Goal: Task Accomplishment & Management: Manage account settings

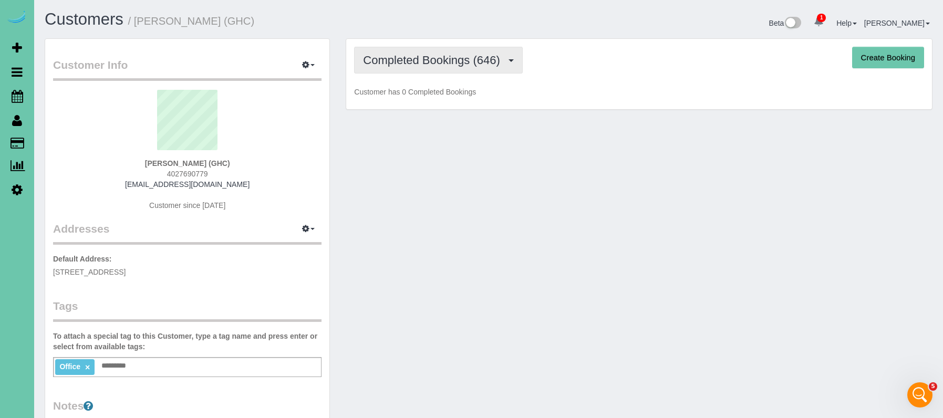
click at [400, 66] on span "Completed Bookings (646)" at bounding box center [434, 60] width 142 height 13
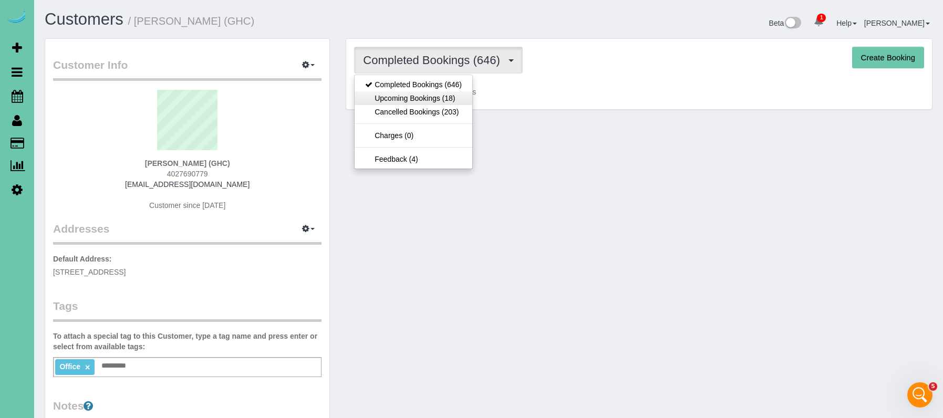
click at [406, 97] on link "Upcoming Bookings (18)" at bounding box center [414, 98] width 118 height 14
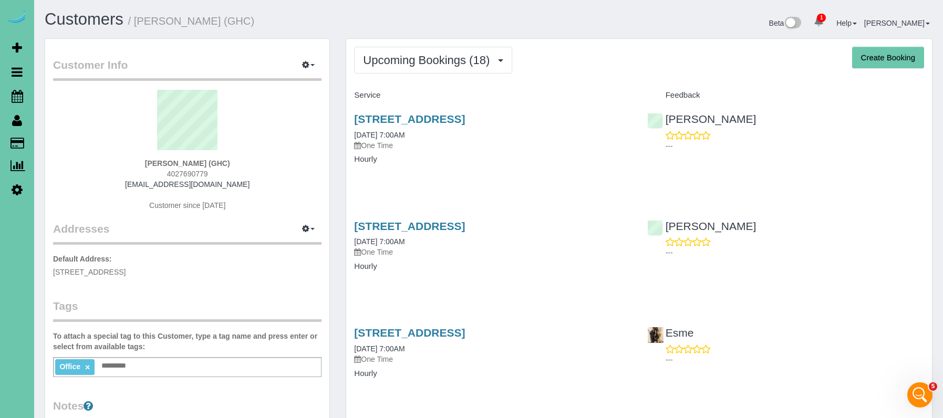
click at [868, 61] on button "Create Booking" at bounding box center [888, 58] width 72 height 22
select select "NE"
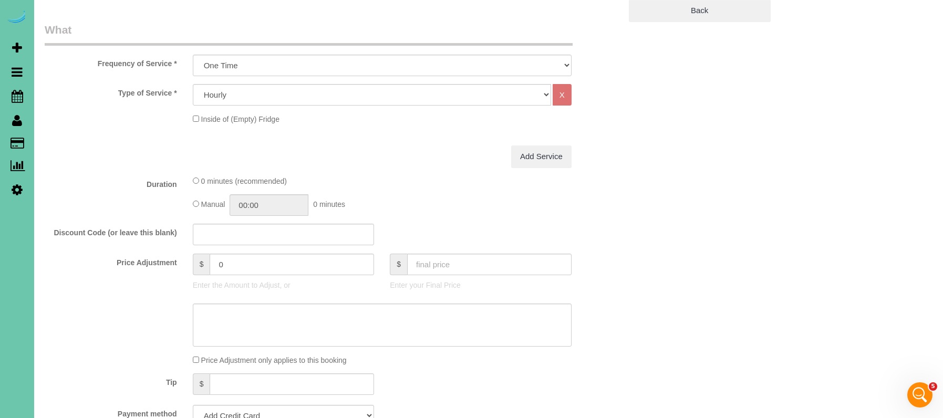
scroll to position [331, 0]
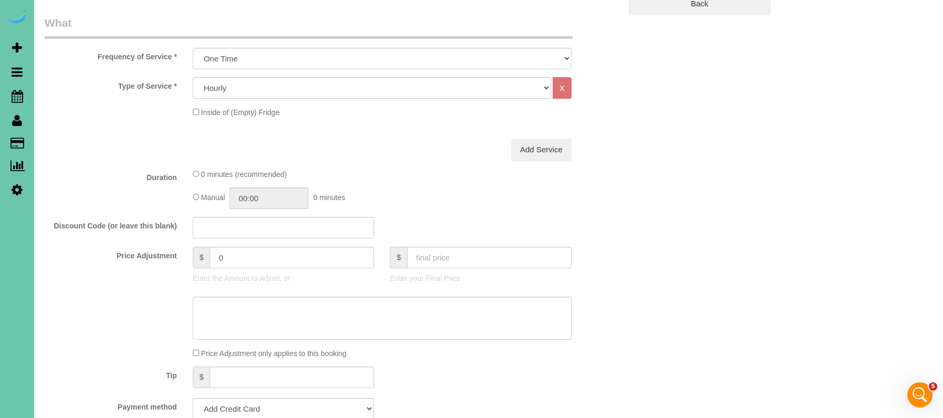
select select "object:61492"
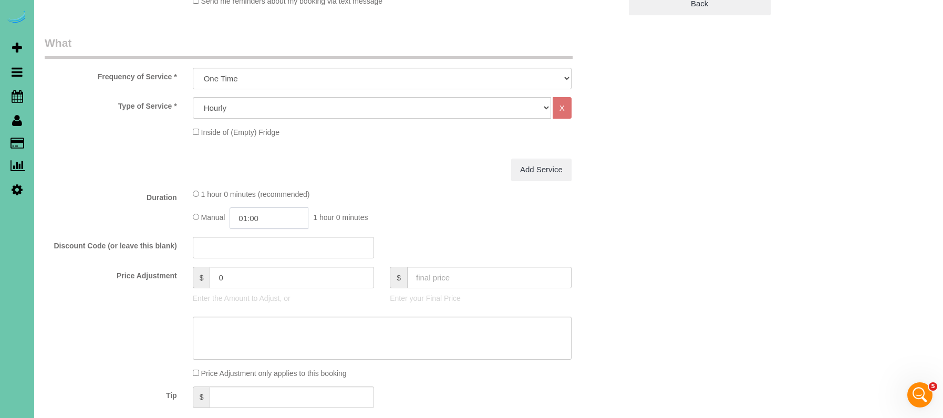
click at [251, 218] on input "01:00" at bounding box center [269, 219] width 79 height 22
click at [259, 285] on li "02:30" at bounding box center [257, 289] width 47 height 14
click at [276, 223] on input "02:30" at bounding box center [269, 219] width 79 height 22
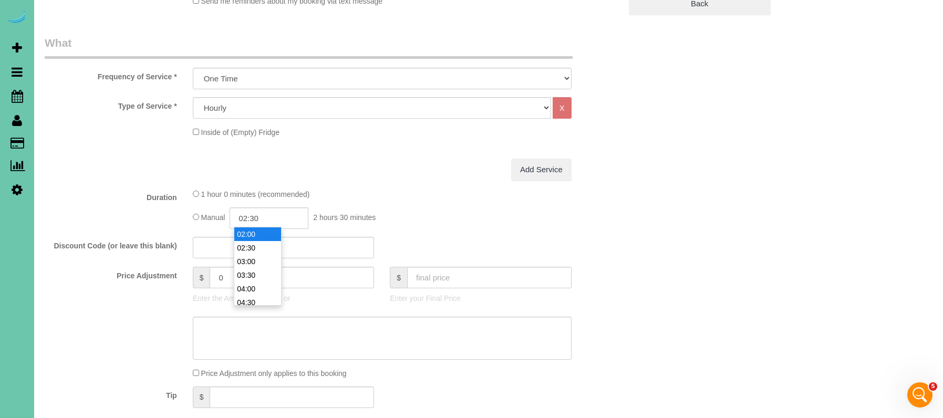
type input "02:00"
click at [269, 233] on li "02:00" at bounding box center [257, 235] width 47 height 14
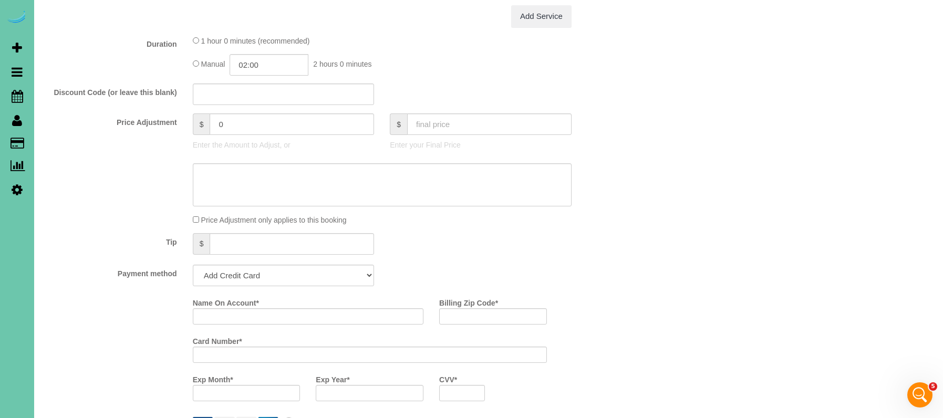
scroll to position [489, 0]
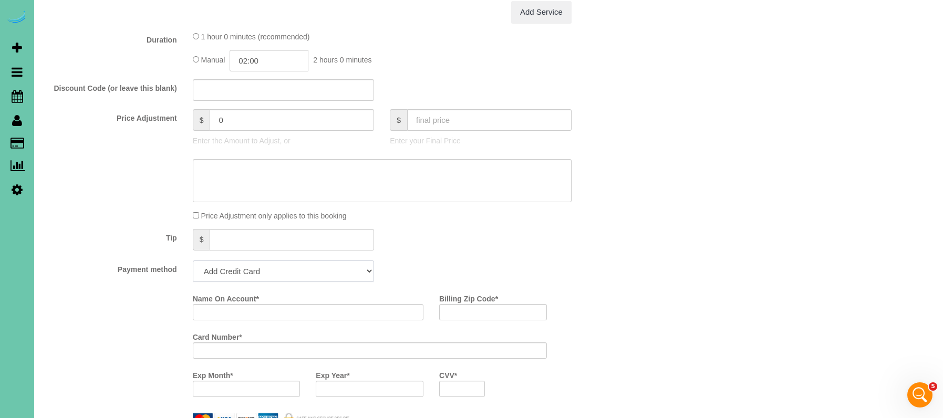
select select "string:check"
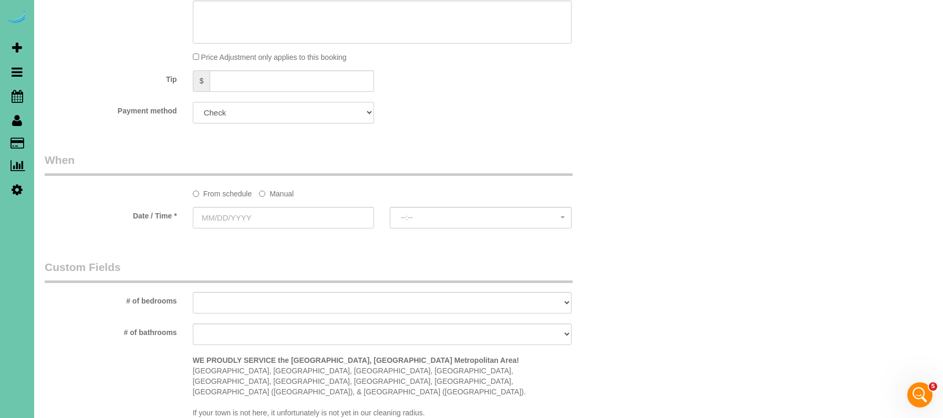
scroll to position [648, 0]
drag, startPoint x: 276, startPoint y: 186, endPoint x: 272, endPoint y: 202, distance: 17.3
click at [276, 186] on label "Manual" at bounding box center [276, 191] width 35 height 14
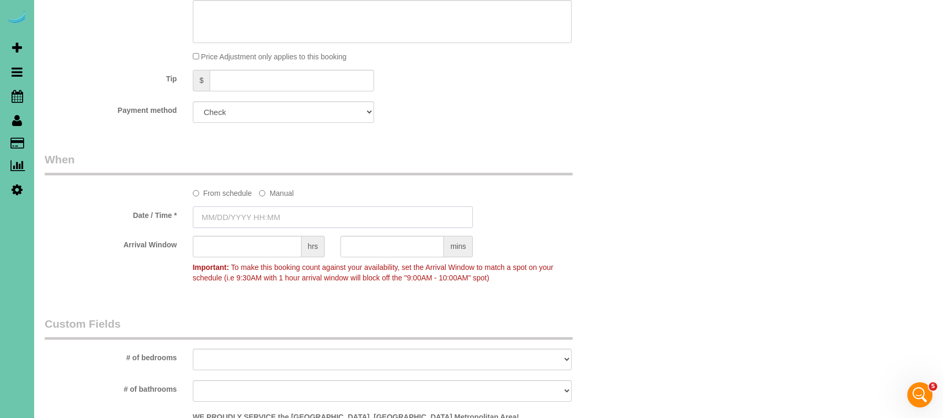
click at [269, 216] on input "text" at bounding box center [333, 218] width 280 height 22
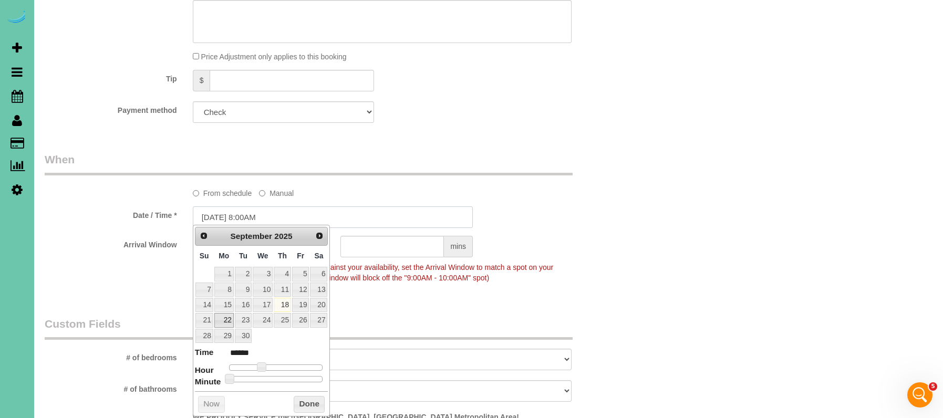
scroll to position [0, 0]
click at [228, 314] on link "22" at bounding box center [223, 320] width 19 height 14
click at [253, 215] on input "09/22/2025 8:00AM" at bounding box center [333, 218] width 280 height 22
type input "09/22/2025 8:30AM"
click at [116, 217] on label "Date / Time *" at bounding box center [111, 214] width 148 height 14
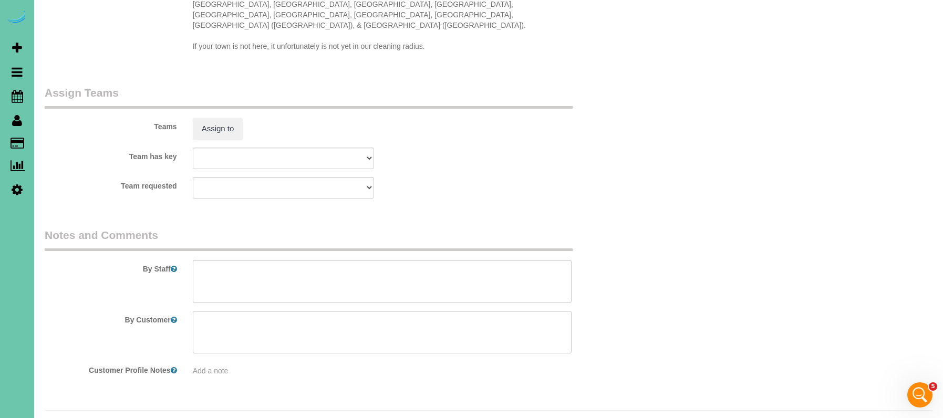
scroll to position [1071, 0]
click at [283, 261] on textarea at bounding box center [382, 282] width 379 height 43
type textarea "get back on all applications"
click at [224, 93] on div "Teams Assign to" at bounding box center [333, 113] width 592 height 55
click at [219, 118] on button "Assign to" at bounding box center [218, 129] width 50 height 22
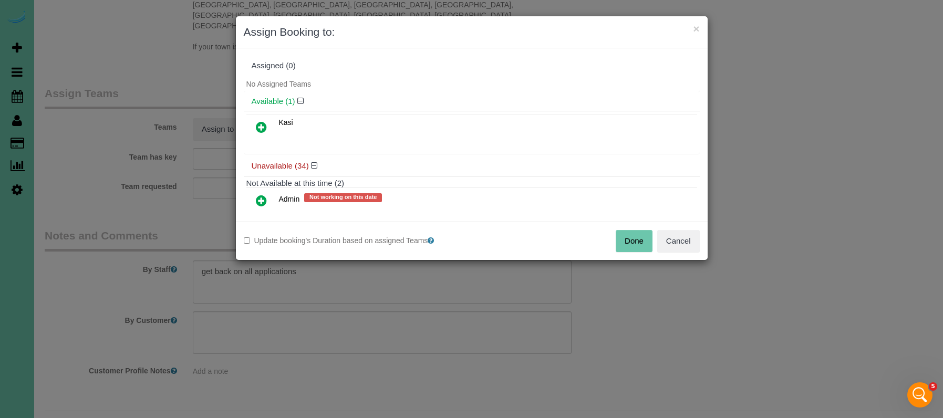
click at [258, 125] on icon at bounding box center [261, 127] width 11 height 13
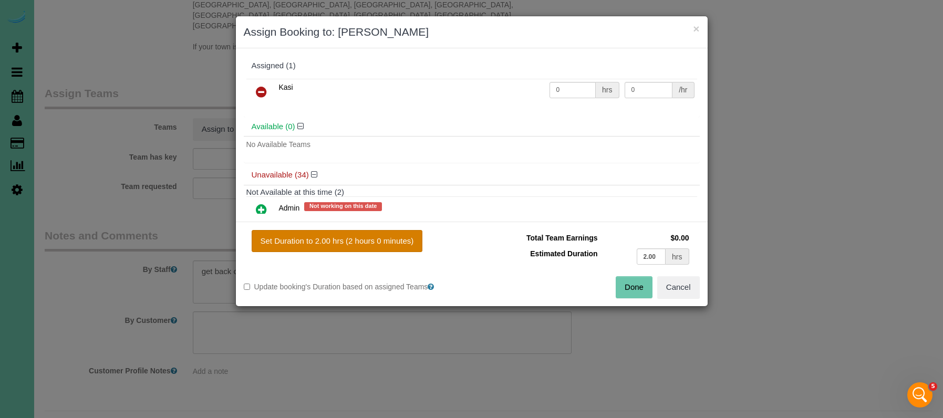
drag, startPoint x: 379, startPoint y: 241, endPoint x: 372, endPoint y: 233, distance: 10.8
click at [379, 240] on button "Set Duration to 2.00 hrs (2 hours 0 minutes)" at bounding box center [337, 241] width 171 height 22
type input "2.00"
drag, startPoint x: 655, startPoint y: 290, endPoint x: 640, endPoint y: 287, distance: 15.4
click at [648, 289] on div "Done Cancel" at bounding box center [590, 287] width 236 height 22
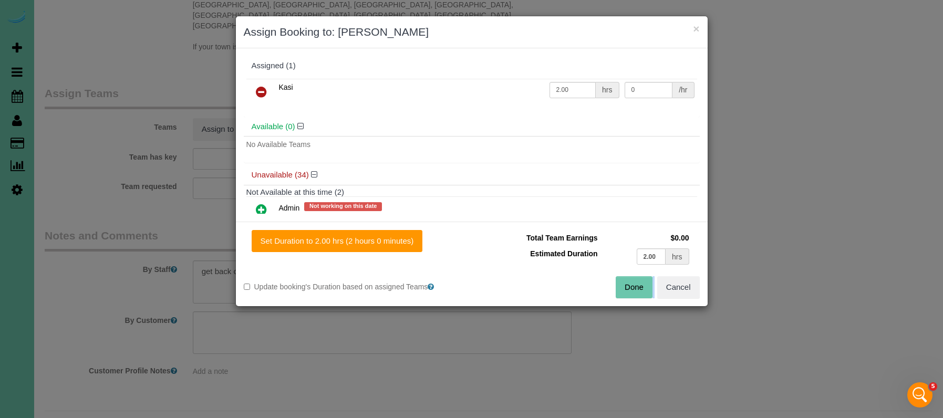
drag, startPoint x: 640, startPoint y: 287, endPoint x: 622, endPoint y: 284, distance: 18.8
click at [640, 287] on button "Done" at bounding box center [634, 287] width 37 height 22
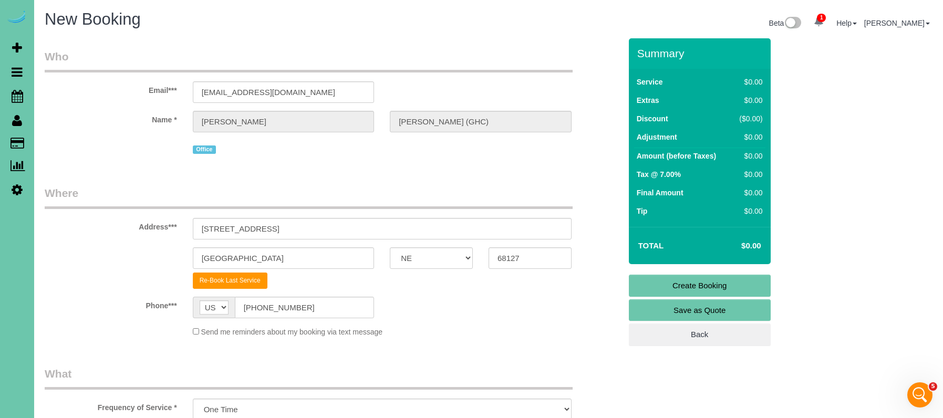
scroll to position [1845, 0]
click at [645, 277] on link "Create Booking" at bounding box center [700, 286] width 142 height 22
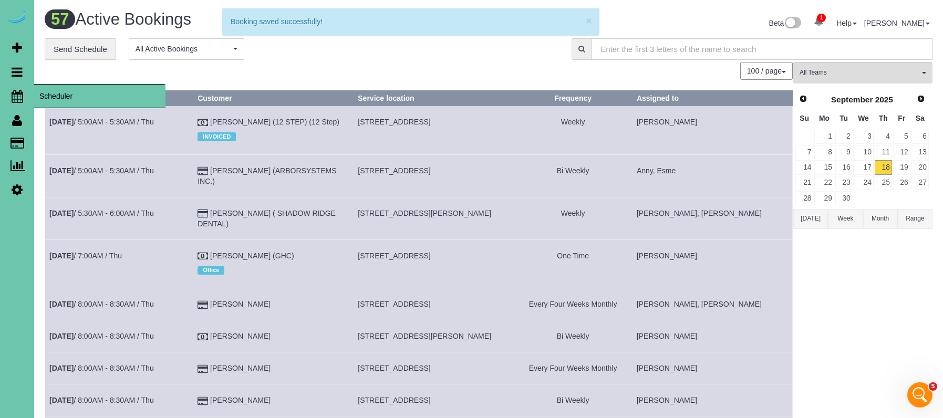
click at [57, 100] on span "Scheduler" at bounding box center [99, 96] width 131 height 24
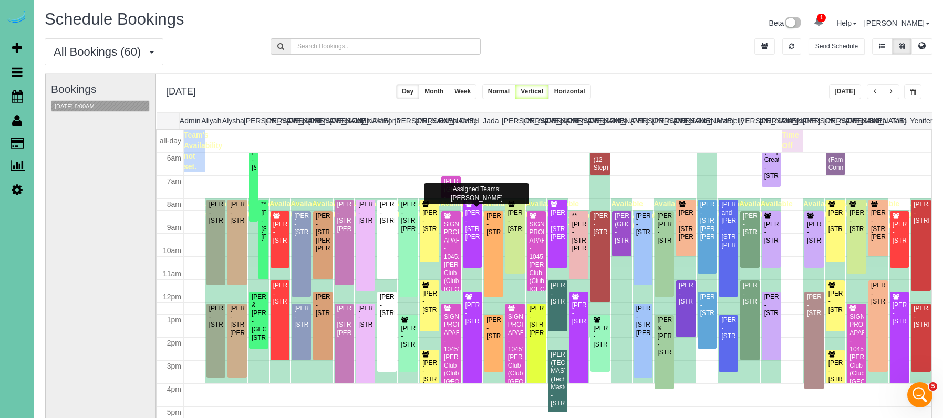
scroll to position [0, 1]
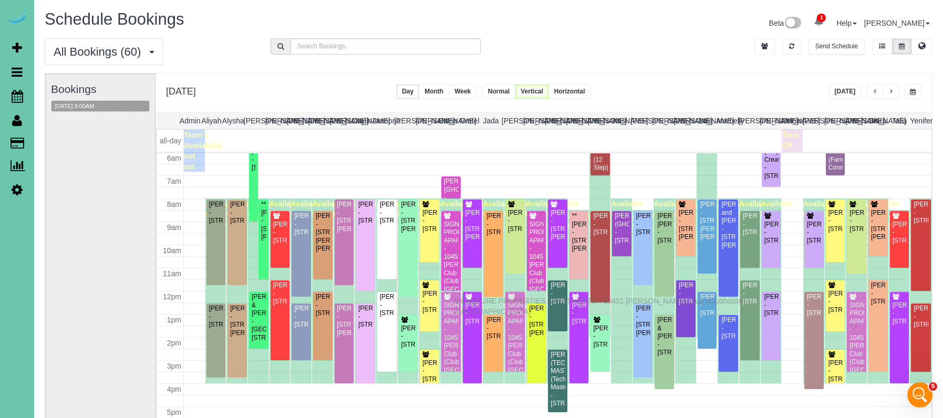
drag, startPoint x: 456, startPoint y: 314, endPoint x: 456, endPoint y: 300, distance: 14.7
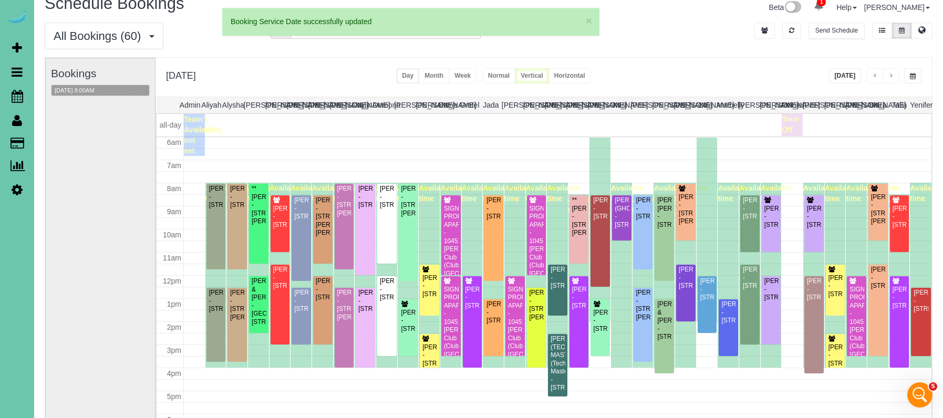
scroll to position [139, 0]
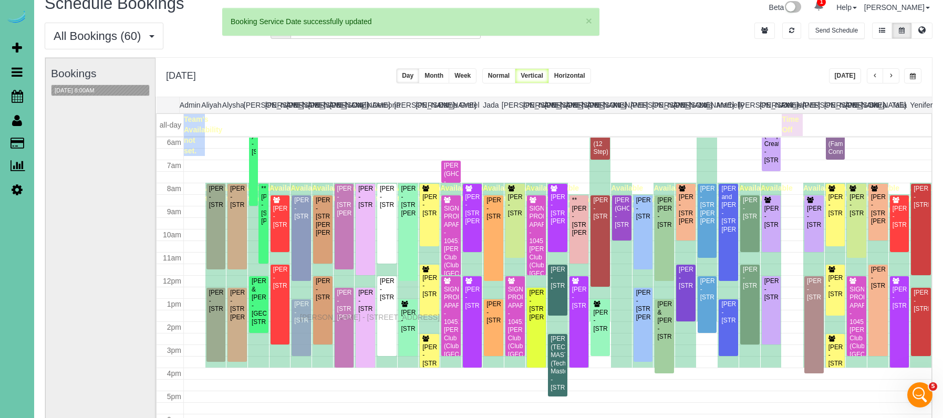
drag, startPoint x: 302, startPoint y: 310, endPoint x: 303, endPoint y: 316, distance: 6.9
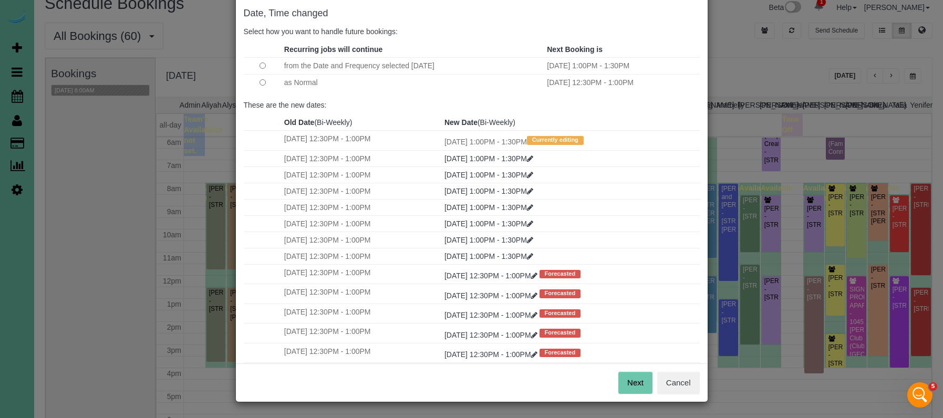
scroll to position [52, 0]
drag, startPoint x: 644, startPoint y: 374, endPoint x: 636, endPoint y: 356, distance: 19.5
click at [644, 374] on button "Next" at bounding box center [636, 384] width 34 height 22
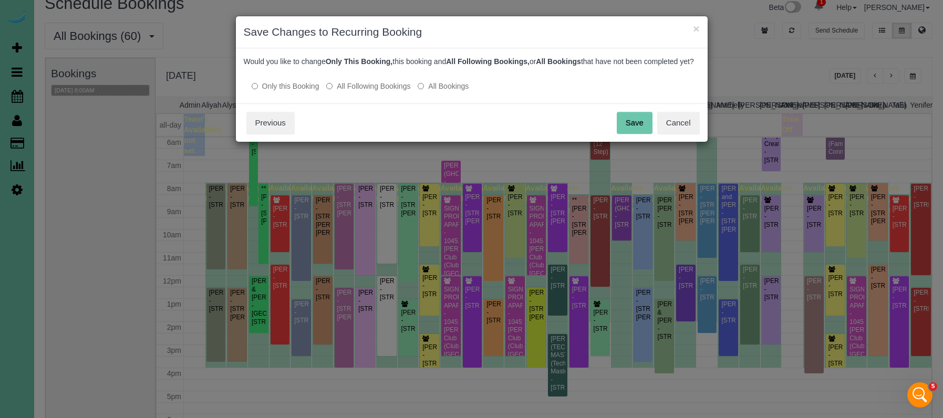
drag, startPoint x: 387, startPoint y: 87, endPoint x: 384, endPoint y: 92, distance: 5.9
click at [386, 80] on div at bounding box center [472, 75] width 456 height 9
drag, startPoint x: 384, startPoint y: 94, endPoint x: 518, endPoint y: 112, distance: 135.3
click at [386, 91] on label "All Following Bookings" at bounding box center [368, 86] width 84 height 11
click at [637, 123] on button "Save" at bounding box center [635, 123] width 36 height 22
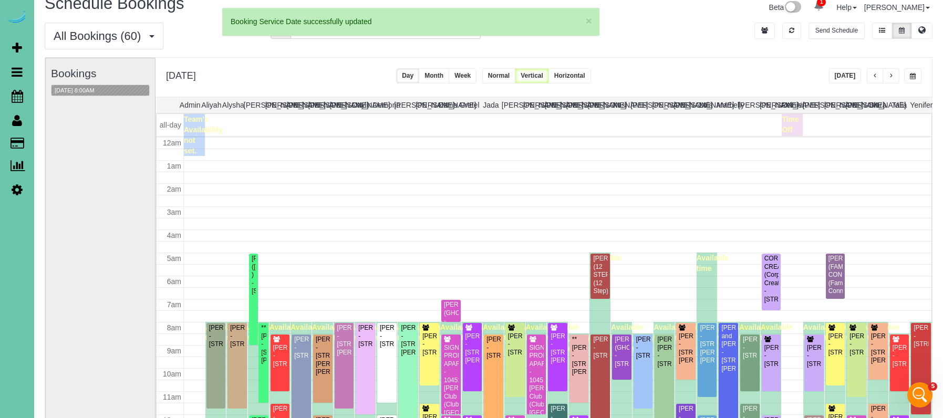
scroll to position [139, 0]
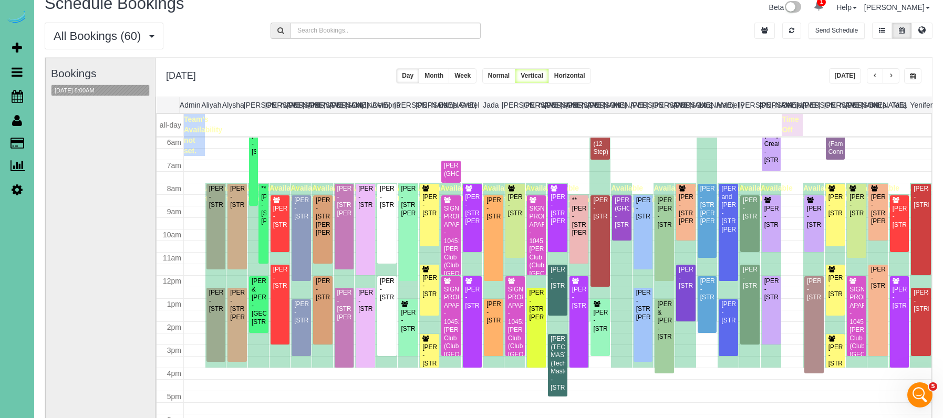
click at [892, 74] on span "button" at bounding box center [891, 76] width 5 height 6
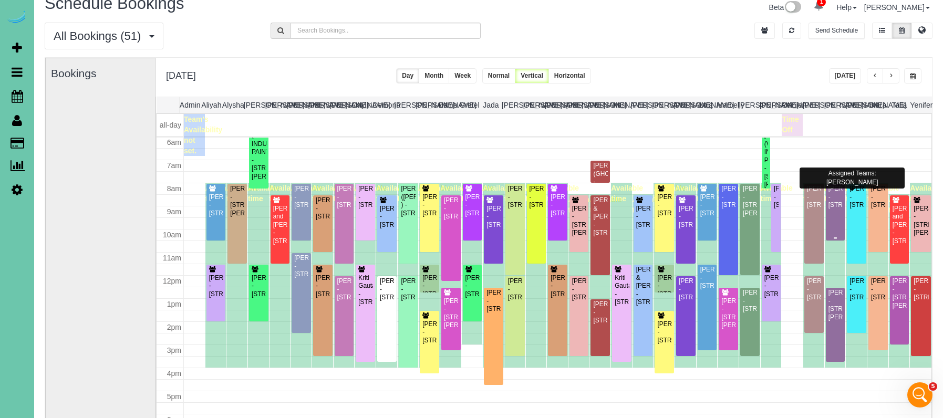
click at [837, 209] on div "Callie Dian - 667 N 59th Street, Omaha, NE 68132" at bounding box center [835, 197] width 15 height 24
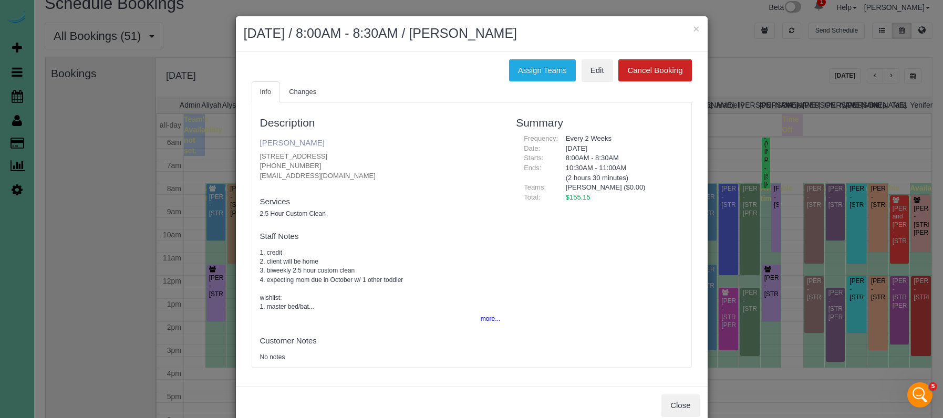
click at [274, 146] on link "Callie Dian" at bounding box center [292, 142] width 65 height 9
click at [693, 28] on button "×" at bounding box center [696, 28] width 6 height 11
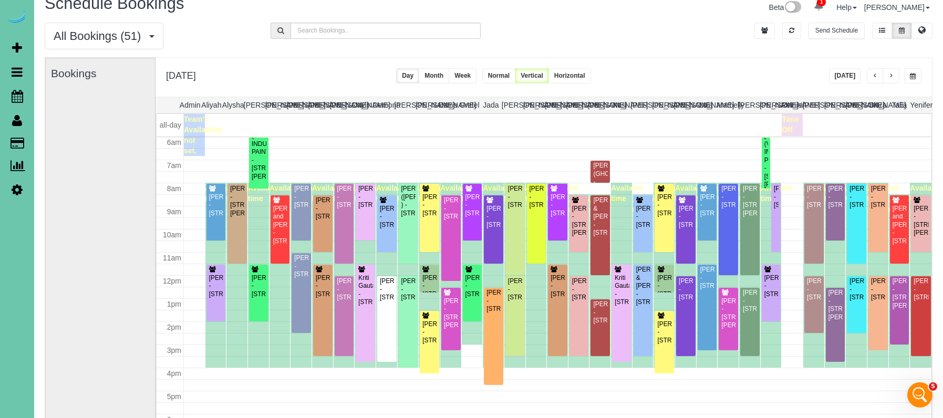
click at [912, 74] on span "button" at bounding box center [913, 76] width 6 height 6
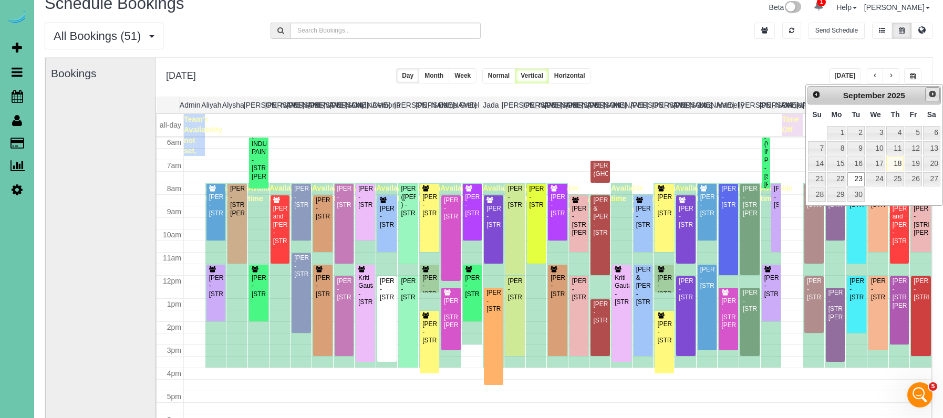
click at [932, 96] on span "Next" at bounding box center [933, 94] width 8 height 8
click at [862, 147] on link "7" at bounding box center [856, 148] width 17 height 14
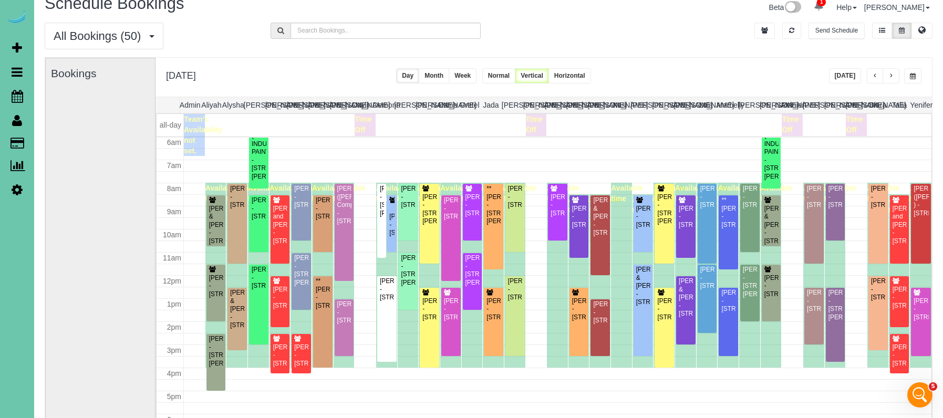
click at [912, 77] on span "button" at bounding box center [913, 76] width 6 height 6
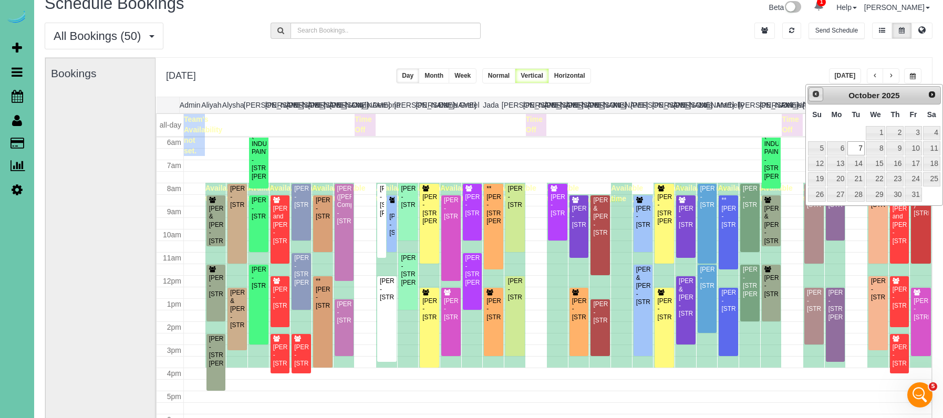
click at [814, 91] on span "Prev" at bounding box center [816, 94] width 8 height 8
click at [855, 174] on link "23" at bounding box center [856, 179] width 17 height 14
type input "**********"
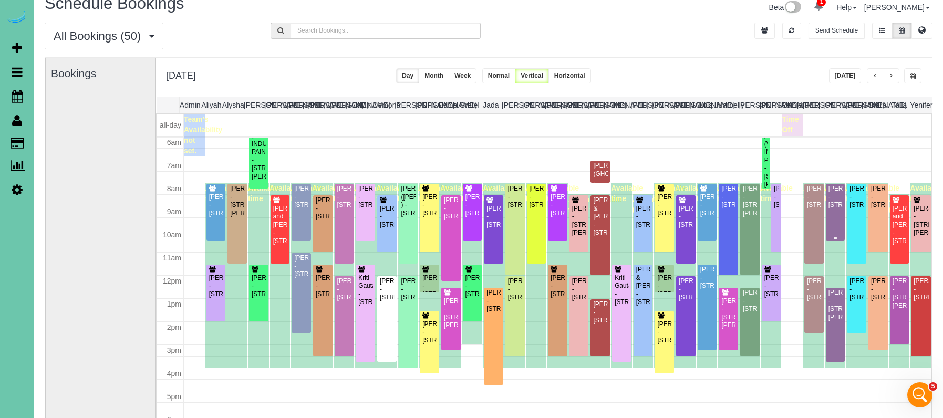
click at [839, 203] on div "Callie Dian - 667 N 59th Street, Omaha, NE 68132" at bounding box center [835, 197] width 15 height 24
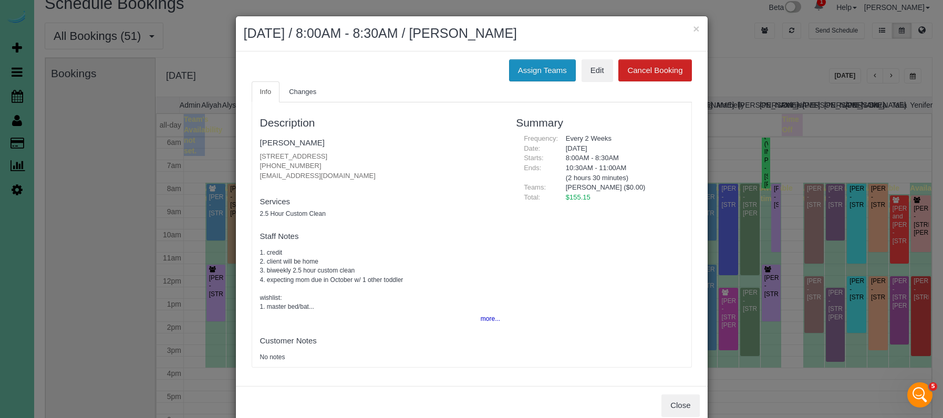
click at [544, 71] on button "Assign Teams" at bounding box center [542, 70] width 67 height 22
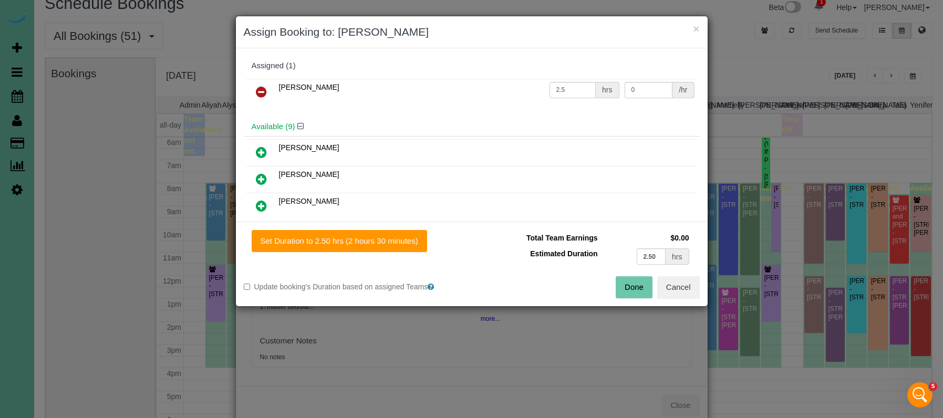
click at [259, 88] on icon at bounding box center [261, 92] width 11 height 13
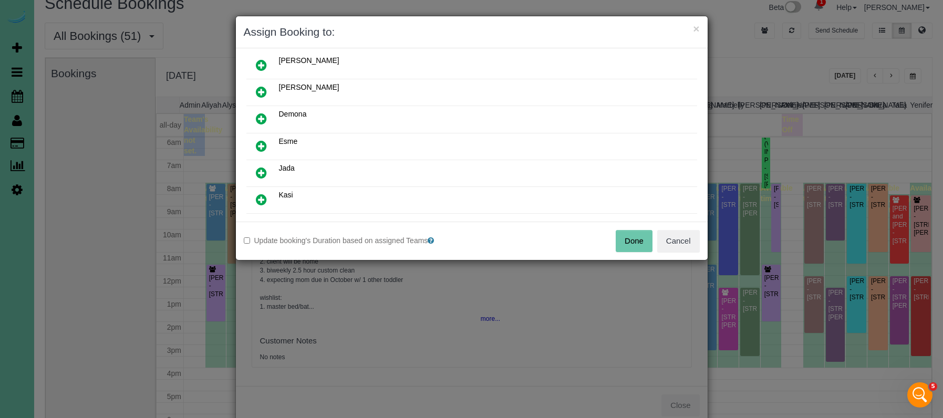
scroll to position [103, 0]
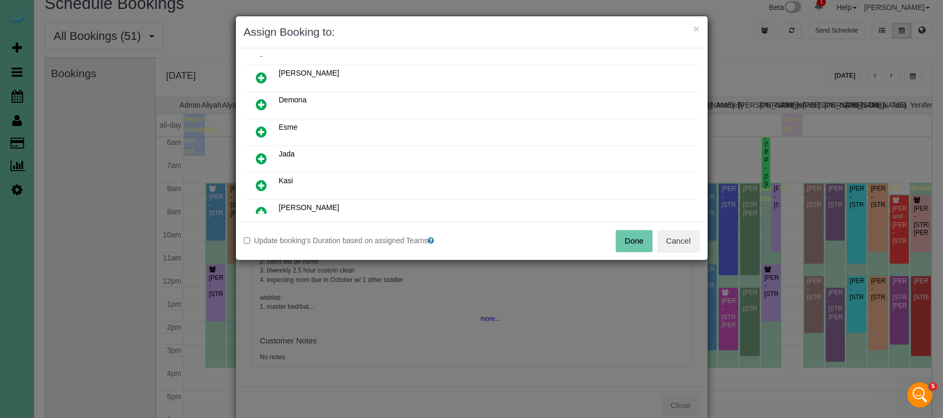
click at [262, 181] on icon at bounding box center [261, 185] width 11 height 13
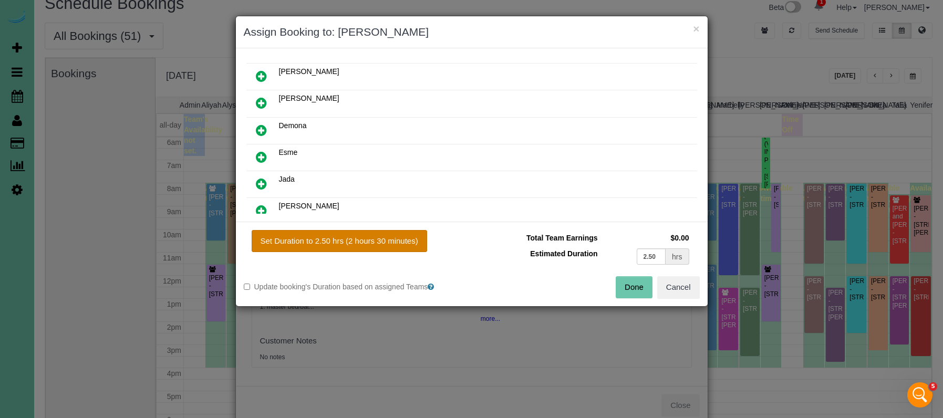
drag, startPoint x: 317, startPoint y: 241, endPoint x: 327, endPoint y: 242, distance: 10.6
click at [317, 241] on button "Set Duration to 2.50 hrs (2 hours 30 minutes)" at bounding box center [340, 241] width 176 height 22
type input "2.50"
click at [639, 287] on button "Done" at bounding box center [634, 287] width 37 height 22
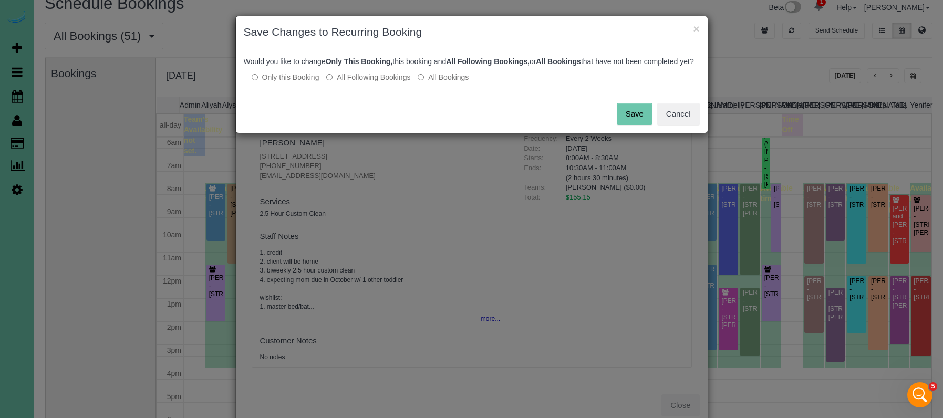
click at [340, 83] on label "All Following Bookings" at bounding box center [368, 77] width 84 height 11
drag, startPoint x: 640, startPoint y: 127, endPoint x: 634, endPoint y: 126, distance: 5.5
click at [634, 125] on button "Save" at bounding box center [635, 114] width 36 height 22
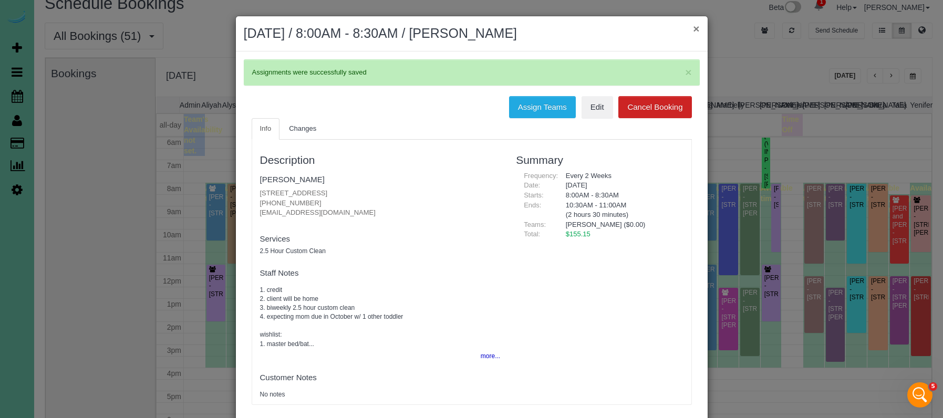
click at [696, 28] on button "×" at bounding box center [696, 28] width 6 height 11
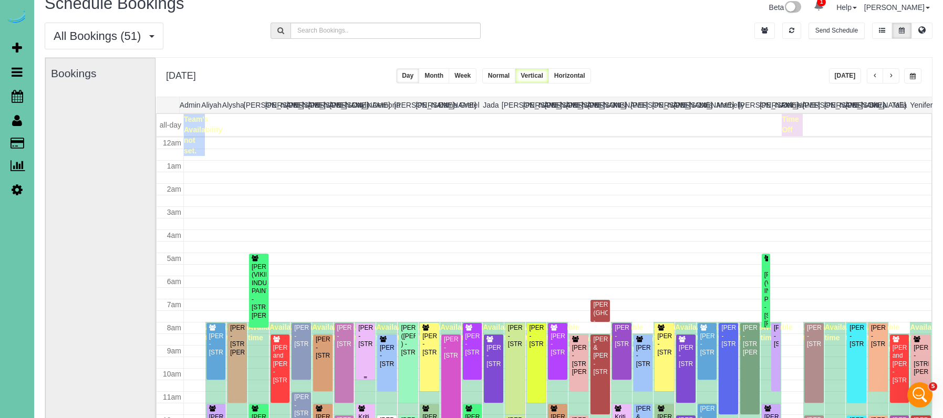
scroll to position [139, 0]
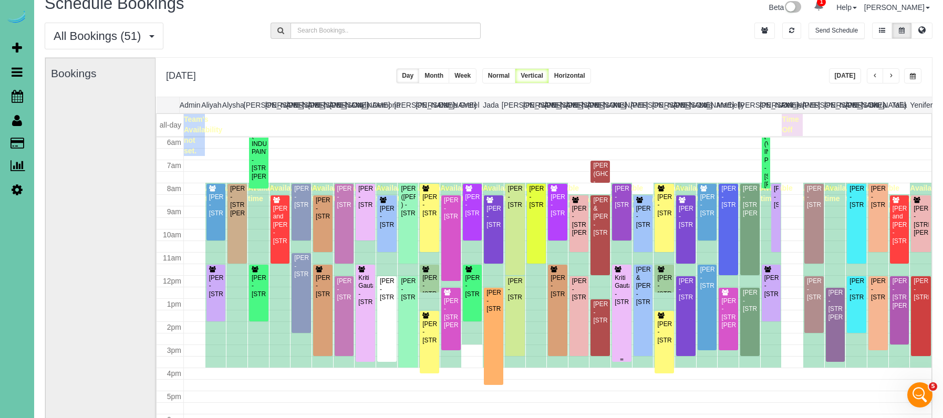
click at [618, 280] on div "Kriti Gautama - 5820 S 157th Street, Omaha, NE 68135" at bounding box center [621, 290] width 15 height 33
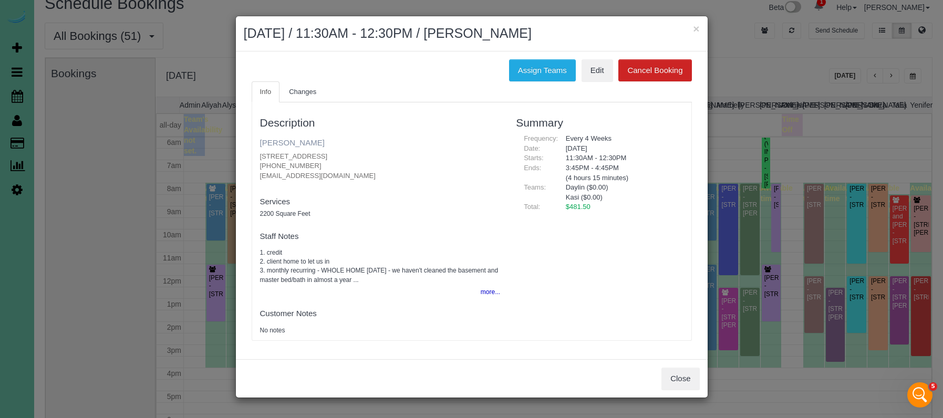
click at [277, 144] on link "Kriti Gautama" at bounding box center [292, 142] width 65 height 9
click at [692, 30] on h2 "September 23, 2025 / 11:30AM - 12:30PM / Kriti Gautama" at bounding box center [472, 33] width 456 height 19
click at [695, 30] on button "×" at bounding box center [696, 28] width 6 height 11
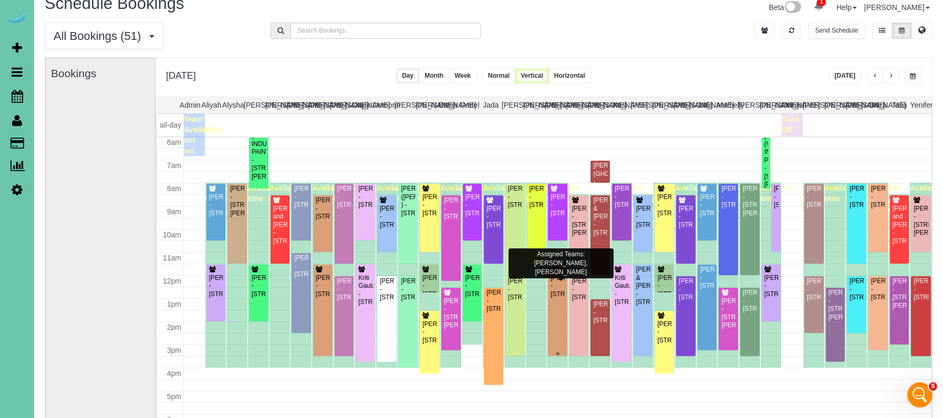
click at [558, 299] on div "Joe Menousek - 3315 S 70th St #559, Omaha, NE 68106" at bounding box center [557, 286] width 15 height 24
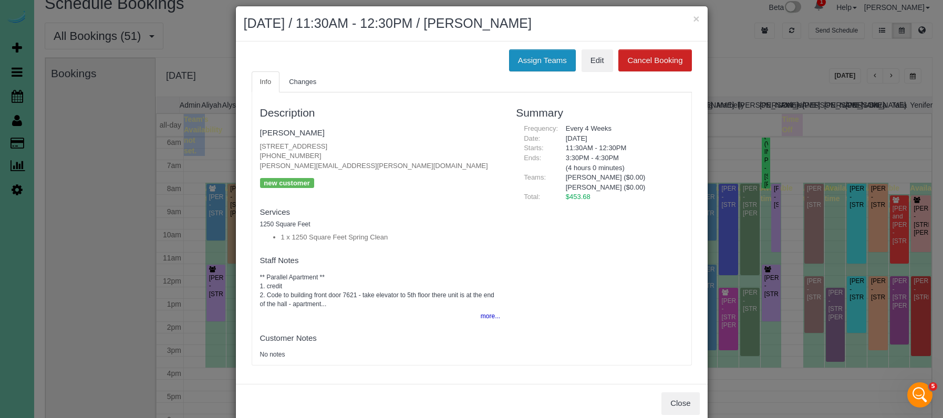
click at [556, 67] on button "Assign Teams" at bounding box center [542, 60] width 67 height 22
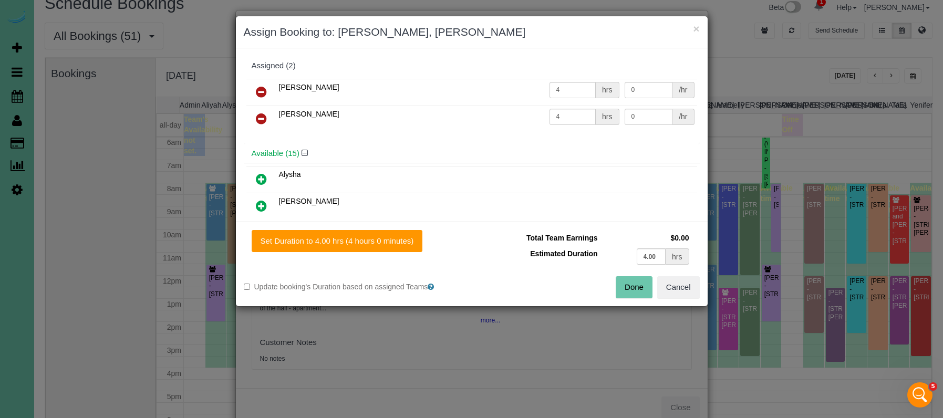
drag, startPoint x: 266, startPoint y: 119, endPoint x: 263, endPoint y: 134, distance: 15.5
click at [266, 119] on icon at bounding box center [261, 118] width 11 height 13
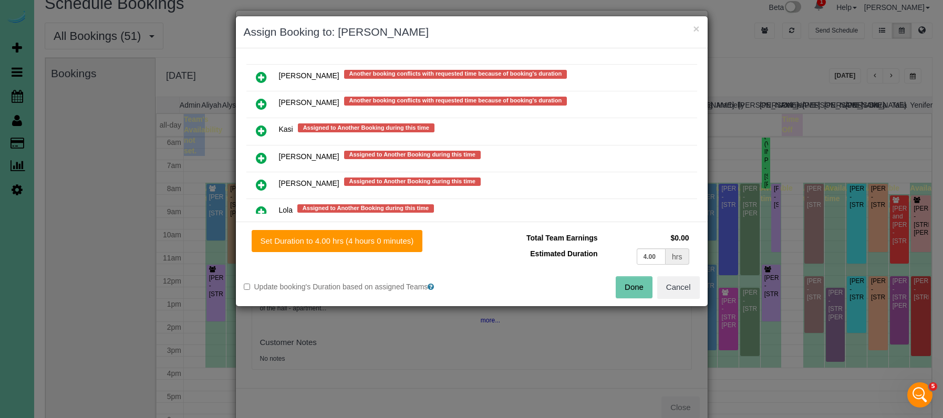
scroll to position [813, 0]
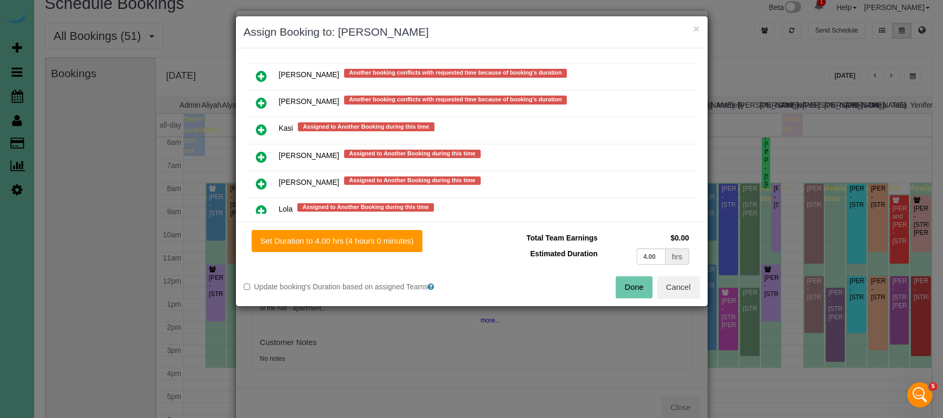
click at [263, 124] on icon at bounding box center [261, 130] width 11 height 13
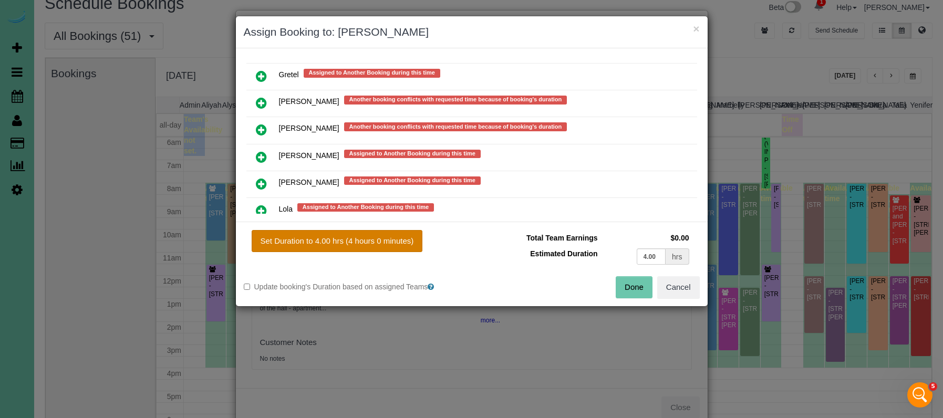
click at [350, 247] on button "Set Duration to 4.00 hrs (4 hours 0 minutes)" at bounding box center [337, 241] width 171 height 22
type input "4.00"
click at [625, 288] on button "Done" at bounding box center [634, 287] width 37 height 22
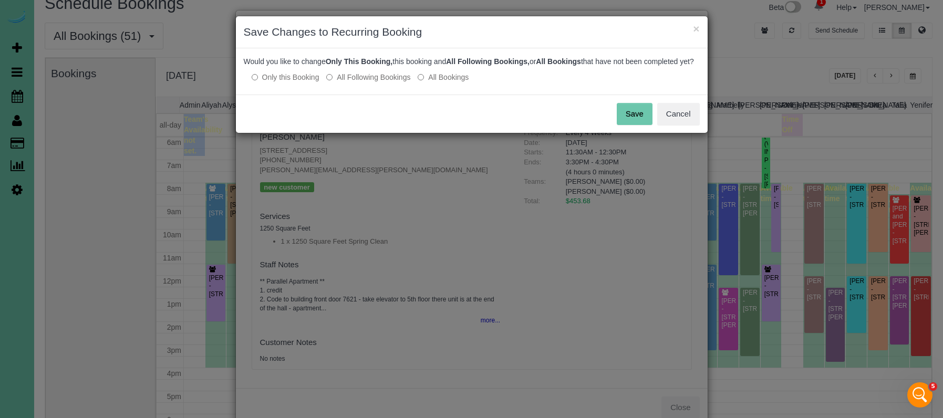
click at [637, 125] on button "Save" at bounding box center [635, 114] width 36 height 22
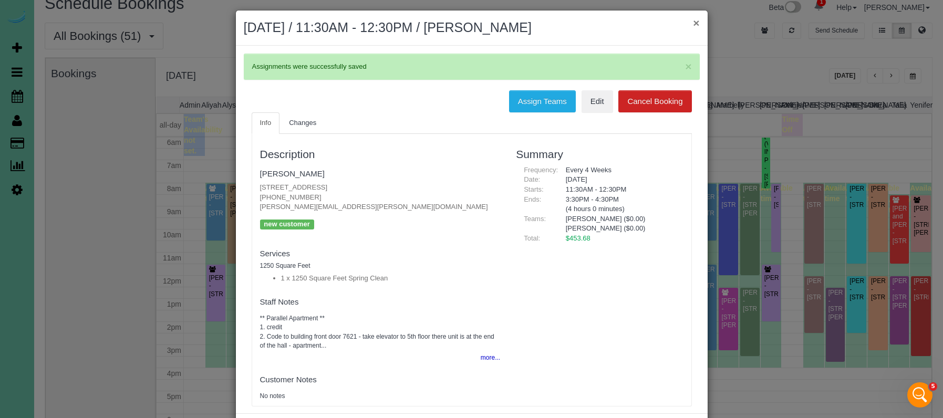
click at [696, 22] on button "×" at bounding box center [696, 22] width 6 height 11
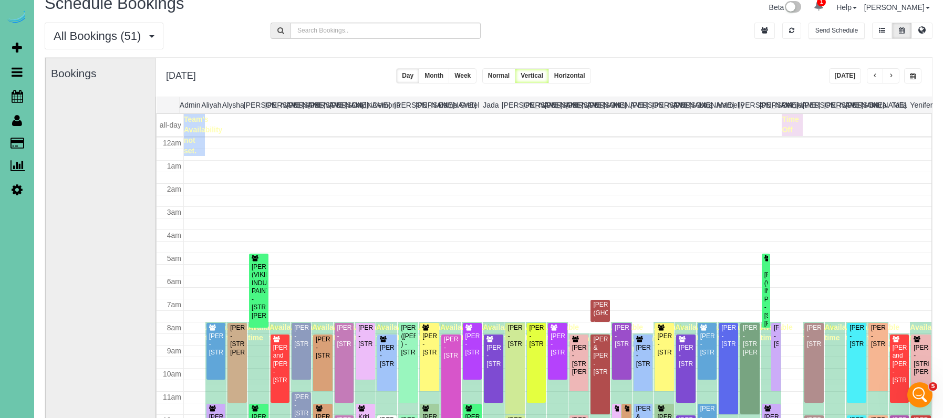
scroll to position [139, 0]
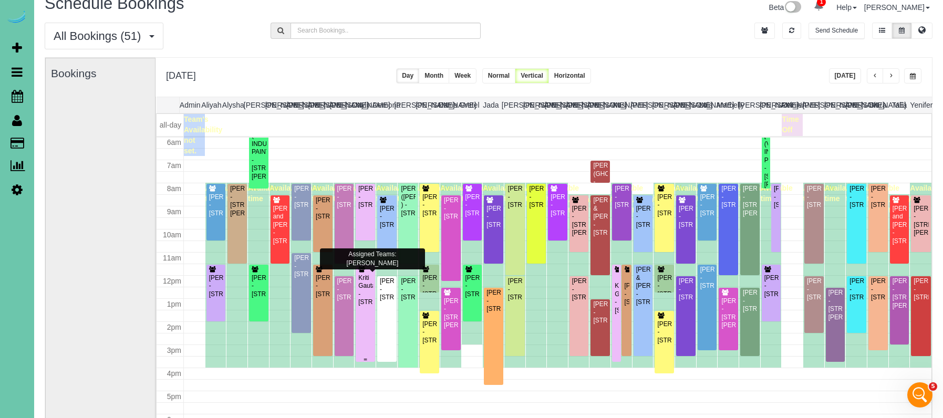
click at [367, 290] on div "Kriti Gautama - 5820 S 157th Street, Omaha, NE 68135" at bounding box center [365, 290] width 15 height 33
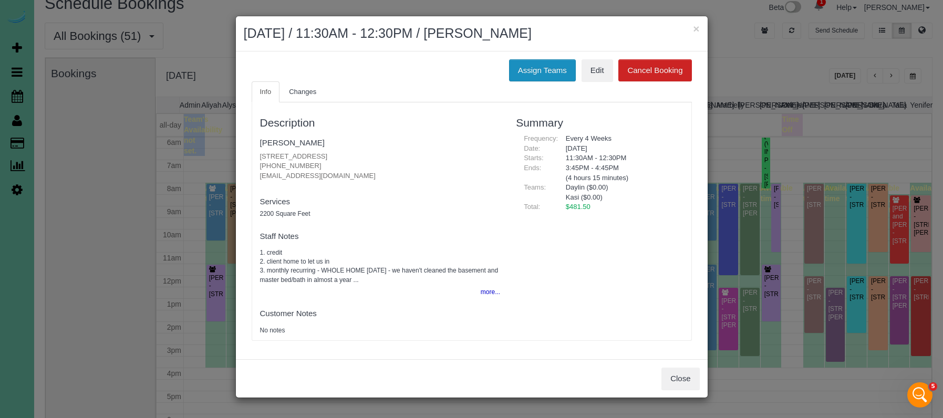
click at [539, 70] on button "Assign Teams" at bounding box center [542, 70] width 67 height 22
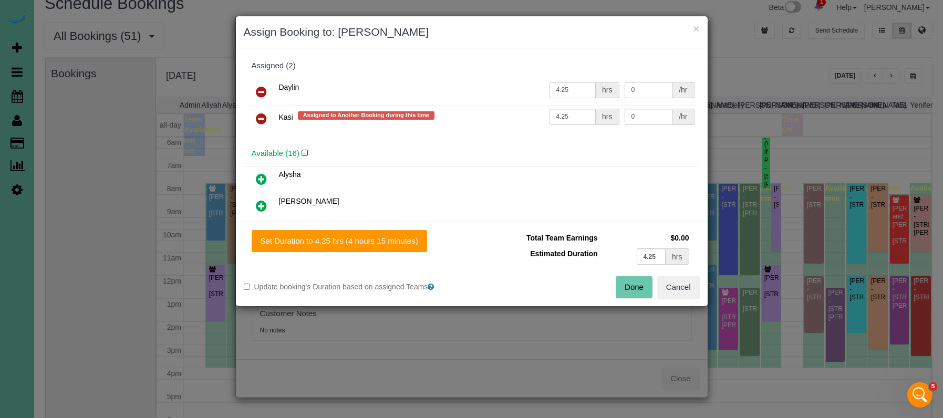
click at [261, 116] on icon at bounding box center [261, 118] width 11 height 13
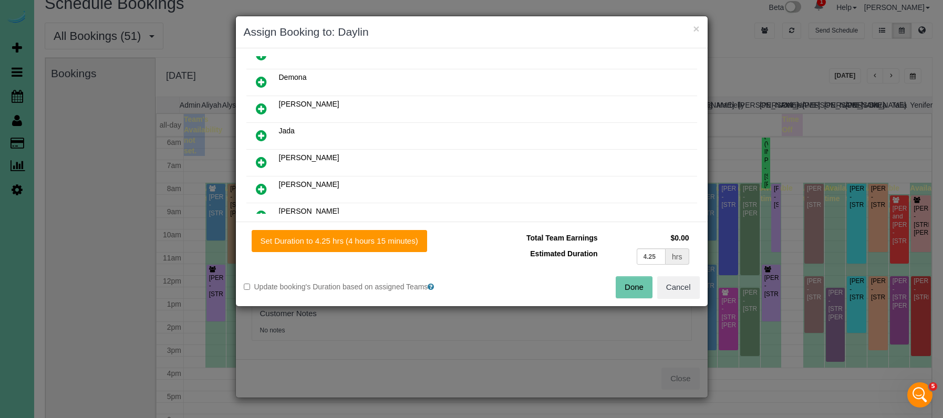
scroll to position [156, 0]
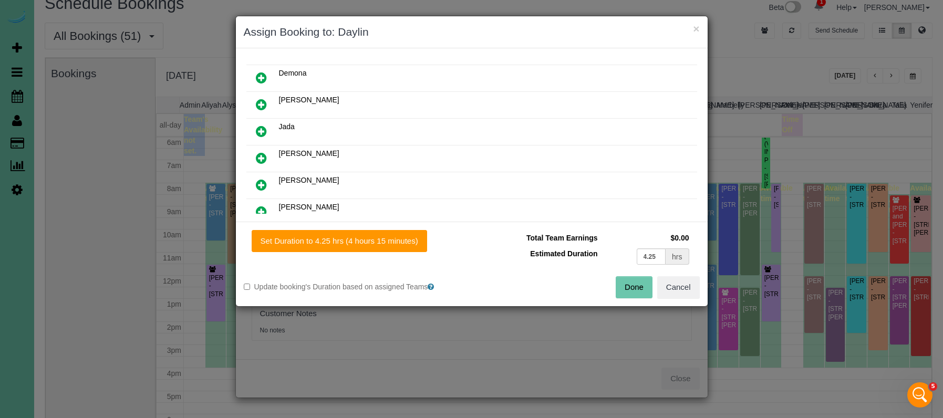
click at [263, 187] on icon at bounding box center [261, 185] width 11 height 13
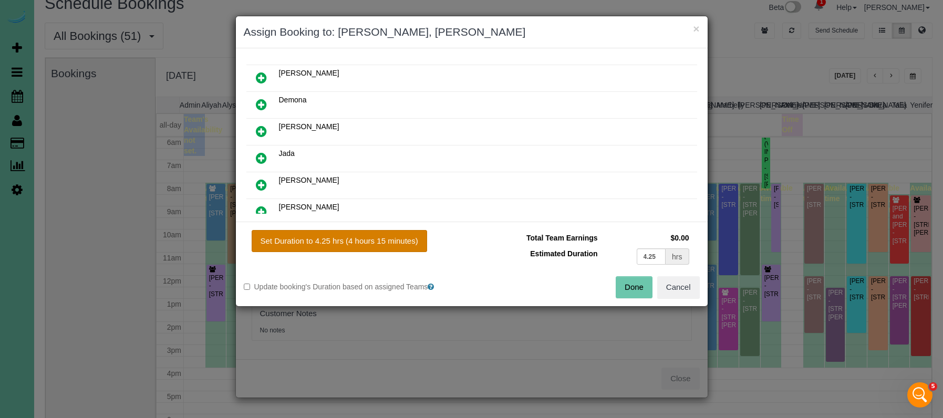
click at [346, 247] on button "Set Duration to 4.25 hrs (4 hours 15 minutes)" at bounding box center [340, 241] width 176 height 22
type input "4.25"
click at [629, 289] on button "Done" at bounding box center [634, 287] width 37 height 22
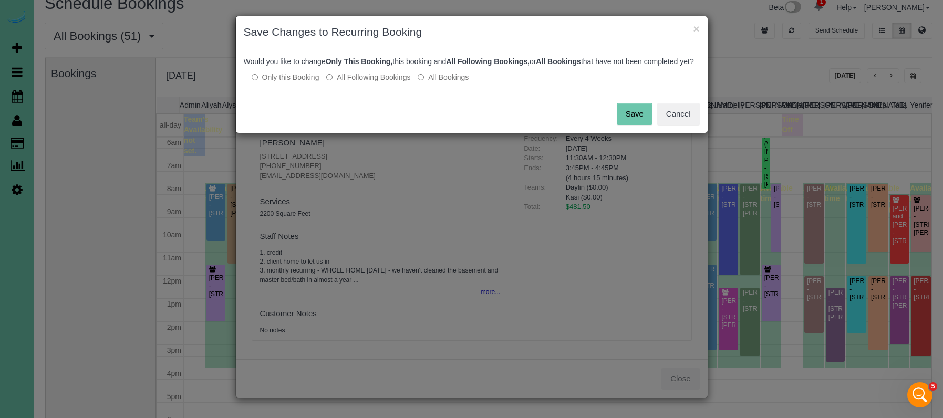
click at [631, 125] on button "Save" at bounding box center [635, 114] width 36 height 22
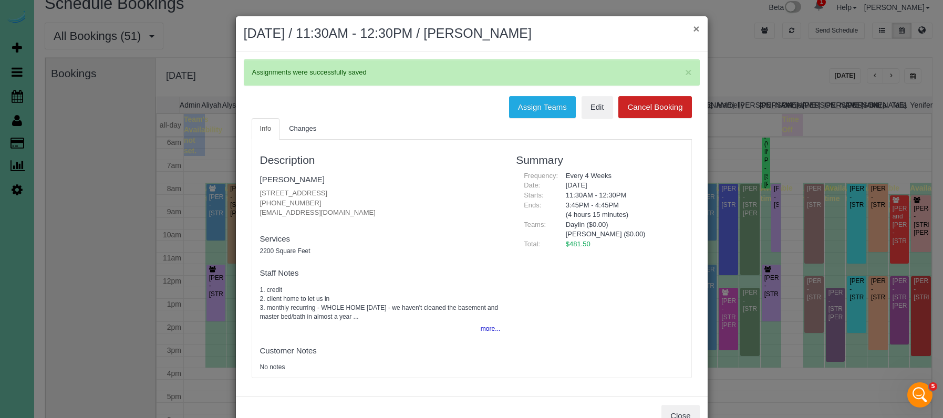
click at [696, 29] on button "×" at bounding box center [696, 28] width 6 height 11
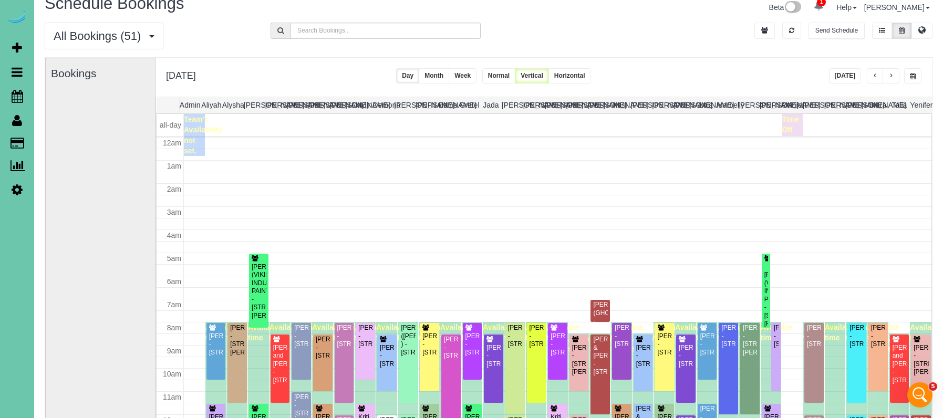
scroll to position [139, 0]
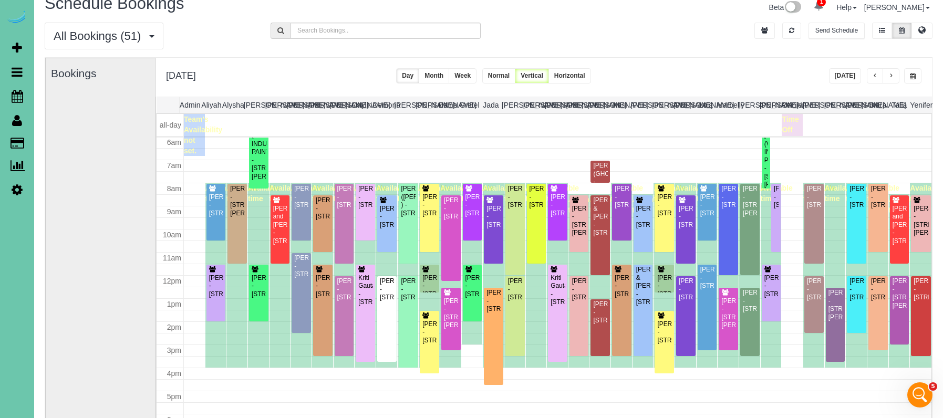
click at [912, 74] on span "button" at bounding box center [913, 76] width 6 height 6
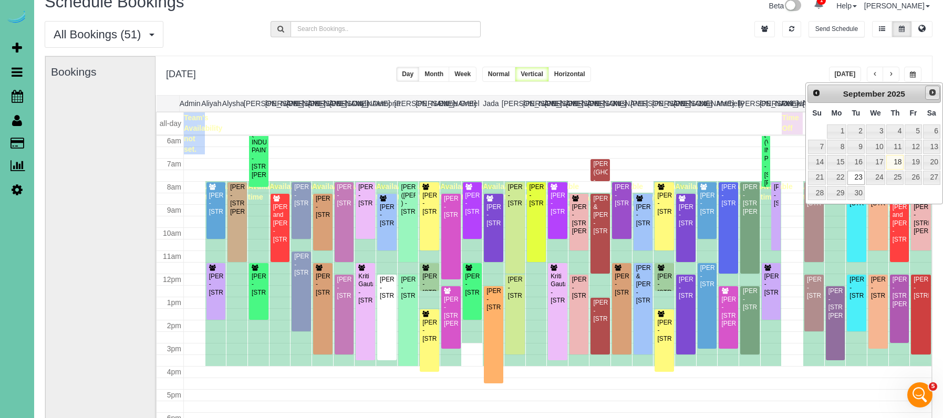
click at [930, 91] on span "Next" at bounding box center [933, 92] width 8 height 8
click at [857, 177] on link "21" at bounding box center [856, 178] width 17 height 14
type input "**********"
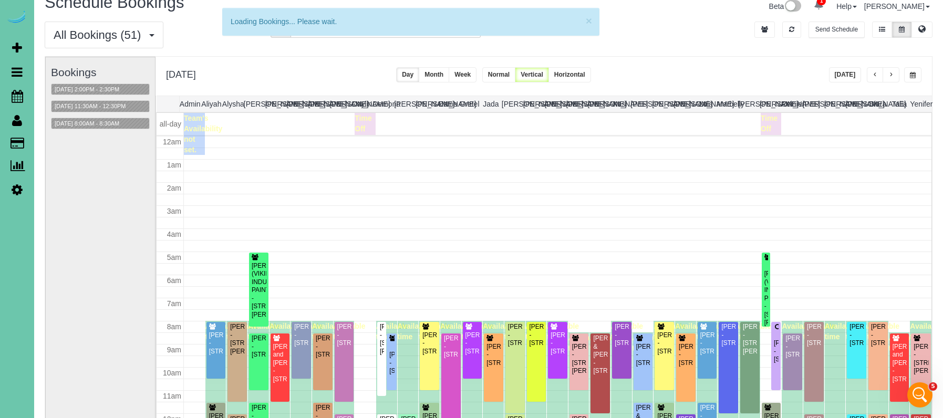
scroll to position [139, 0]
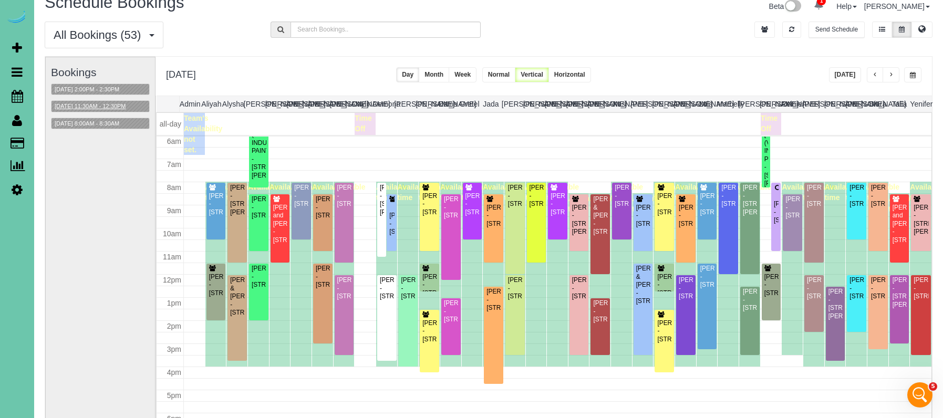
click at [108, 108] on button "10/21/2025 11:30AM - 12:30PM" at bounding box center [91, 106] width 78 height 11
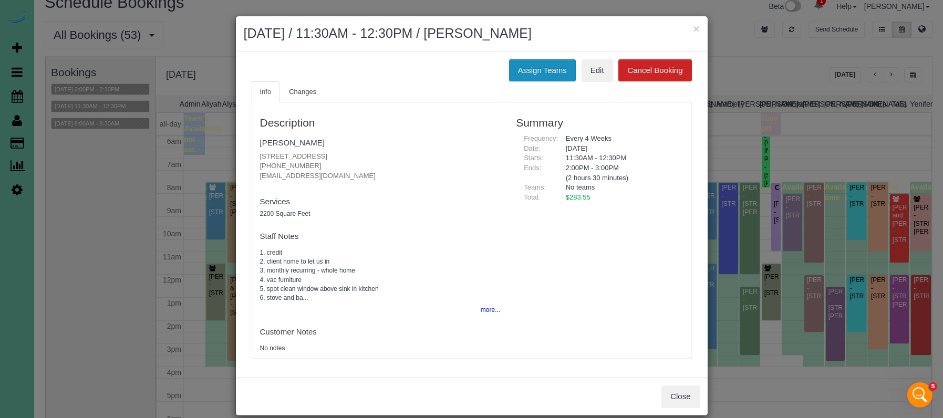
click at [517, 71] on button "Assign Teams" at bounding box center [542, 70] width 67 height 22
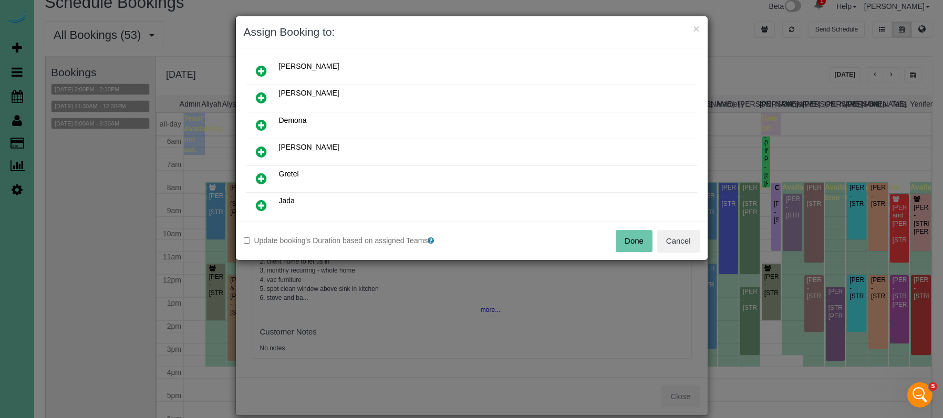
scroll to position [116, 0]
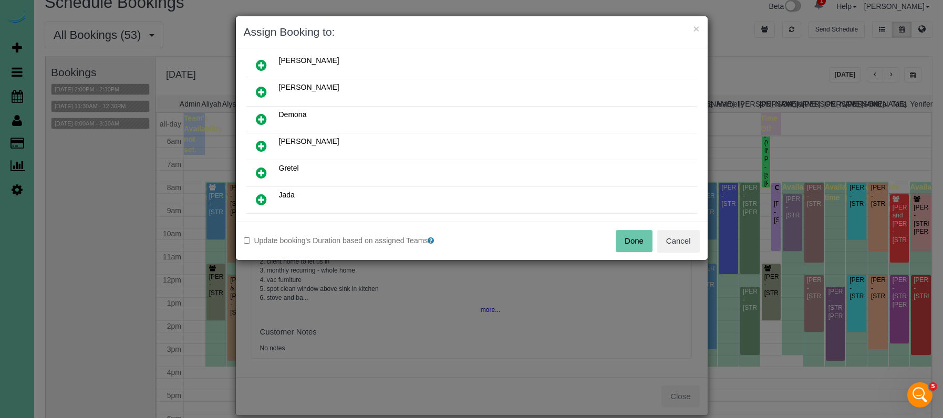
click at [263, 168] on icon at bounding box center [261, 173] width 11 height 13
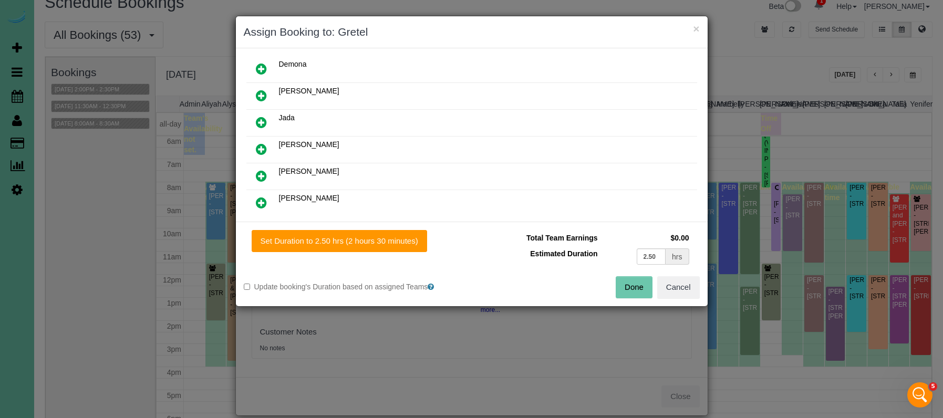
scroll to position [197, 0]
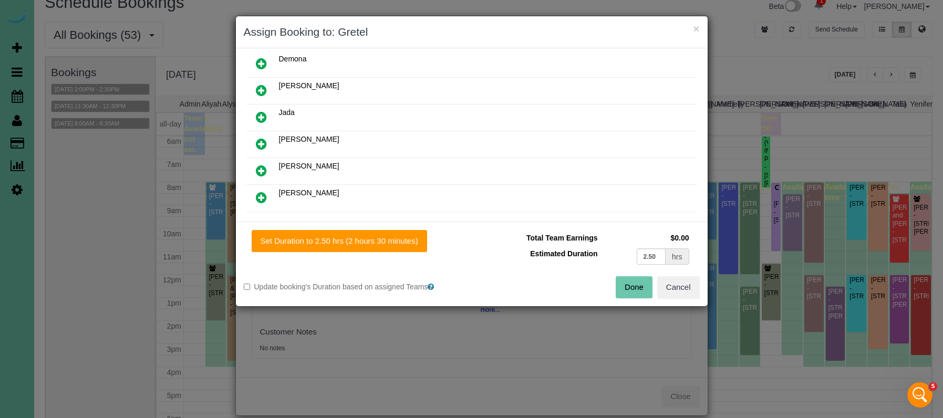
drag, startPoint x: 263, startPoint y: 168, endPoint x: 305, endPoint y: 209, distance: 59.1
click at [263, 168] on icon at bounding box center [261, 171] width 11 height 13
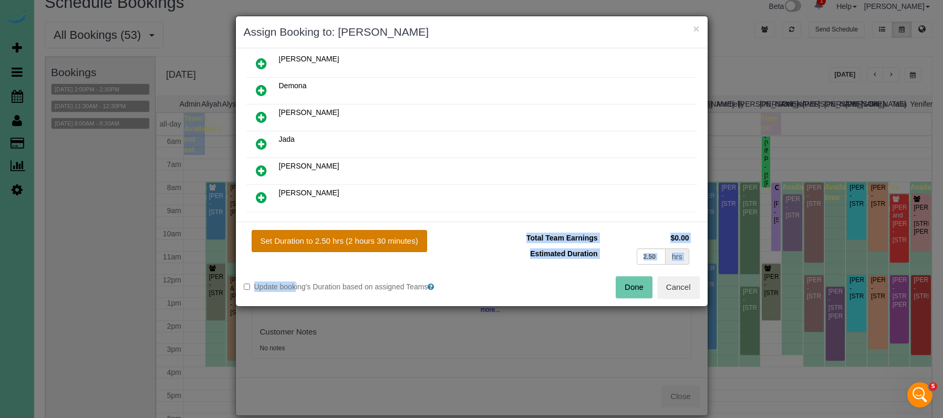
drag, startPoint x: 359, startPoint y: 251, endPoint x: 366, endPoint y: 244, distance: 10.0
click at [359, 251] on div "Set Duration to 2.50 hrs (2 hours 30 minutes) Total Team Earnings $0.00 Estimat…" at bounding box center [472, 264] width 472 height 85
click at [368, 240] on button "Set Duration to 2.50 hrs (2 hours 30 minutes)" at bounding box center [340, 241] width 176 height 22
type input "2.50"
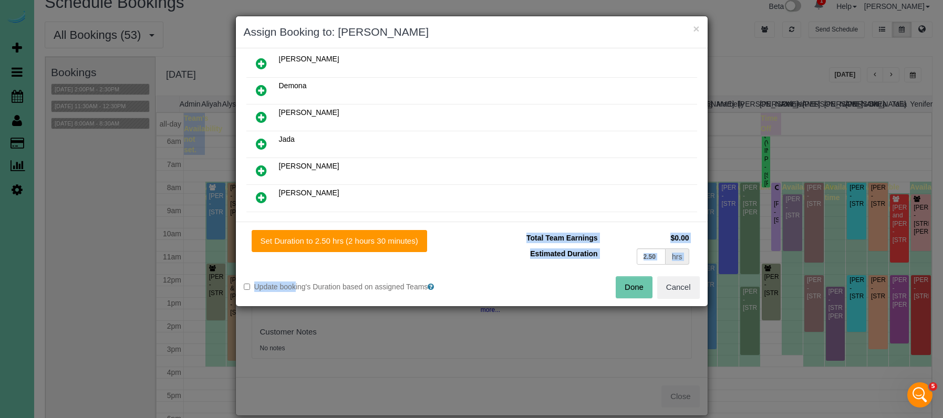
click at [633, 292] on button "Done" at bounding box center [634, 287] width 37 height 22
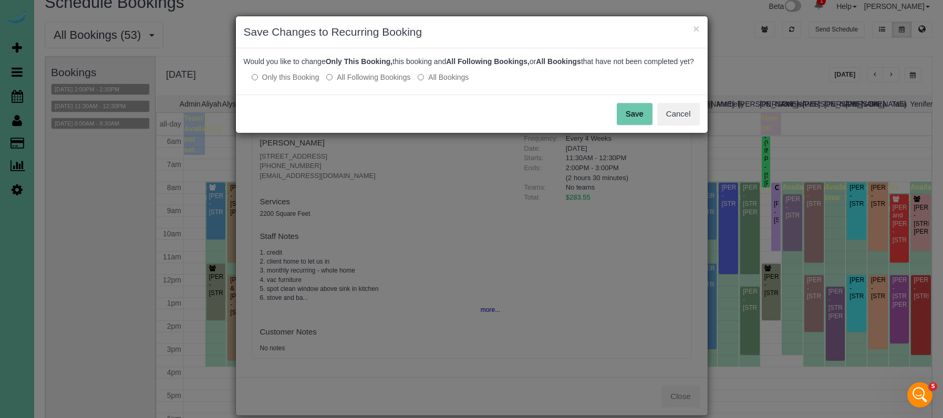
drag, startPoint x: 372, startPoint y: 84, endPoint x: 432, endPoint y: 93, distance: 61.1
click at [372, 83] on label "All Following Bookings" at bounding box center [368, 77] width 84 height 11
click at [625, 118] on button "Save" at bounding box center [635, 114] width 36 height 22
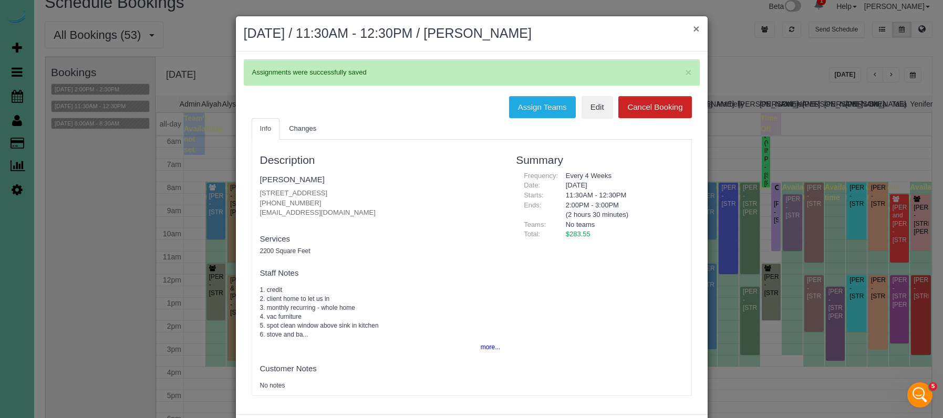
click at [695, 27] on button "×" at bounding box center [696, 28] width 6 height 11
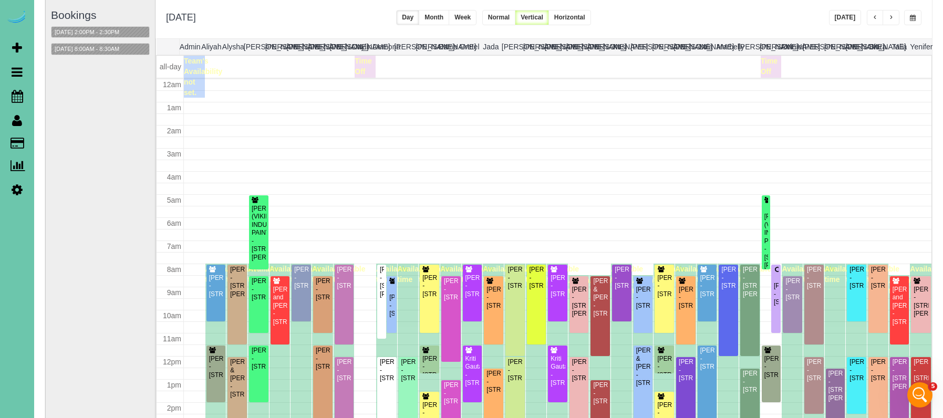
scroll to position [139, 0]
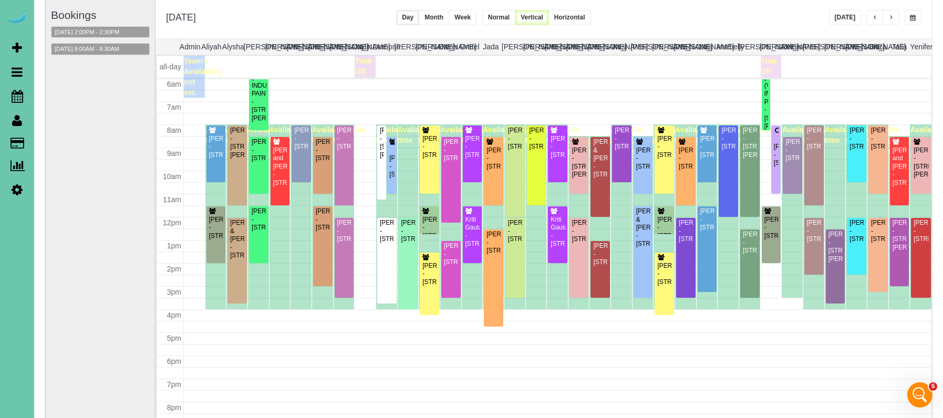
click at [917, 17] on button "button" at bounding box center [913, 17] width 17 height 15
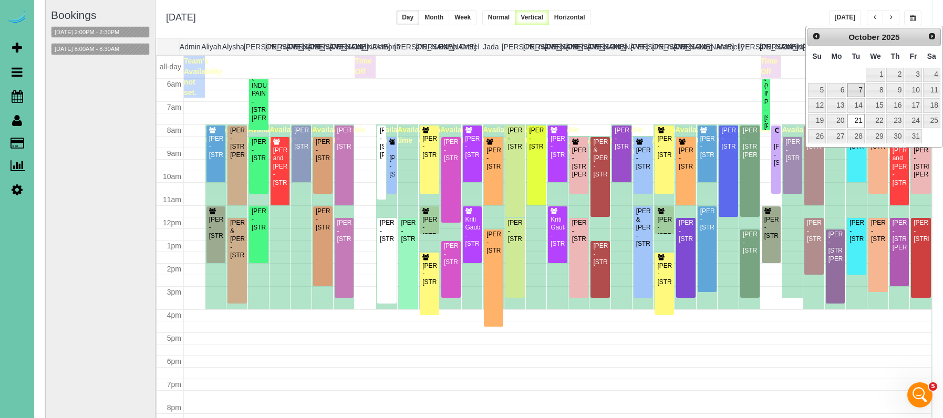
click at [855, 88] on link "7" at bounding box center [856, 90] width 17 height 14
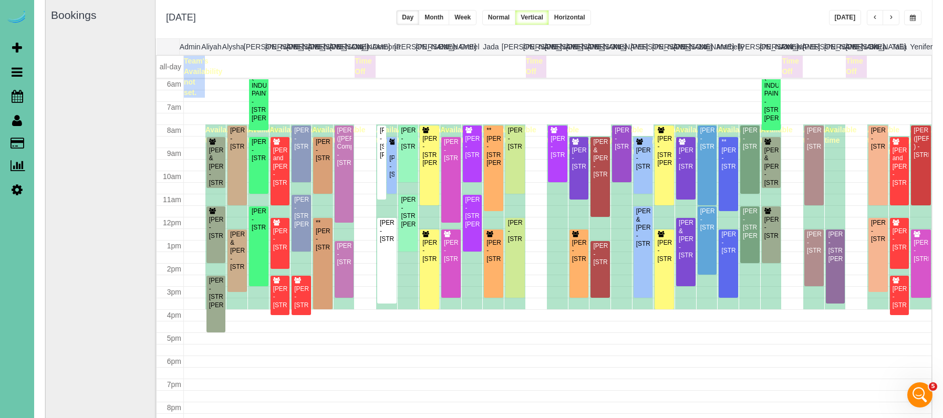
click at [916, 18] on button "button" at bounding box center [913, 17] width 17 height 15
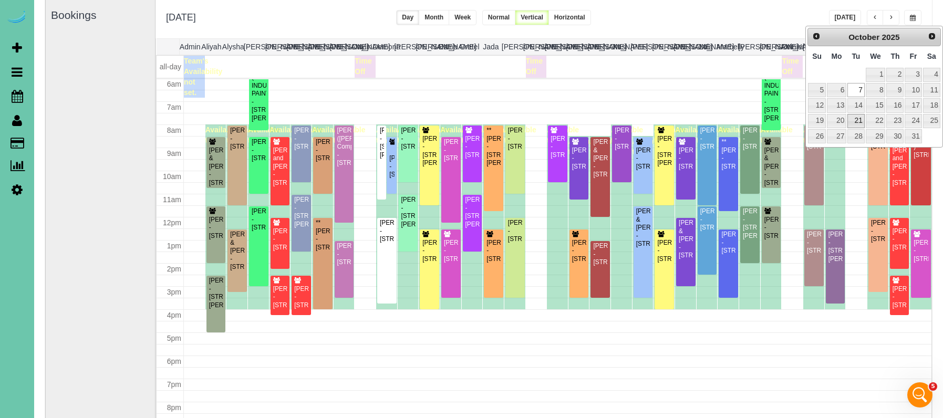
click at [850, 123] on link "21" at bounding box center [856, 121] width 17 height 14
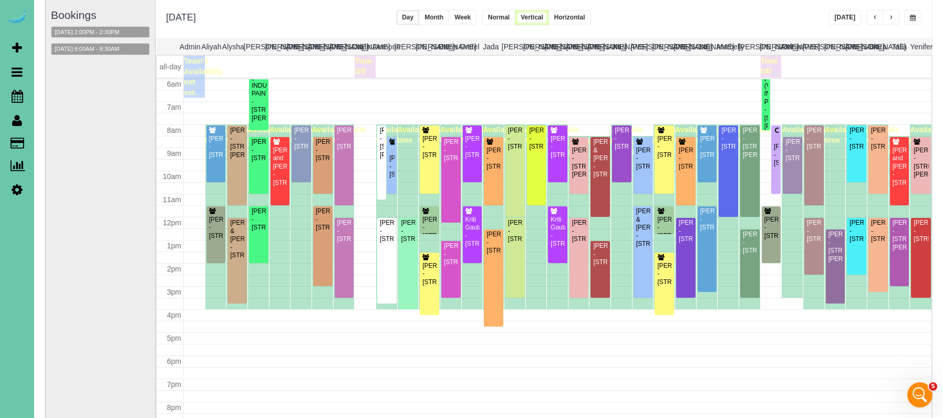
click at [916, 20] on span "button" at bounding box center [913, 18] width 6 height 6
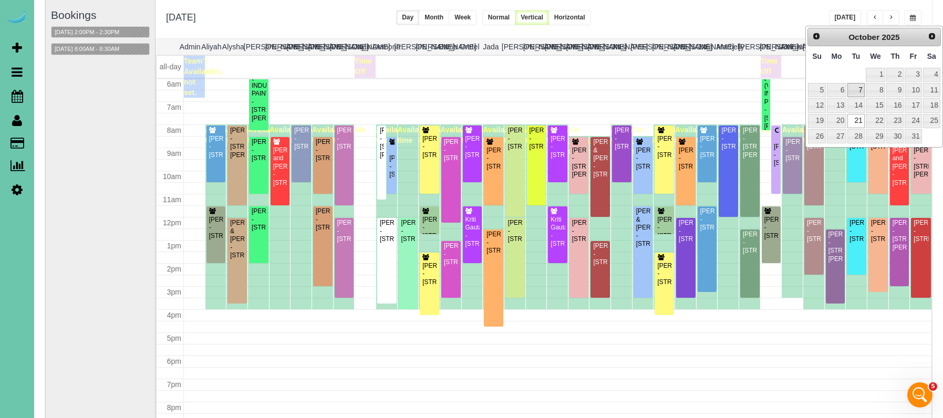
click at [857, 89] on link "7" at bounding box center [856, 90] width 17 height 14
type input "**********"
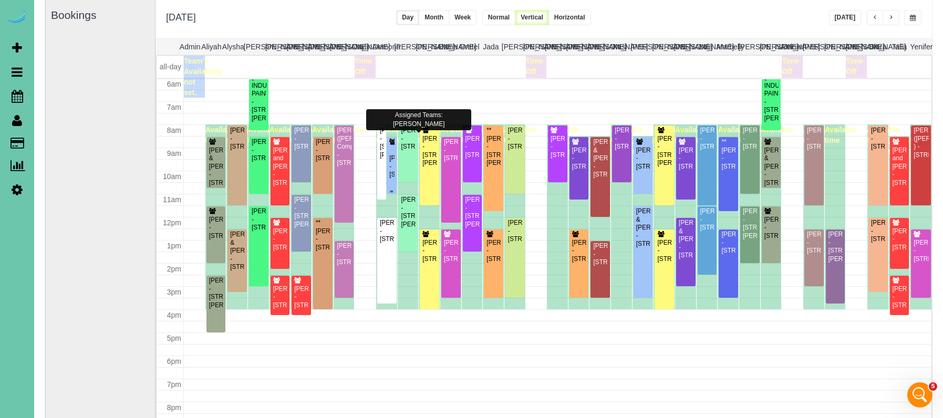
click at [393, 164] on div "Katrina Meyer - 11609 S 111th Street, Papillion, NE 68046" at bounding box center [391, 167] width 5 height 24
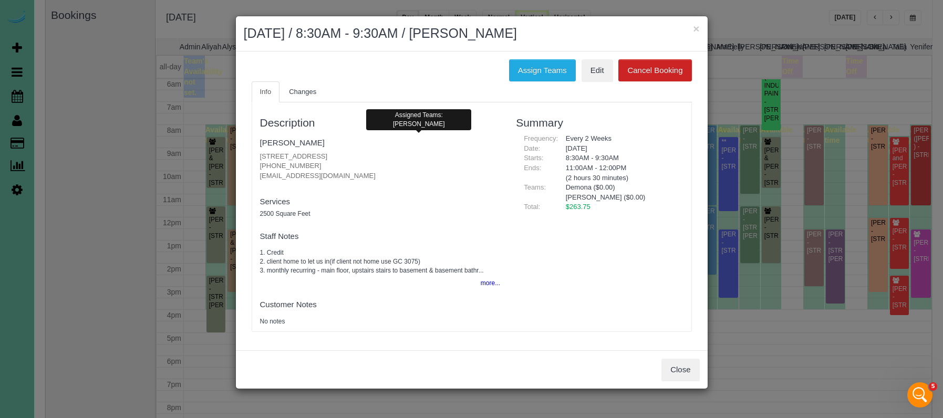
drag, startPoint x: 526, startPoint y: 67, endPoint x: 450, endPoint y: 68, distance: 76.2
click at [526, 67] on button "Assign Teams" at bounding box center [542, 70] width 67 height 22
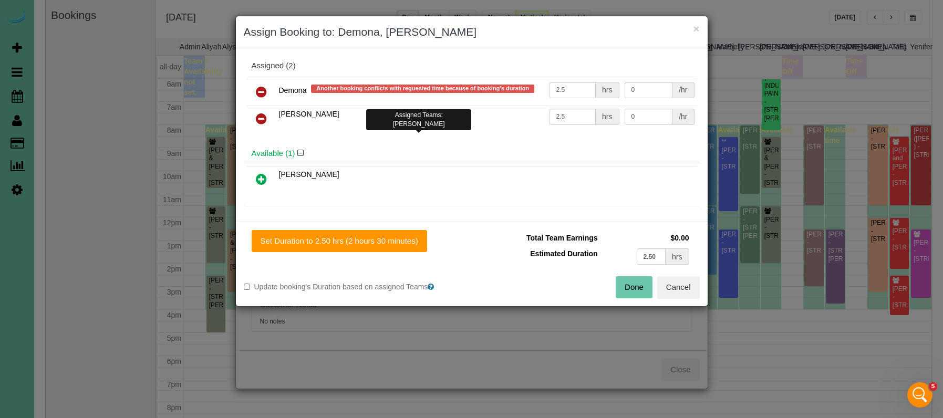
click at [257, 94] on icon at bounding box center [261, 92] width 11 height 13
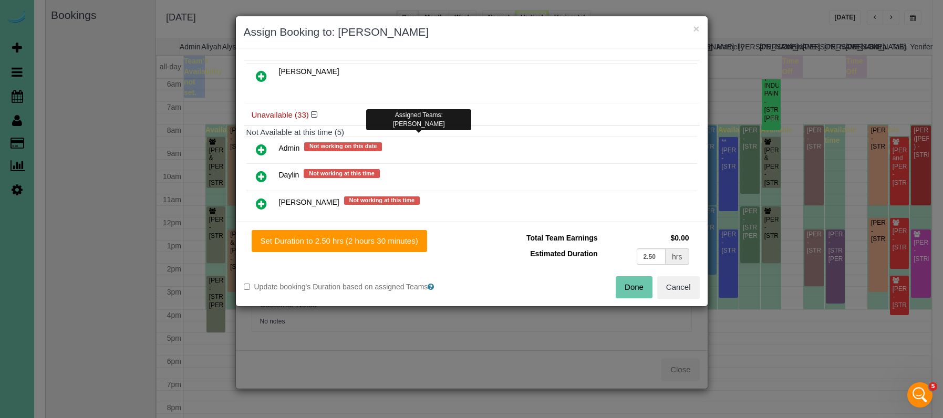
scroll to position [98, 0]
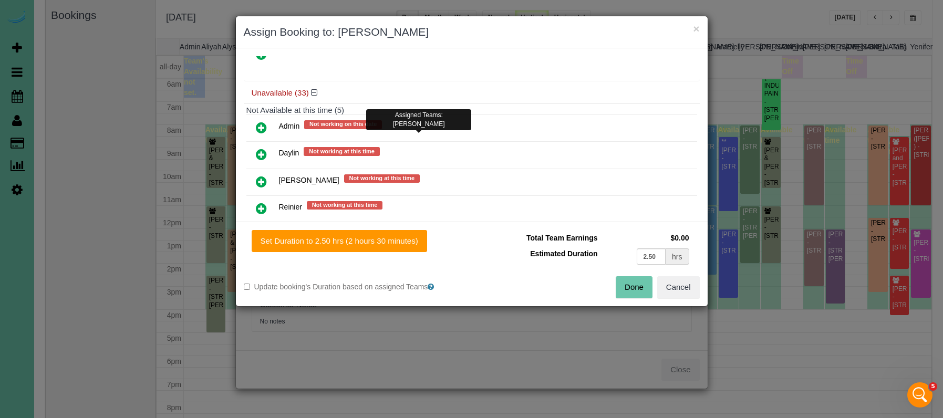
click at [262, 130] on icon at bounding box center [261, 127] width 11 height 13
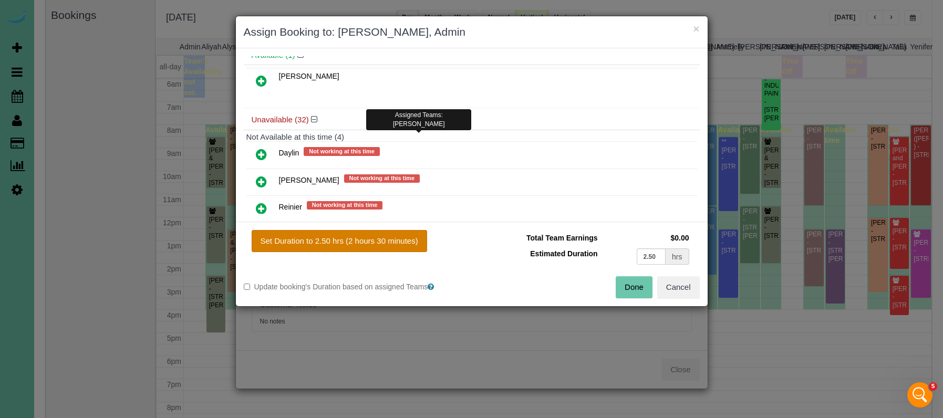
click at [366, 251] on button "Set Duration to 2.50 hrs (2 hours 30 minutes)" at bounding box center [340, 241] width 176 height 22
type input "2.50"
click at [375, 243] on button "Set Duration to 2.50 hrs (2 hours 30 minutes)" at bounding box center [340, 241] width 176 height 22
click at [631, 287] on button "Done" at bounding box center [634, 287] width 37 height 22
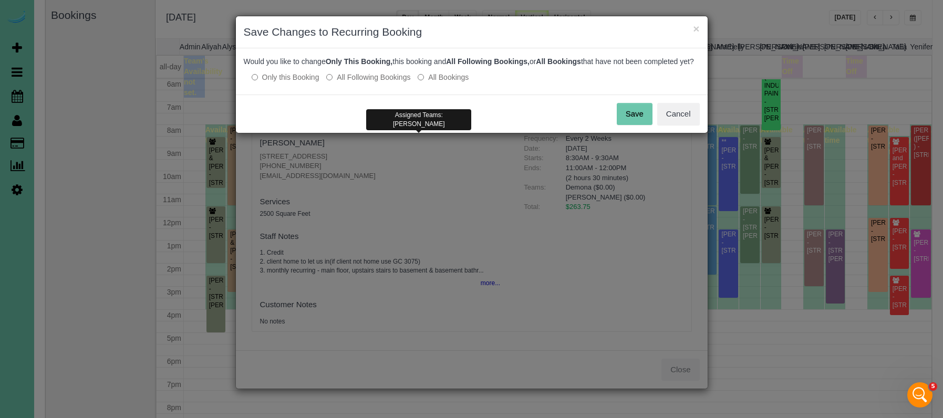
click at [364, 83] on label "All Following Bookings" at bounding box center [368, 77] width 84 height 11
click at [630, 117] on button "Save" at bounding box center [635, 114] width 36 height 22
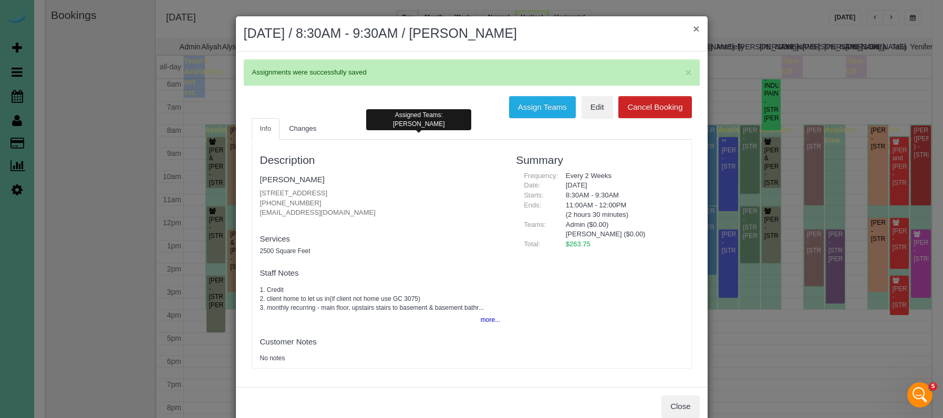
click at [695, 27] on button "×" at bounding box center [696, 28] width 6 height 11
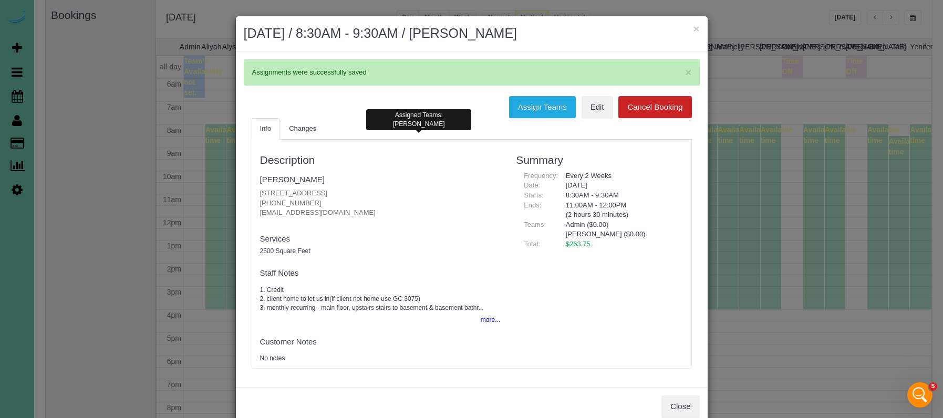
scroll to position [139, 0]
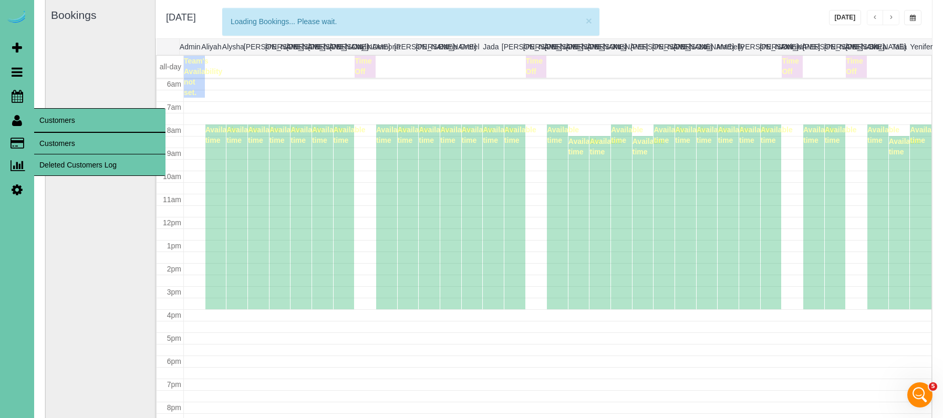
click at [57, 142] on link "Customers" at bounding box center [99, 143] width 131 height 21
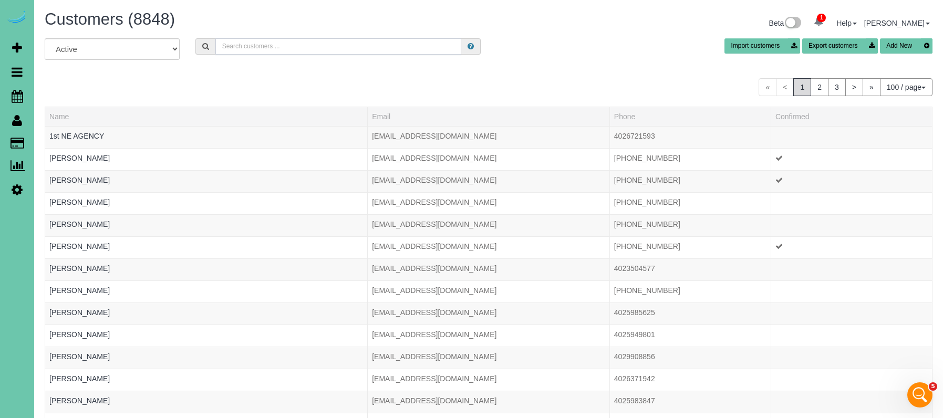
click at [231, 49] on input "text" at bounding box center [338, 46] width 246 height 16
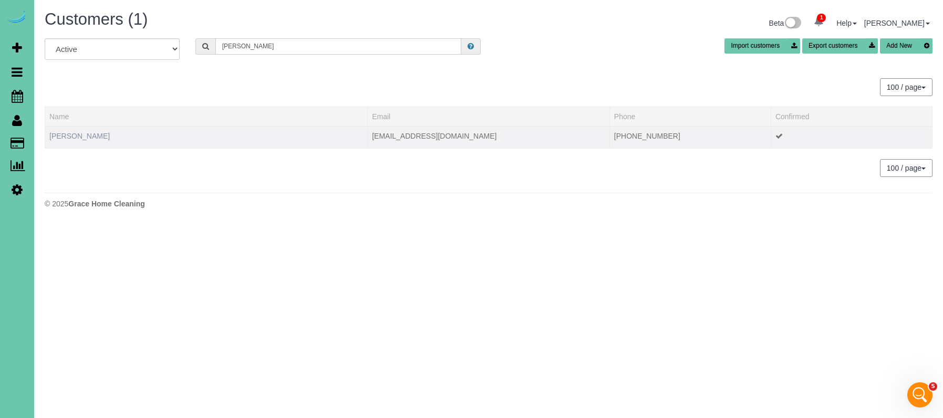
type input "Natalie s"
click at [81, 137] on link "Natalie Sanderson" at bounding box center [79, 136] width 60 height 8
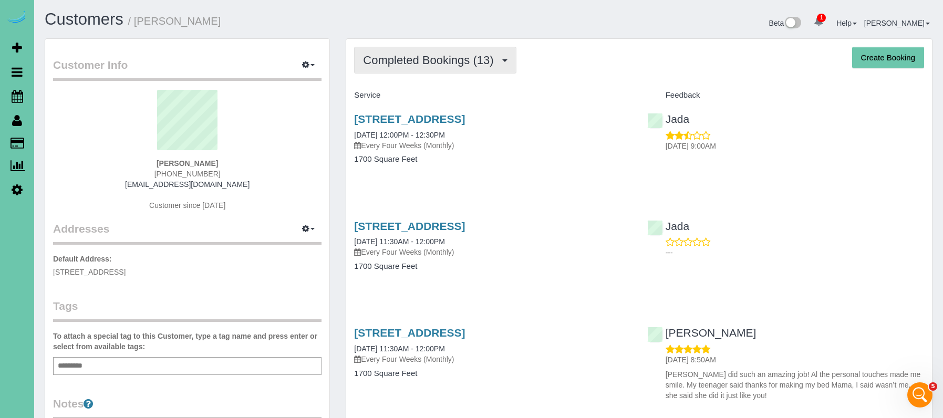
click at [432, 66] on span "Completed Bookings (13)" at bounding box center [431, 60] width 136 height 13
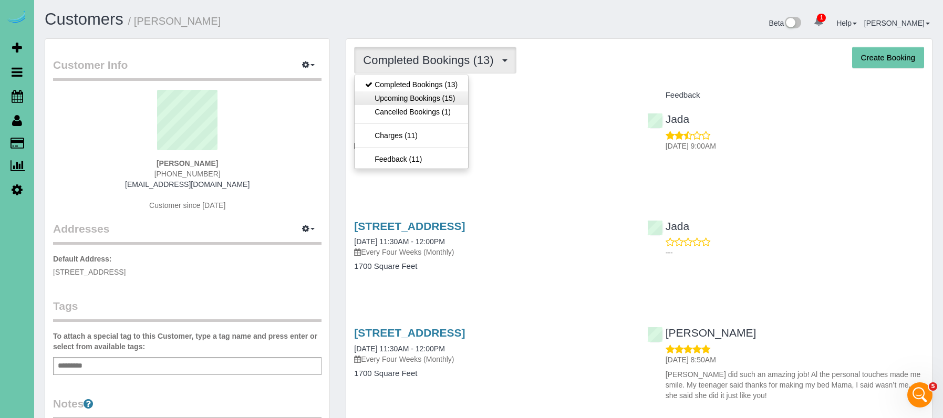
click at [430, 96] on link "Upcoming Bookings (15)" at bounding box center [412, 98] width 114 height 14
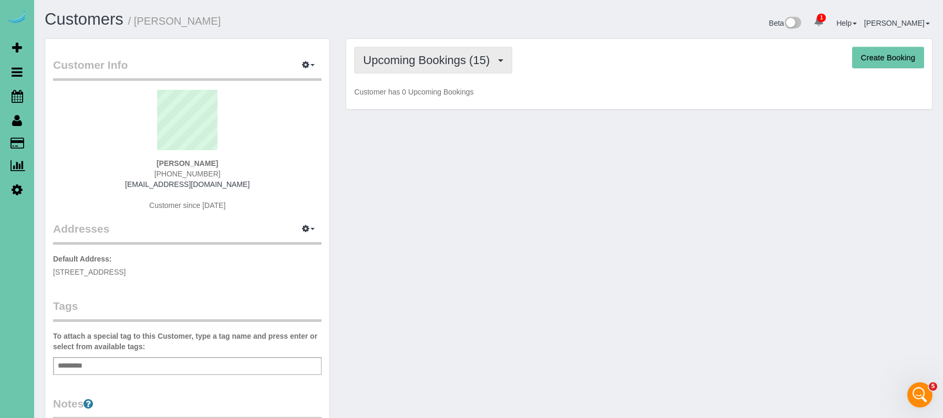
click at [432, 60] on span "Upcoming Bookings (15)" at bounding box center [429, 60] width 132 height 13
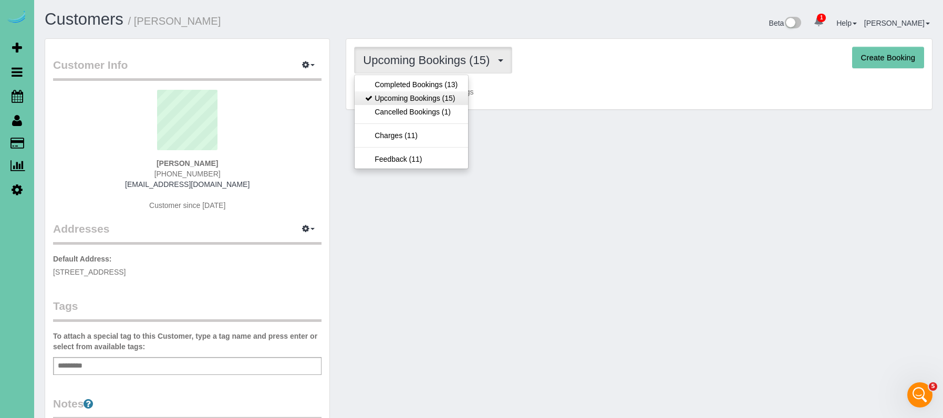
click at [431, 102] on link "Upcoming Bookings (15)" at bounding box center [412, 98] width 114 height 14
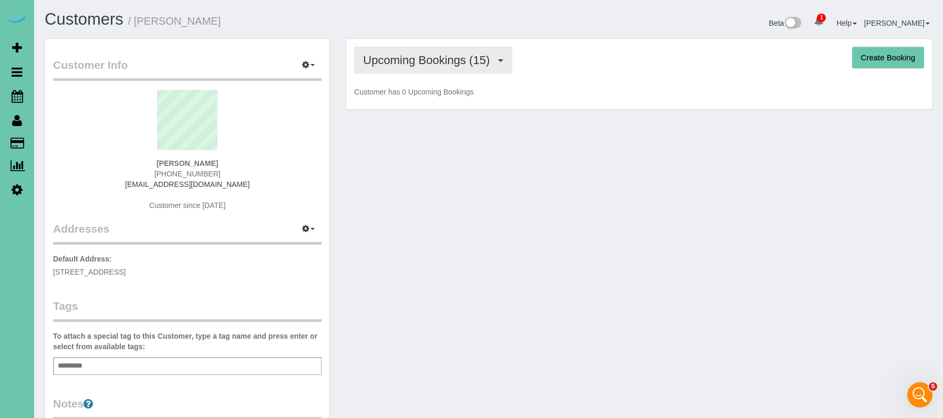
click at [419, 54] on span "Upcoming Bookings (15)" at bounding box center [429, 60] width 132 height 13
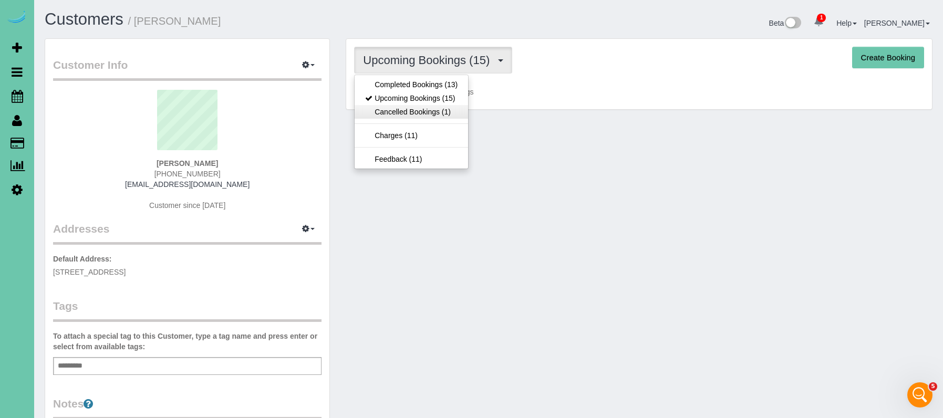
click at [412, 114] on link "Cancelled Bookings (1)" at bounding box center [412, 112] width 114 height 14
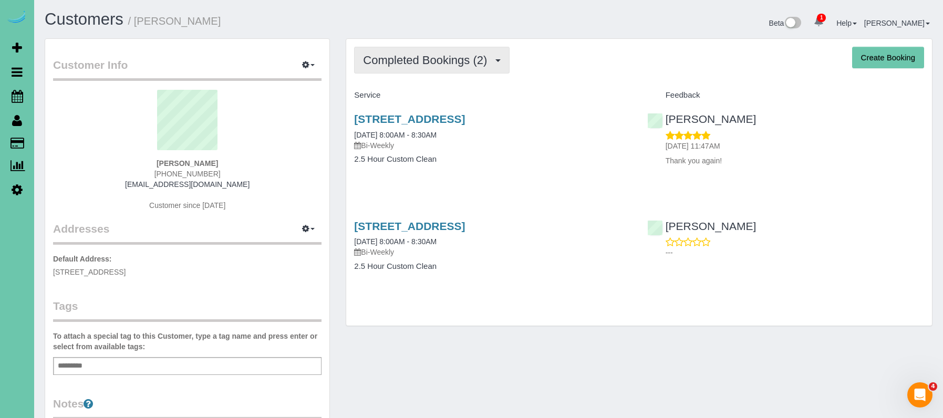
click at [387, 66] on span "Completed Bookings (2)" at bounding box center [427, 60] width 129 height 13
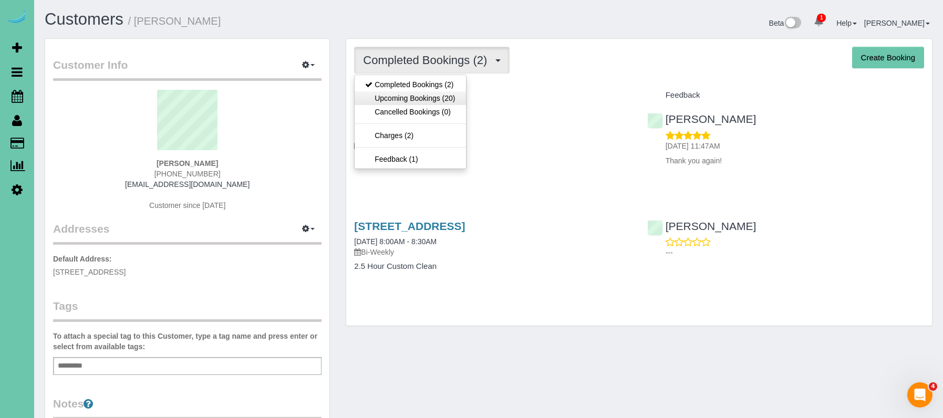
click at [382, 96] on link "Upcoming Bookings (20)" at bounding box center [410, 98] width 111 height 14
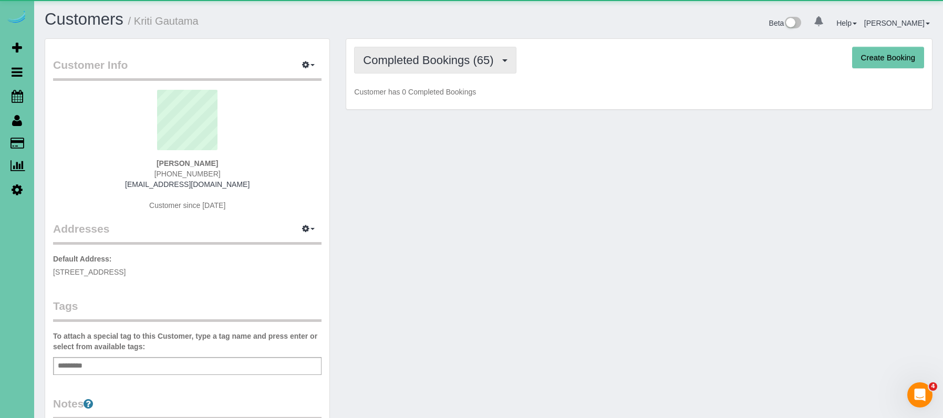
click at [404, 56] on span "Completed Bookings (65)" at bounding box center [431, 60] width 136 height 13
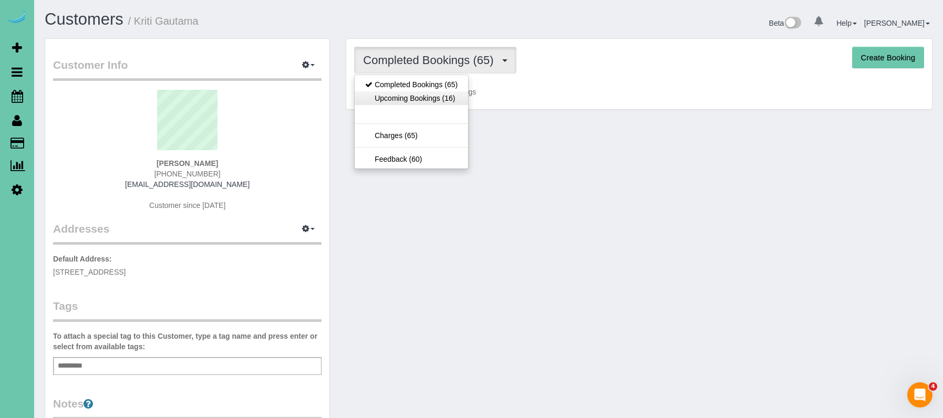
click at [412, 97] on link "Upcoming Bookings (16)" at bounding box center [412, 98] width 114 height 14
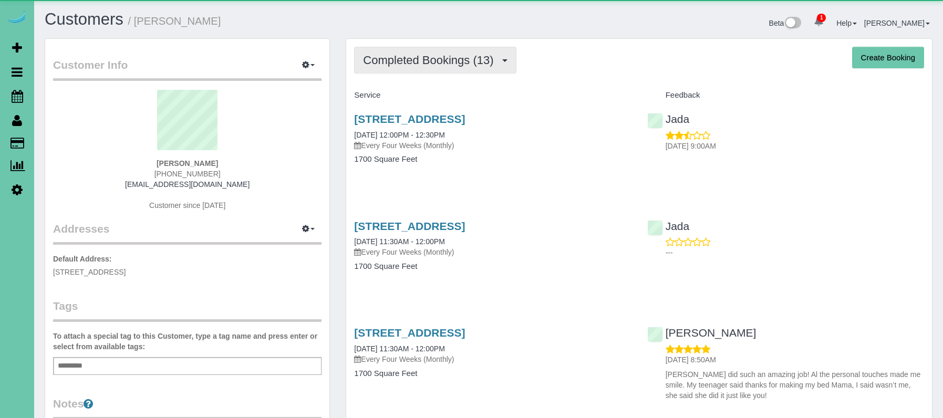
click at [409, 63] on span "Completed Bookings (13)" at bounding box center [431, 60] width 136 height 13
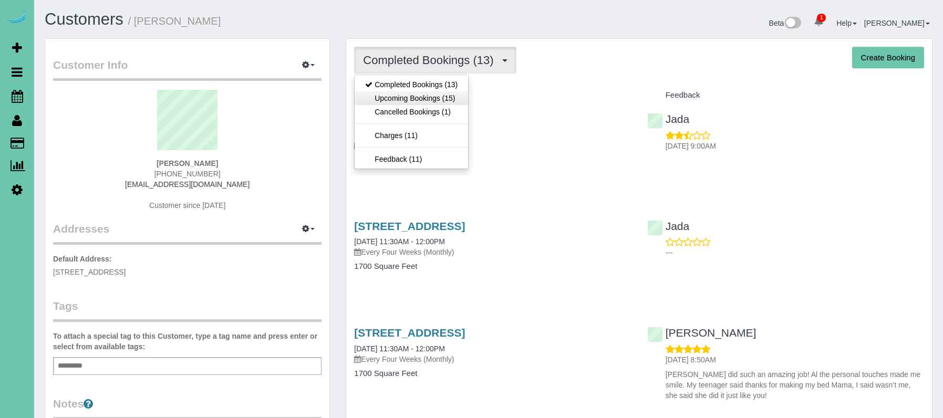
click at [423, 97] on link "Upcoming Bookings (15)" at bounding box center [412, 98] width 114 height 14
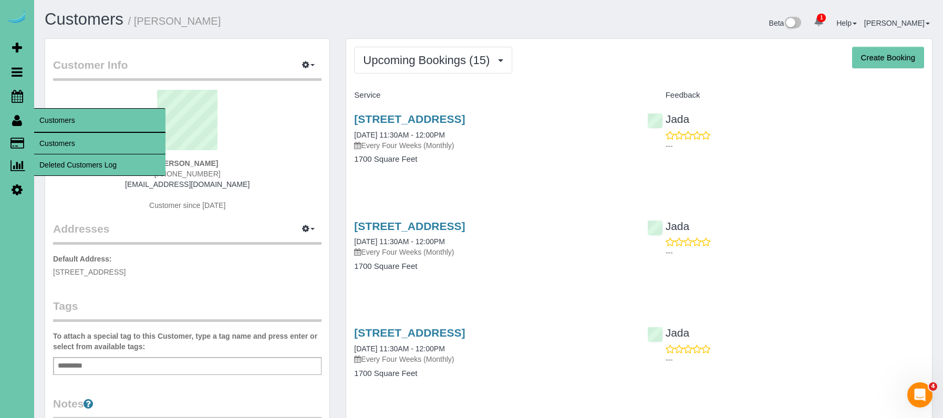
click at [70, 146] on link "Customers" at bounding box center [99, 143] width 131 height 21
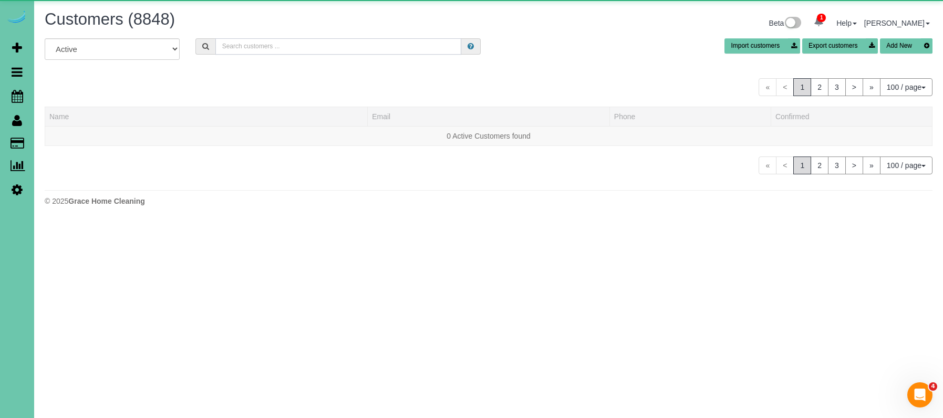
click at [227, 48] on input "text" at bounding box center [338, 46] width 246 height 16
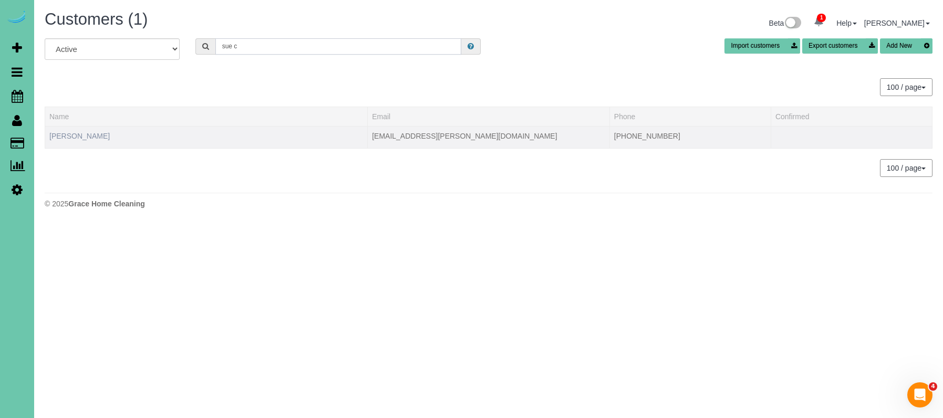
type input "sue c"
click at [84, 134] on link "Sue Caraway" at bounding box center [79, 136] width 60 height 8
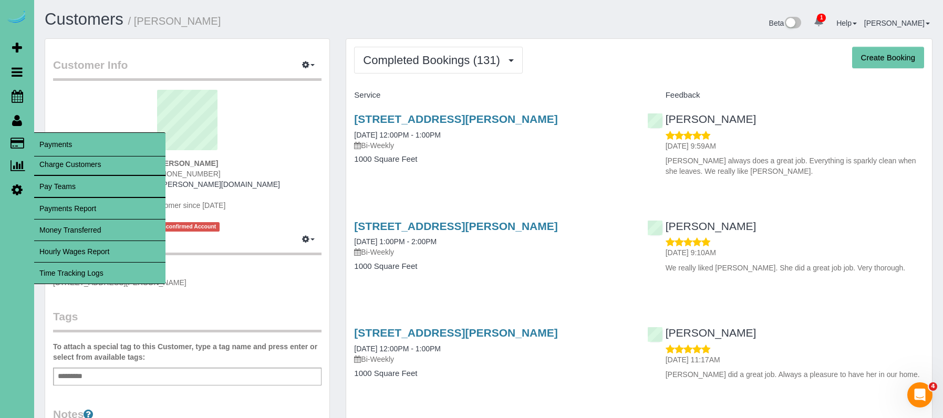
click at [105, 275] on link "Time Tracking Logs" at bounding box center [99, 273] width 131 height 21
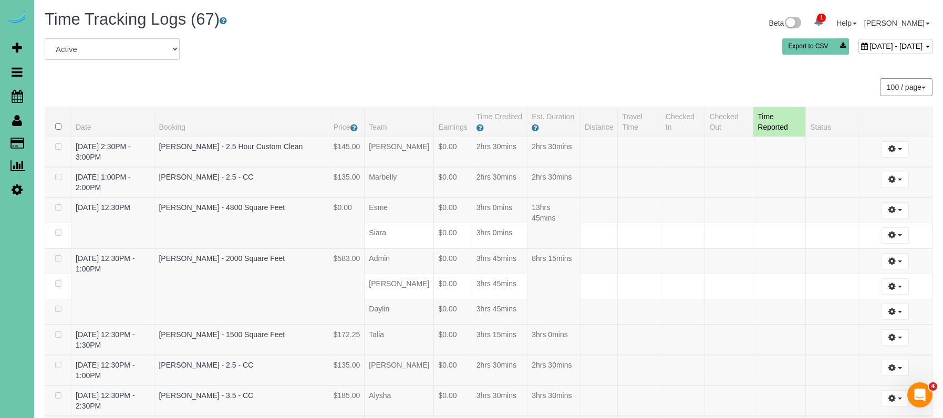
click at [870, 49] on span "[DATE] - [DATE]" at bounding box center [896, 46] width 53 height 8
type input "**********"
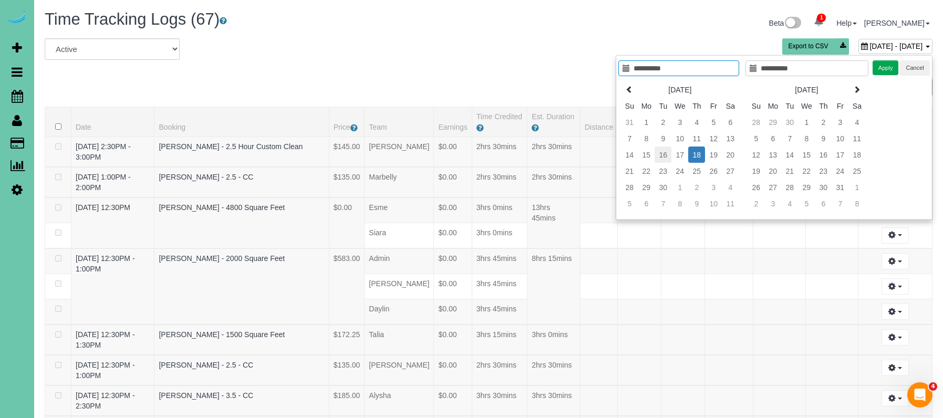
type input "**********"
click at [664, 151] on td "16" at bounding box center [663, 155] width 17 height 16
type input "**********"
click at [887, 66] on button "Apply" at bounding box center [886, 67] width 26 height 15
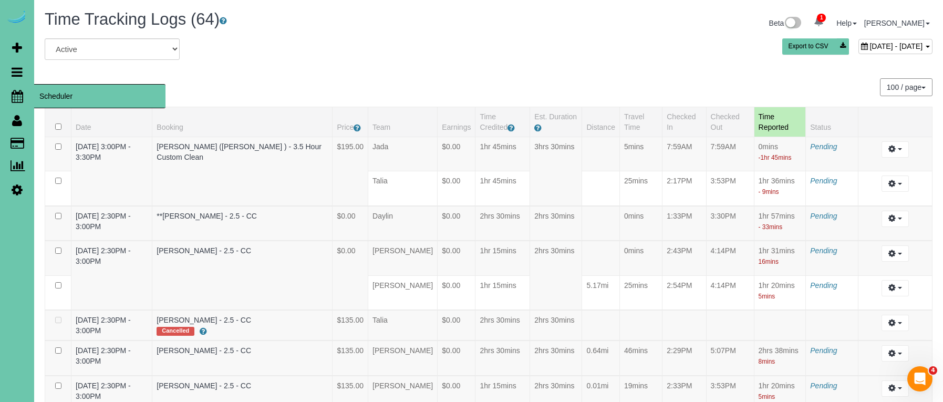
click at [22, 98] on icon at bounding box center [18, 96] width 12 height 13
click at [72, 95] on span "Scheduler" at bounding box center [99, 96] width 131 height 24
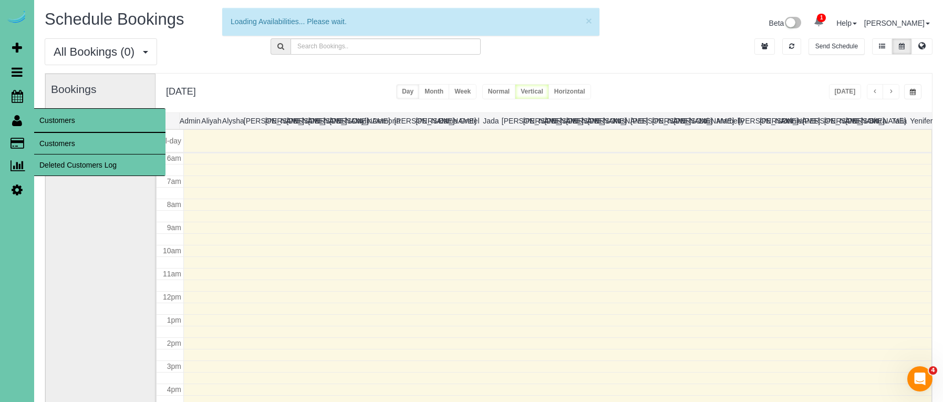
scroll to position [139, 0]
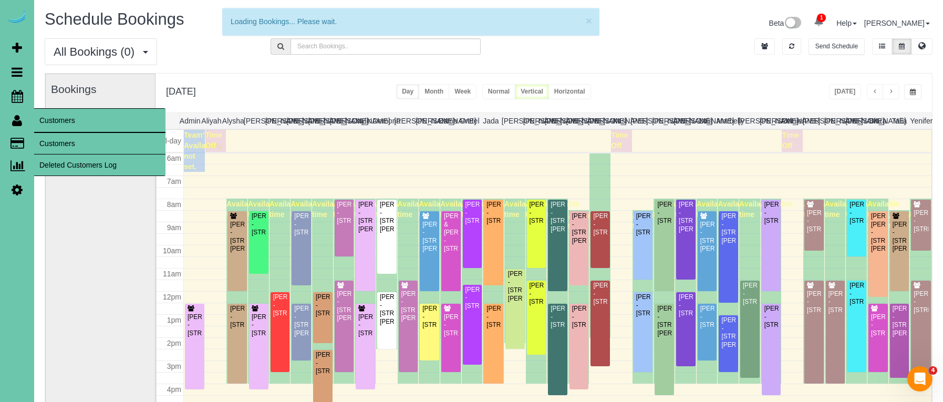
click at [55, 139] on link "Customers" at bounding box center [99, 143] width 131 height 21
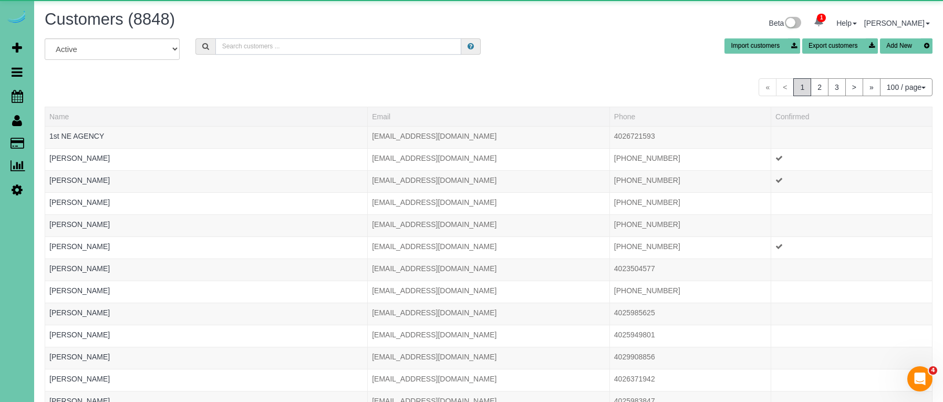
click at [274, 50] on input "text" at bounding box center [338, 46] width 246 height 16
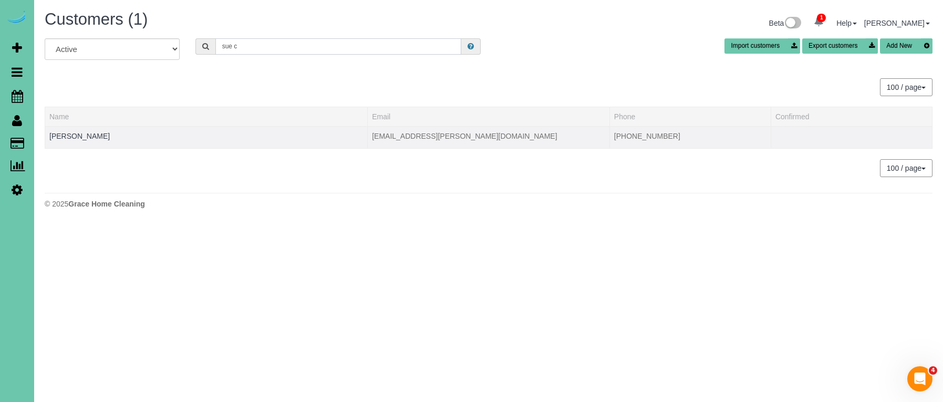
type input "sue c"
drag, startPoint x: 74, startPoint y: 141, endPoint x: 80, endPoint y: 135, distance: 8.9
click at [74, 141] on div at bounding box center [206, 142] width 314 height 3
click at [80, 135] on link "Sue Caraway" at bounding box center [79, 136] width 60 height 8
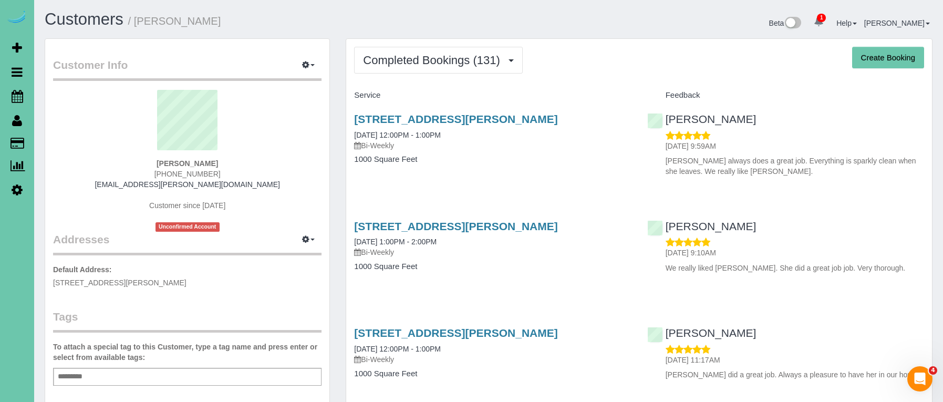
drag, startPoint x: 457, startPoint y: 63, endPoint x: 447, endPoint y: 88, distance: 26.6
click at [457, 63] on span "Completed Bookings (131)" at bounding box center [434, 60] width 142 height 13
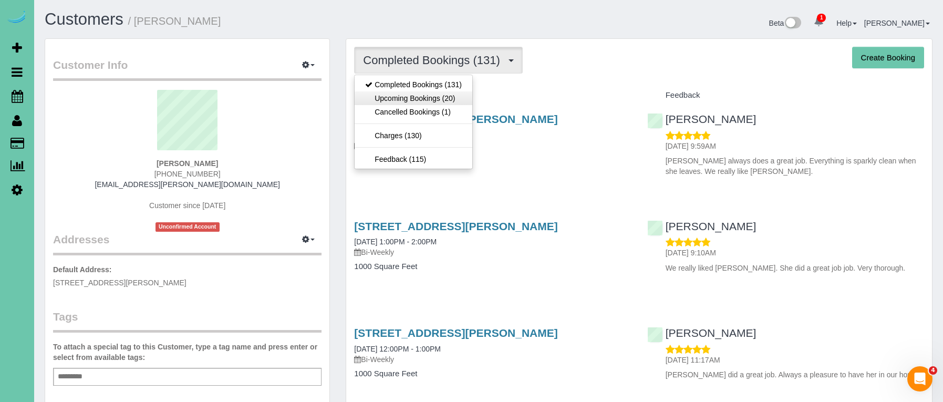
click at [446, 100] on link "Upcoming Bookings (20)" at bounding box center [414, 98] width 118 height 14
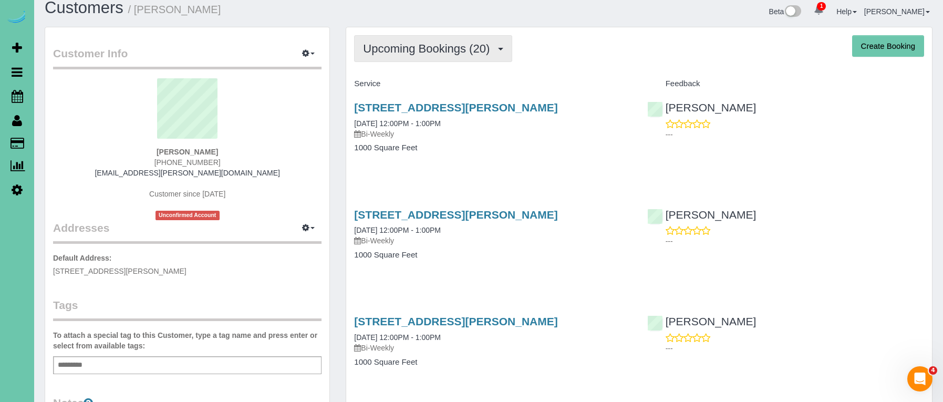
click at [420, 58] on button "Upcoming Bookings (20)" at bounding box center [433, 48] width 158 height 27
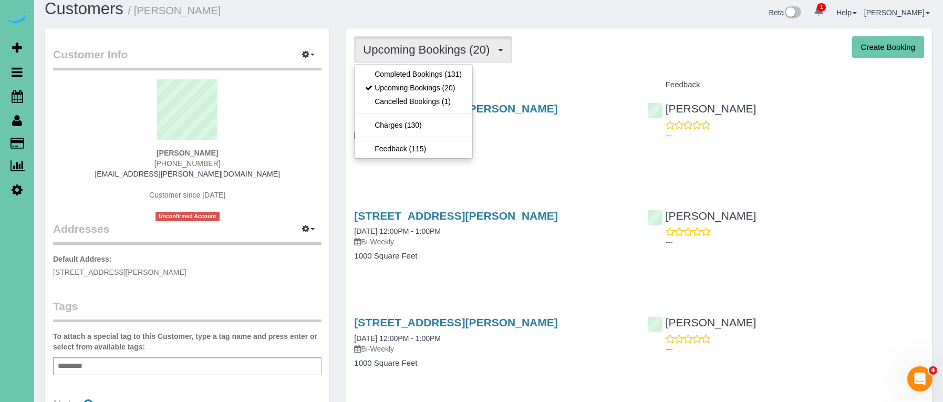
drag, startPoint x: 631, startPoint y: 85, endPoint x: 557, endPoint y: 96, distance: 74.3
click at [630, 85] on h4 "Service" at bounding box center [492, 84] width 277 height 9
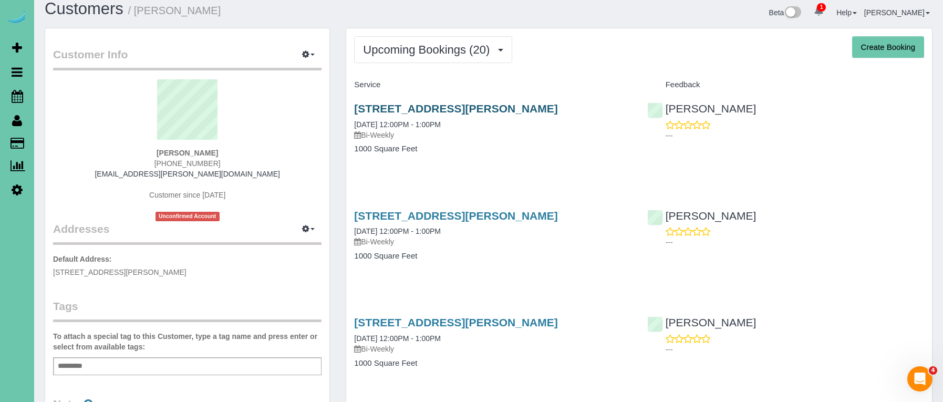
scroll to position [12, 0]
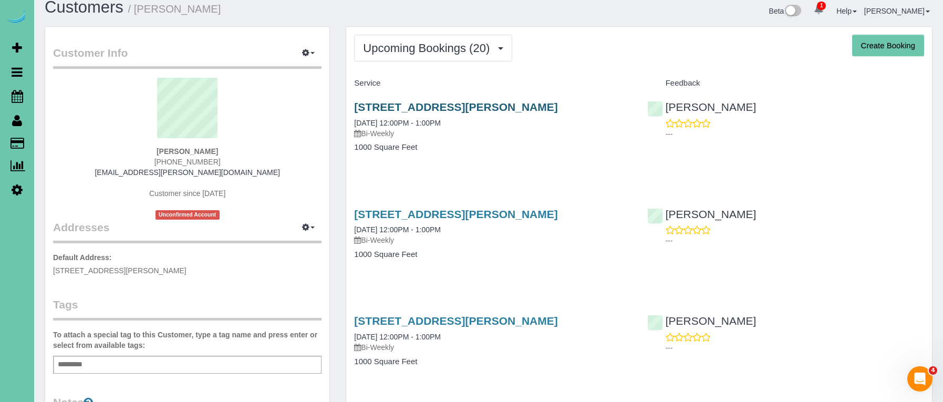
click at [486, 105] on link "14464 Ames Ave, Omaha, NE 68116" at bounding box center [455, 107] width 203 height 12
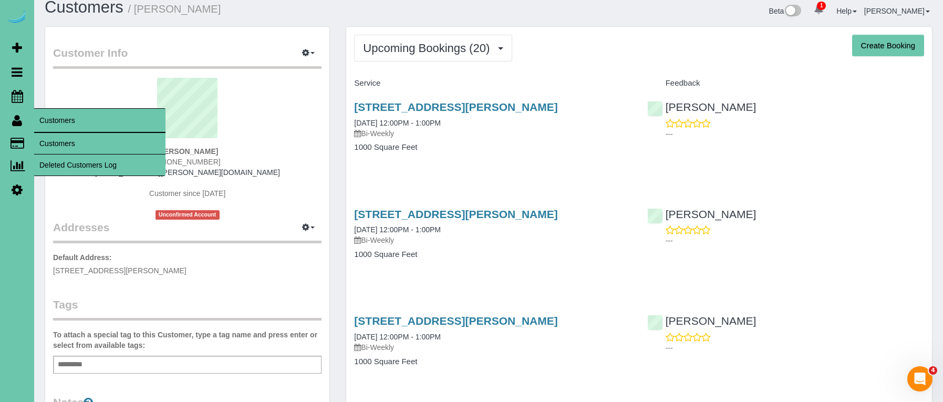
click at [56, 141] on link "Customers" at bounding box center [99, 143] width 131 height 21
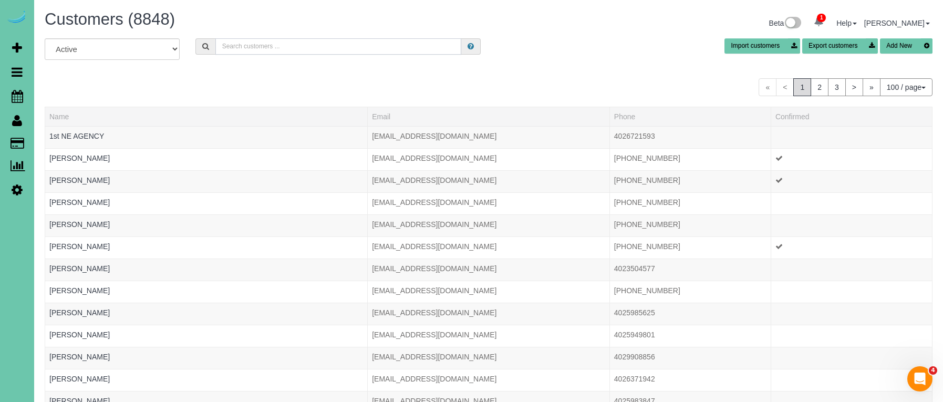
click at [283, 42] on input "text" at bounding box center [338, 46] width 246 height 16
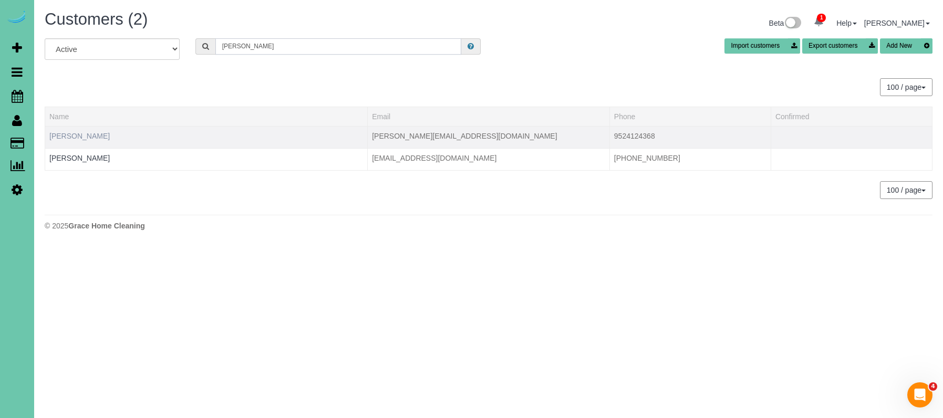
type input "Andrew a"
click at [91, 133] on link "Andrew Abraham" at bounding box center [79, 136] width 60 height 8
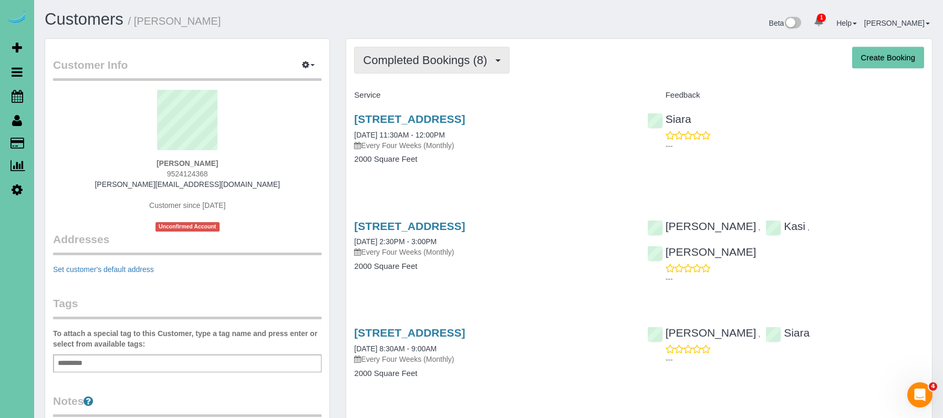
click at [426, 65] on span "Completed Bookings (8)" at bounding box center [427, 60] width 129 height 13
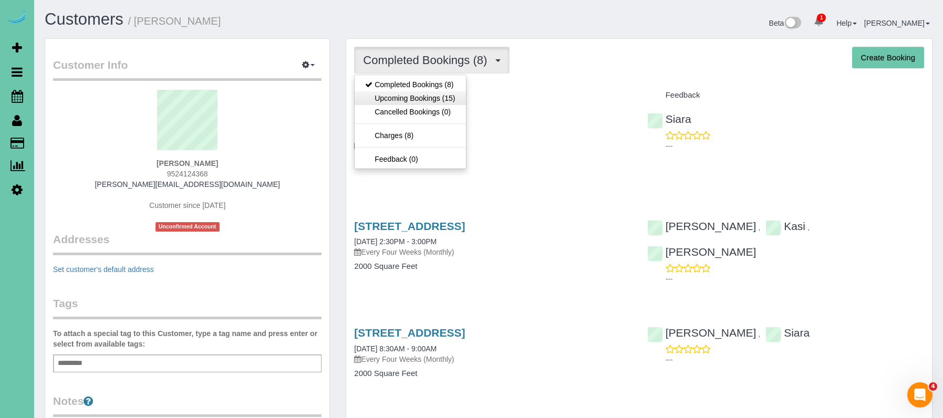
click at [420, 102] on link "Upcoming Bookings (15)" at bounding box center [410, 98] width 111 height 14
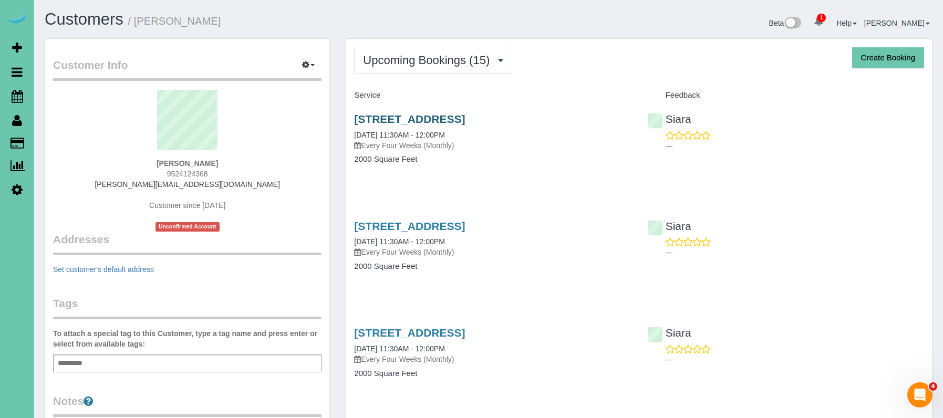
click at [408, 115] on link "5324 S 162 Ave, Omaha, NE 68135" at bounding box center [409, 119] width 111 height 12
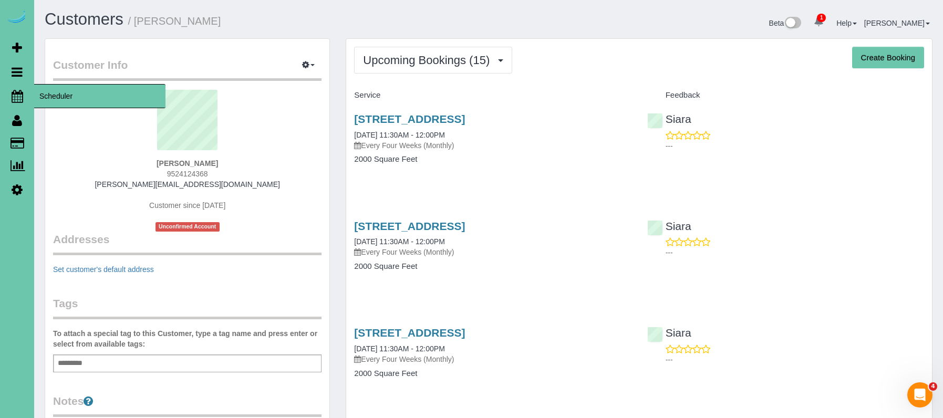
click at [12, 88] on link "Scheduler" at bounding box center [17, 96] width 34 height 24
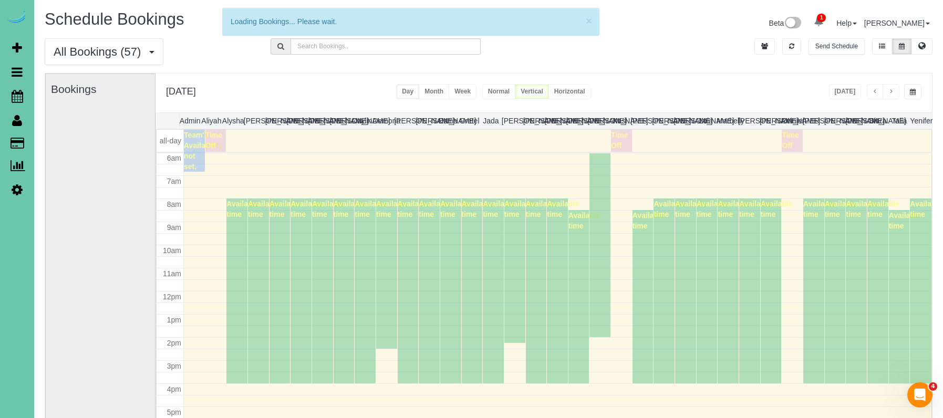
scroll to position [139, 0]
click at [908, 89] on button "button" at bounding box center [913, 91] width 17 height 15
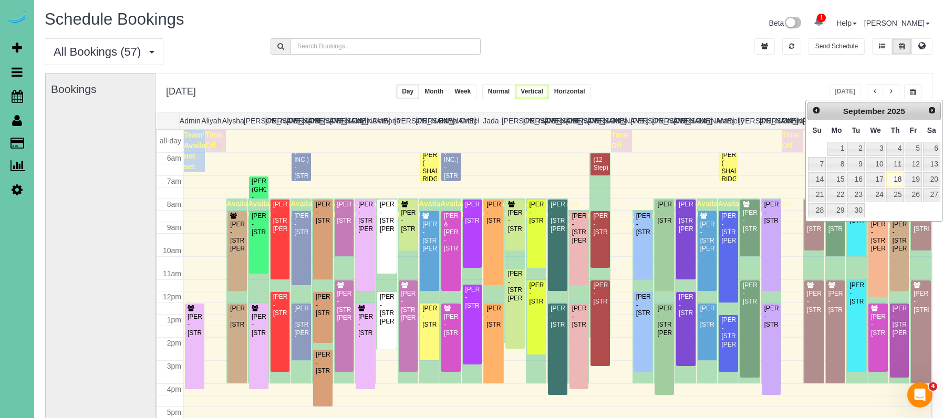
click at [932, 109] on span "Next" at bounding box center [932, 110] width 8 height 8
click at [877, 150] on link "1" at bounding box center [876, 149] width 20 height 14
type input "**********"
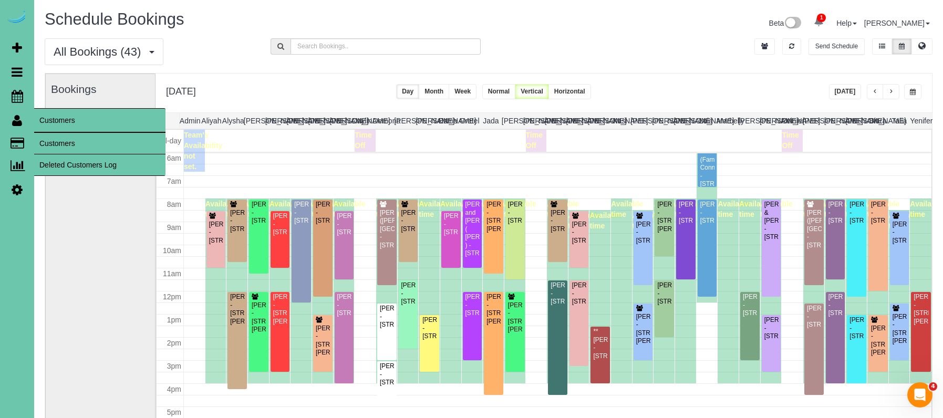
click at [55, 137] on link "Customers" at bounding box center [99, 143] width 131 height 21
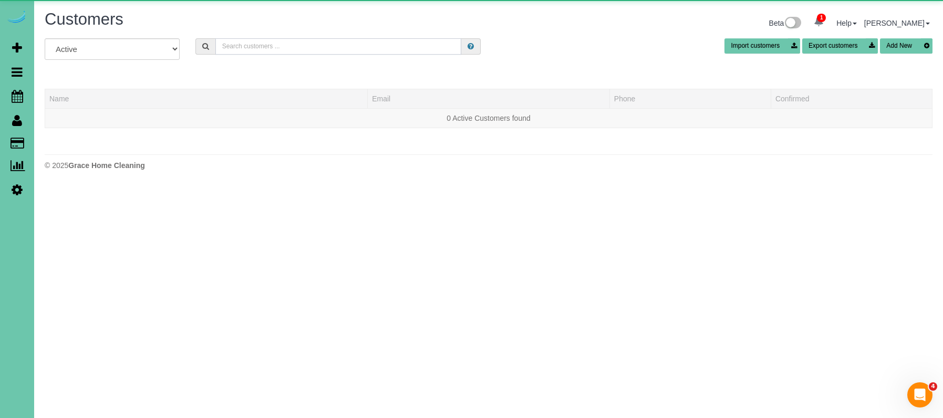
click at [313, 44] on input "text" at bounding box center [338, 46] width 246 height 16
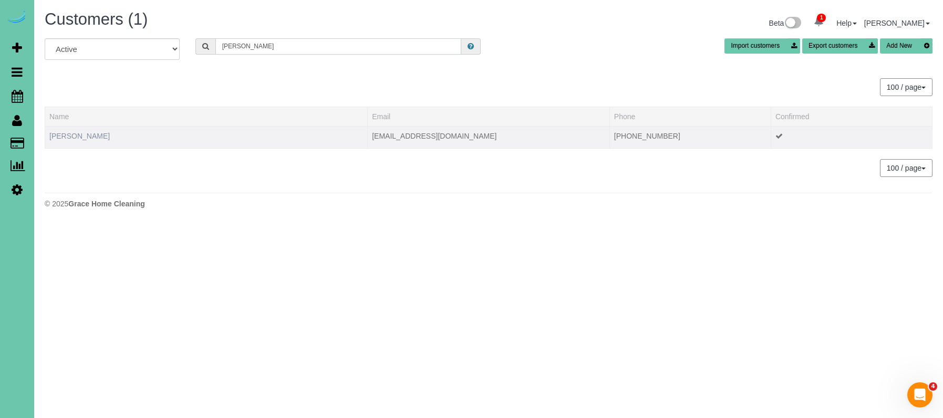
type input "Carly p"
click at [79, 138] on link "Carly Pentzien" at bounding box center [79, 136] width 60 height 8
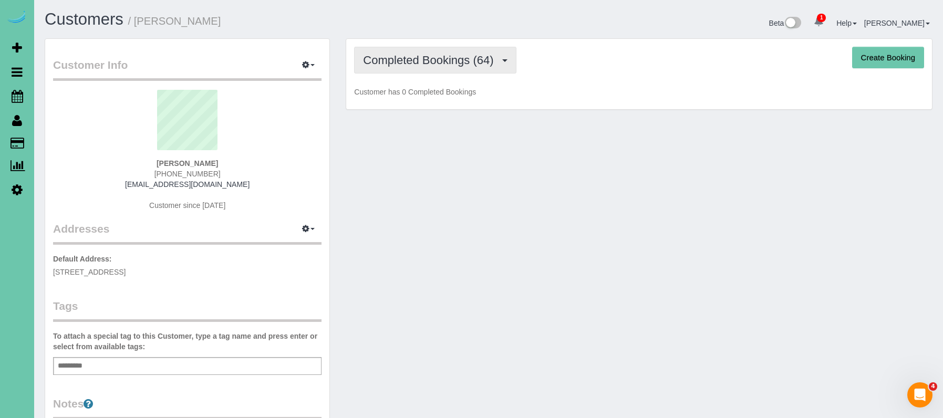
click at [429, 65] on span "Completed Bookings (64)" at bounding box center [431, 60] width 136 height 13
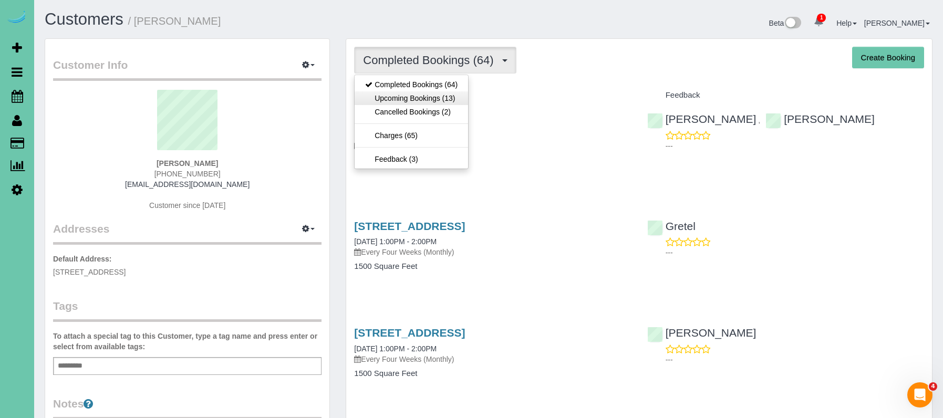
click at [430, 102] on link "Upcoming Bookings (13)" at bounding box center [412, 98] width 114 height 14
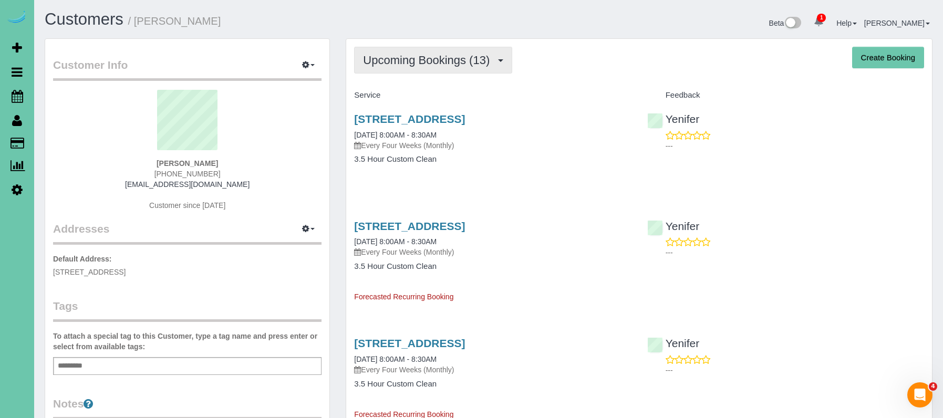
click at [415, 63] on span "Upcoming Bookings (13)" at bounding box center [429, 60] width 132 height 13
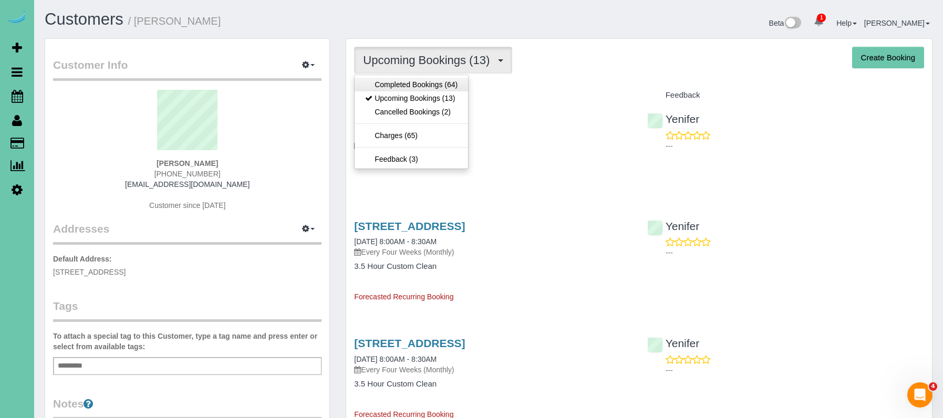
click at [405, 80] on link "Completed Bookings (64)" at bounding box center [412, 85] width 114 height 14
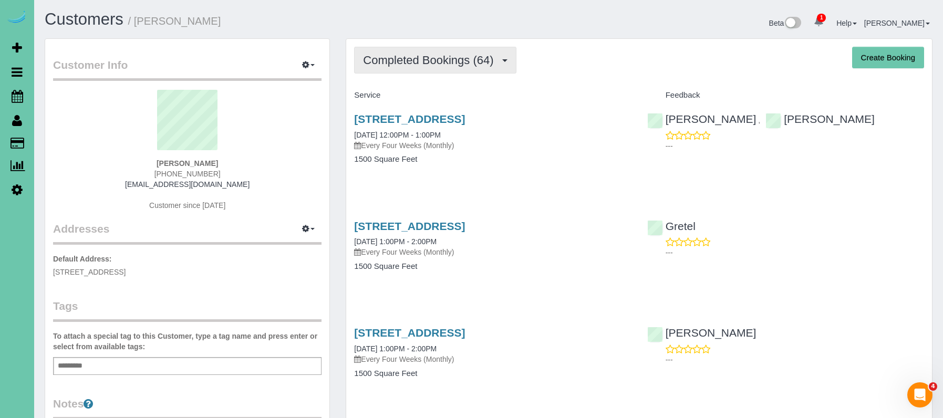
click at [404, 64] on span "Completed Bookings (64)" at bounding box center [431, 60] width 136 height 13
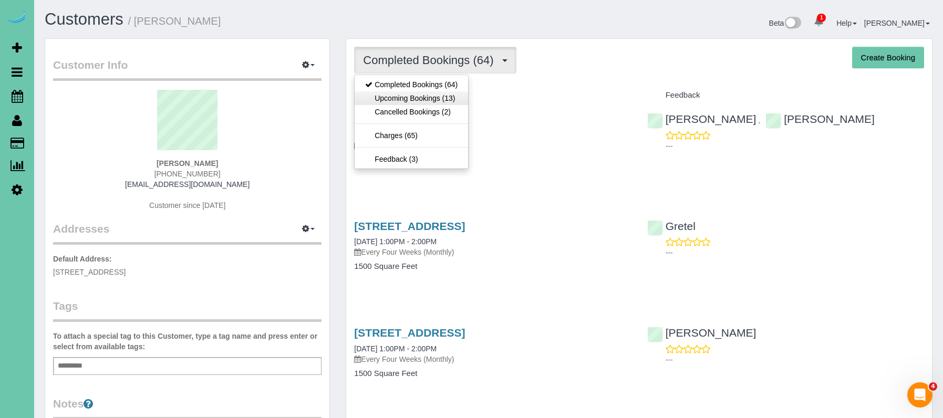
click at [404, 95] on link "Upcoming Bookings (13)" at bounding box center [412, 98] width 114 height 14
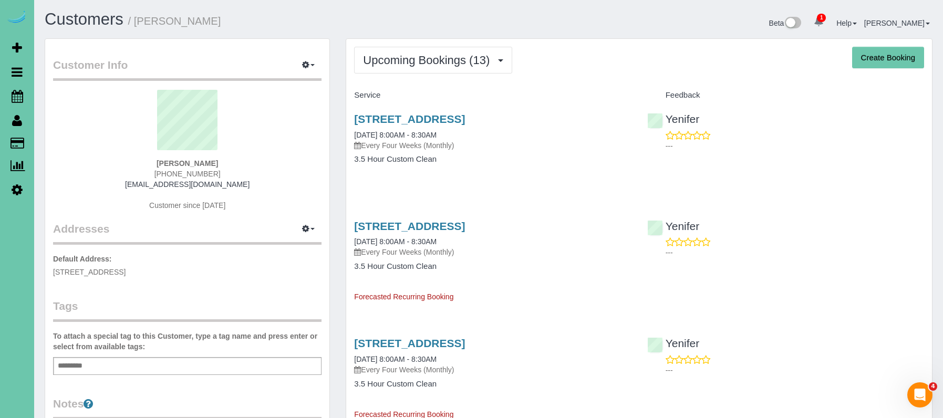
click at [270, 12] on h1 "Customers / Carly Pentzien" at bounding box center [263, 20] width 436 height 18
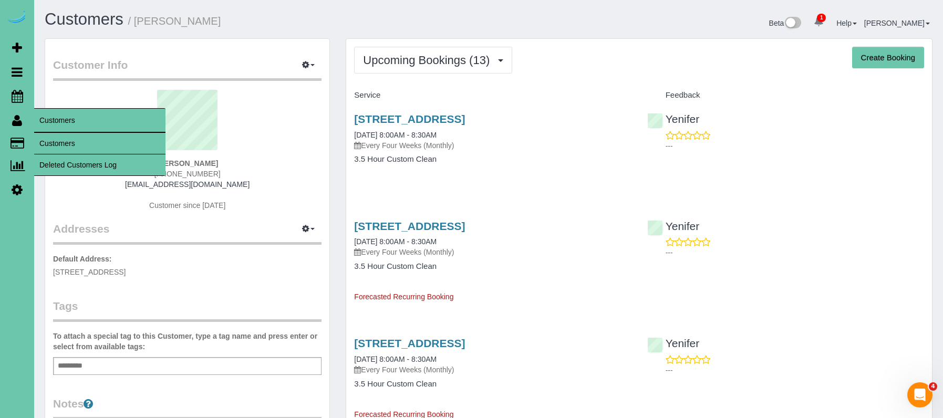
click at [55, 141] on link "Customers" at bounding box center [99, 143] width 131 height 21
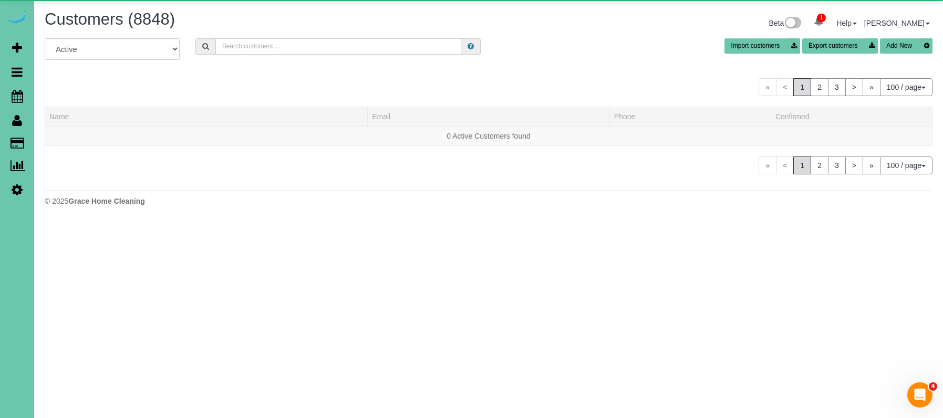
click at [309, 50] on input "text" at bounding box center [338, 46] width 246 height 16
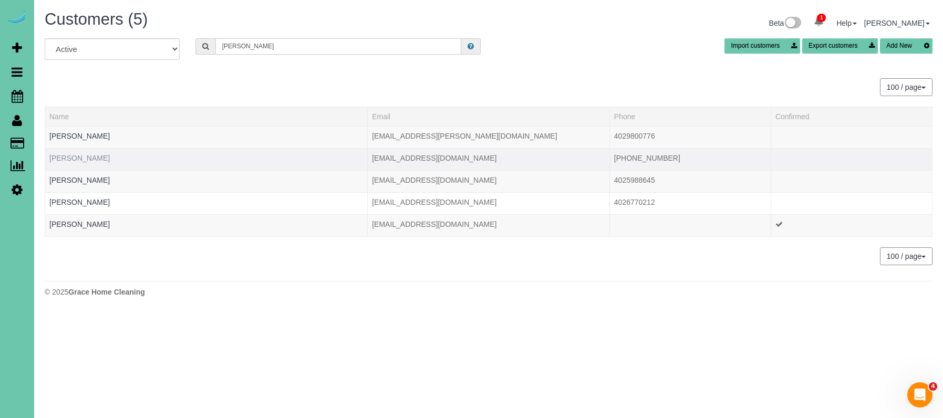
type input "Jennifer a"
click at [88, 159] on link "Jennifer Adams" at bounding box center [79, 158] width 60 height 8
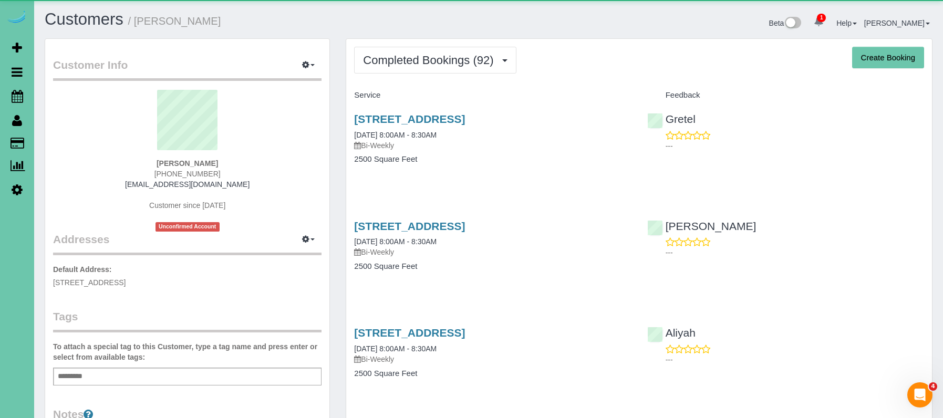
drag, startPoint x: 420, startPoint y: 65, endPoint x: 422, endPoint y: 83, distance: 17.9
click at [420, 65] on span "Completed Bookings (92)" at bounding box center [431, 60] width 136 height 13
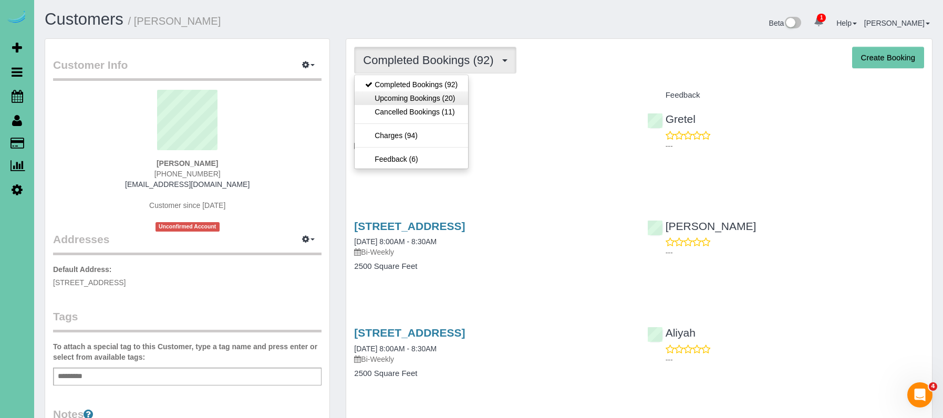
click at [422, 103] on link "Upcoming Bookings (20)" at bounding box center [412, 98] width 114 height 14
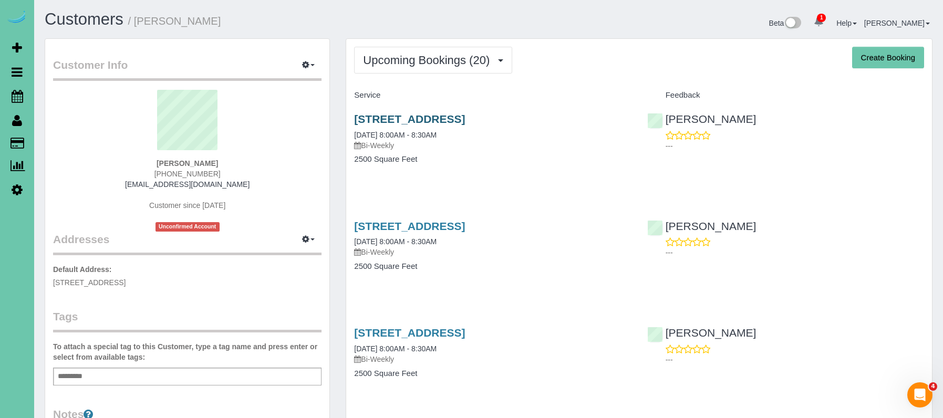
click at [400, 118] on link "2502 S 99th Ave, Omaha, NE 68124" at bounding box center [409, 119] width 111 height 12
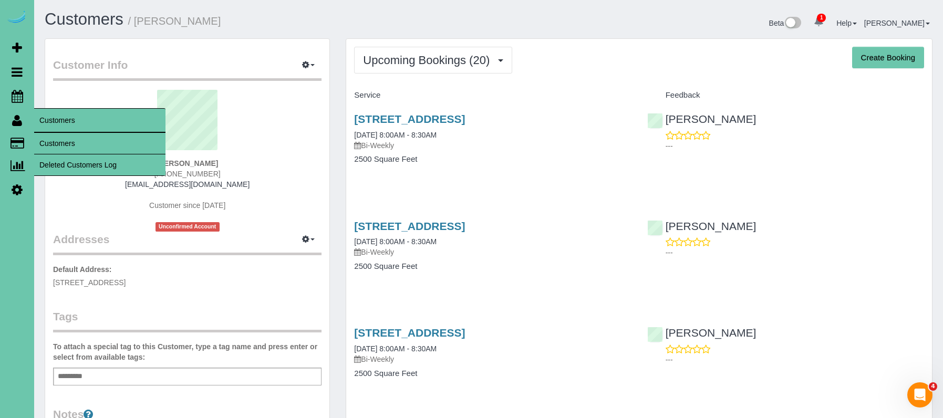
click at [52, 136] on link "Customers" at bounding box center [99, 143] width 131 height 21
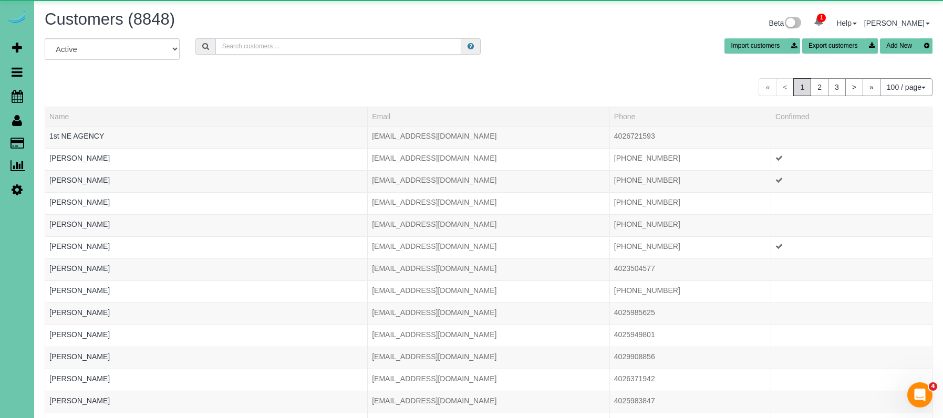
click at [304, 46] on input "text" at bounding box center [338, 46] width 246 height 16
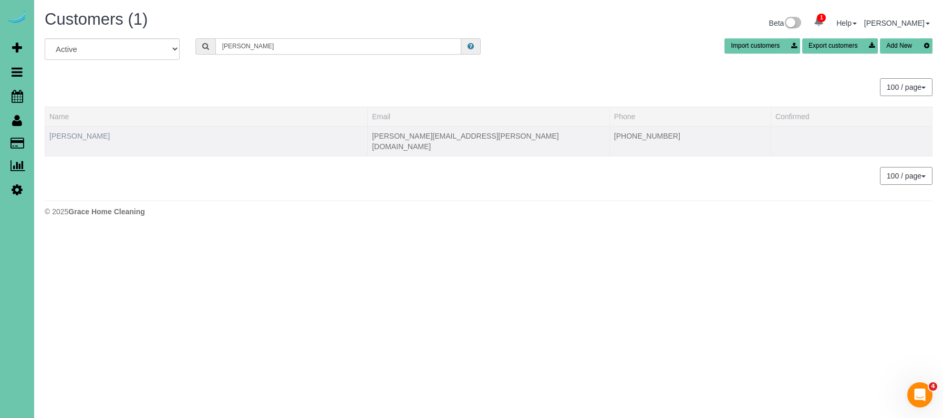
type input "Timothy a"
click at [79, 132] on link "Timothy Adams" at bounding box center [79, 136] width 60 height 8
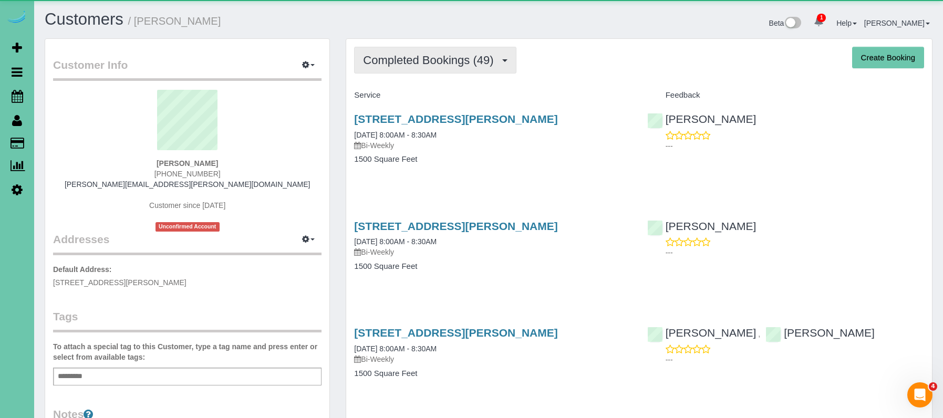
click at [496, 61] on span "Completed Bookings (49)" at bounding box center [431, 60] width 136 height 13
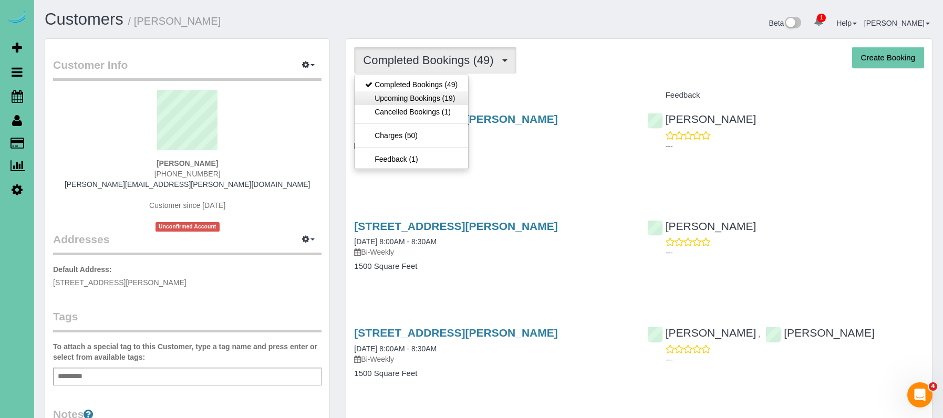
click at [457, 99] on link "Upcoming Bookings (19)" at bounding box center [412, 98] width 114 height 14
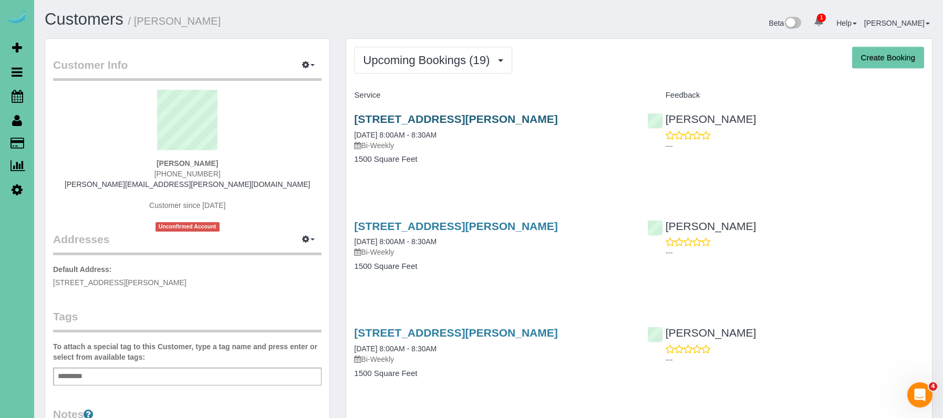
click at [417, 118] on link "2961 Martha St, Omaha, NE 68105" at bounding box center [455, 119] width 203 height 12
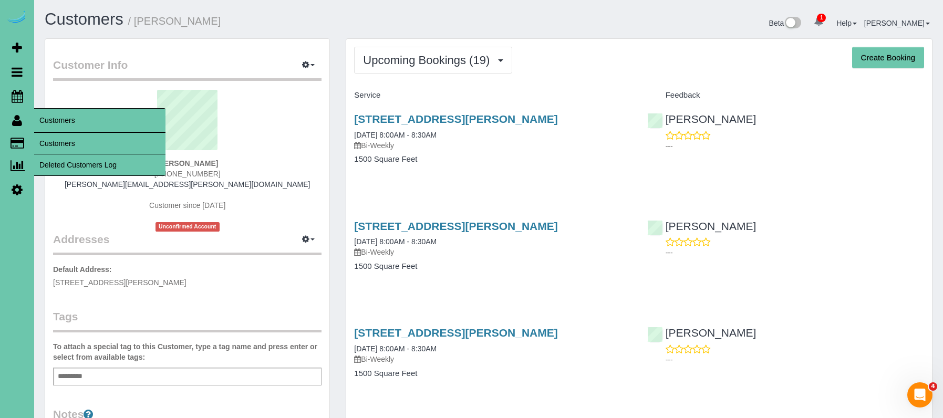
click at [45, 136] on link "Customers" at bounding box center [99, 143] width 131 height 21
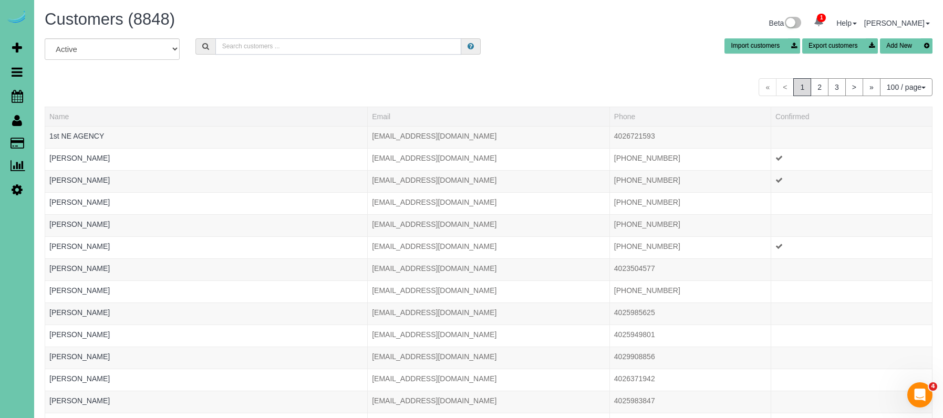
click at [260, 44] on input "text" at bounding box center [338, 46] width 246 height 16
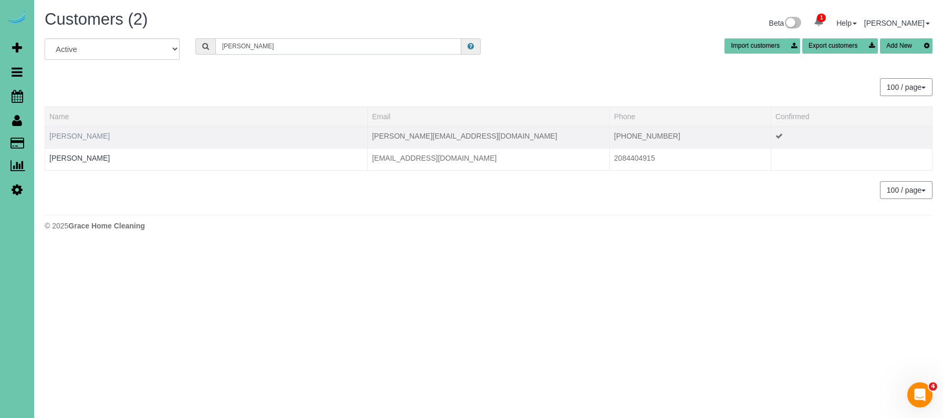
type input "Anna a"
click at [76, 135] on link "Anna Adams" at bounding box center [79, 136] width 60 height 8
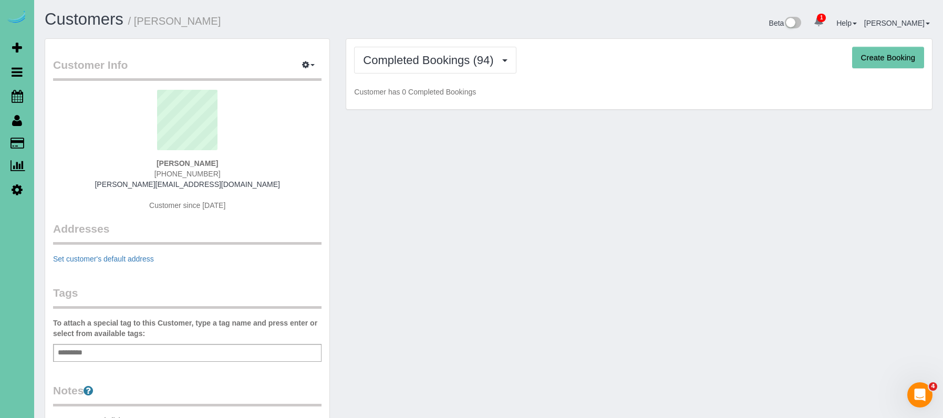
drag, startPoint x: 467, startPoint y: 60, endPoint x: 463, endPoint y: 86, distance: 25.7
click at [467, 60] on span "Completed Bookings (94)" at bounding box center [431, 60] width 136 height 13
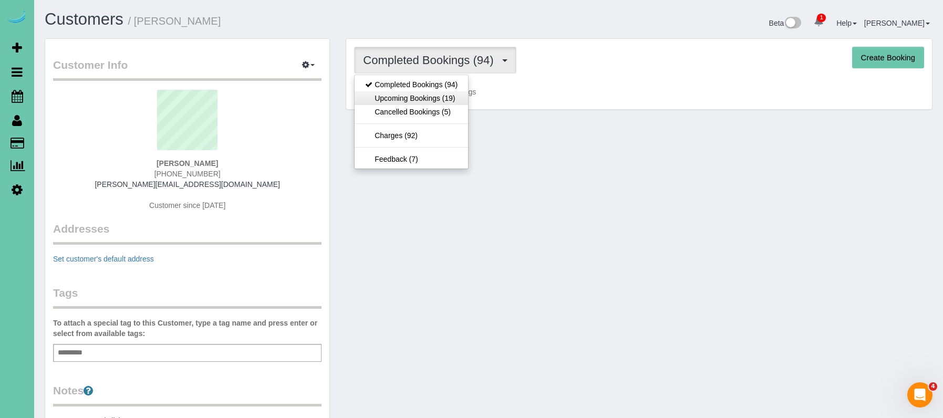
click at [455, 99] on link "Upcoming Bookings (19)" at bounding box center [412, 98] width 114 height 14
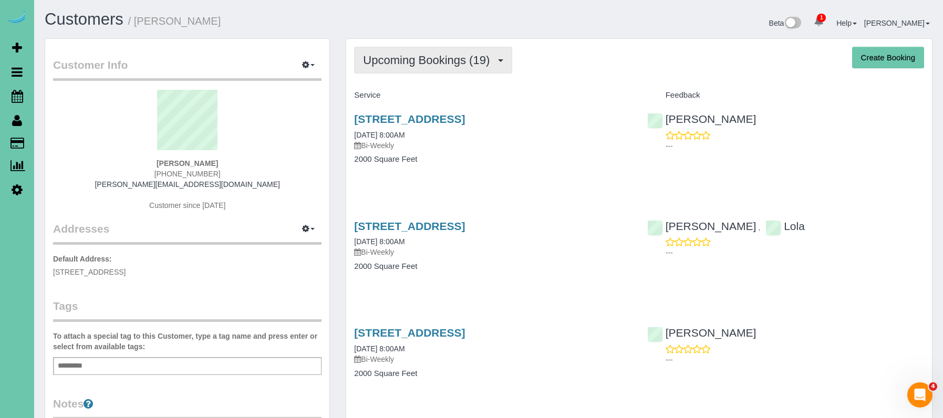
drag, startPoint x: 446, startPoint y: 55, endPoint x: 444, endPoint y: 60, distance: 6.4
click at [446, 55] on span "Upcoming Bookings (19)" at bounding box center [429, 60] width 132 height 13
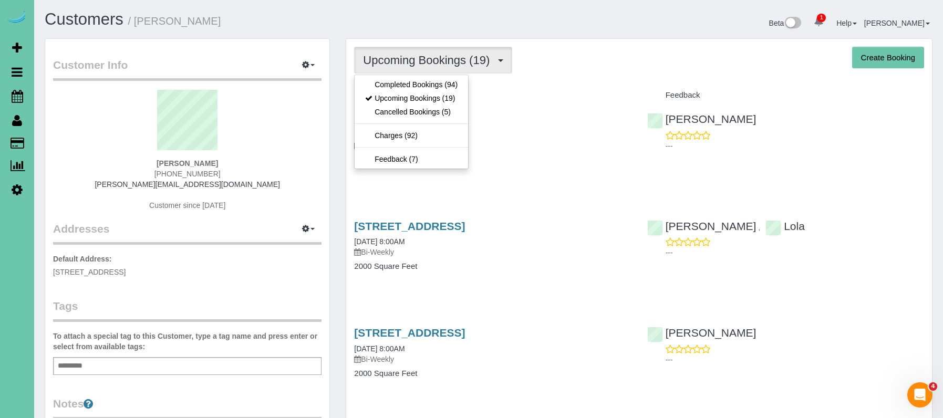
click at [442, 106] on link "Cancelled Bookings (5)" at bounding box center [412, 112] width 114 height 14
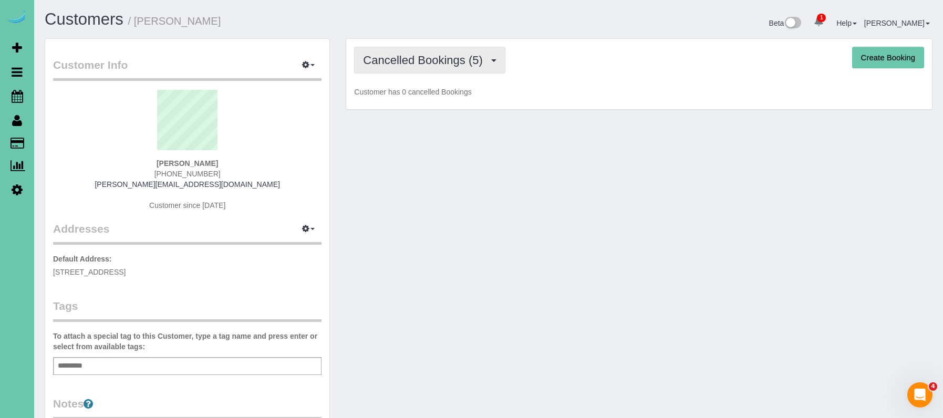
click at [433, 52] on button "Cancelled Bookings (5)" at bounding box center [429, 60] width 151 height 27
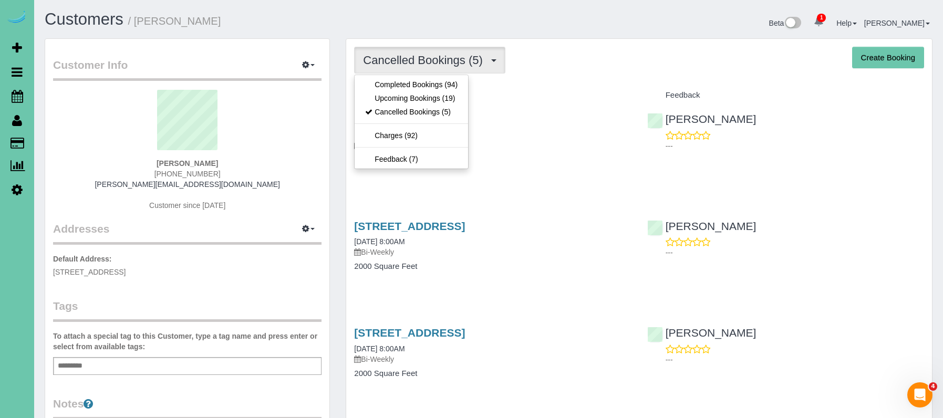
click at [435, 97] on link "Upcoming Bookings (19)" at bounding box center [412, 98] width 114 height 14
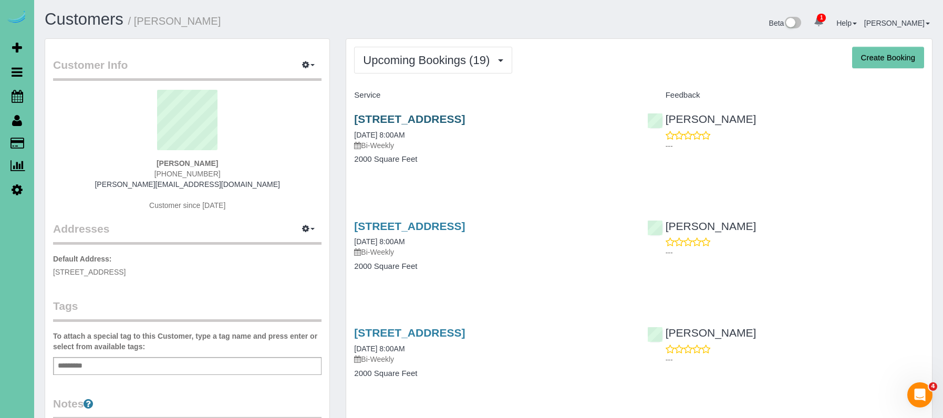
click at [439, 112] on div "16806 M Circle, Omaha, NE 68135 10/01/2025 8:00AM Bi-Weekly 2000 Square Feet" at bounding box center [492, 144] width 293 height 81
click at [440, 117] on link "16806 M Circle, Omaha, NE 68135" at bounding box center [409, 119] width 111 height 12
click at [363, 60] on span "Upcoming Bookings (19)" at bounding box center [429, 60] width 132 height 13
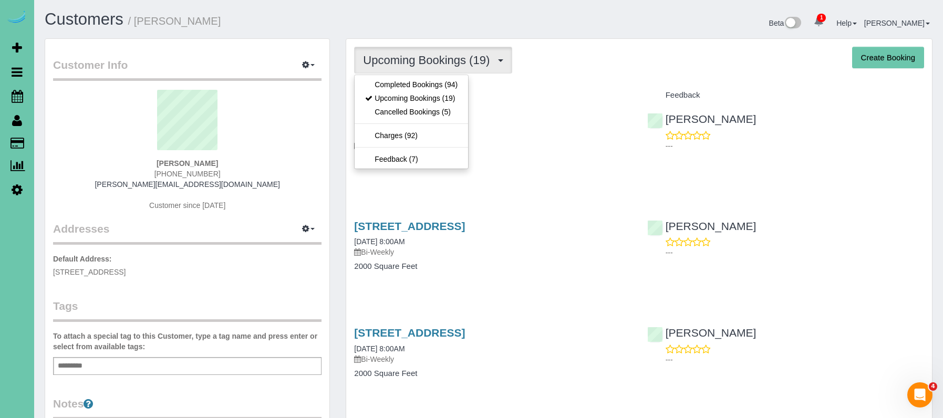
drag, startPoint x: 392, startPoint y: 85, endPoint x: 386, endPoint y: 86, distance: 5.9
click at [392, 85] on link "Completed Bookings (94)" at bounding box center [412, 85] width 114 height 14
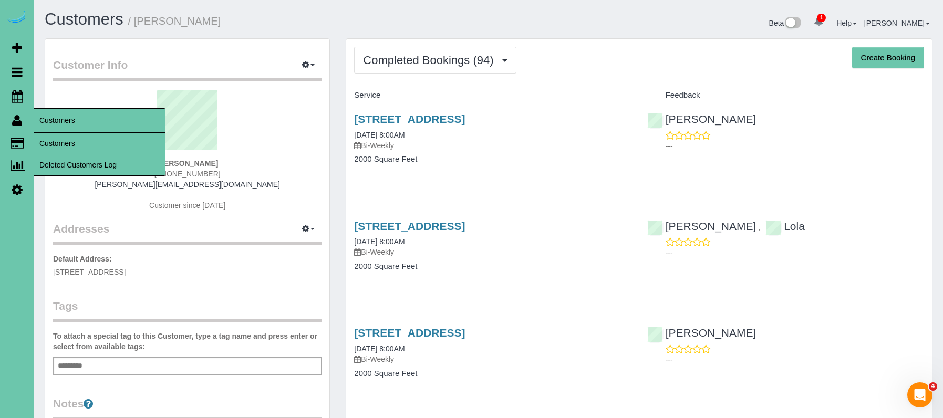
click at [57, 139] on link "Customers" at bounding box center [99, 143] width 131 height 21
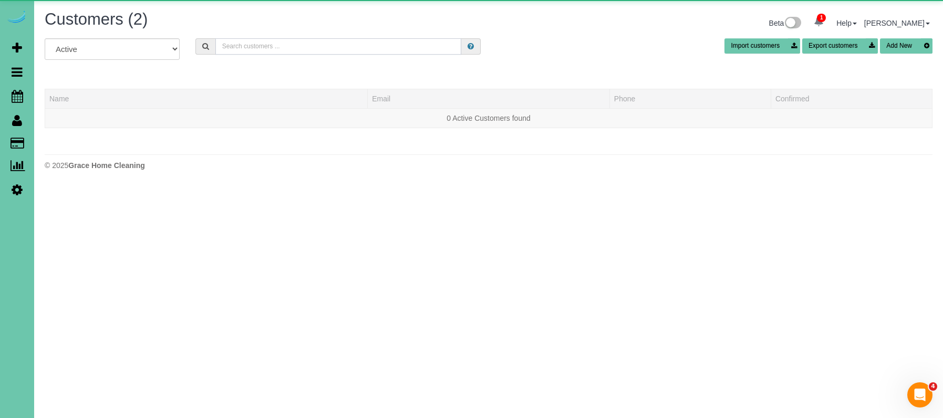
click at [255, 48] on input "text" at bounding box center [338, 46] width 246 height 16
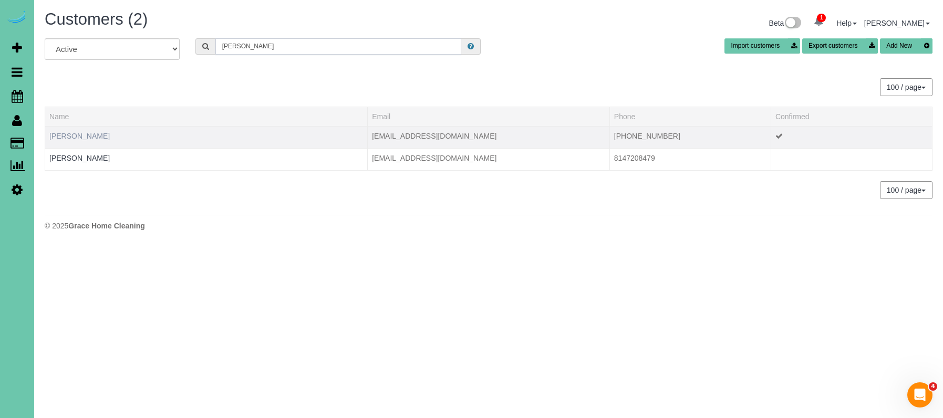
type input "archer"
click at [67, 137] on link "Crystal Archer" at bounding box center [79, 136] width 60 height 8
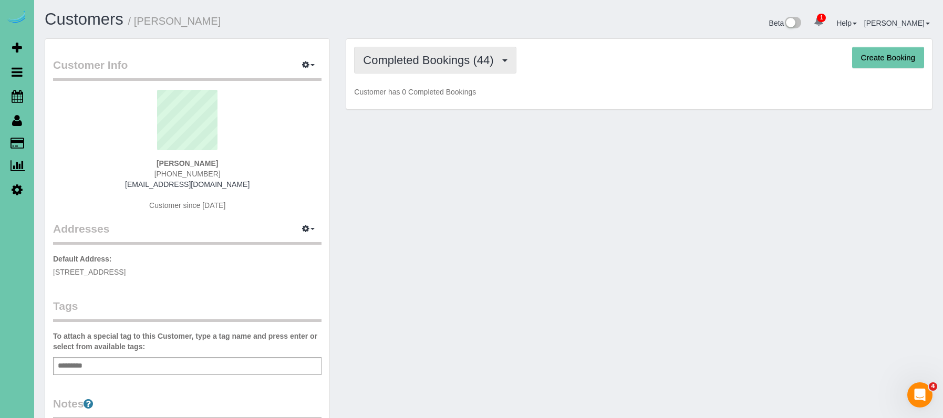
click at [445, 64] on span "Completed Bookings (44)" at bounding box center [431, 60] width 136 height 13
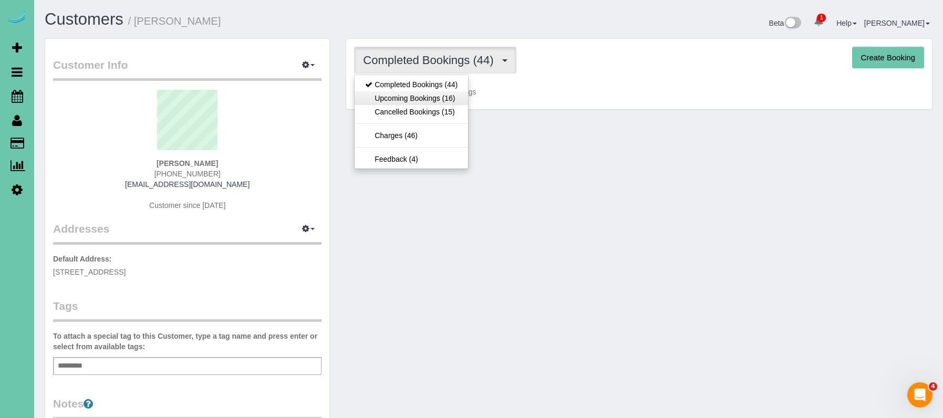
click at [434, 96] on link "Upcoming Bookings (16)" at bounding box center [412, 98] width 114 height 14
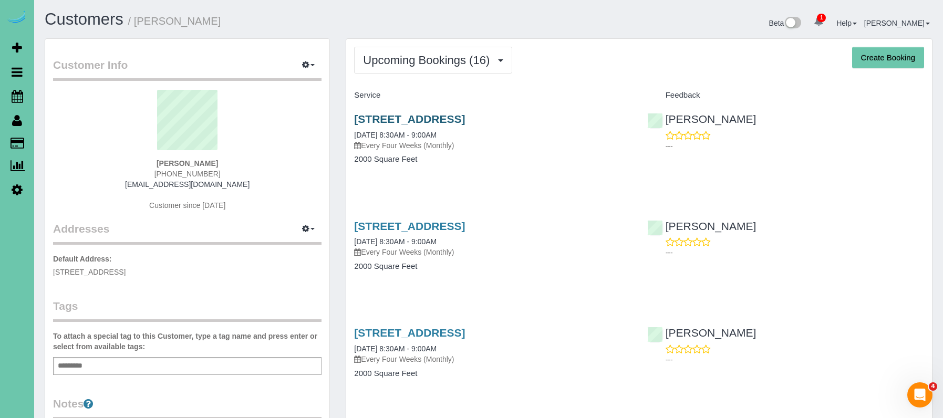
scroll to position [1, 0]
click at [465, 118] on link "8527 N. 169th St., Bennington, NE 68007" at bounding box center [409, 118] width 111 height 12
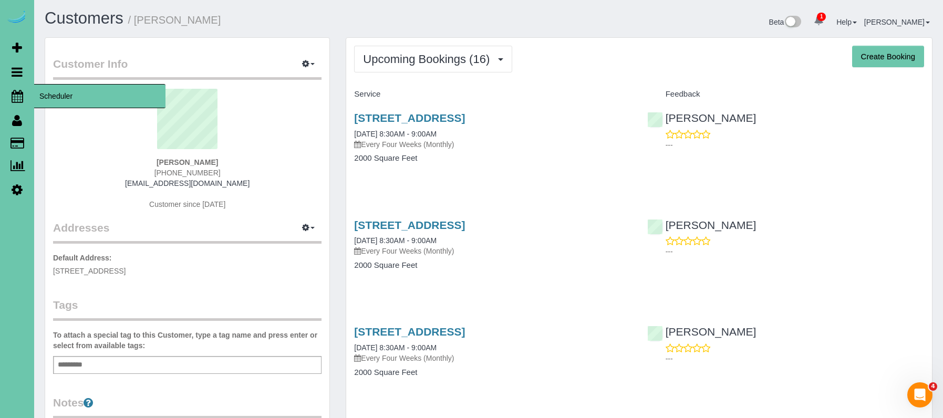
drag, startPoint x: 24, startPoint y: 93, endPoint x: 17, endPoint y: 86, distance: 10.0
click at [24, 93] on link "Scheduler" at bounding box center [17, 96] width 34 height 24
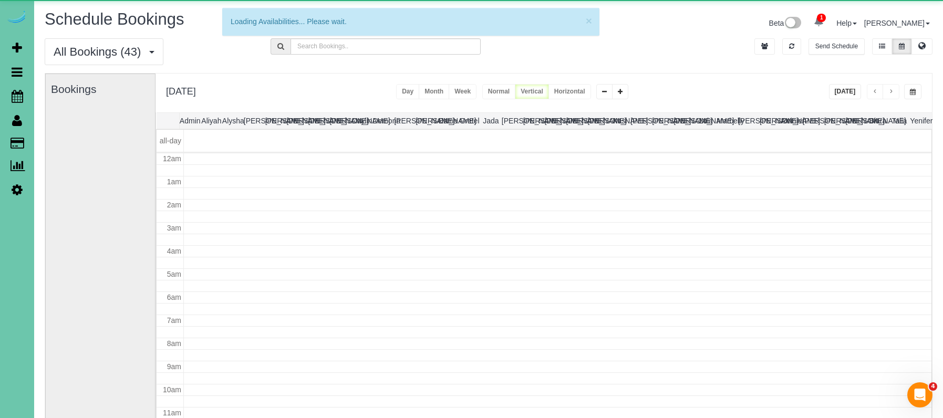
scroll to position [139, 0]
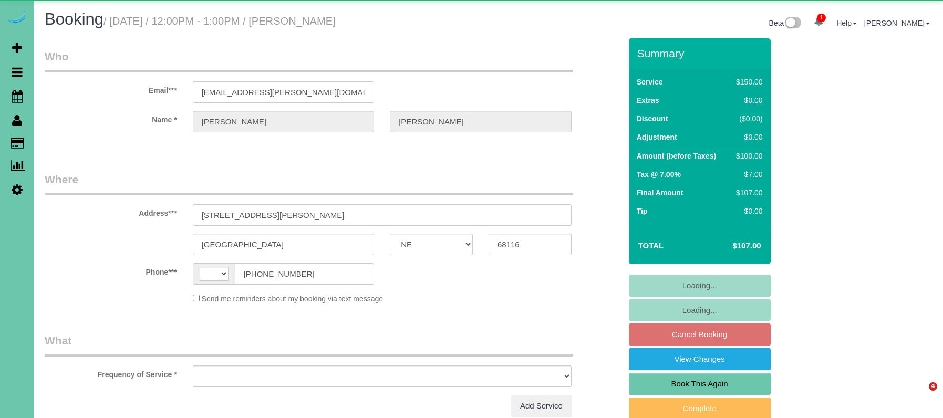
select select "NE"
select select "string:[GEOGRAPHIC_DATA]"
select select "object:616"
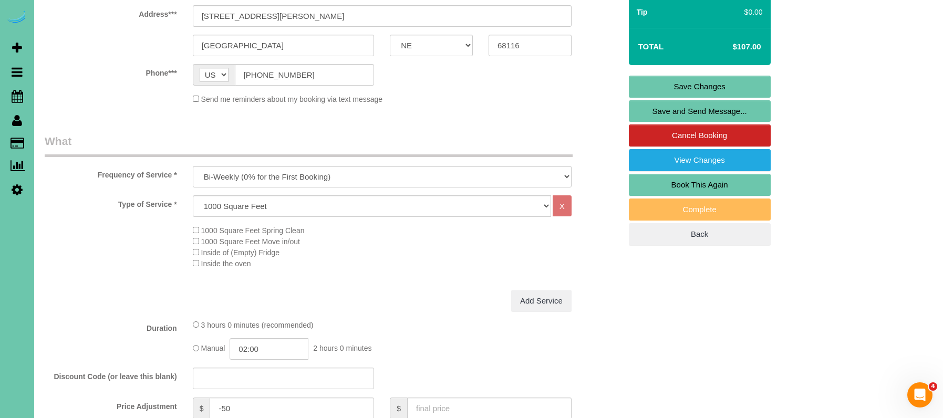
scroll to position [220, 0]
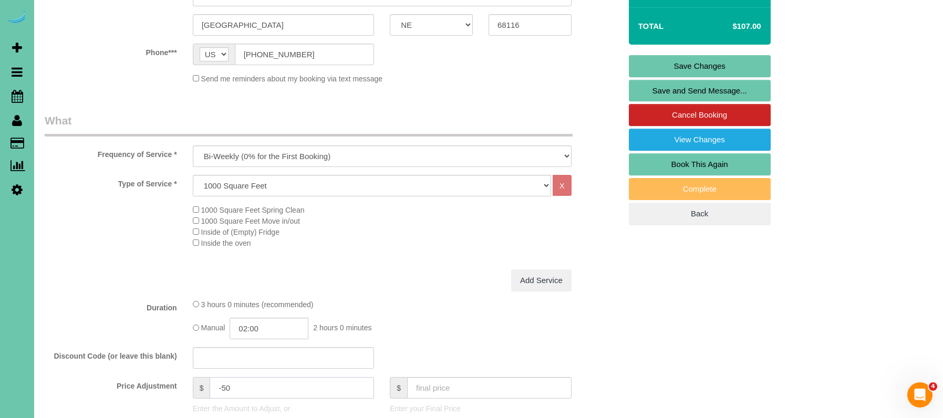
drag, startPoint x: 234, startPoint y: 386, endPoint x: 221, endPoint y: 386, distance: 13.1
click at [221, 386] on input "-50" at bounding box center [292, 388] width 165 height 22
type input "-44"
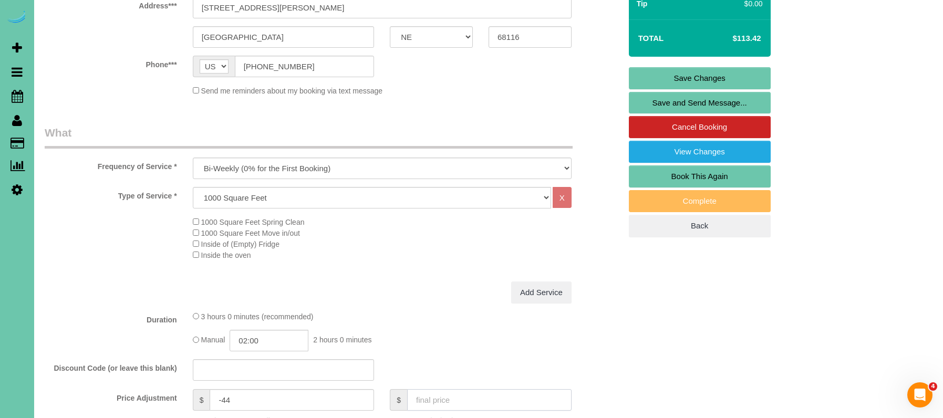
scroll to position [330, 0]
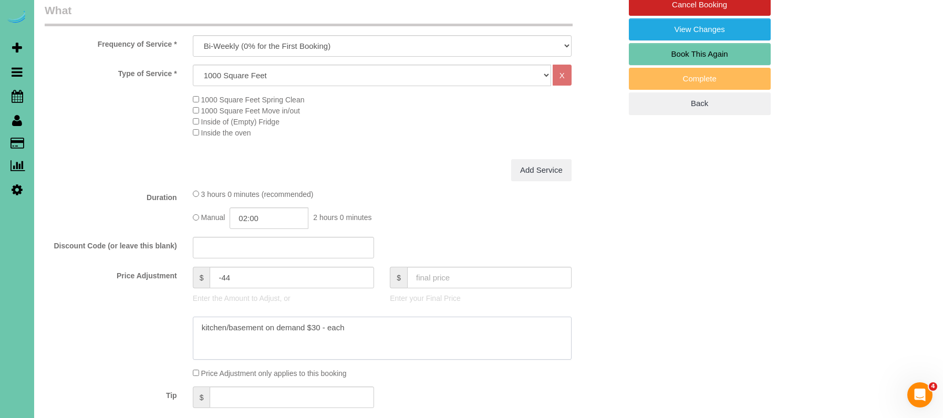
click at [402, 324] on textarea at bounding box center [382, 338] width 379 height 43
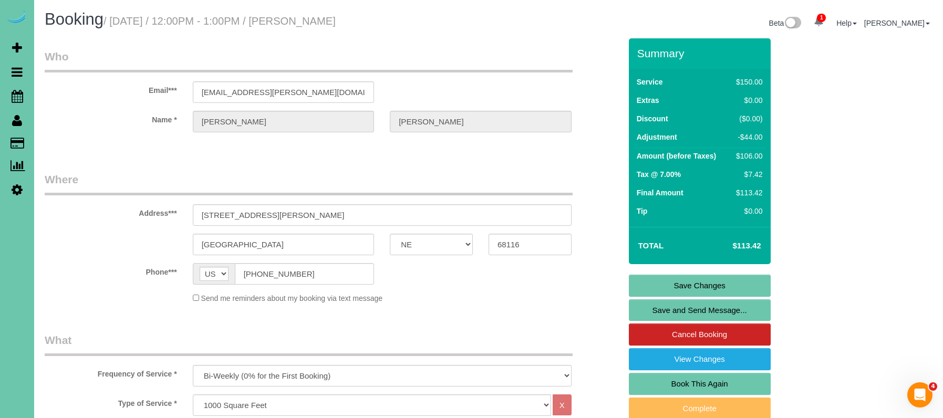
scroll to position [0, 0]
type textarea "kitchen/basement on demand $30 - each New Rate - [DATE]"
drag, startPoint x: 276, startPoint y: 93, endPoint x: 171, endPoint y: 94, distance: 105.1
click at [670, 284] on link "Save Changes" at bounding box center [700, 286] width 142 height 22
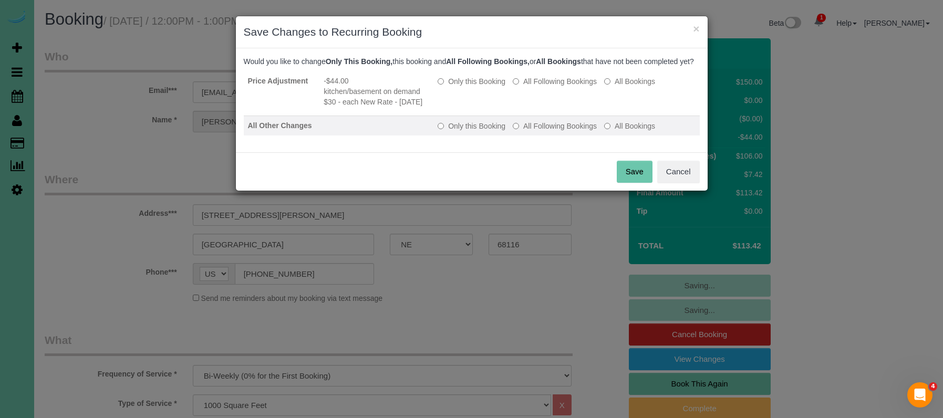
drag, startPoint x: 553, startPoint y: 91, endPoint x: 546, endPoint y: 126, distance: 35.4
click at [553, 87] on label "All Following Bookings" at bounding box center [555, 81] width 84 height 11
click at [547, 131] on label "All Following Bookings" at bounding box center [555, 126] width 84 height 11
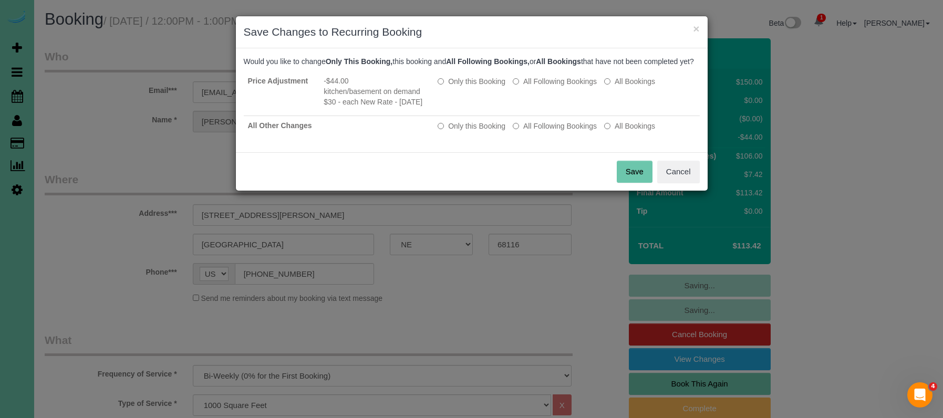
drag, startPoint x: 640, startPoint y: 184, endPoint x: 632, endPoint y: 165, distance: 21.5
click at [640, 183] on button "Save" at bounding box center [635, 172] width 36 height 22
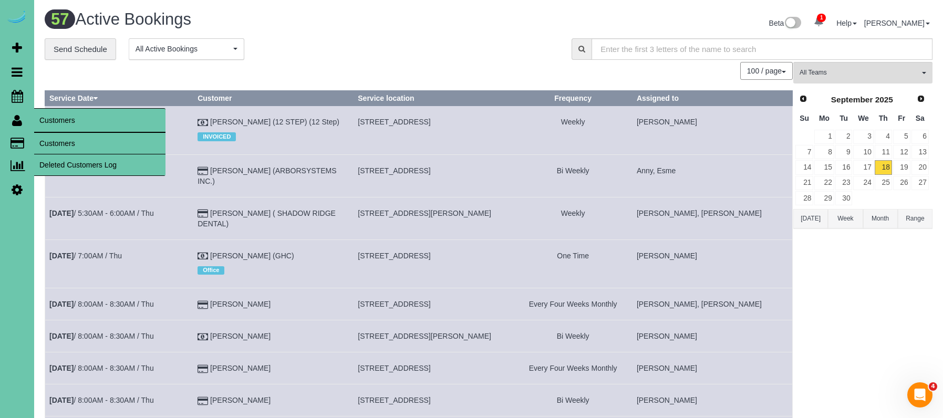
drag, startPoint x: 74, startPoint y: 156, endPoint x: 76, endPoint y: 145, distance: 11.8
click at [75, 152] on ul "Customers Deleted Customers Log" at bounding box center [99, 154] width 131 height 44
click at [75, 145] on link "Customers" at bounding box center [99, 143] width 131 height 21
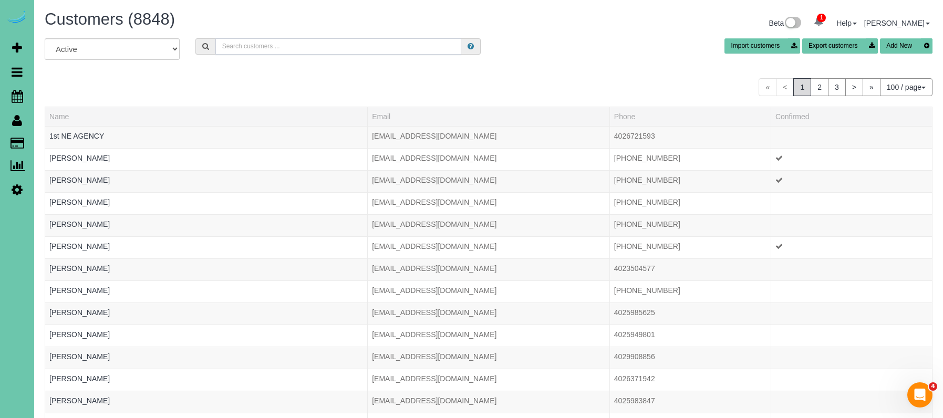
click at [262, 48] on input "text" at bounding box center [338, 46] width 246 height 16
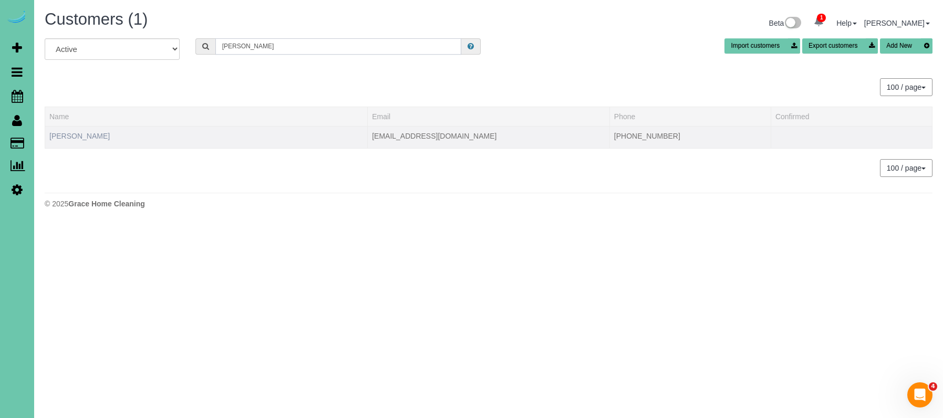
type input "abler"
click at [74, 138] on link "Jenice Abler" at bounding box center [79, 136] width 60 height 8
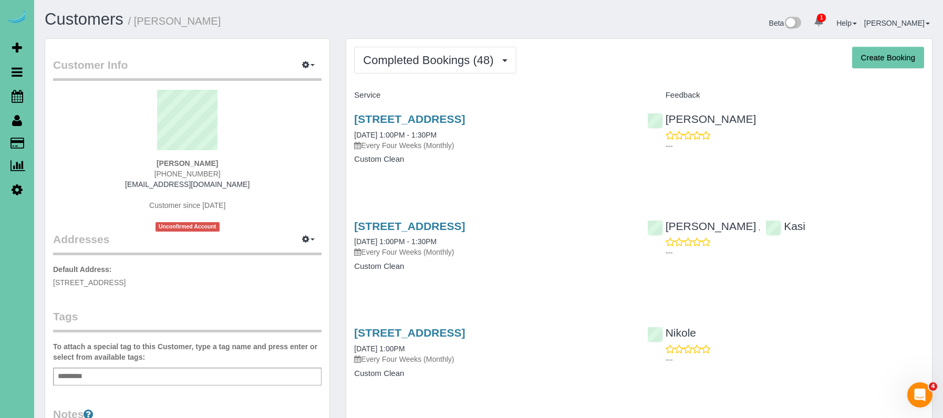
drag, startPoint x: 251, startPoint y: 185, endPoint x: 137, endPoint y: 183, distance: 114.1
click at [139, 184] on div "Jenice Abler 402-290-5390 jeniceabler1205@gmail.com Customer since 2021 Unconfi…" at bounding box center [187, 161] width 269 height 142
copy link "jeniceabler1205@gmail.com"
click at [439, 63] on span "Completed Bookings (48)" at bounding box center [431, 60] width 136 height 13
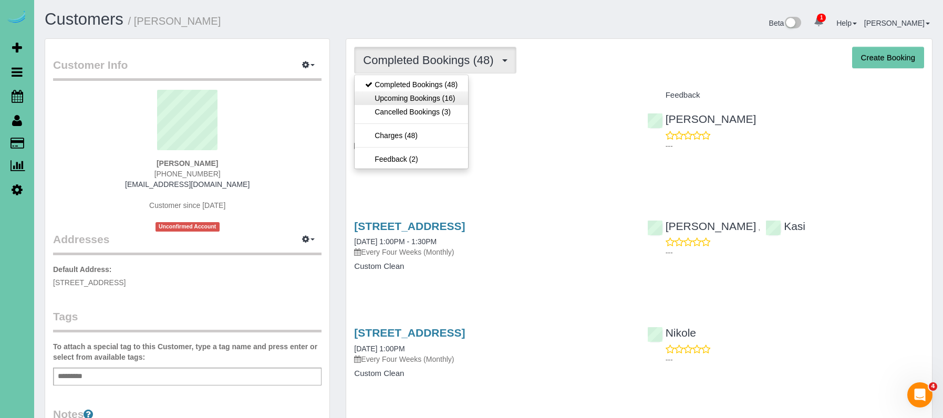
click at [431, 98] on link "Upcoming Bookings (16)" at bounding box center [412, 98] width 114 height 14
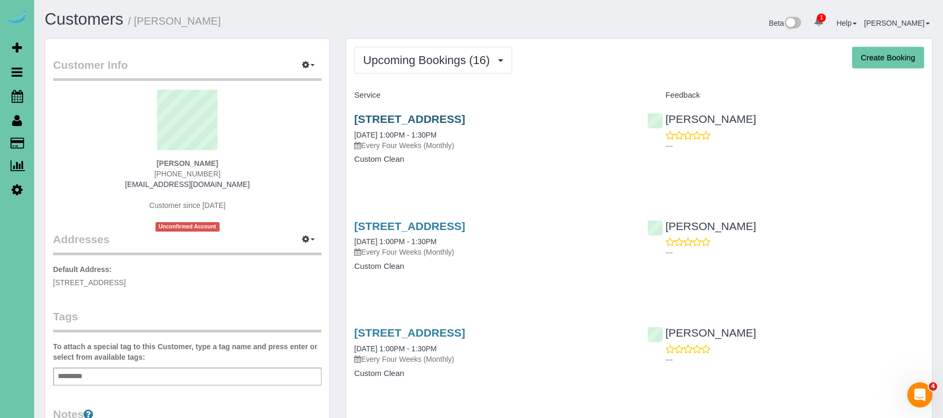
click at [376, 117] on link "110 S 202nd Street, Elkhorn, NE 68022" at bounding box center [409, 119] width 111 height 12
click at [306, 62] on icon "button" at bounding box center [305, 64] width 7 height 6
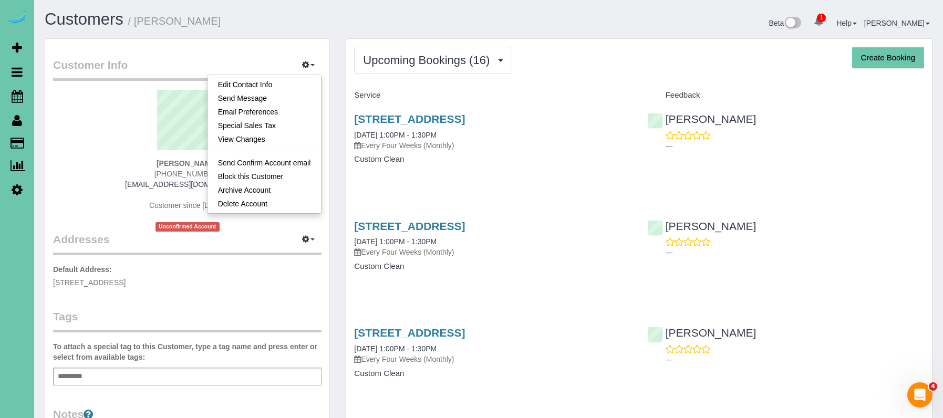
drag, startPoint x: 304, startPoint y: 86, endPoint x: 297, endPoint y: 85, distance: 7.5
click at [304, 86] on link "Edit Contact Info" at bounding box center [265, 85] width 114 height 14
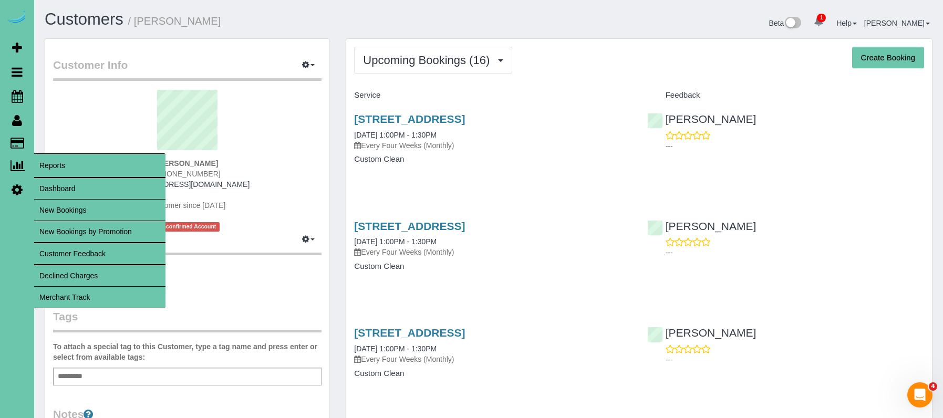
select select "NE"
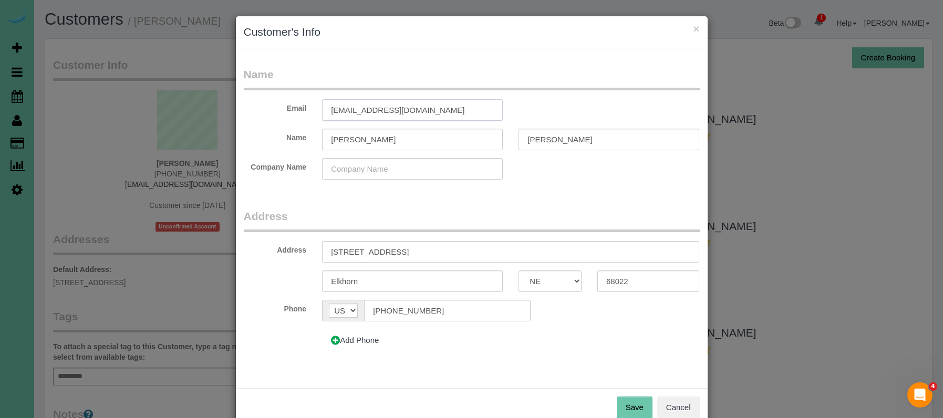
drag, startPoint x: 412, startPoint y: 110, endPoint x: 288, endPoint y: 103, distance: 124.2
paste input "text"
type input "jabler1205@gmail.com"
click at [630, 407] on button "Save" at bounding box center [635, 408] width 36 height 22
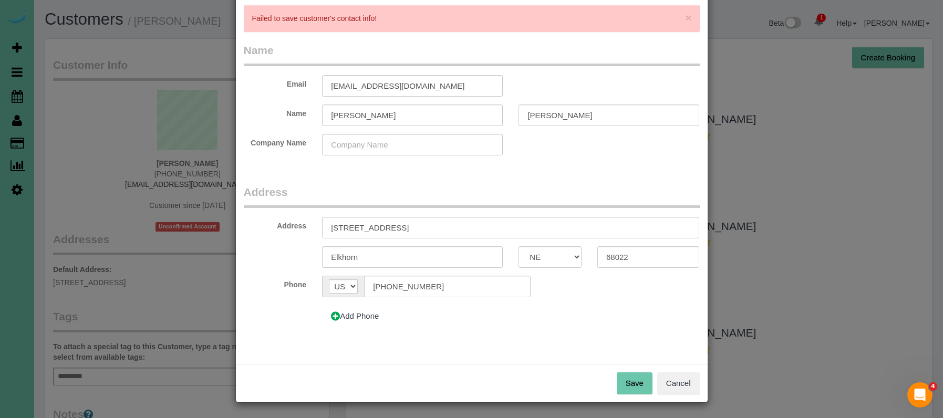
scroll to position [51, 0]
click at [638, 376] on button "Save" at bounding box center [635, 384] width 36 height 22
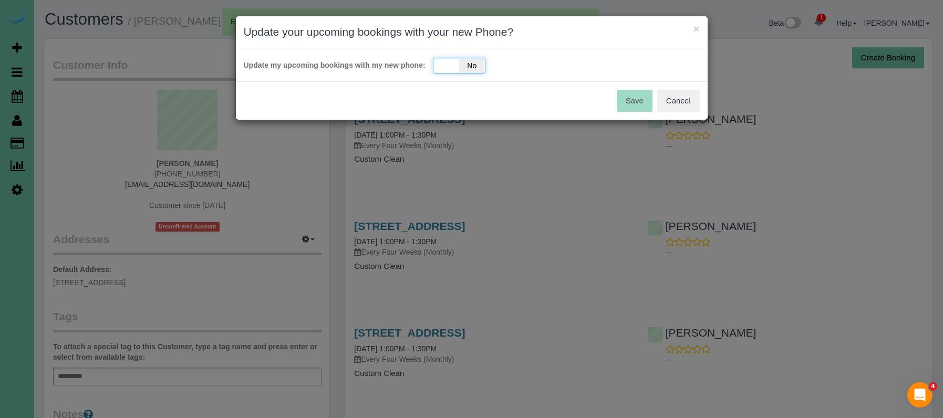
drag, startPoint x: 474, startPoint y: 62, endPoint x: 471, endPoint y: 71, distance: 9.3
click at [474, 62] on span "No" at bounding box center [472, 65] width 26 height 15
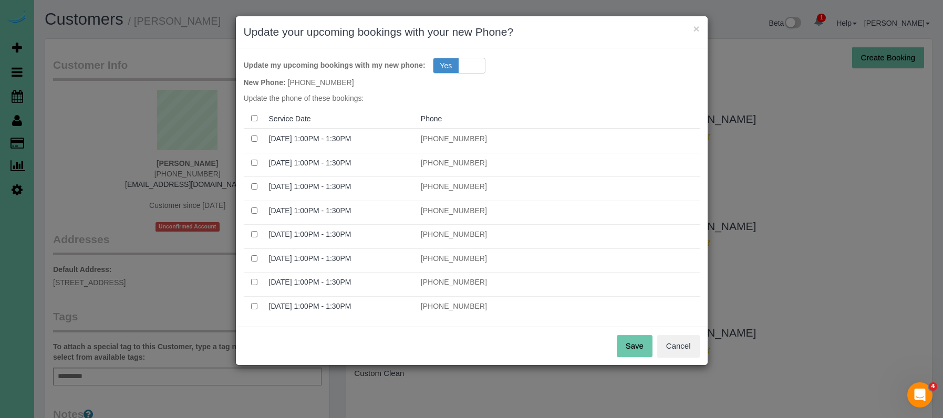
click at [641, 352] on button "Save" at bounding box center [635, 346] width 36 height 22
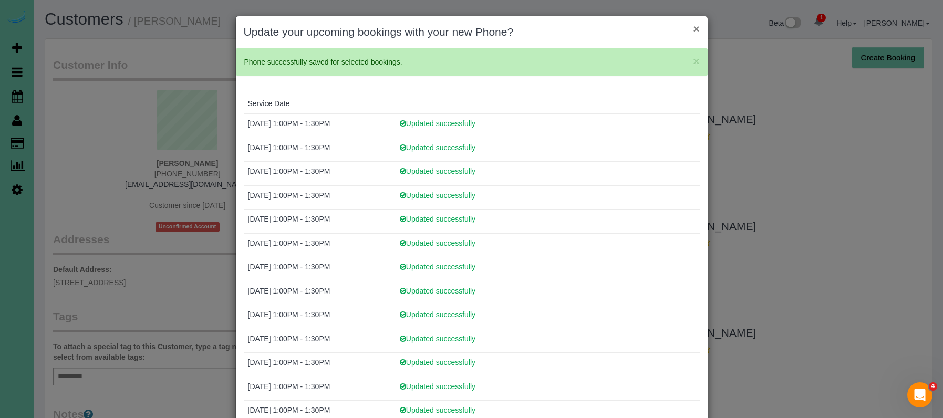
click at [695, 27] on button "×" at bounding box center [696, 28] width 6 height 11
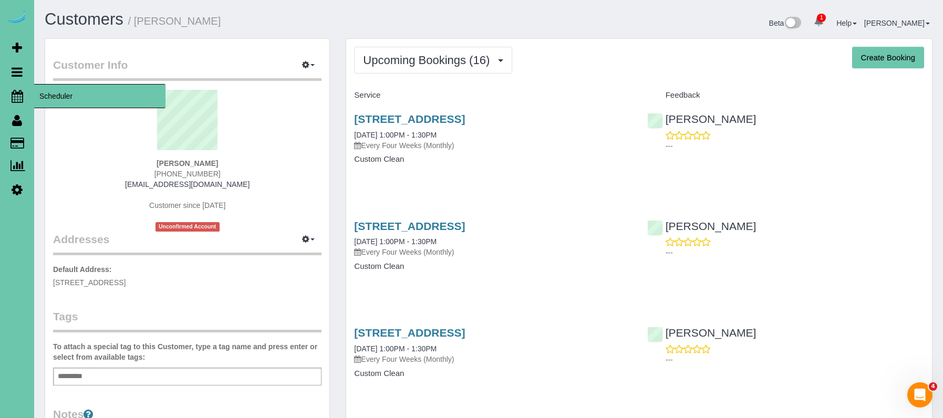
click at [14, 94] on icon at bounding box center [18, 96] width 12 height 13
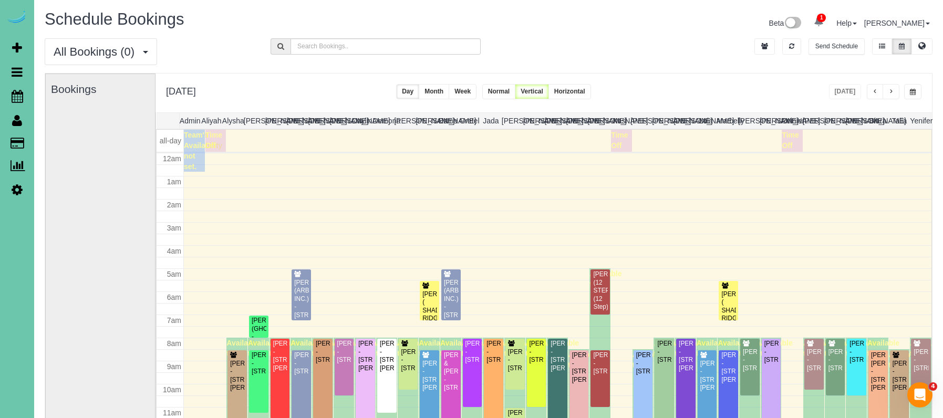
scroll to position [139, 0]
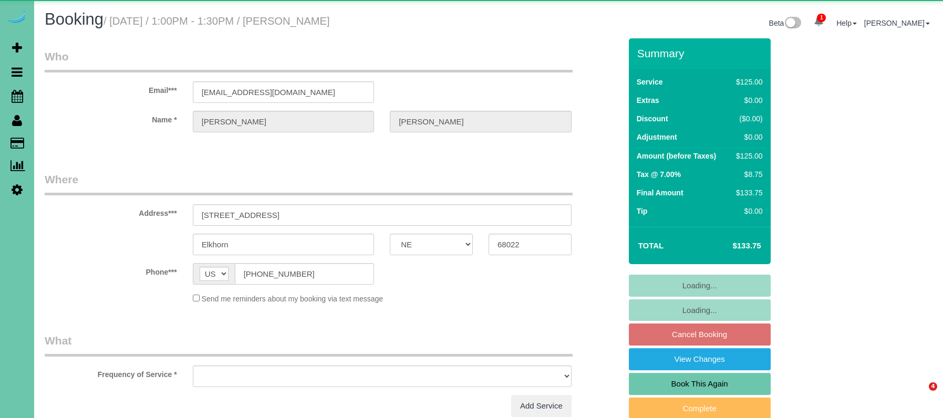
select select "NE"
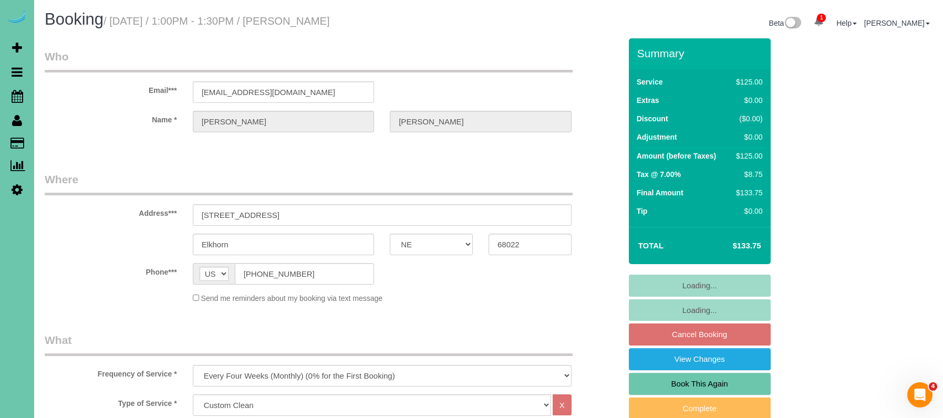
select select "object:710"
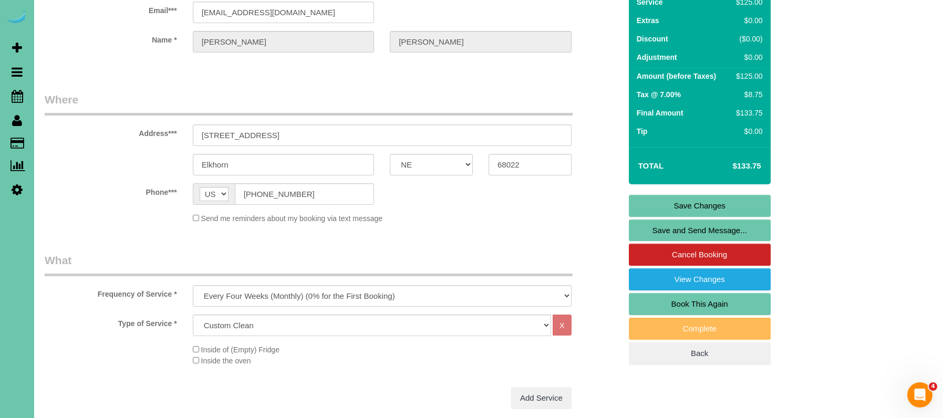
scroll to position [90, 0]
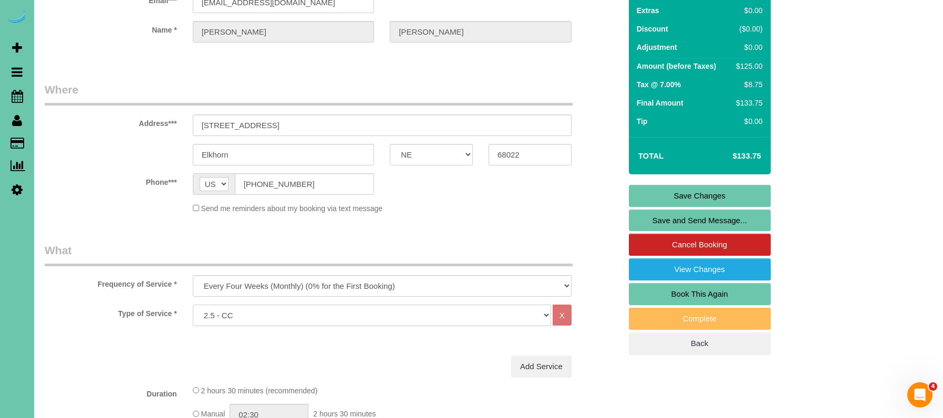
drag, startPoint x: 284, startPoint y: 318, endPoint x: 116, endPoint y: 335, distance: 169.0
click at [116, 335] on div "Type of Service * Hourly 2.5 Hour Custom Clean 3.5 Hour Custom Clean commercial…" at bounding box center [333, 330] width 577 height 51
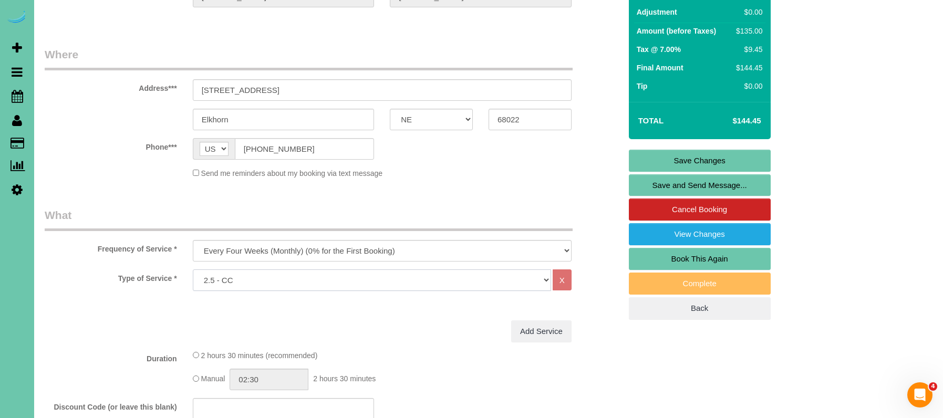
scroll to position [135, 0]
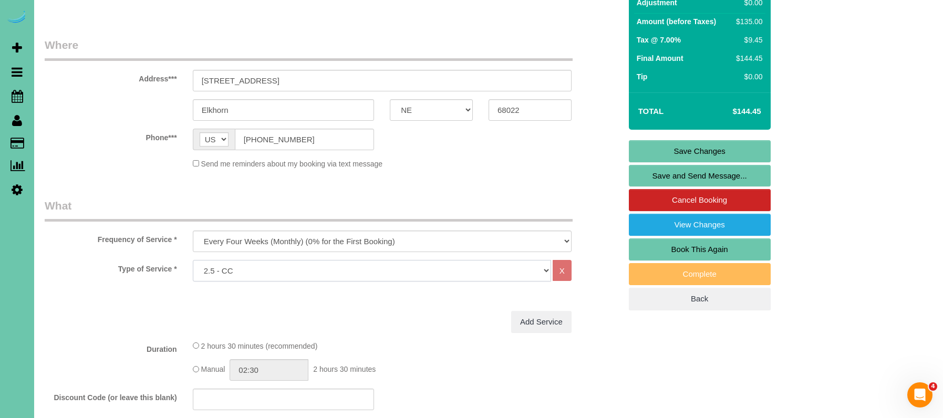
select select "159"
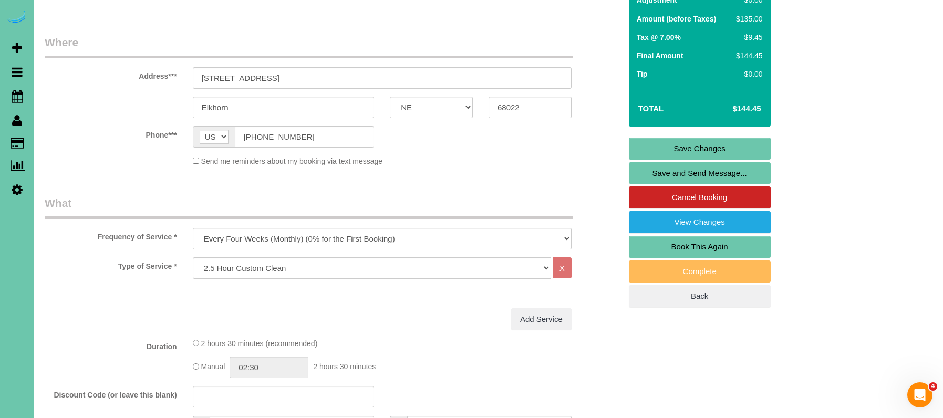
click at [87, 173] on fieldset "Where Address*** 110 S 202nd Street Elkhorn AK AL AR AZ CA CO CT DC DE FL GA HI…" at bounding box center [333, 105] width 577 height 140
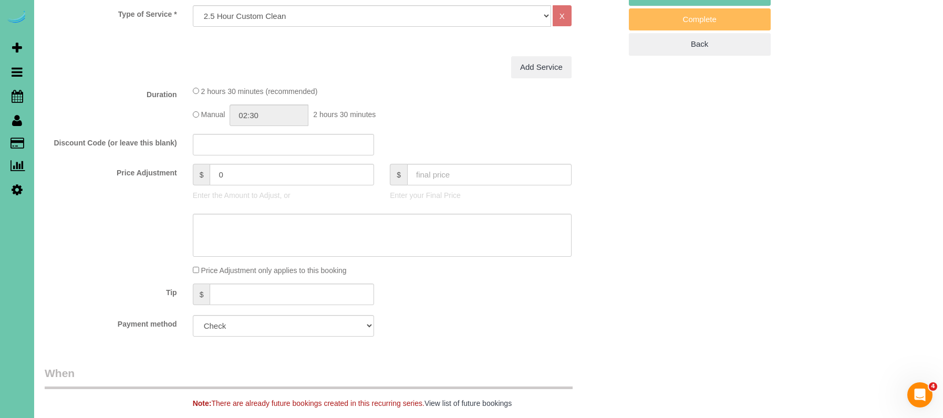
scroll to position [392, 0]
drag, startPoint x: 231, startPoint y: 173, endPoint x: 177, endPoint y: 168, distance: 53.9
click at [180, 169] on div "Price Adjustment $ 0 Enter the Amount to Adjust, or $ Enter your Final Price" at bounding box center [333, 183] width 592 height 42
type input "-10"
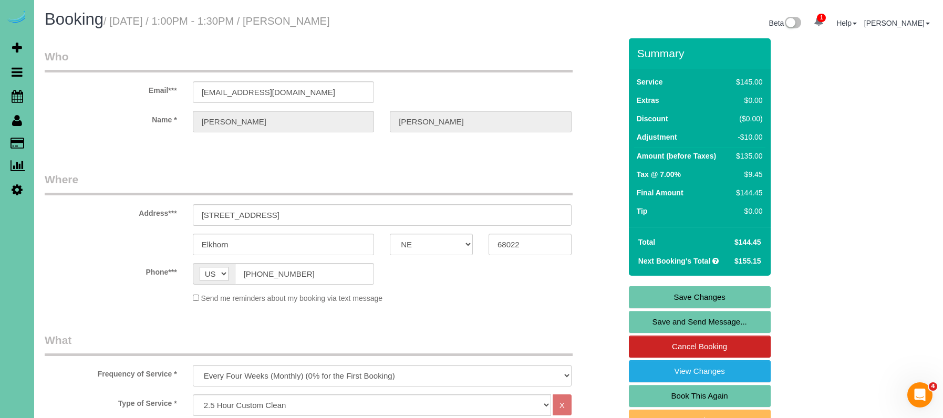
scroll to position [0, 0]
type textarea "old rate still was at $125, moved to $135 - 10/2/25"
click at [684, 297] on link "Save Changes" at bounding box center [700, 297] width 142 height 22
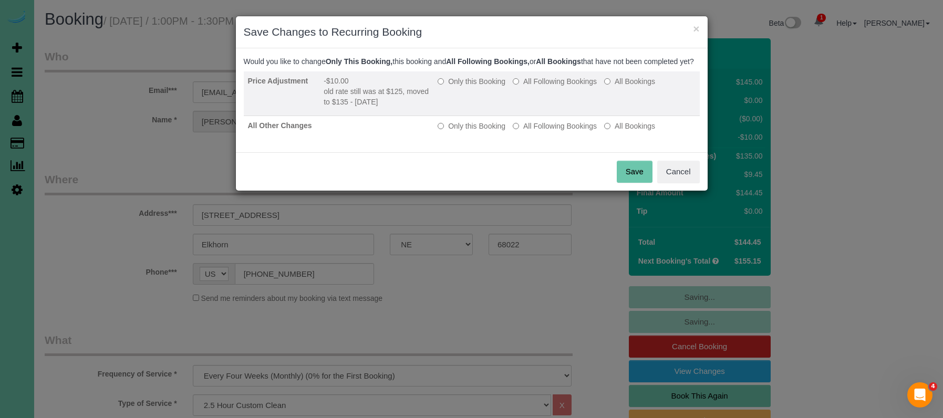
drag, startPoint x: 557, startPoint y: 89, endPoint x: 566, endPoint y: 108, distance: 21.2
click at [557, 87] on label "All Following Bookings" at bounding box center [555, 81] width 84 height 11
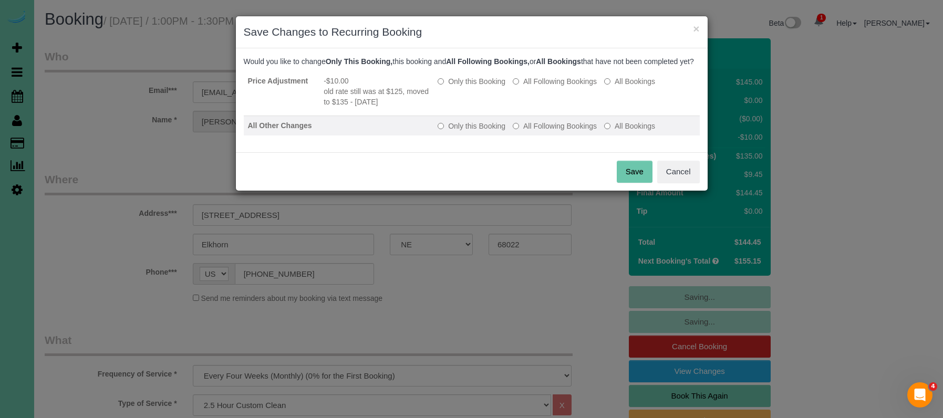
click at [581, 131] on label "All Following Bookings" at bounding box center [555, 126] width 84 height 11
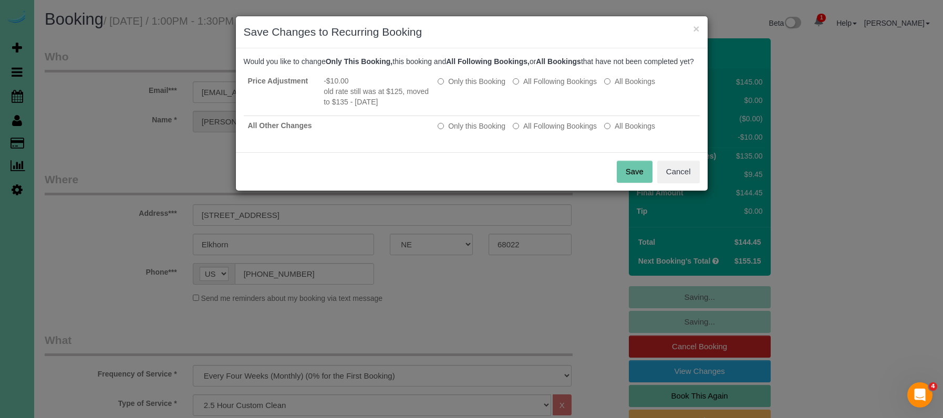
click at [626, 177] on button "Save" at bounding box center [635, 172] width 36 height 22
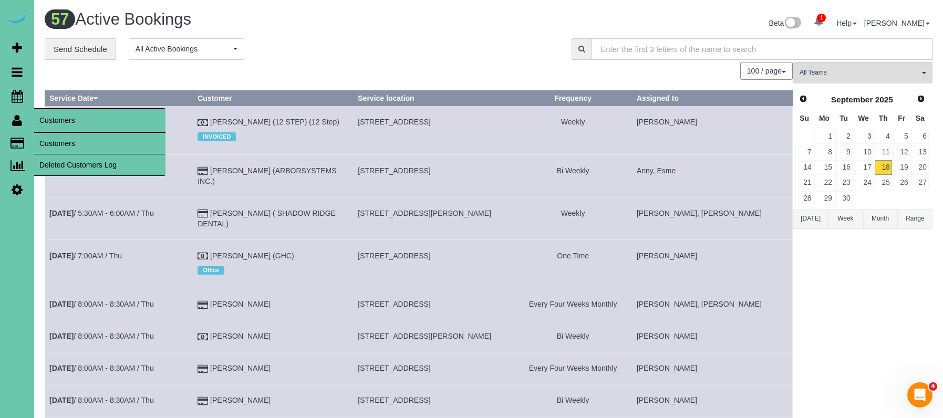
click at [63, 142] on link "Customers" at bounding box center [99, 143] width 131 height 21
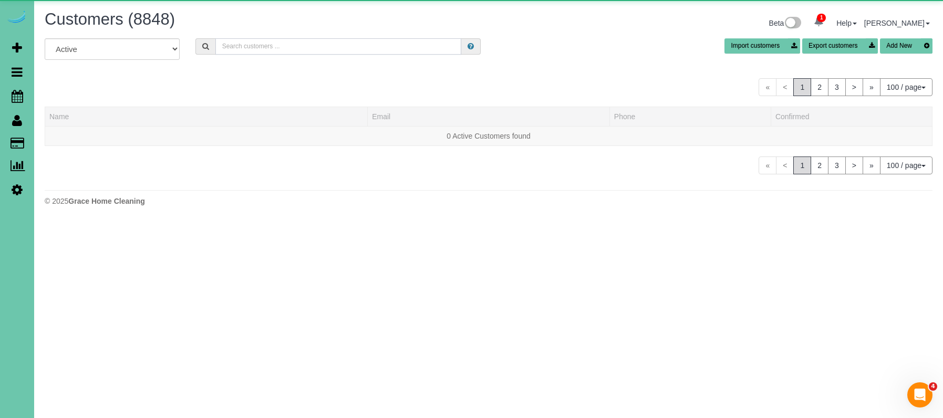
click at [264, 50] on input "text" at bounding box center [338, 46] width 246 height 16
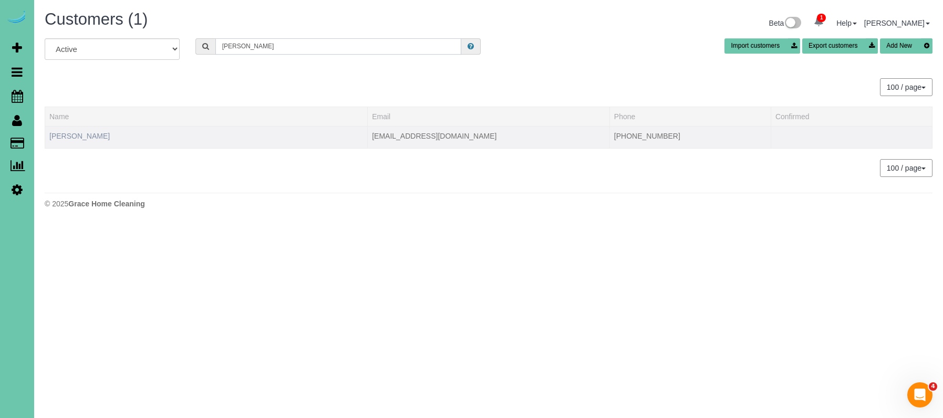
type input "[PERSON_NAME]"
click at [76, 138] on link "[PERSON_NAME]" at bounding box center [79, 136] width 60 height 8
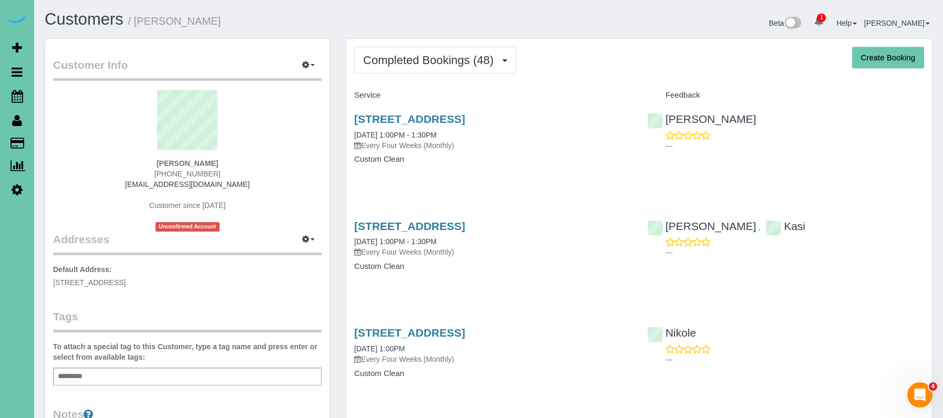
drag, startPoint x: 216, startPoint y: 173, endPoint x: 162, endPoint y: 170, distance: 54.2
click at [162, 170] on div "[PERSON_NAME] [PHONE_NUMBER] [EMAIL_ADDRESS][DOMAIN_NAME] Customer since [DATE]…" at bounding box center [187, 161] width 269 height 142
copy span "[PHONE_NUMBER]"
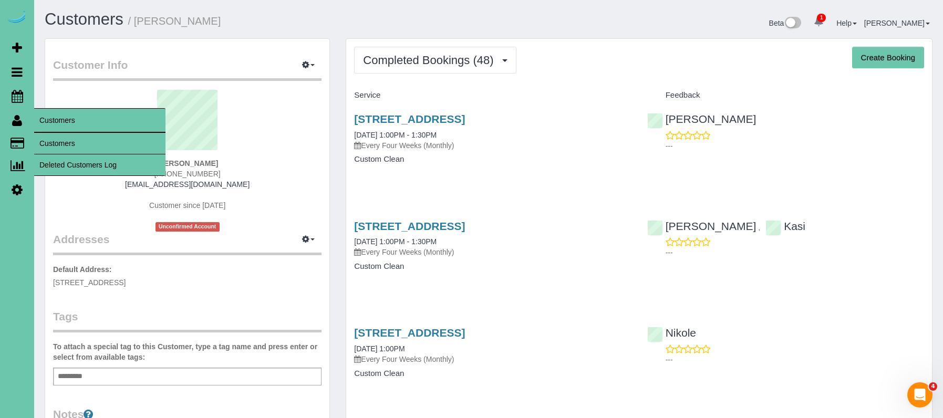
drag, startPoint x: 64, startPoint y: 141, endPoint x: 76, endPoint y: 143, distance: 11.7
click at [64, 141] on link "Customers" at bounding box center [99, 143] width 131 height 21
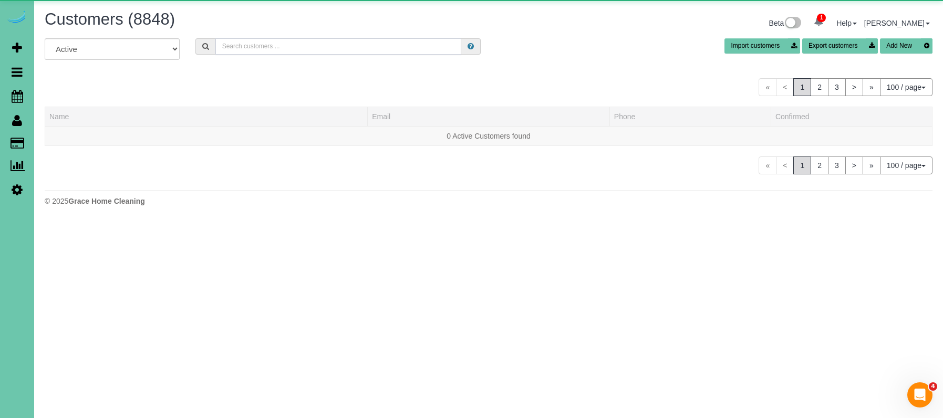
click at [265, 44] on input "text" at bounding box center [338, 46] width 246 height 16
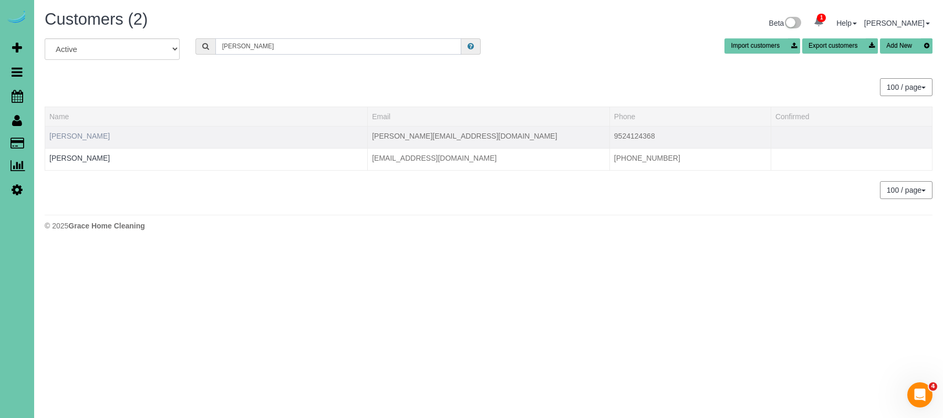
type input "Andrew a"
click at [83, 137] on link "Andrew Abraham" at bounding box center [79, 136] width 60 height 8
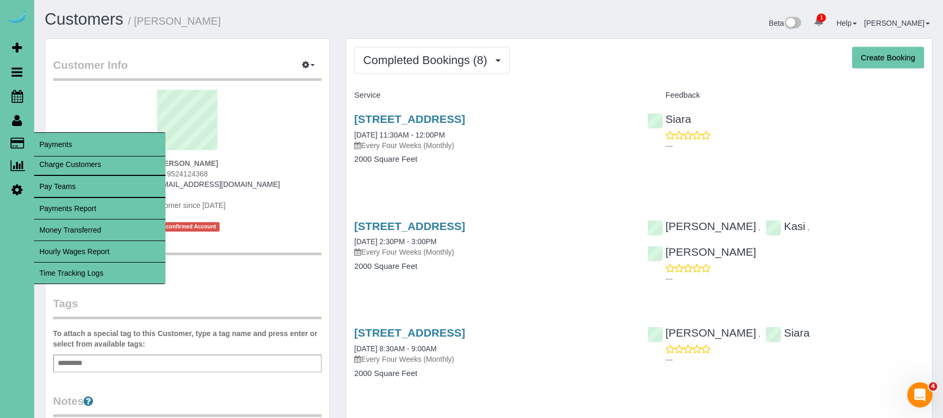
click at [93, 268] on link "Time Tracking Logs" at bounding box center [99, 273] width 131 height 21
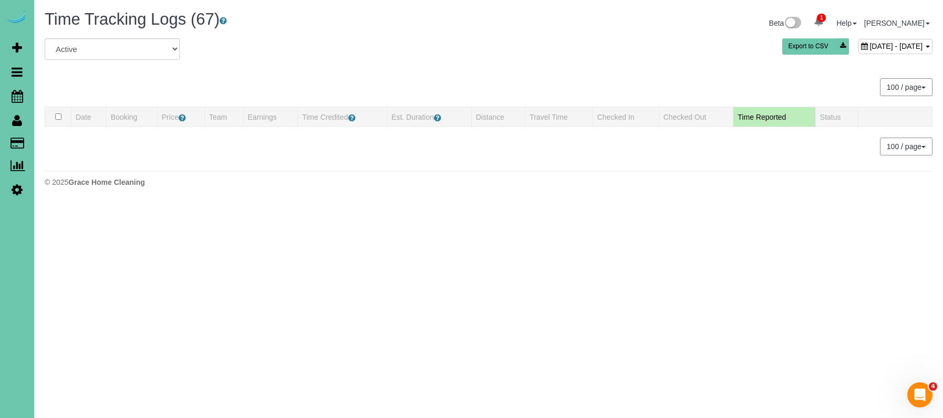
drag, startPoint x: 863, startPoint y: 46, endPoint x: 741, endPoint y: 126, distance: 146.2
click at [870, 46] on span "[DATE] - [DATE]" at bounding box center [896, 46] width 53 height 8
type input "**********"
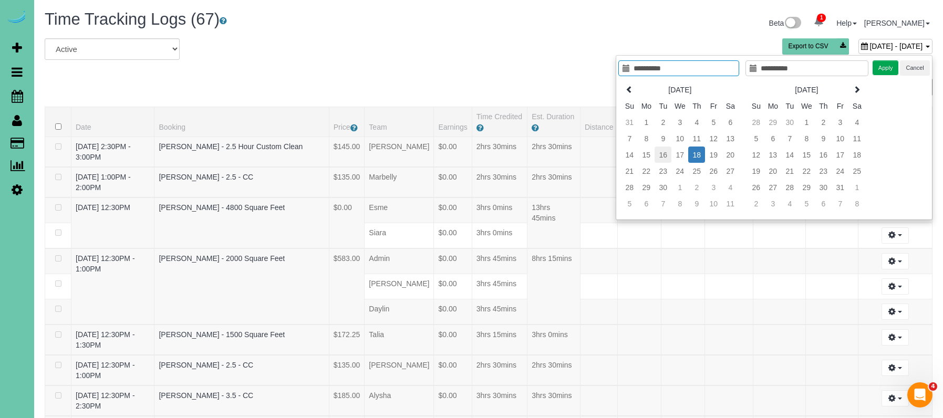
type input "**********"
click at [659, 154] on td "16" at bounding box center [663, 155] width 17 height 16
type input "**********"
click at [659, 154] on td "16" at bounding box center [663, 155] width 17 height 16
click at [879, 70] on button "Apply" at bounding box center [886, 67] width 26 height 15
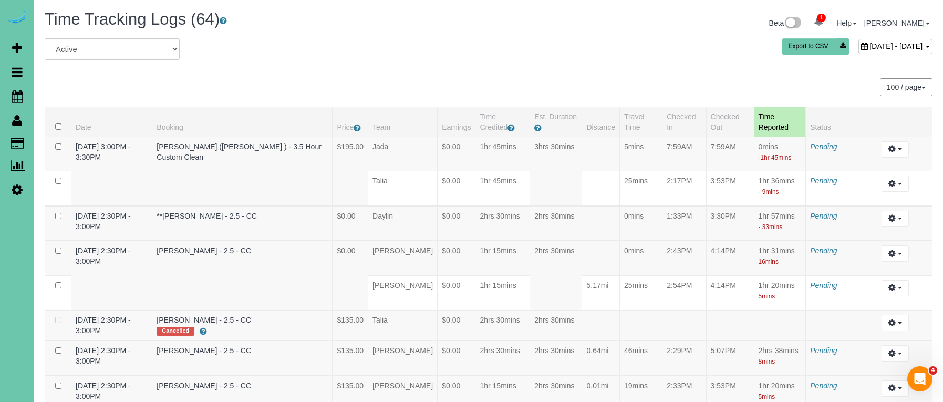
click at [870, 42] on span "September 16, 2025 - September 16, 2025" at bounding box center [896, 46] width 53 height 8
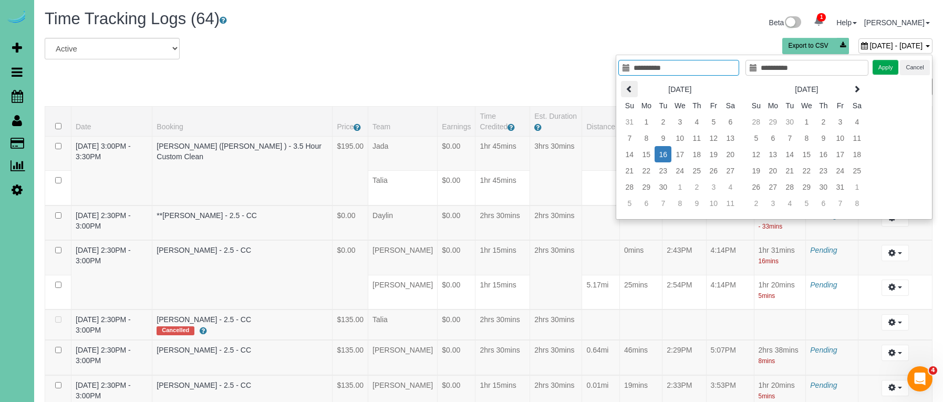
scroll to position [2, 0]
click at [624, 90] on th at bounding box center [629, 88] width 17 height 16
type input "**********"
click at [681, 170] on td "20" at bounding box center [680, 169] width 17 height 16
type input "**********"
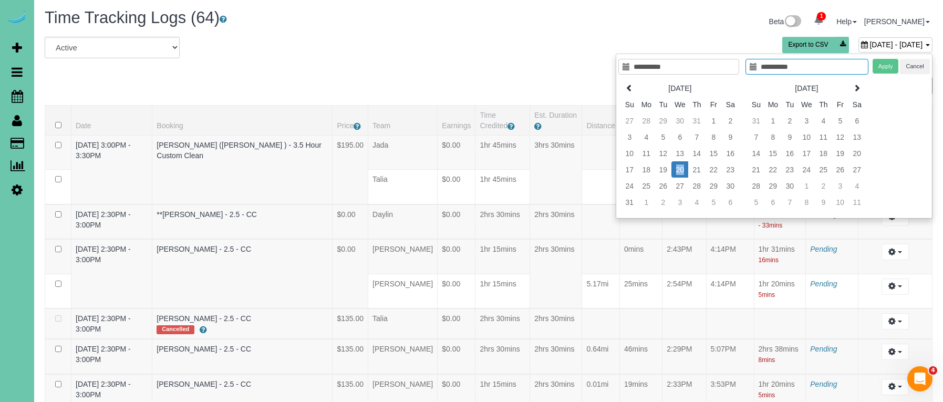
click at [681, 170] on td "20" at bounding box center [680, 169] width 17 height 16
type input "**********"
click at [895, 68] on button "Apply" at bounding box center [886, 66] width 26 height 15
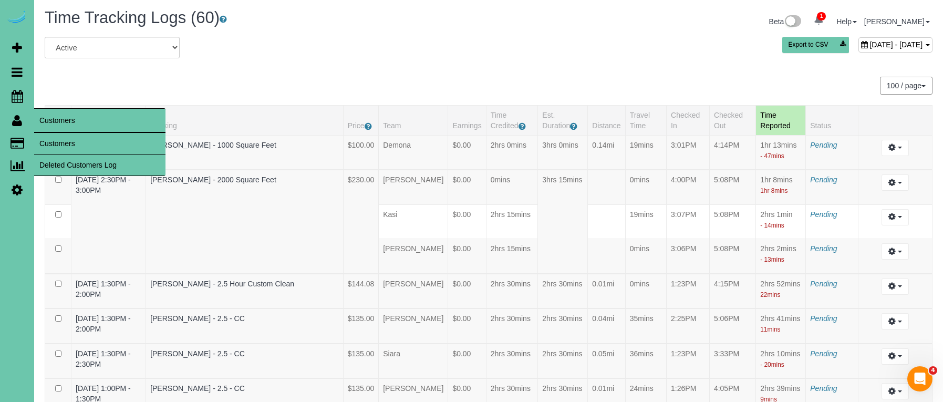
click at [54, 147] on link "Customers" at bounding box center [99, 143] width 131 height 21
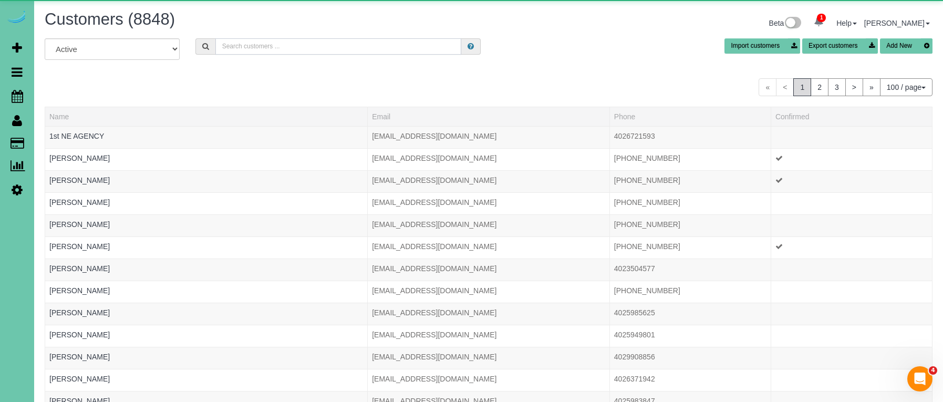
click at [233, 47] on input "text" at bounding box center [338, 46] width 246 height 16
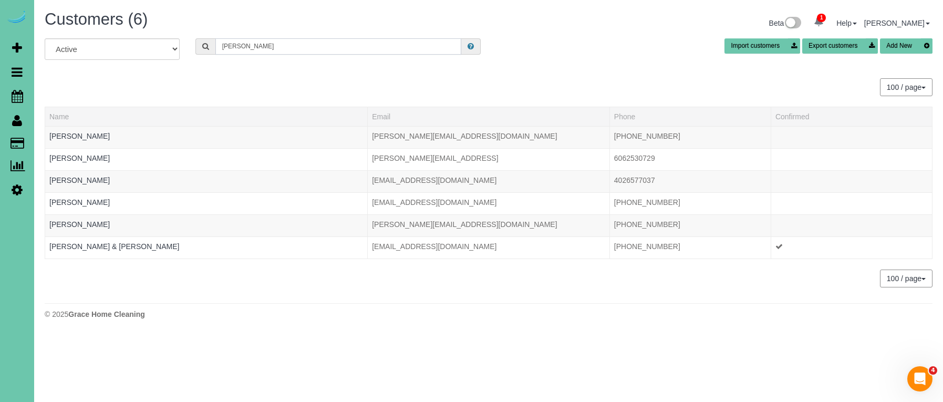
type input "[PERSON_NAME]"
drag, startPoint x: 233, startPoint y: 47, endPoint x: 16, endPoint y: 190, distance: 260.6
click at [9, 189] on link "Settings" at bounding box center [17, 190] width 34 height 24
click at [16, 190] on icon at bounding box center [17, 189] width 11 height 13
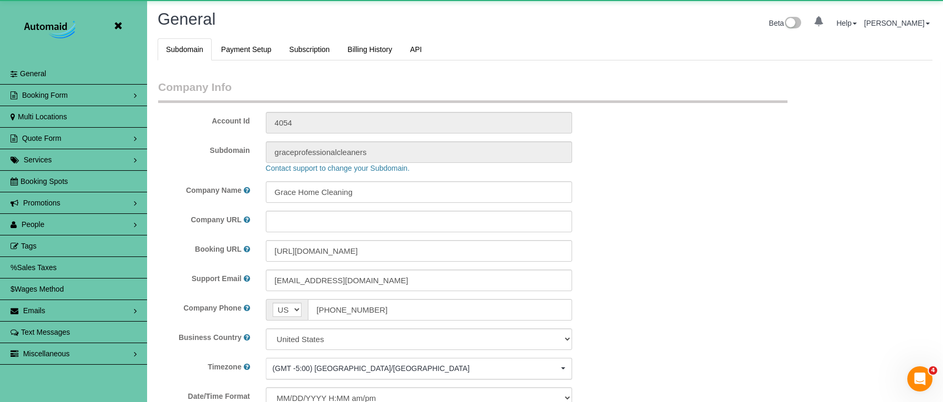
scroll to position [2234, 943]
select select "5796"
click at [48, 223] on link "People" at bounding box center [73, 224] width 147 height 21
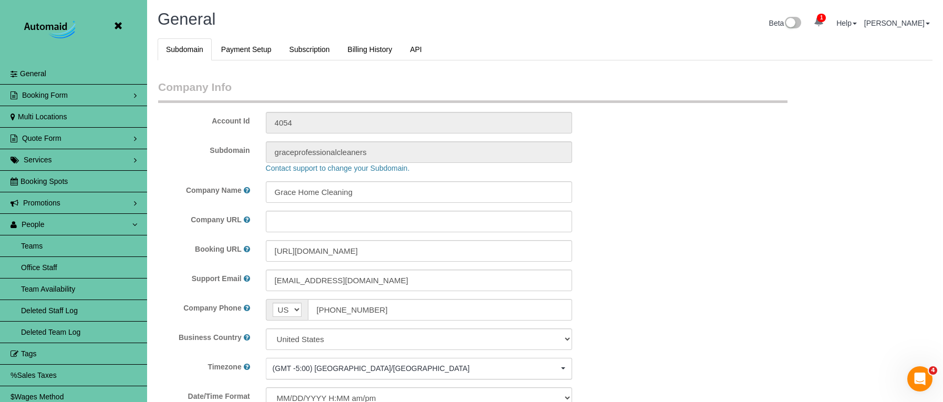
click at [60, 292] on link "Team Availability" at bounding box center [73, 289] width 147 height 21
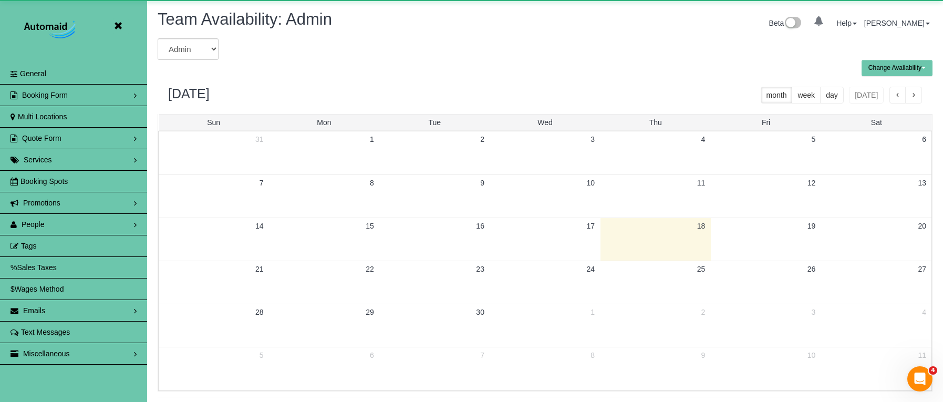
scroll to position [52128, 51613]
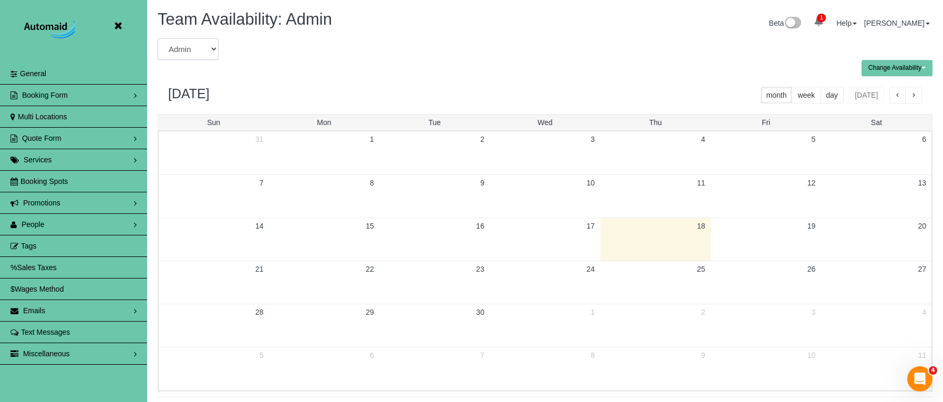
select select "number:3451"
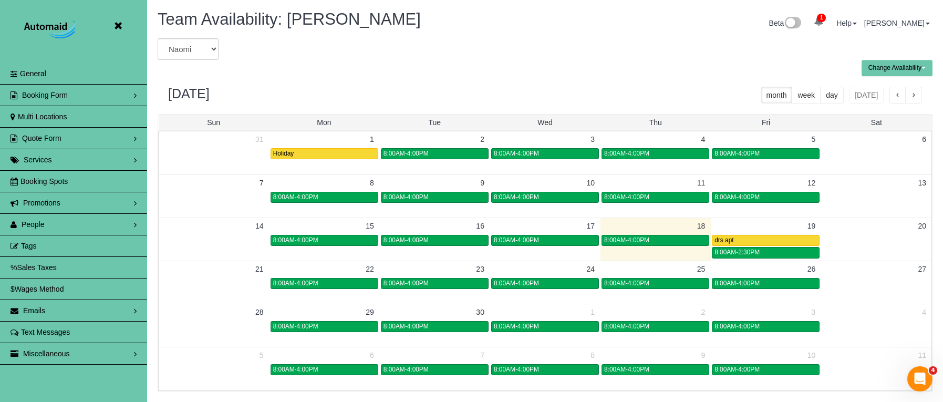
click at [913, 97] on span "button" at bounding box center [913, 95] width 5 height 7
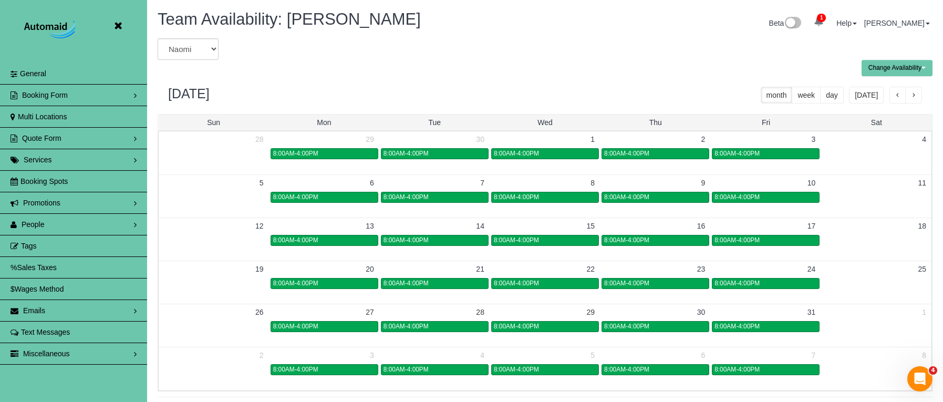
click at [913, 97] on span "button" at bounding box center [913, 95] width 5 height 7
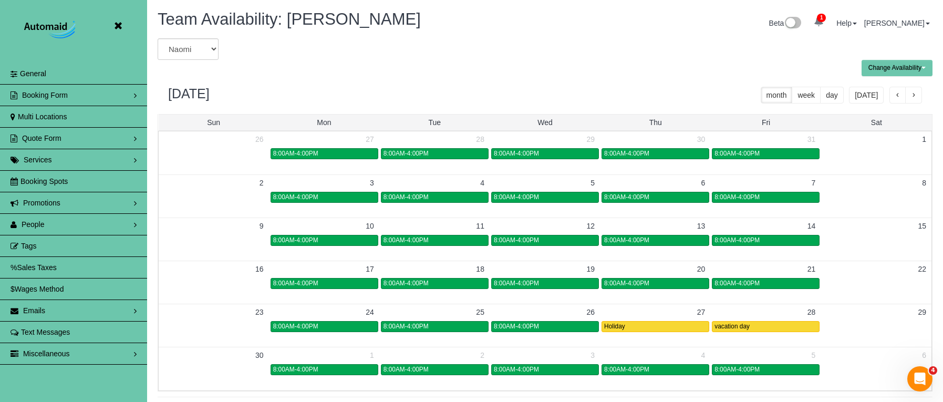
click at [913, 97] on span "button" at bounding box center [913, 95] width 5 height 7
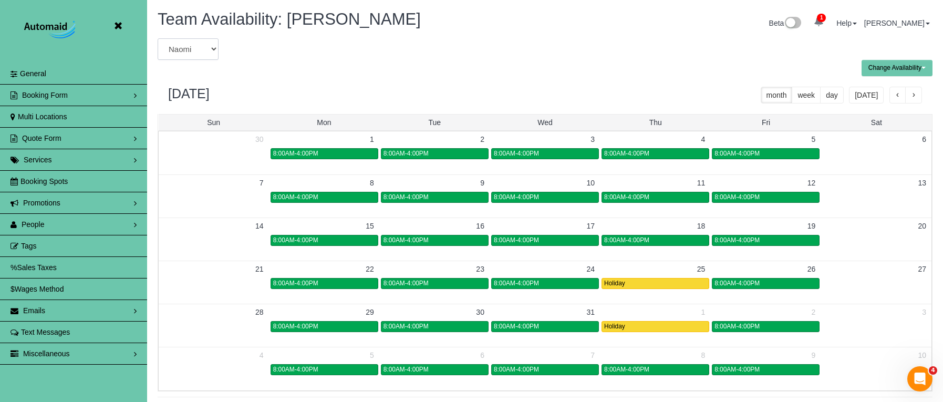
select select "number:7690"
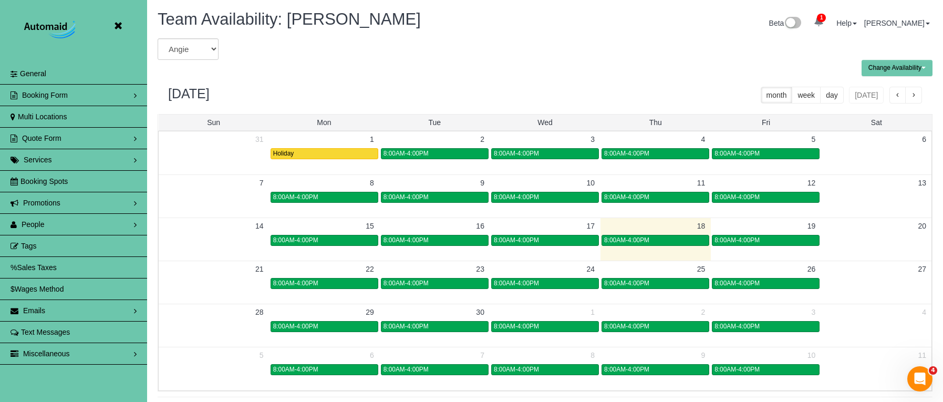
click at [914, 93] on span "button" at bounding box center [913, 95] width 5 height 7
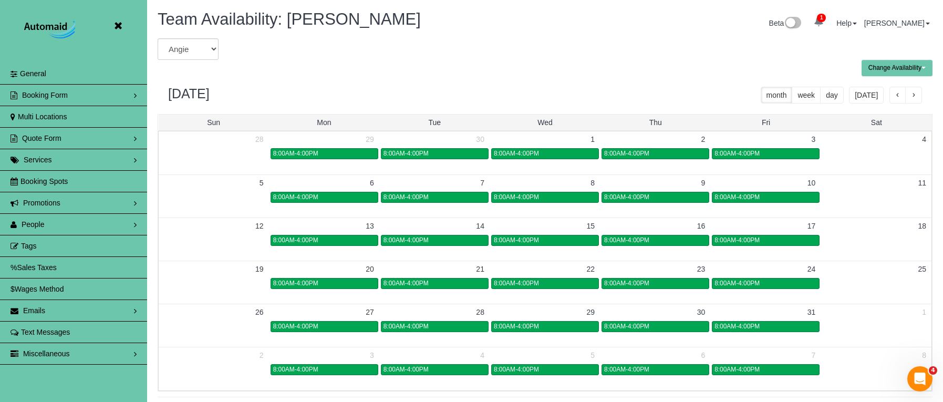
click at [914, 93] on span "button" at bounding box center [913, 95] width 5 height 7
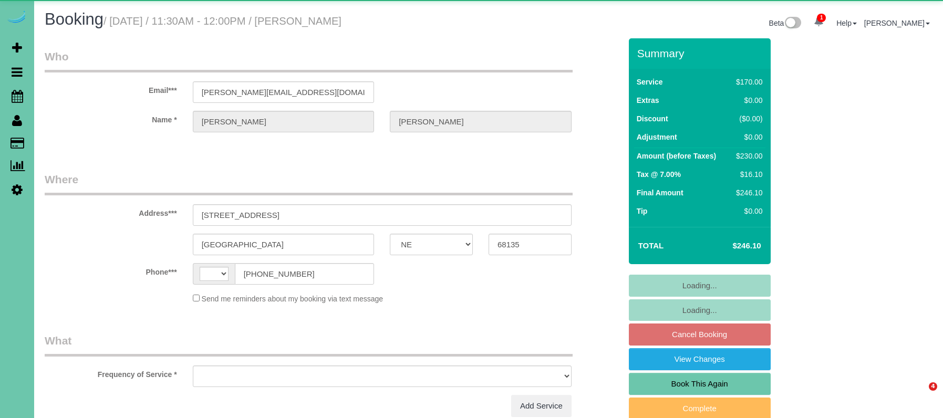
select select "NE"
select select "string:[GEOGRAPHIC_DATA]"
select select "object:626"
select select "string:fspay-8ca64bef-fd07-4898-82bd-84cff1faf371"
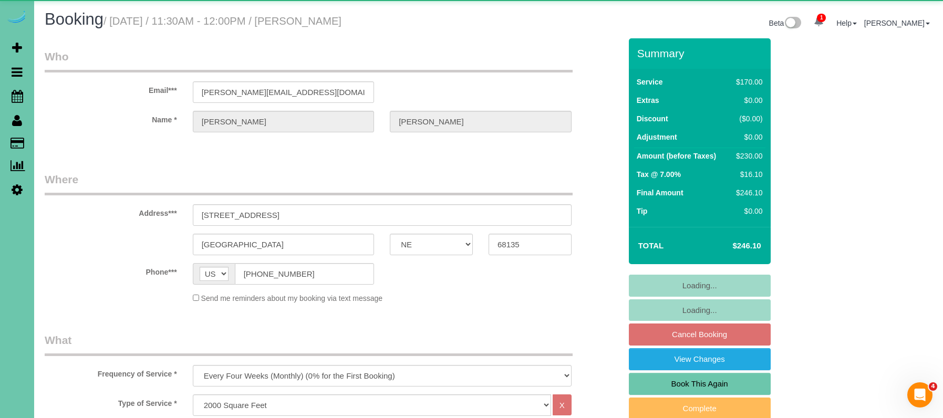
select select "object:913"
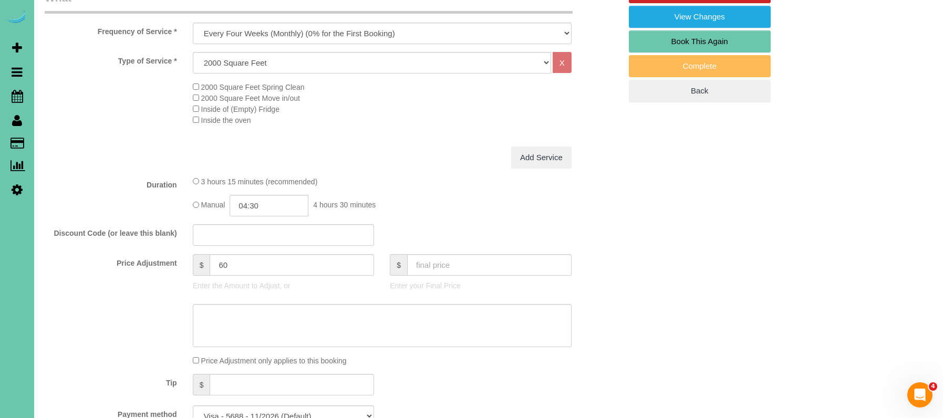
scroll to position [347, 0]
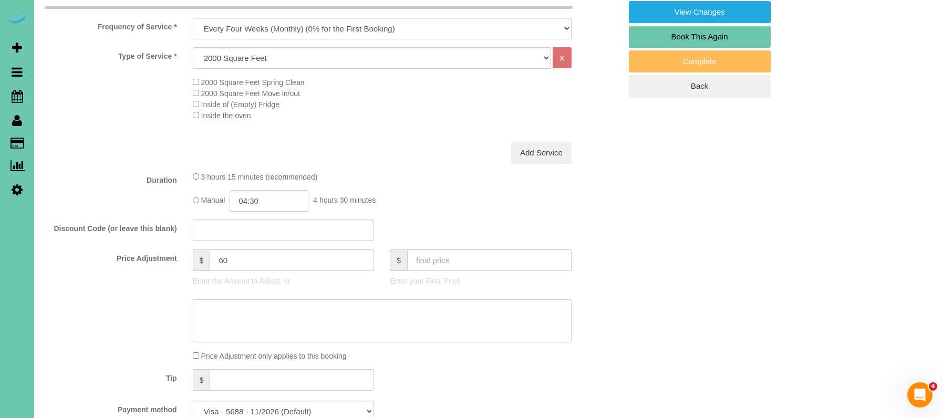
click at [229, 313] on textarea at bounding box center [382, 321] width 379 height 43
type textarea "new rate - 10/14"
click at [272, 198] on input "04:30" at bounding box center [269, 201] width 79 height 22
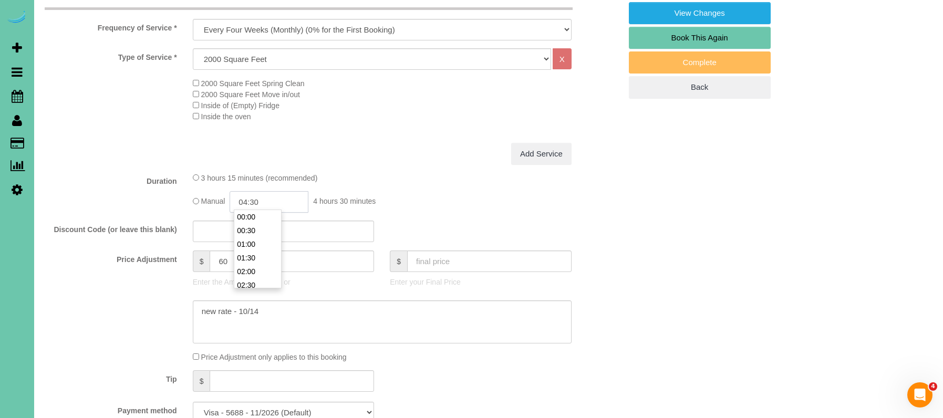
scroll to position [109, 0]
type input "05:00"
drag, startPoint x: 264, startPoint y: 240, endPoint x: 233, endPoint y: 237, distance: 31.2
click at [264, 240] on li "05:00" at bounding box center [257, 245] width 47 height 14
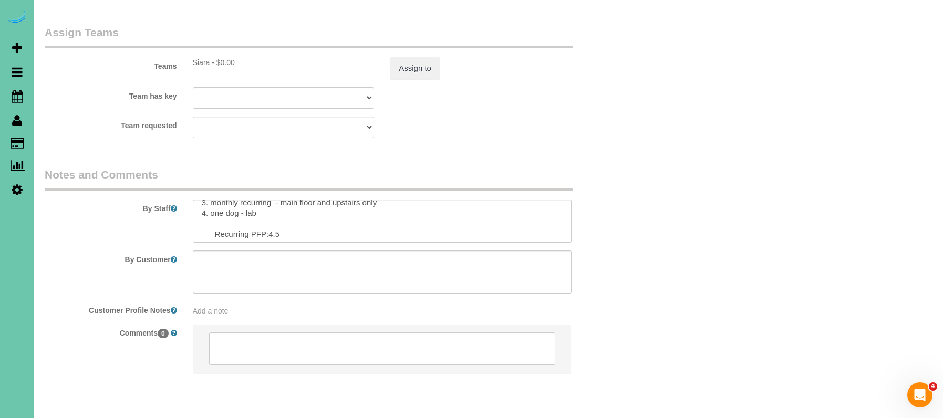
scroll to position [28, 0]
drag, startPoint x: 281, startPoint y: 207, endPoint x: 270, endPoint y: 207, distance: 11.0
click at [271, 207] on textarea at bounding box center [382, 221] width 379 height 43
type textarea "1. credit 2. client home 3. monthly recurring - main floor and upstairs only 4.…"
click at [422, 57] on button "Assign to" at bounding box center [415, 68] width 50 height 22
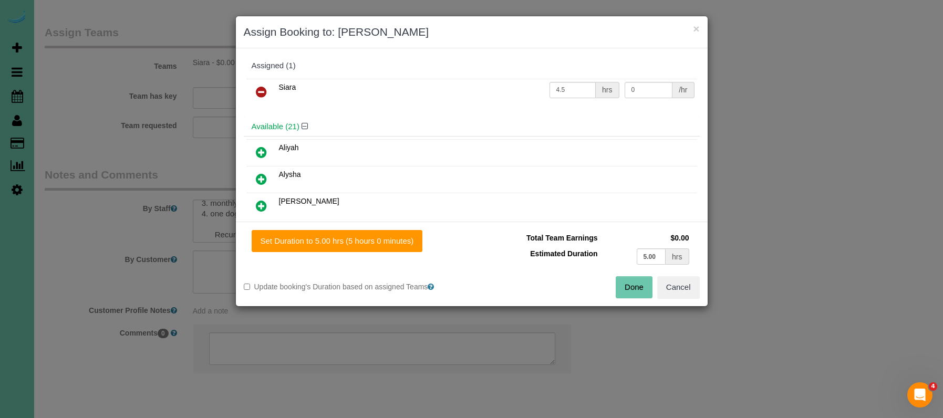
scroll to position [1147, 0]
drag, startPoint x: 401, startPoint y: 242, endPoint x: 449, endPoint y: 257, distance: 50.2
click at [401, 242] on button "Set Duration to 5.00 hrs (5 hours 0 minutes)" at bounding box center [337, 241] width 171 height 22
type input "5.00"
click at [641, 286] on button "Done" at bounding box center [634, 287] width 37 height 22
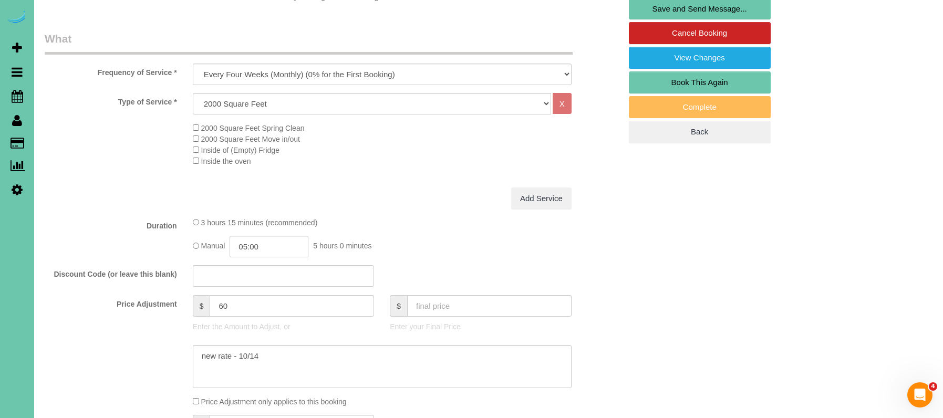
scroll to position [345, 0]
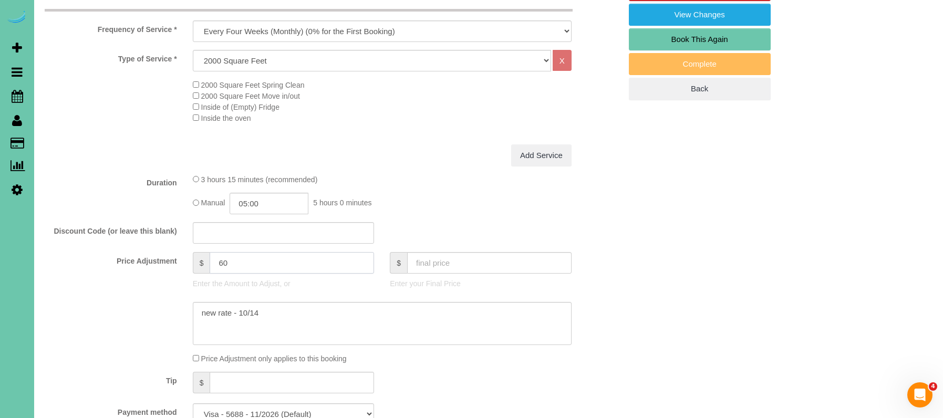
drag, startPoint x: 197, startPoint y: 259, endPoint x: 190, endPoint y: 256, distance: 6.8
click at [193, 257] on div "$ 60" at bounding box center [284, 263] width 182 height 22
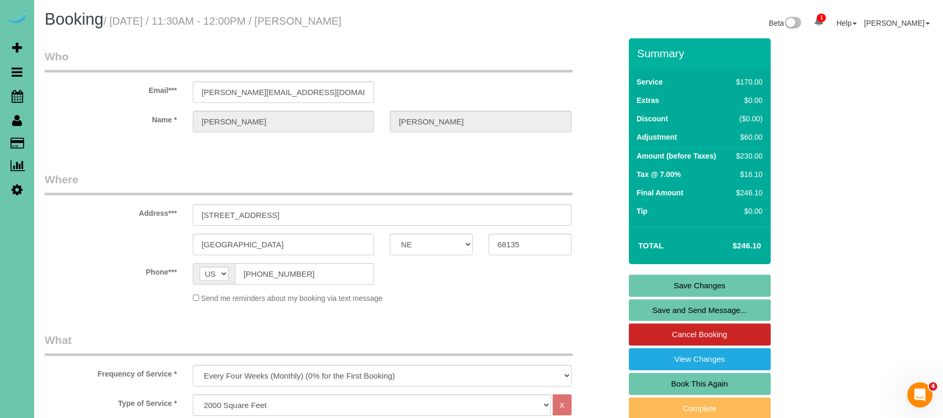
scroll to position [0, 0]
type input "95"
drag, startPoint x: 314, startPoint y: 93, endPoint x: 161, endPoint y: 90, distance: 153.5
drag, startPoint x: 642, startPoint y: 283, endPoint x: 626, endPoint y: 279, distance: 15.8
click at [642, 283] on link "Save Changes" at bounding box center [700, 286] width 142 height 22
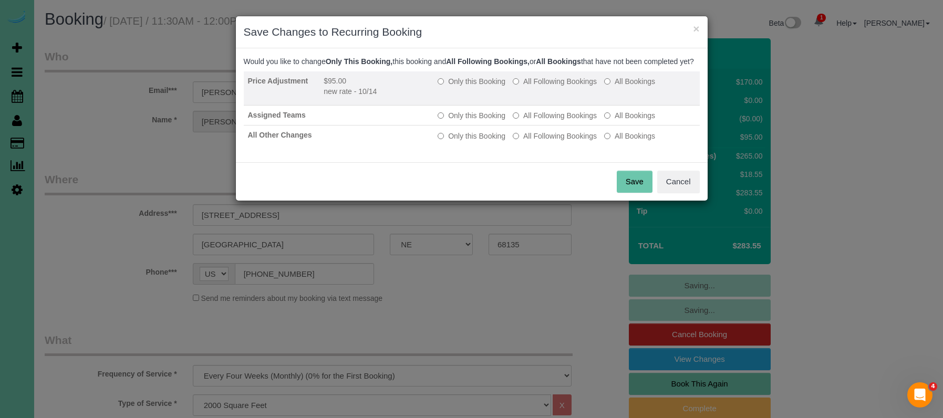
click at [551, 87] on label "All Following Bookings" at bounding box center [555, 81] width 84 height 11
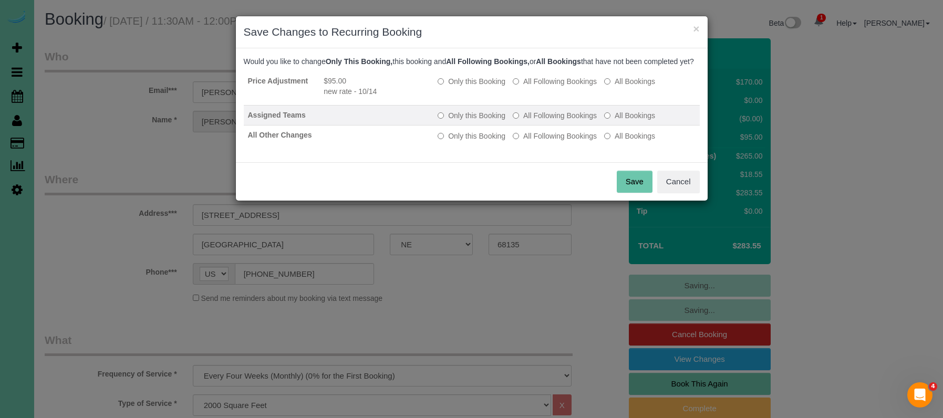
click at [543, 121] on label "All Following Bookings" at bounding box center [555, 115] width 84 height 11
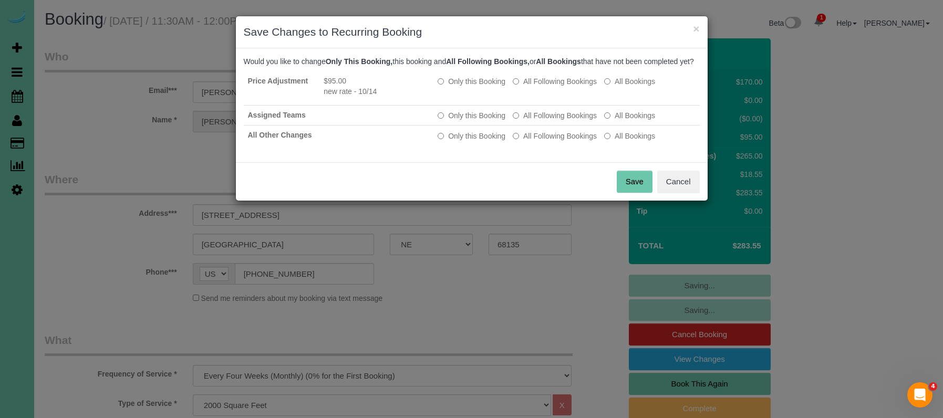
drag, startPoint x: 547, startPoint y: 143, endPoint x: 565, endPoint y: 158, distance: 23.6
click at [547, 141] on label "All Following Bookings" at bounding box center [555, 136] width 84 height 11
click at [632, 193] on button "Save" at bounding box center [635, 182] width 36 height 22
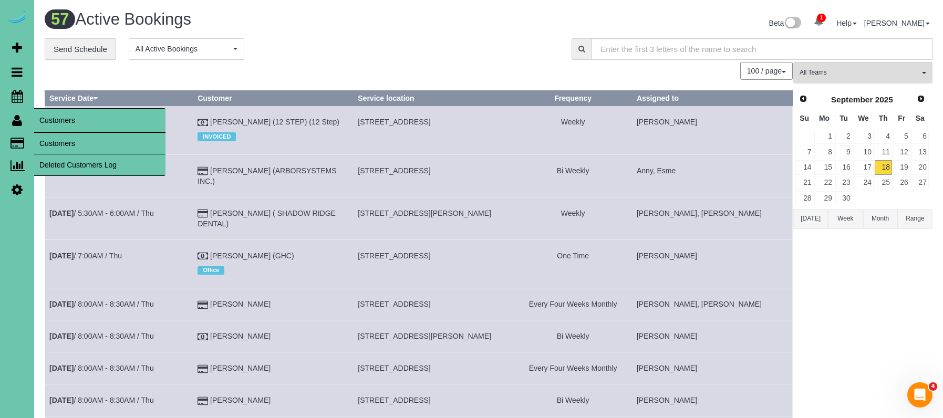
click at [70, 140] on link "Customers" at bounding box center [99, 143] width 131 height 21
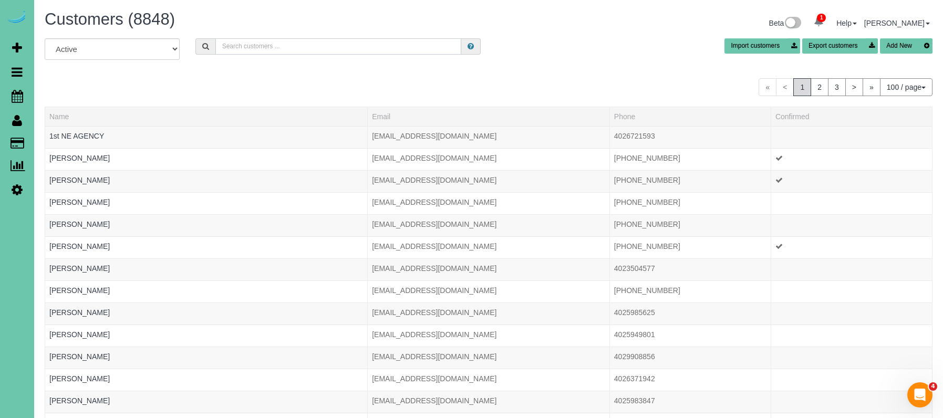
click at [263, 43] on input "text" at bounding box center [338, 46] width 246 height 16
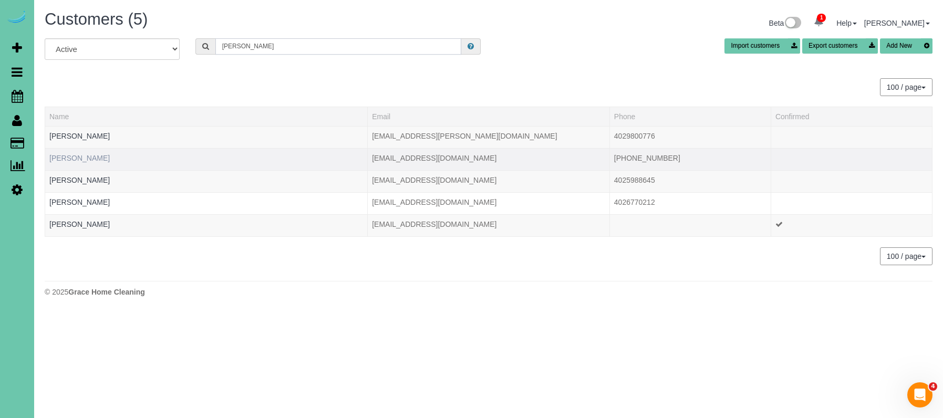
type input "Jennifer a"
click at [74, 157] on link "Jennifer Adams" at bounding box center [79, 158] width 60 height 8
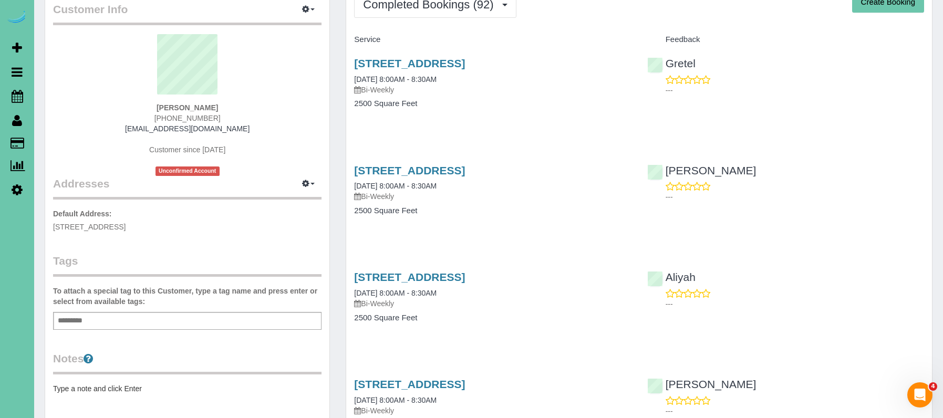
scroll to position [88, 0]
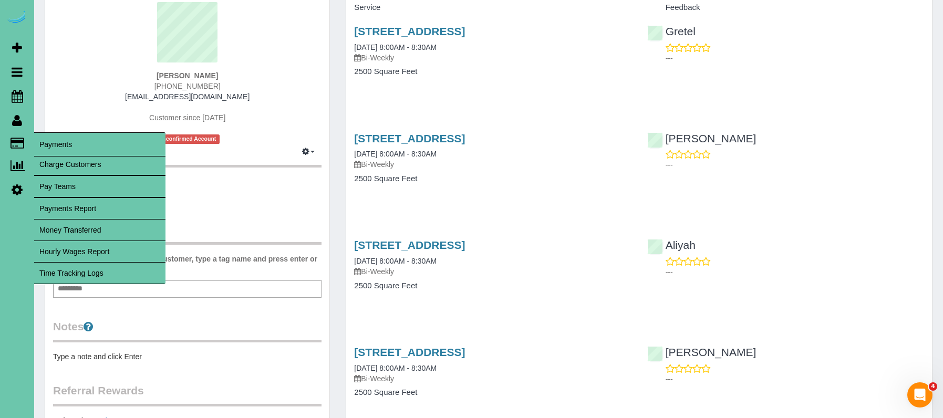
click at [116, 272] on link "Time Tracking Logs" at bounding box center [99, 273] width 131 height 21
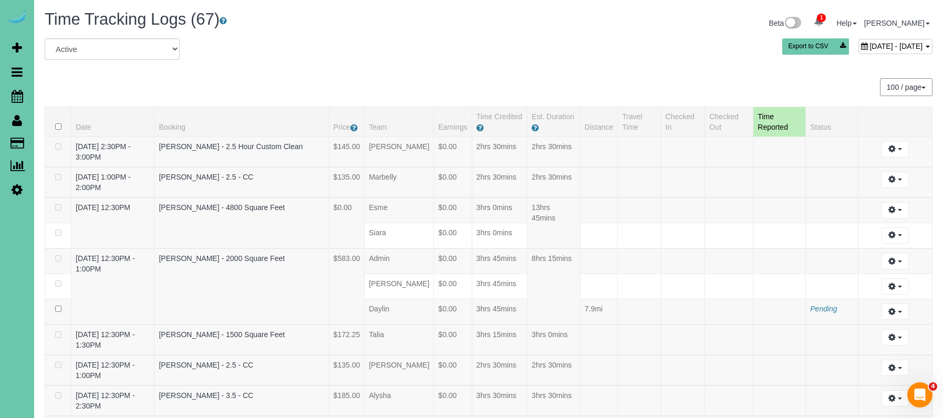
drag, startPoint x: 872, startPoint y: 50, endPoint x: 821, endPoint y: 64, distance: 52.3
click at [872, 50] on span "[DATE] - [DATE]" at bounding box center [896, 46] width 53 height 8
type input "**********"
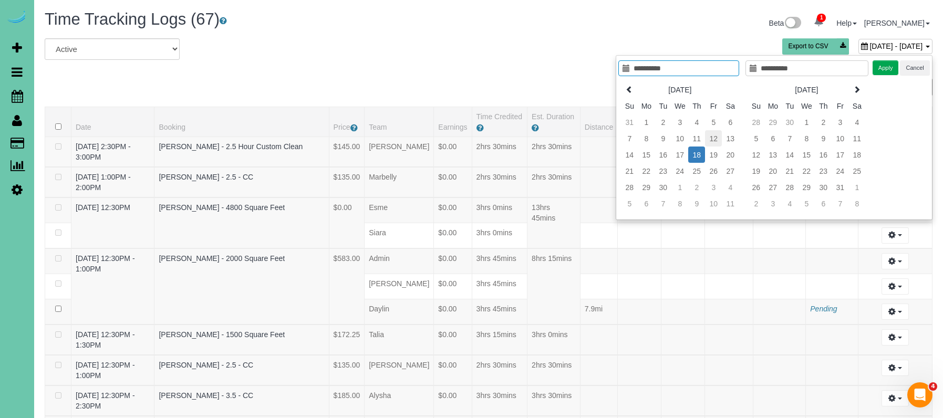
type input "**********"
click at [713, 141] on td "12" at bounding box center [713, 138] width 17 height 16
type input "**********"
click at [713, 141] on td "12" at bounding box center [713, 138] width 17 height 16
click at [875, 69] on button "Apply" at bounding box center [886, 67] width 26 height 15
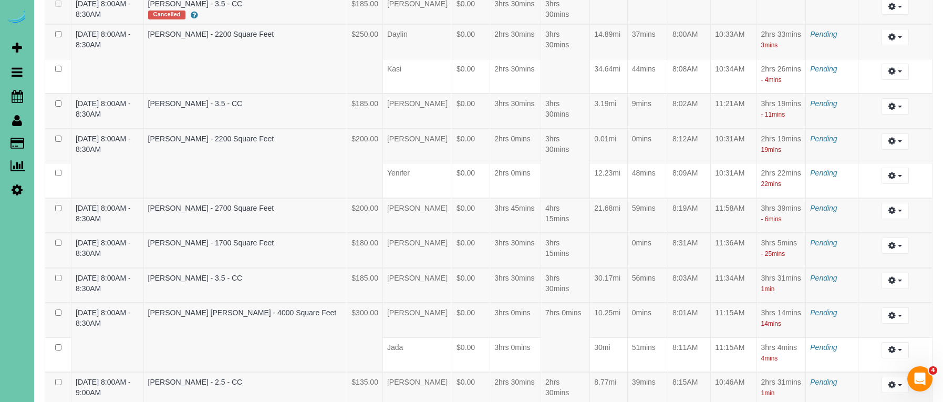
scroll to position [2637, 0]
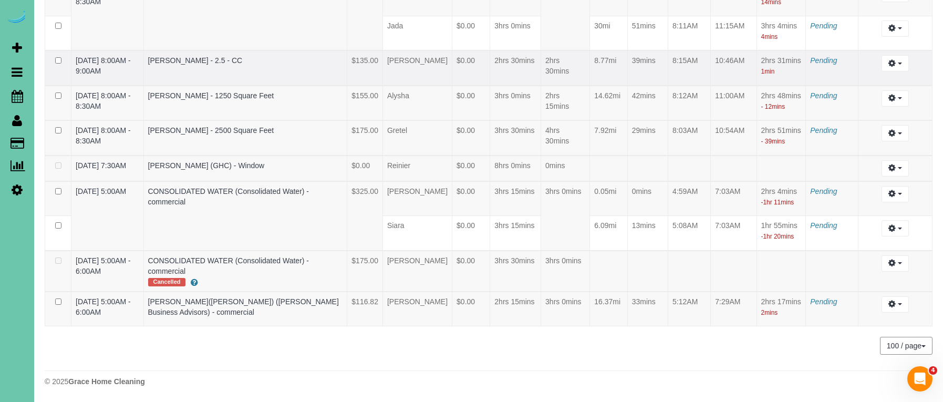
click at [701, 86] on td "8:15AM" at bounding box center [690, 67] width 43 height 35
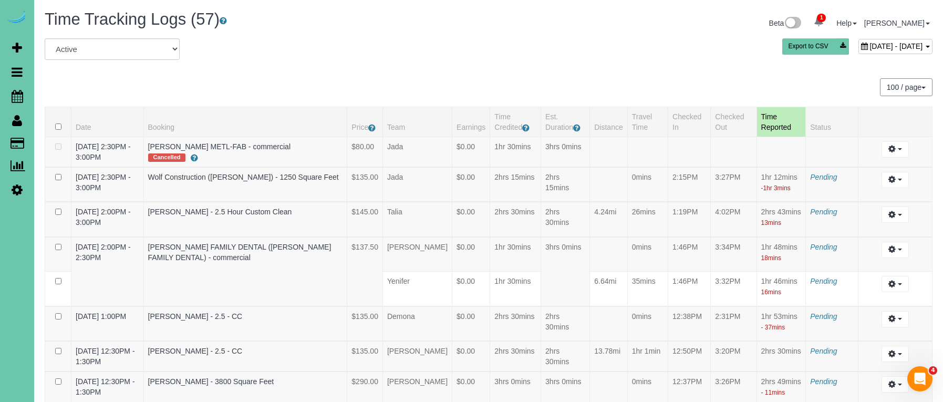
scroll to position [0, 0]
click at [859, 51] on div "September 12, 2025 - September 12, 2025" at bounding box center [896, 46] width 74 height 15
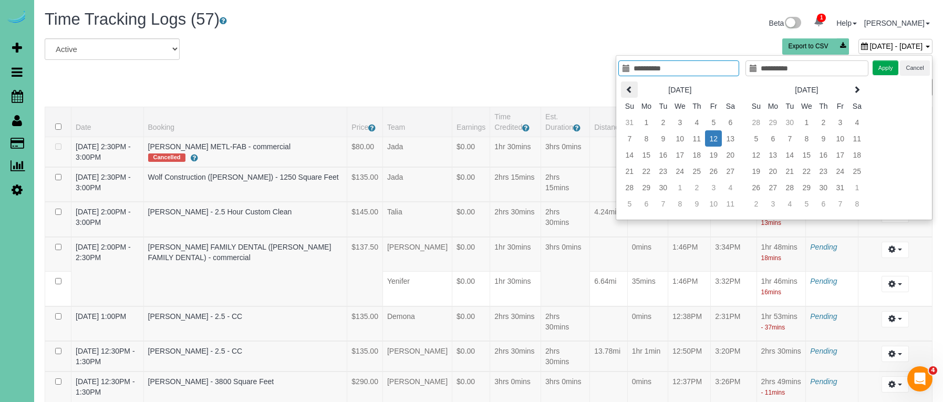
click at [632, 91] on icon at bounding box center [629, 89] width 7 height 7
type input "**********"
click at [694, 169] on td "21" at bounding box center [696, 171] width 17 height 16
type input "**********"
click at [694, 169] on td "21" at bounding box center [696, 171] width 17 height 16
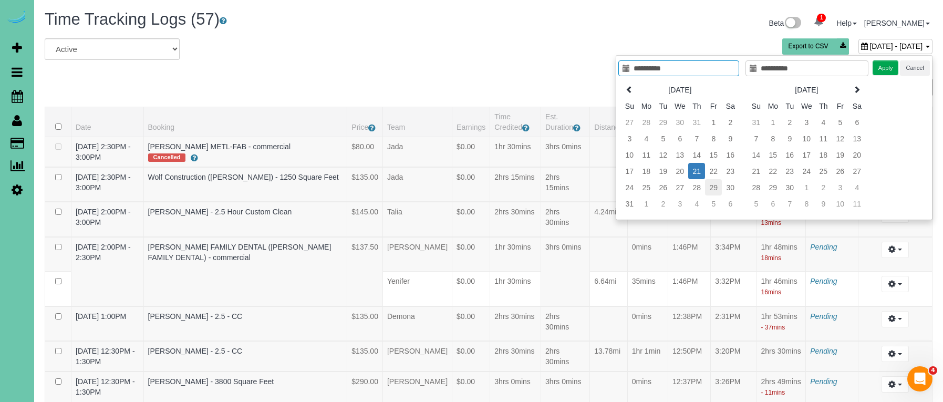
type input "**********"
click at [718, 189] on td "29" at bounding box center [713, 187] width 17 height 16
type input "**********"
click at [718, 188] on td "29" at bounding box center [713, 187] width 17 height 16
click at [881, 68] on button "Apply" at bounding box center [886, 67] width 26 height 15
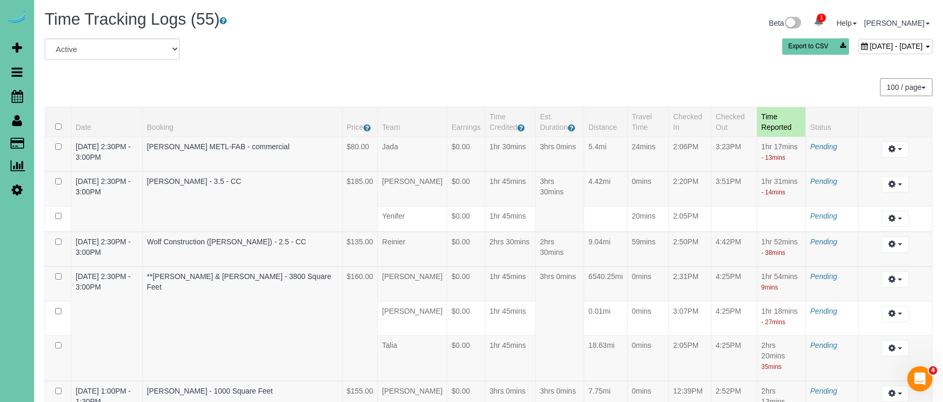
click at [859, 53] on div "August 29, 2025 - August 29, 2025" at bounding box center [896, 46] width 74 height 15
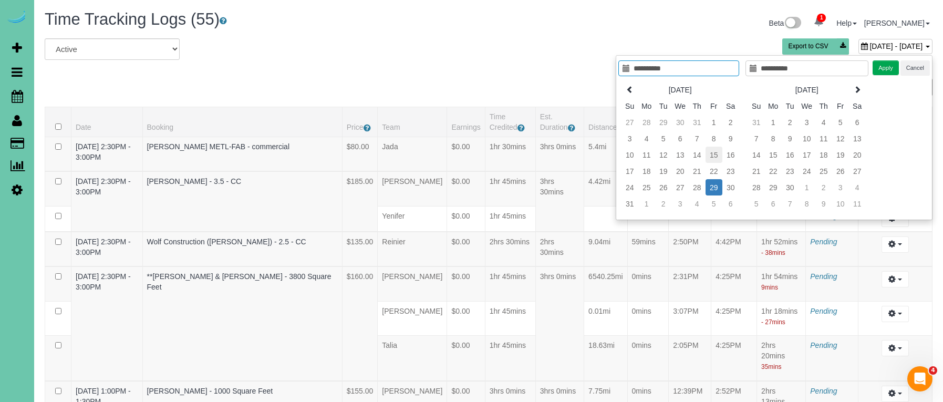
type input "**********"
click at [716, 159] on td "15" at bounding box center [714, 155] width 17 height 16
type input "**********"
drag, startPoint x: 886, startPoint y: 70, endPoint x: 732, endPoint y: 37, distance: 156.9
click at [886, 70] on button "Apply" at bounding box center [886, 67] width 26 height 15
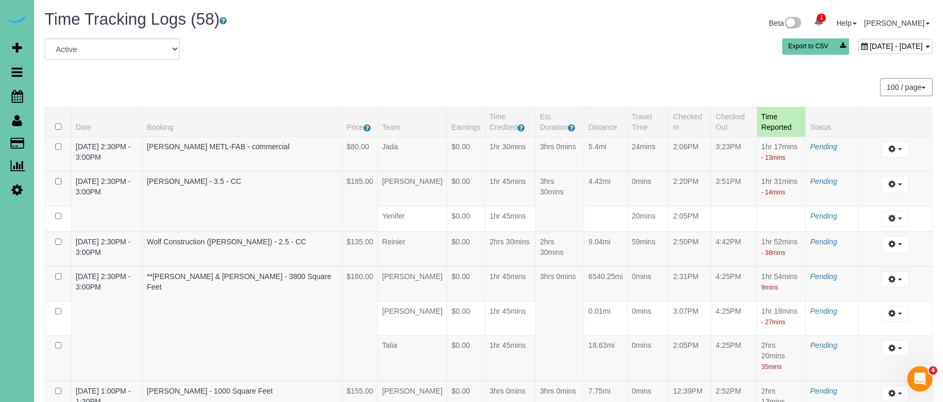
scroll to position [2746, 0]
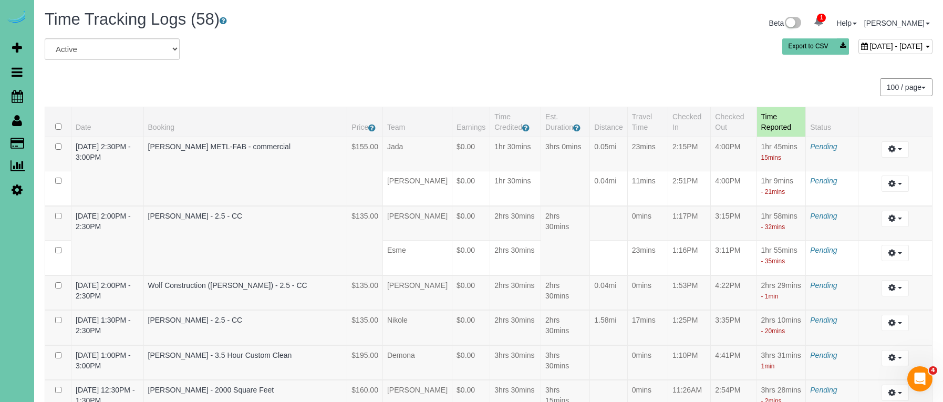
scroll to position [0, 0]
click at [870, 48] on span "August 15, 2025 - August 15, 2025" at bounding box center [896, 46] width 53 height 8
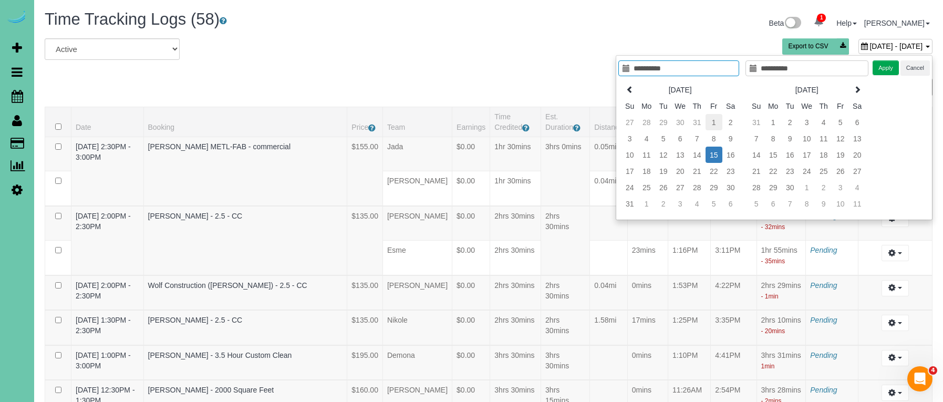
type input "**********"
click at [713, 125] on td "1" at bounding box center [714, 122] width 17 height 16
type input "**********"
drag, startPoint x: 713, startPoint y: 125, endPoint x: 745, endPoint y: 115, distance: 33.6
click at [713, 125] on td "1" at bounding box center [714, 122] width 17 height 16
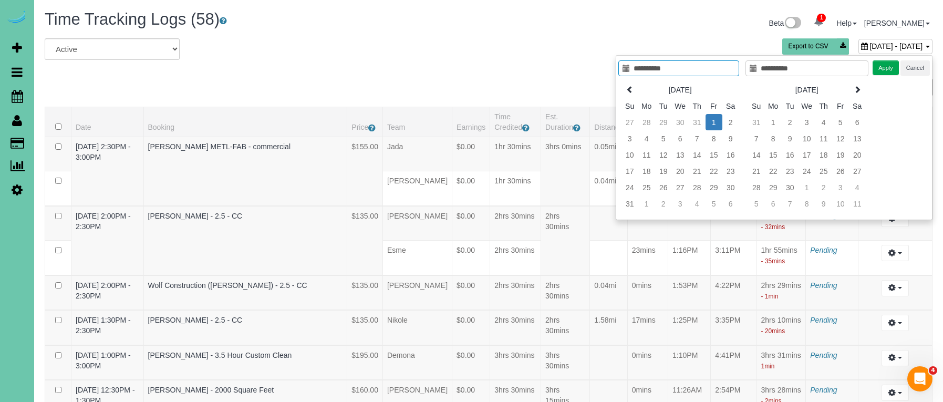
drag, startPoint x: 888, startPoint y: 69, endPoint x: 796, endPoint y: 61, distance: 92.3
click at [888, 69] on button "Apply" at bounding box center [886, 67] width 26 height 15
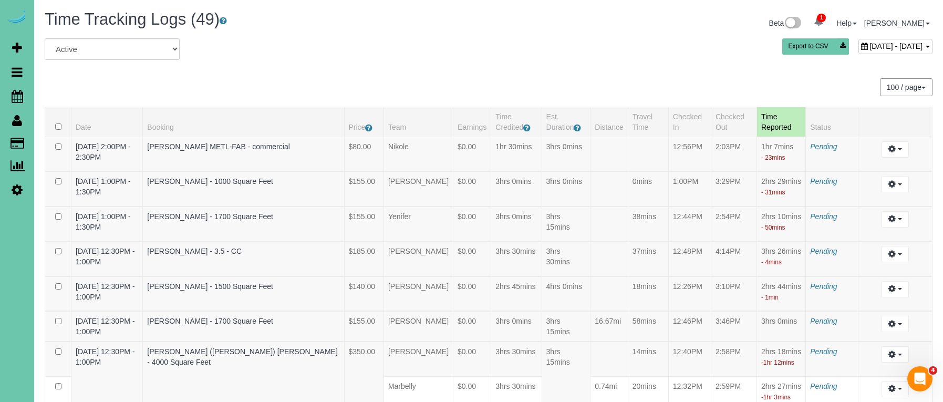
scroll to position [2350, 0]
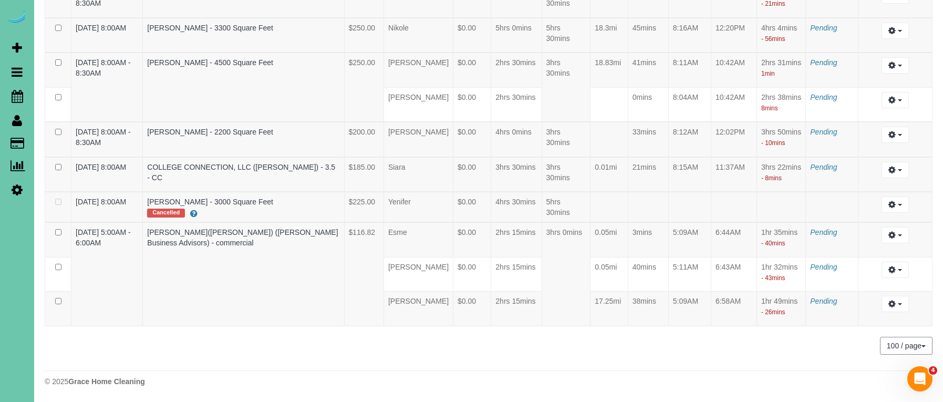
drag, startPoint x: 130, startPoint y: 134, endPoint x: 126, endPoint y: 122, distance: 12.1
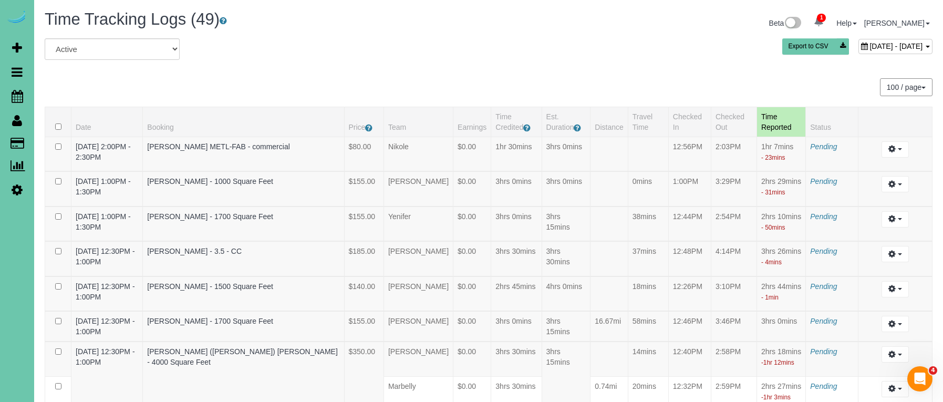
scroll to position [0, 0]
drag, startPoint x: 860, startPoint y: 49, endPoint x: 792, endPoint y: 58, distance: 68.8
click at [870, 50] on span "August 01, 2025 - August 01, 2025" at bounding box center [896, 46] width 53 height 8
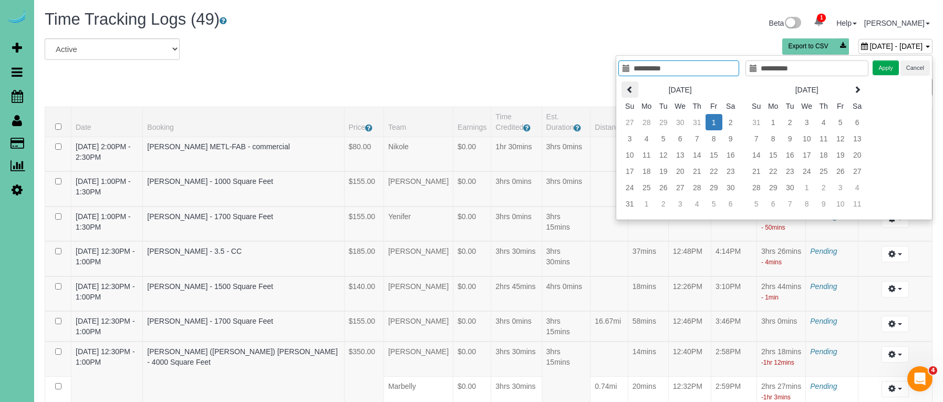
click at [637, 87] on th at bounding box center [630, 89] width 17 height 16
type input "**********"
click at [679, 172] on td "23" at bounding box center [680, 171] width 17 height 16
type input "**********"
click at [679, 172] on td "23" at bounding box center [680, 171] width 17 height 16
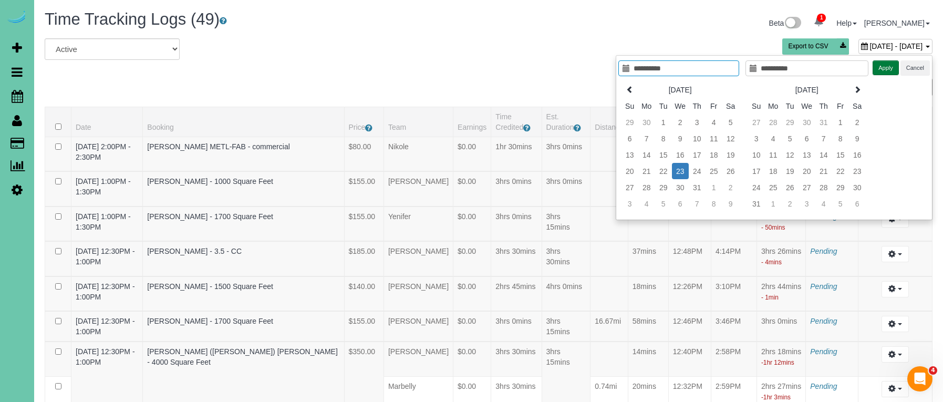
click at [882, 67] on button "Apply" at bounding box center [886, 67] width 26 height 15
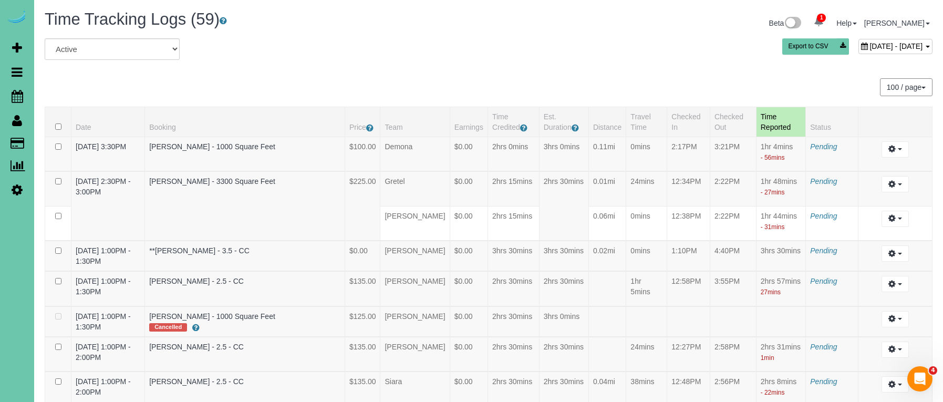
scroll to position [2305, 0]
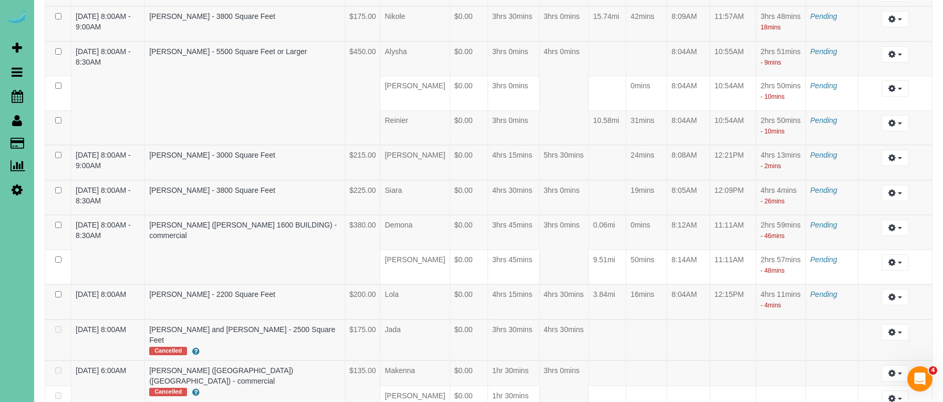
drag, startPoint x: 372, startPoint y: 159, endPoint x: 355, endPoint y: 156, distance: 17.1
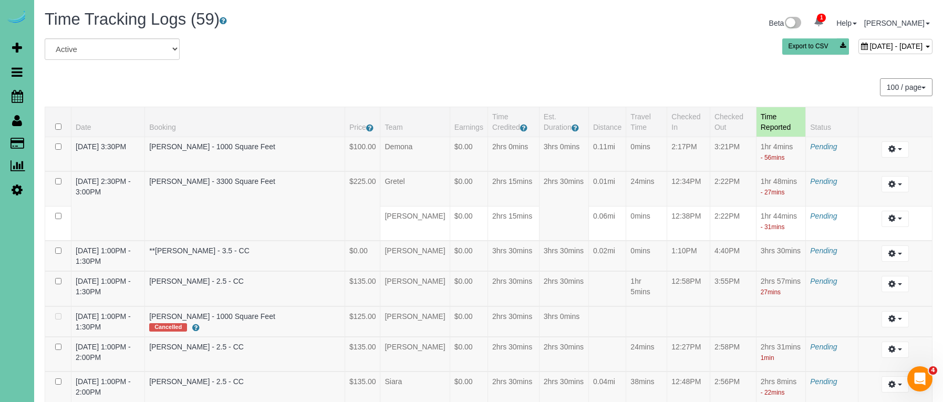
scroll to position [0, 0]
drag, startPoint x: 877, startPoint y: 46, endPoint x: 870, endPoint y: 49, distance: 7.3
click at [877, 46] on span "July 23, 2025 - July 23, 2025" at bounding box center [896, 46] width 53 height 8
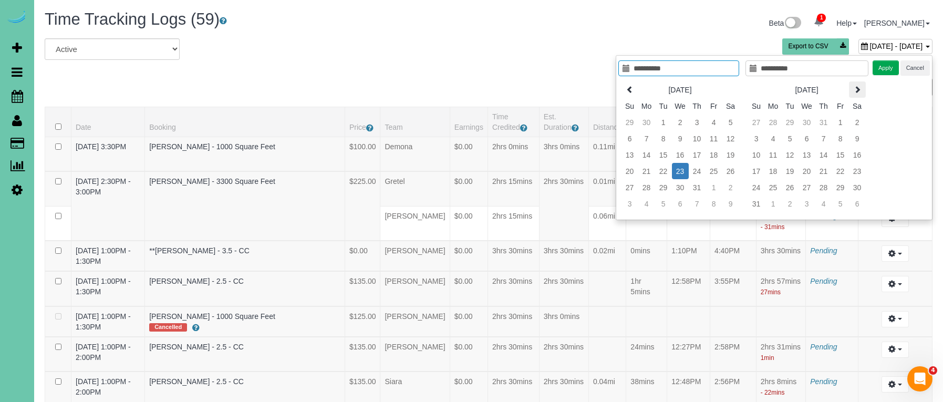
click at [858, 91] on icon at bounding box center [857, 89] width 7 height 7
type input "**********"
click at [793, 155] on td "16" at bounding box center [790, 155] width 17 height 16
type input "**********"
click at [793, 155] on td "16" at bounding box center [790, 155] width 17 height 16
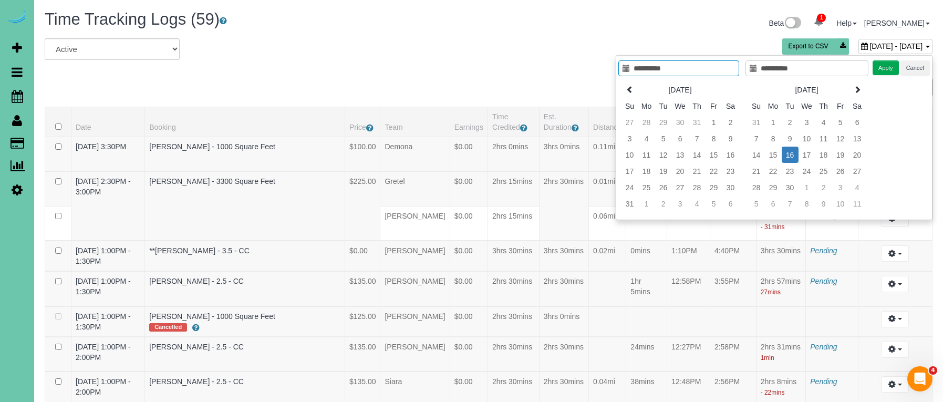
drag, startPoint x: 882, startPoint y: 67, endPoint x: 633, endPoint y: 32, distance: 251.0
click at [880, 66] on button "Apply" at bounding box center [886, 67] width 26 height 15
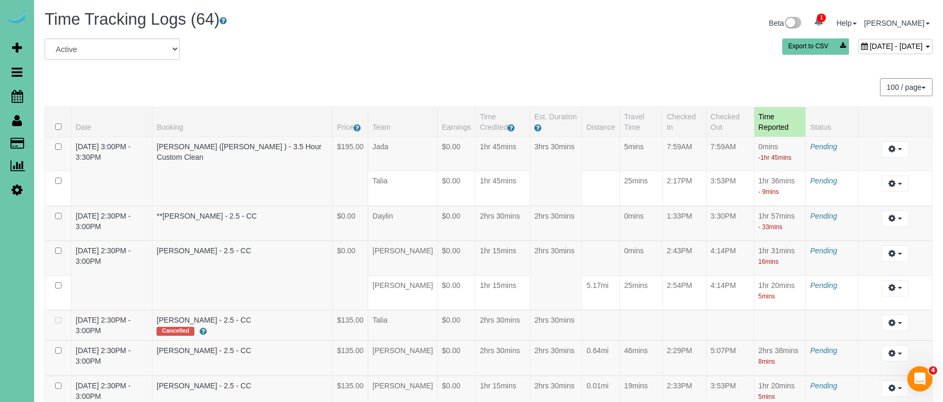
click at [870, 48] on span "September 16, 2025 - September 16, 2025" at bounding box center [896, 46] width 53 height 8
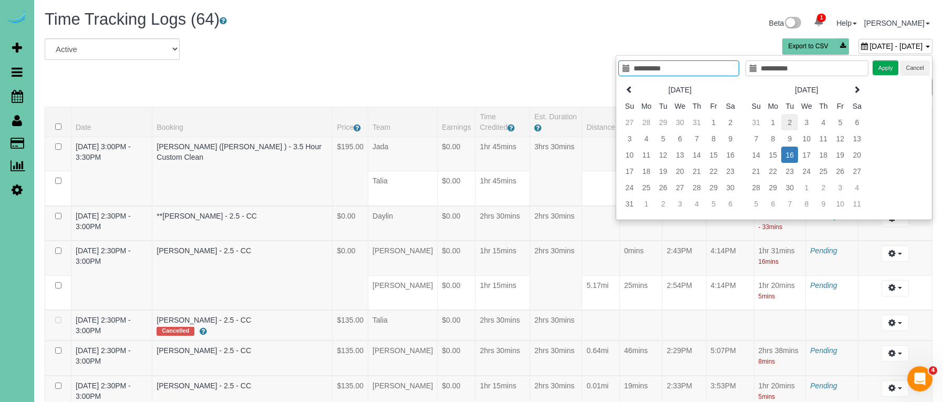
type input "**********"
click at [785, 124] on td "2" at bounding box center [790, 122] width 17 height 16
type input "**********"
click at [785, 124] on td "2" at bounding box center [790, 122] width 17 height 16
type input "**********"
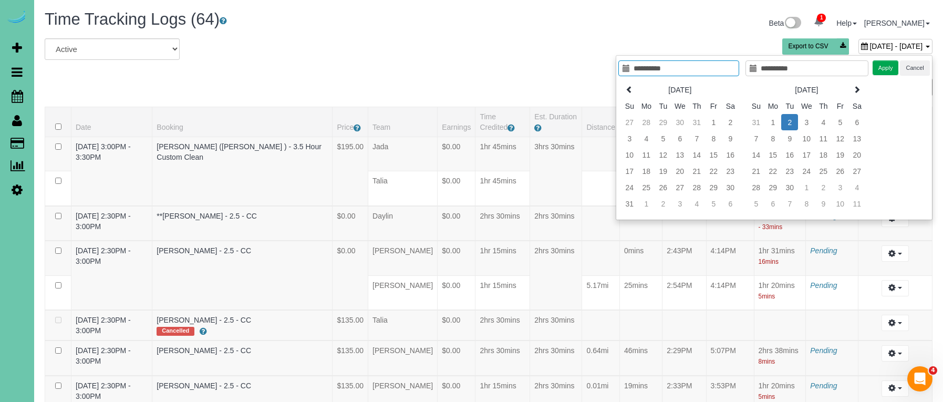
drag, startPoint x: 887, startPoint y: 67, endPoint x: 844, endPoint y: 57, distance: 44.8
click at [887, 67] on button "Apply" at bounding box center [886, 67] width 26 height 15
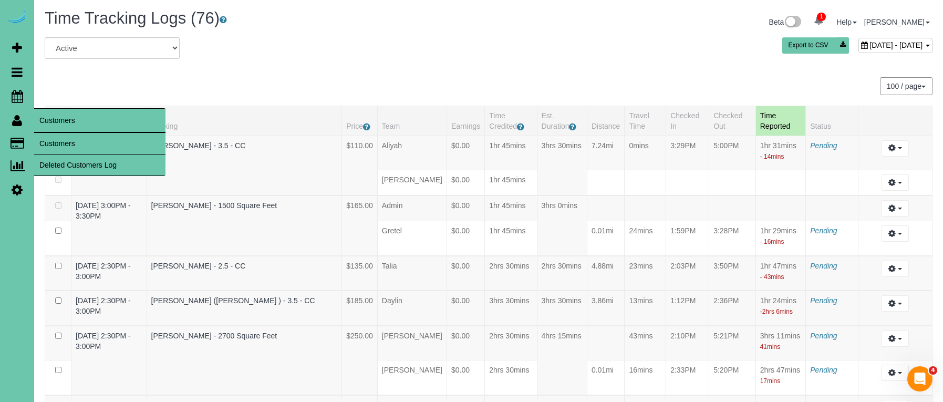
click at [74, 146] on link "Customers" at bounding box center [99, 143] width 131 height 21
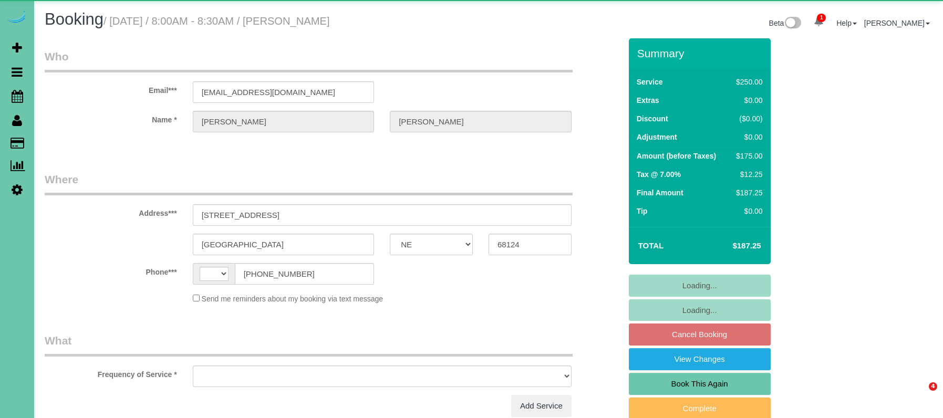
select select "NE"
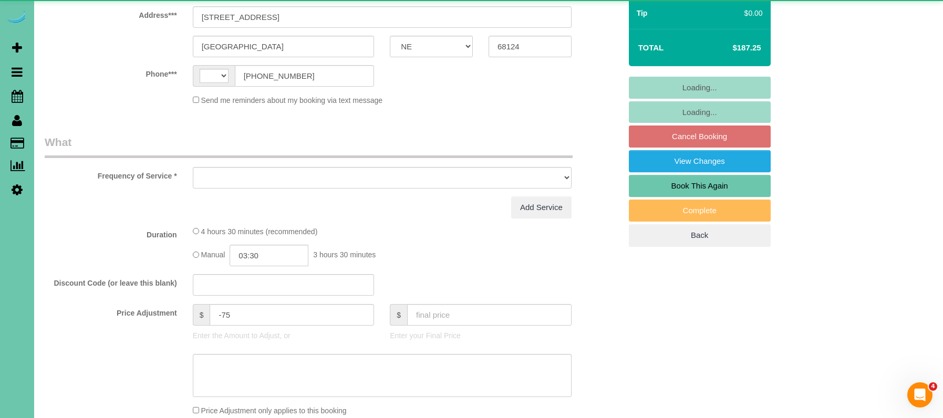
select select "string:[GEOGRAPHIC_DATA]"
select select "object:630"
select select "string:fspay-ace9e617-6c4a-42da-a3d3-d5afd40beebc"
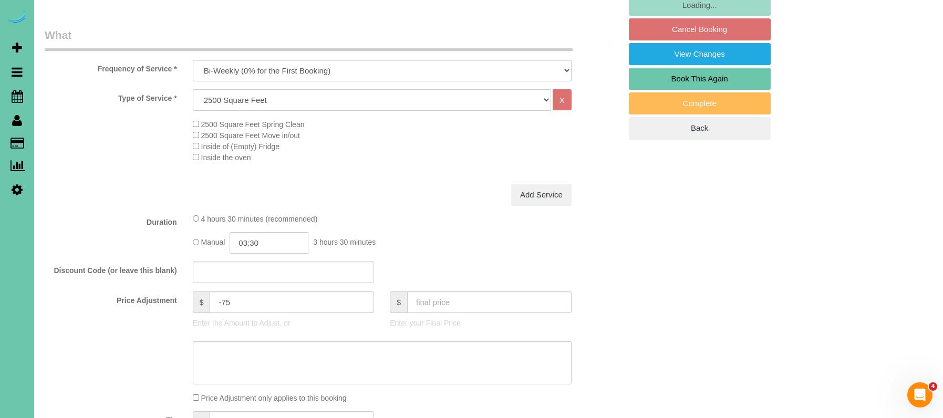
scroll to position [385, 0]
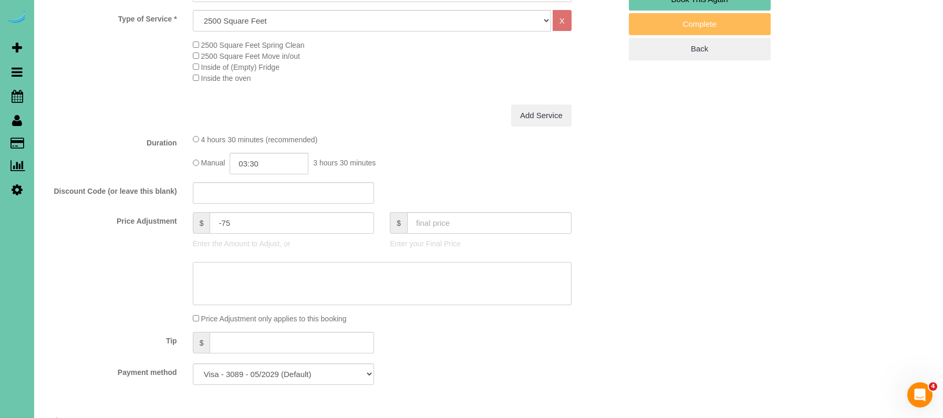
click at [240, 274] on textarea at bounding box center [382, 283] width 379 height 43
type textarea "NEW RATE - 9/26"
click at [278, 163] on input "03:30" at bounding box center [269, 164] width 79 height 22
type input "03:15"
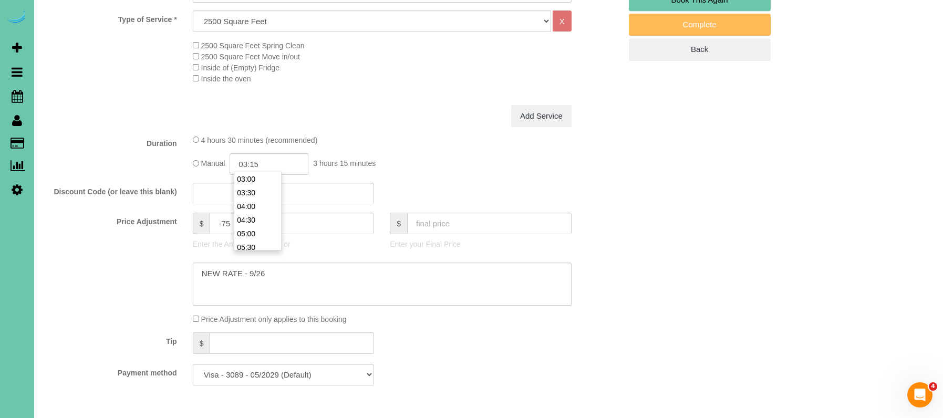
drag, startPoint x: 41, startPoint y: 239, endPoint x: 77, endPoint y: 238, distance: 36.3
click at [45, 239] on div "Price Adjustment $ -75 Enter the Amount to Adjust, or $ Enter your Final Price" at bounding box center [333, 234] width 592 height 42
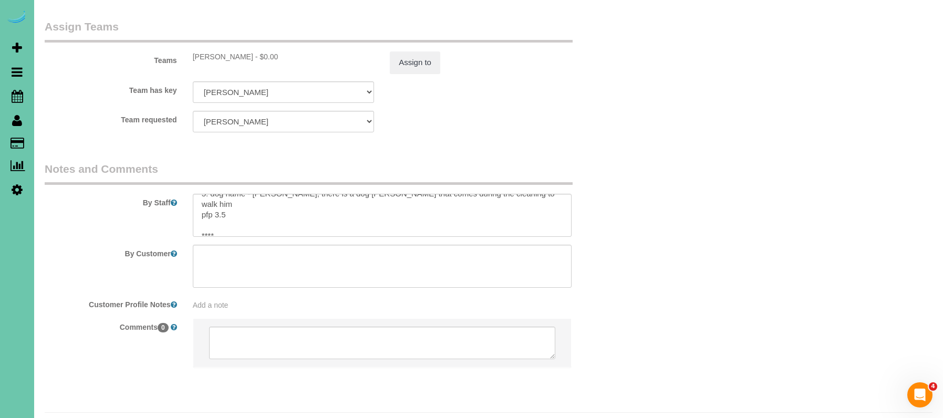
scroll to position [65, 0]
drag, startPoint x: 223, startPoint y: 184, endPoint x: 259, endPoint y: 190, distance: 36.1
click at [223, 194] on textarea at bounding box center [382, 215] width 379 height 43
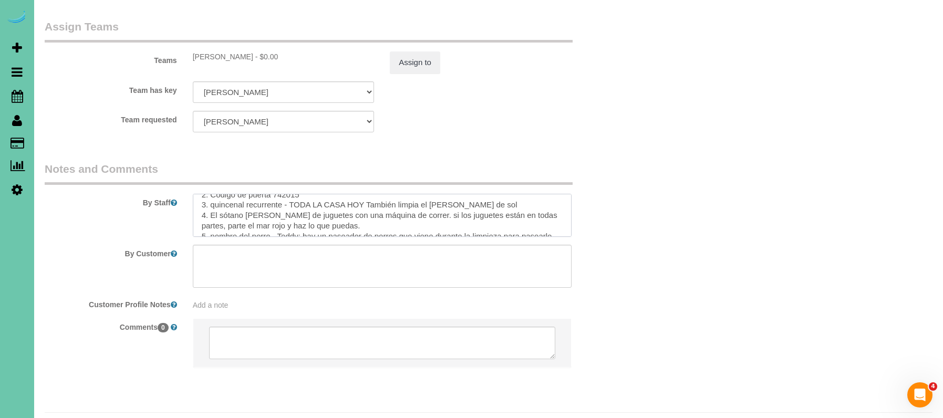
scroll to position [137, 0]
click at [223, 204] on textarea at bounding box center [382, 215] width 379 height 43
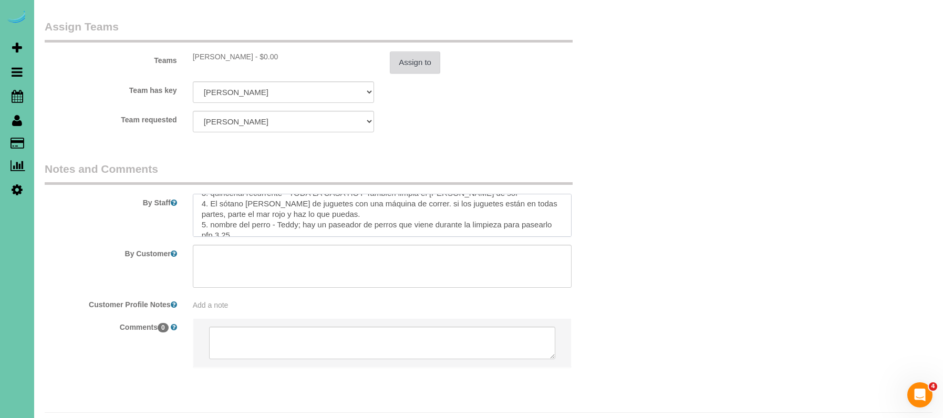
type textarea "1. credit 2. Door Code 742015 3. biweekly recurring - main floor and upstairs &…"
click at [407, 52] on button "Assign to" at bounding box center [415, 63] width 50 height 22
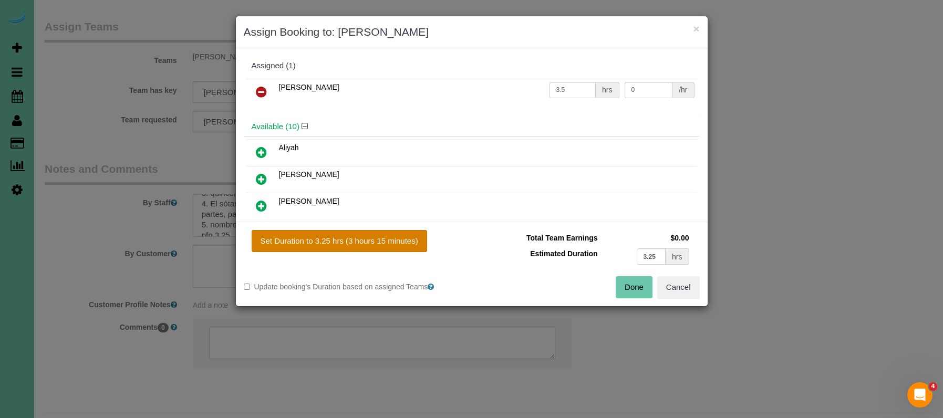
click at [398, 244] on button "Set Duration to 3.25 hrs (3 hours 15 minutes)" at bounding box center [340, 241] width 176 height 22
type input "3.25"
drag, startPoint x: 633, startPoint y: 287, endPoint x: 617, endPoint y: 277, distance: 18.7
click at [632, 287] on button "Done" at bounding box center [634, 287] width 37 height 22
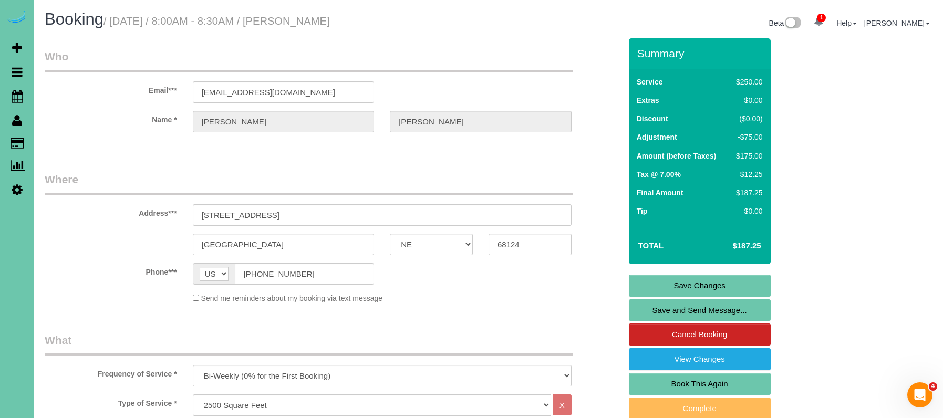
scroll to position [0, 0]
click at [657, 280] on link "Save Changes" at bounding box center [700, 286] width 142 height 22
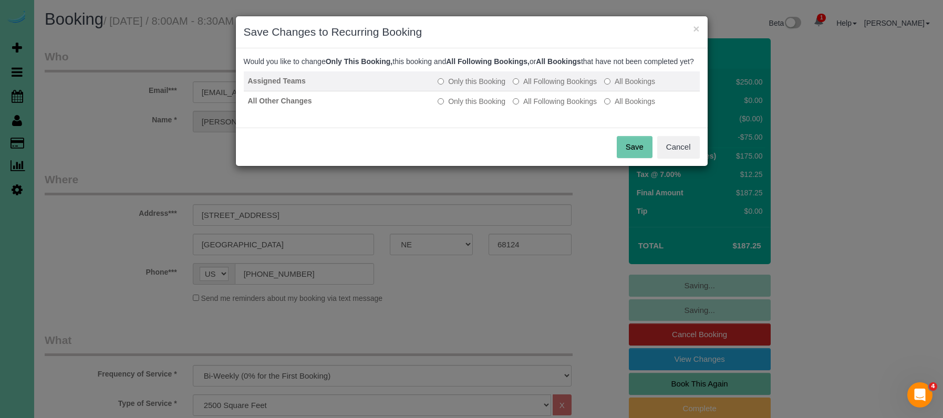
click at [532, 87] on label "All Following Bookings" at bounding box center [555, 81] width 84 height 11
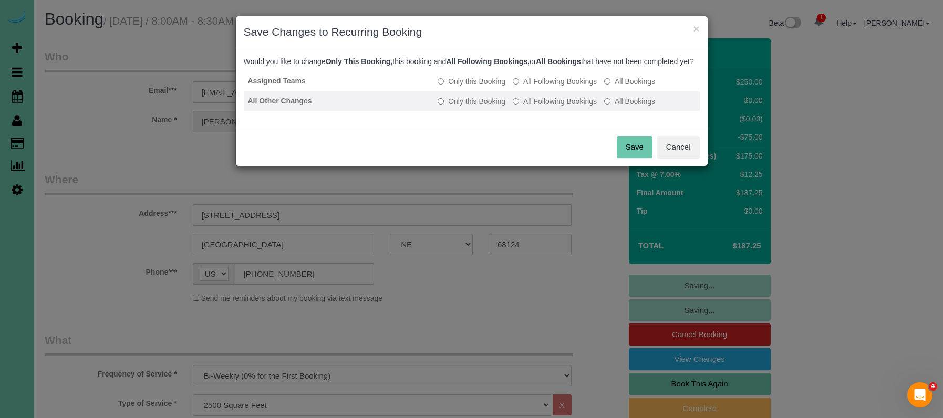
click at [535, 107] on label "All Following Bookings" at bounding box center [555, 101] width 84 height 11
drag, startPoint x: 629, startPoint y: 154, endPoint x: 569, endPoint y: 147, distance: 59.8
click at [622, 153] on button "Save" at bounding box center [635, 147] width 36 height 22
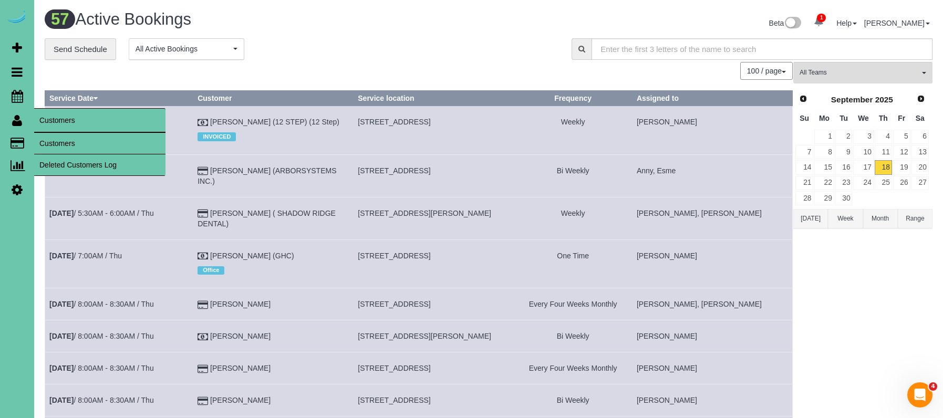
drag, startPoint x: 60, startPoint y: 139, endPoint x: 118, endPoint y: 126, distance: 58.8
click at [60, 139] on link "Customers" at bounding box center [99, 143] width 131 height 21
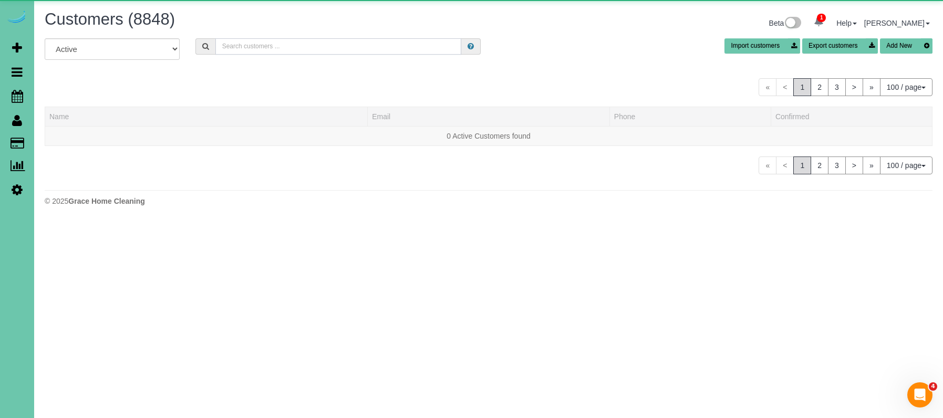
click at [307, 50] on input "text" at bounding box center [338, 46] width 246 height 16
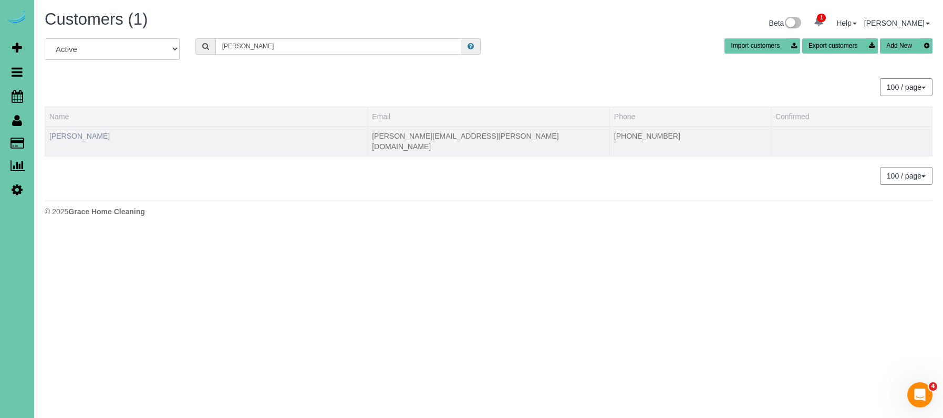
type input "Timothy a"
click at [66, 135] on link "Timothy Adams" at bounding box center [79, 136] width 60 height 8
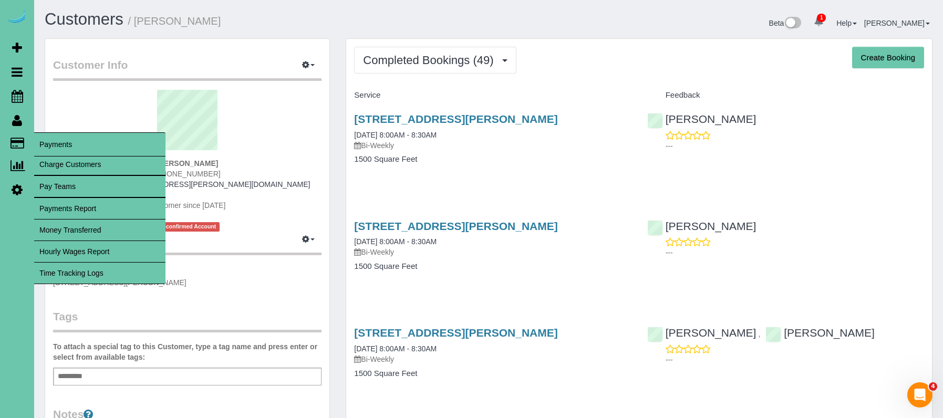
click at [124, 268] on link "Time Tracking Logs" at bounding box center [99, 273] width 131 height 21
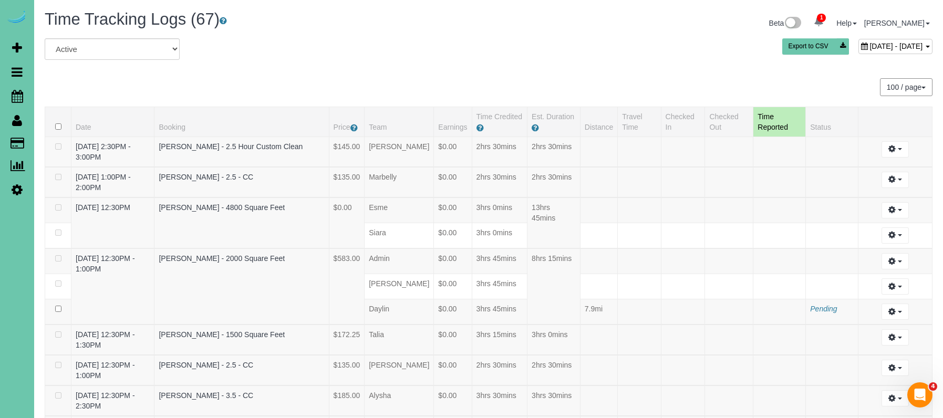
click at [859, 52] on div "September 18, 2025 - September 18, 2025" at bounding box center [896, 46] width 74 height 15
type input "**********"
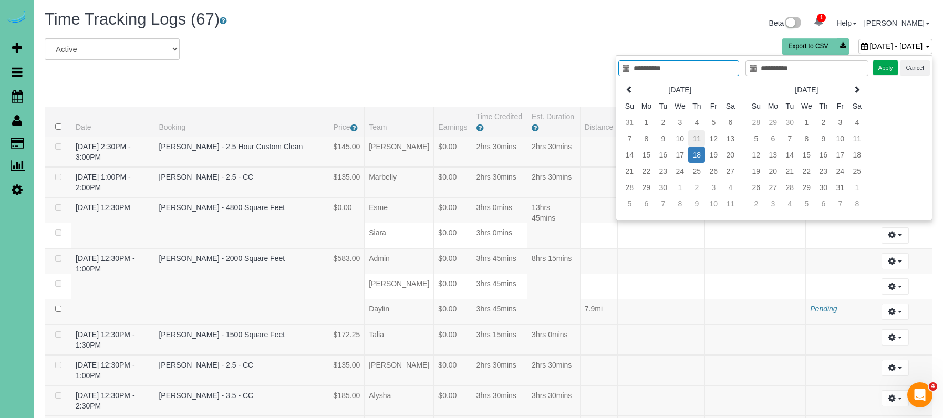
type input "**********"
click at [700, 140] on td "11" at bounding box center [696, 138] width 17 height 16
type input "**********"
click at [700, 140] on td "11" at bounding box center [696, 138] width 17 height 16
click at [888, 65] on button "Apply" at bounding box center [886, 67] width 26 height 15
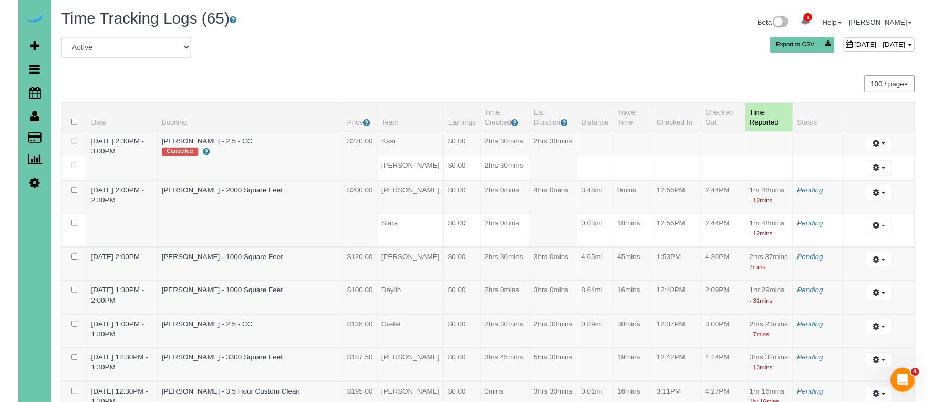
scroll to position [3039, 0]
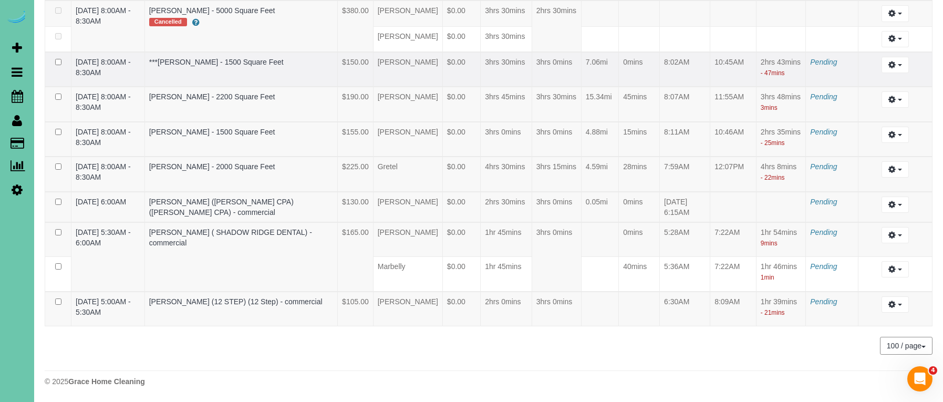
click at [337, 87] on td "***Jill Beckstrom - 1500 Square Feet" at bounding box center [241, 69] width 193 height 35
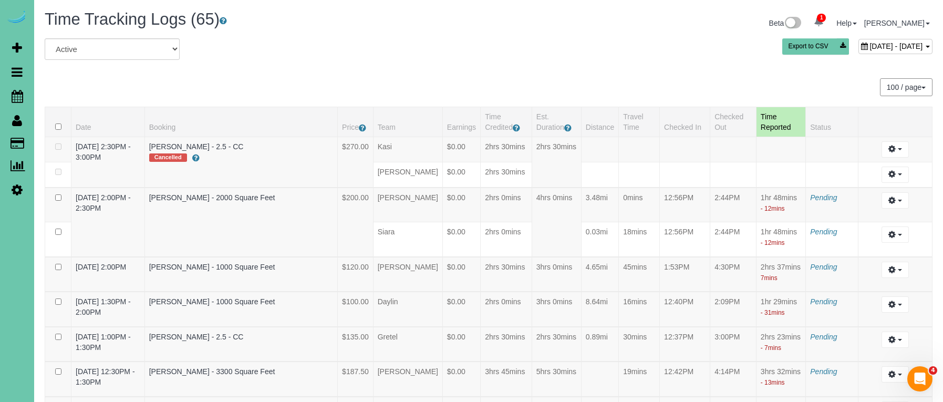
scroll to position [0, 0]
click at [870, 43] on span "September 11, 2025 - September 11, 2025" at bounding box center [896, 46] width 53 height 8
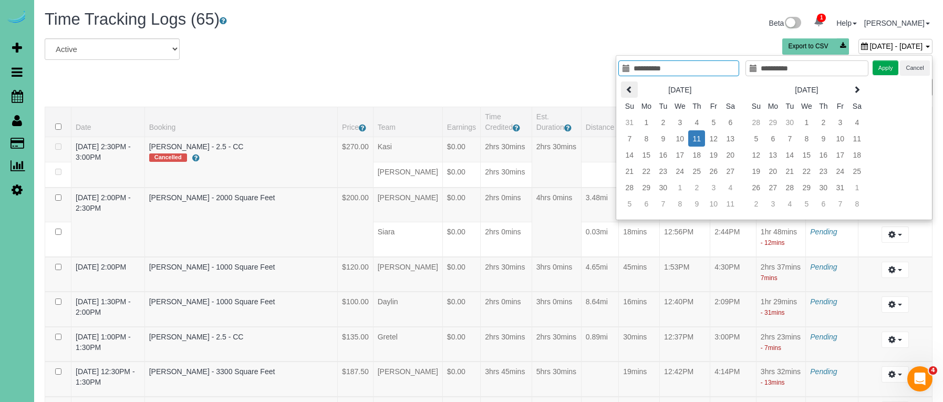
click at [625, 88] on th at bounding box center [629, 89] width 17 height 16
type input "**********"
click at [718, 169] on td "22" at bounding box center [713, 171] width 17 height 16
type input "**********"
click at [718, 169] on td "22" at bounding box center [713, 171] width 17 height 16
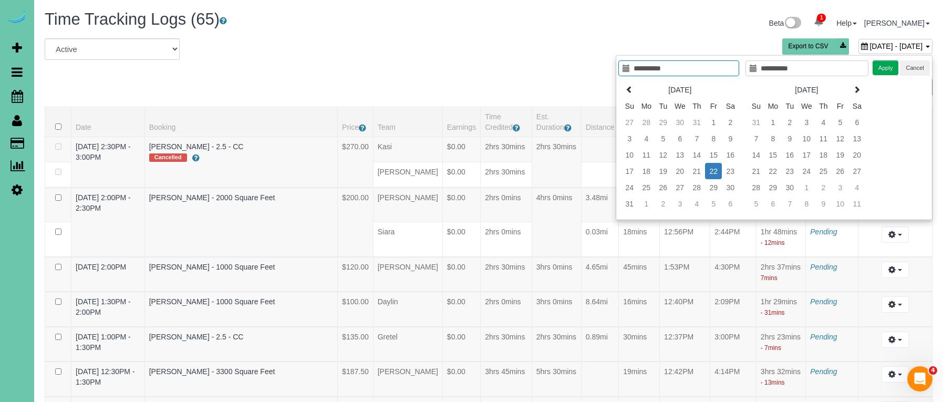
drag, startPoint x: 886, startPoint y: 72, endPoint x: 862, endPoint y: 70, distance: 23.7
click at [886, 72] on button "Apply" at bounding box center [886, 67] width 26 height 15
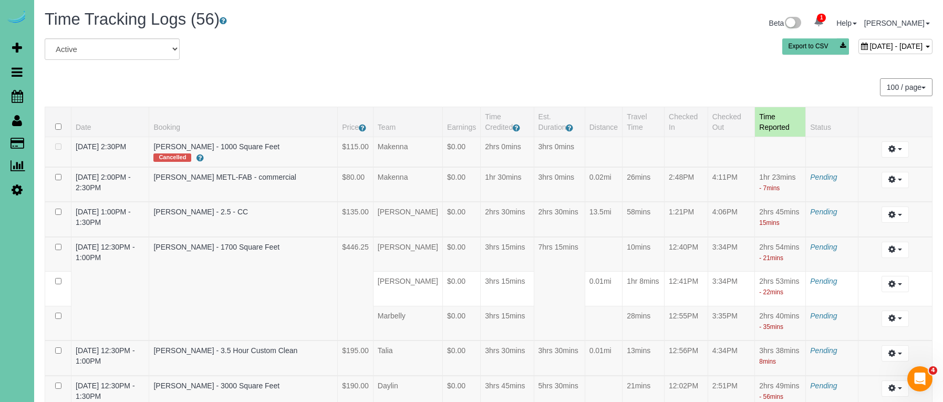
scroll to position [2073, 0]
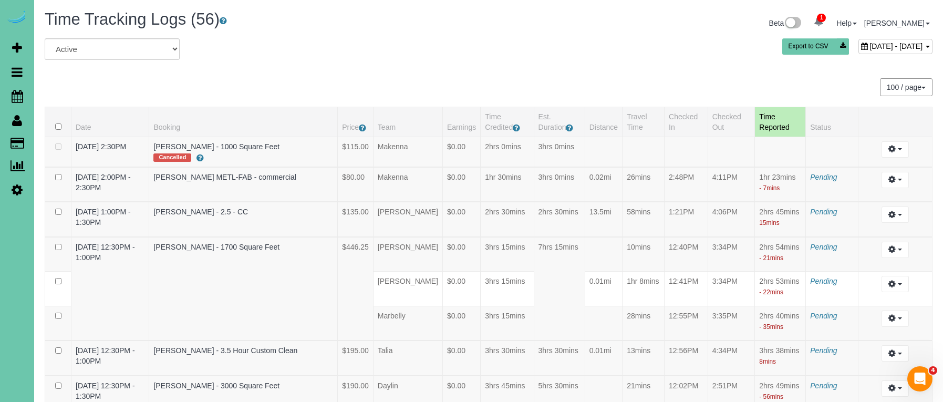
scroll to position [0, 0]
click at [870, 48] on span "August 22, 2025 - August 22, 2025" at bounding box center [896, 46] width 53 height 8
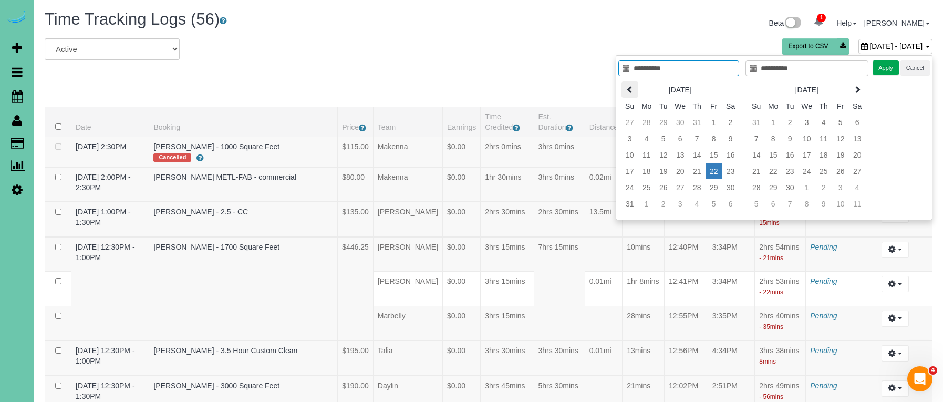
click at [625, 88] on th at bounding box center [630, 89] width 17 height 16
type input "**********"
click at [716, 171] on td "25" at bounding box center [714, 171] width 17 height 16
type input "**********"
click at [717, 170] on td "25" at bounding box center [714, 171] width 17 height 16
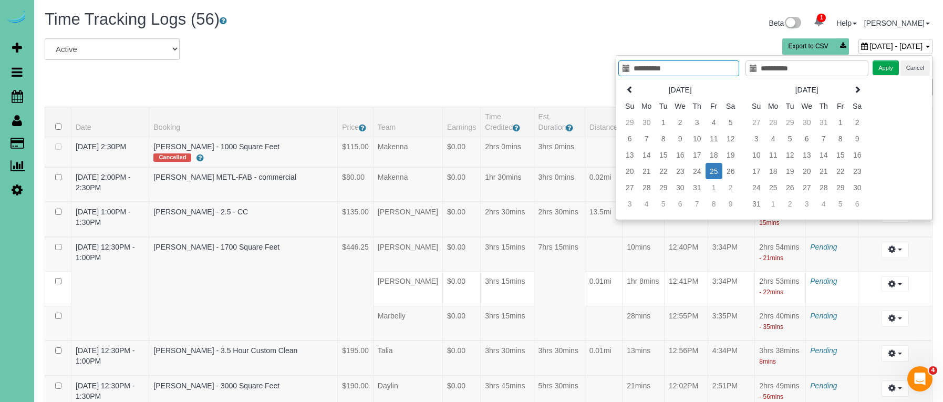
drag, startPoint x: 880, startPoint y: 71, endPoint x: 686, endPoint y: 39, distance: 197.2
click at [880, 71] on button "Apply" at bounding box center [886, 67] width 26 height 15
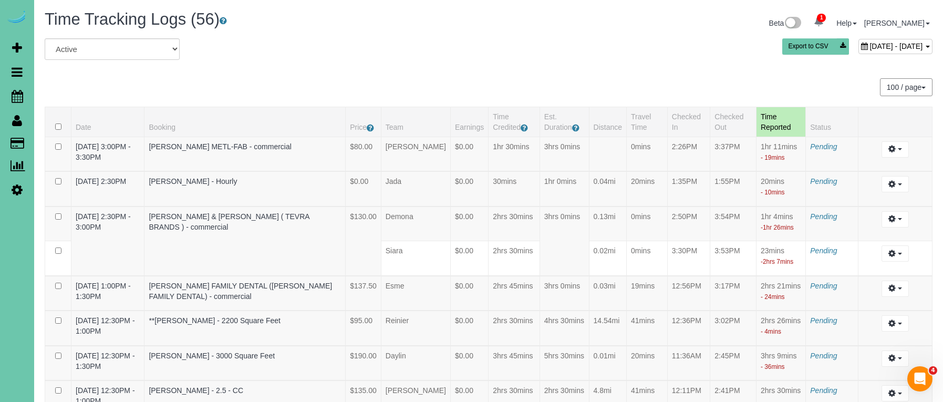
click at [870, 43] on span "July 25, 2025 - July 25, 2025" at bounding box center [896, 46] width 53 height 8
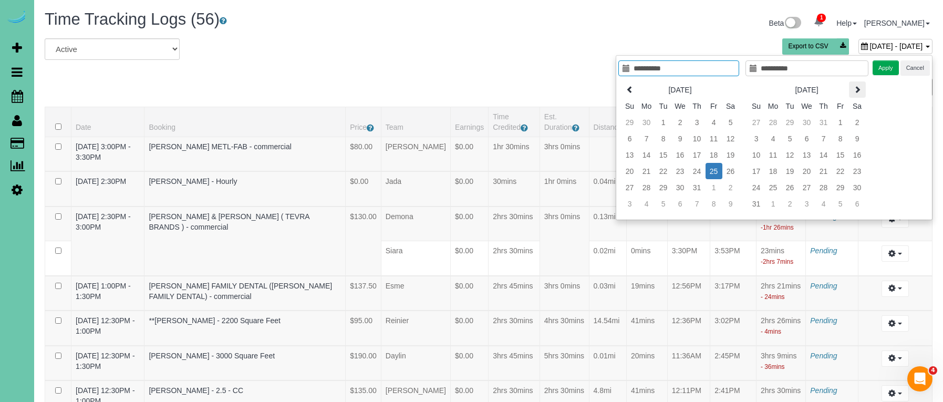
scroll to position [0, 1]
click at [860, 98] on th "Sa" at bounding box center [857, 106] width 17 height 16
click at [860, 93] on icon at bounding box center [857, 89] width 7 height 7
type input "**********"
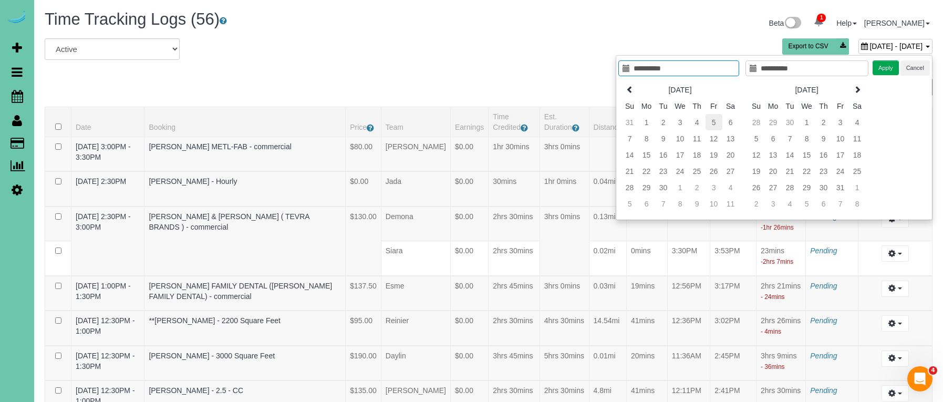
click at [711, 125] on td "5" at bounding box center [714, 122] width 17 height 16
type input "**********"
click at [883, 66] on button "Apply" at bounding box center [886, 67] width 26 height 15
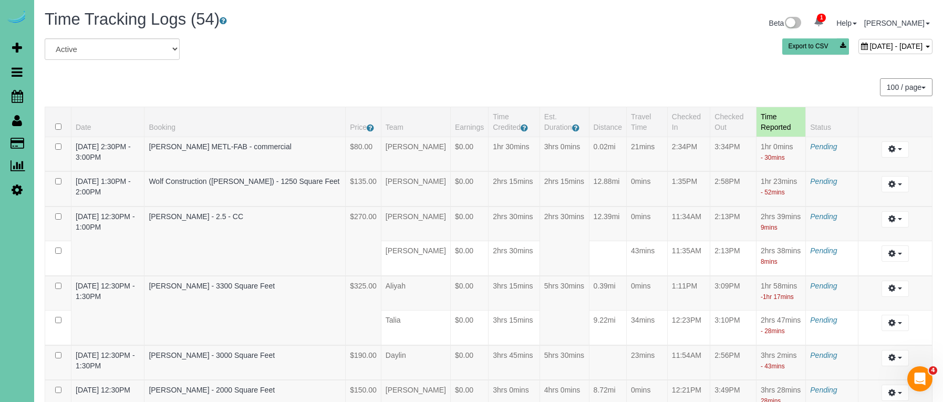
click at [870, 44] on span "September 05, 2025 - September 05, 2025" at bounding box center [896, 46] width 53 height 8
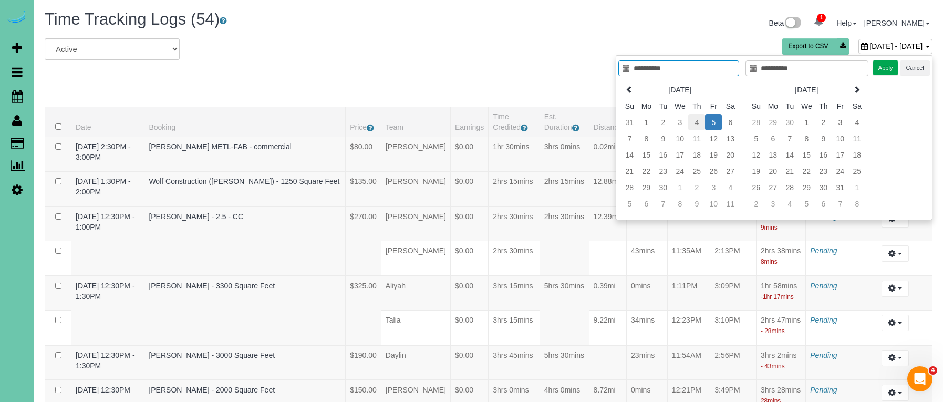
type input "**********"
click at [695, 120] on td "4" at bounding box center [696, 122] width 17 height 16
type input "**********"
click at [696, 120] on td "4" at bounding box center [696, 122] width 17 height 16
type input "**********"
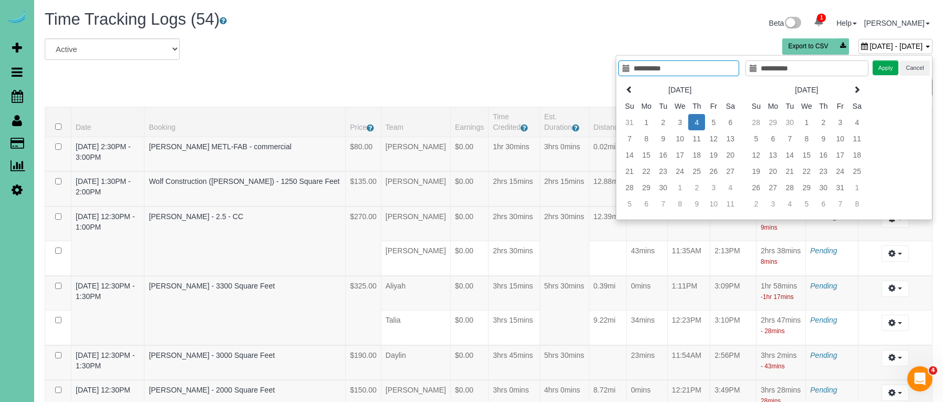
drag, startPoint x: 885, startPoint y: 70, endPoint x: 847, endPoint y: 74, distance: 38.5
click at [885, 70] on button "Apply" at bounding box center [886, 67] width 26 height 15
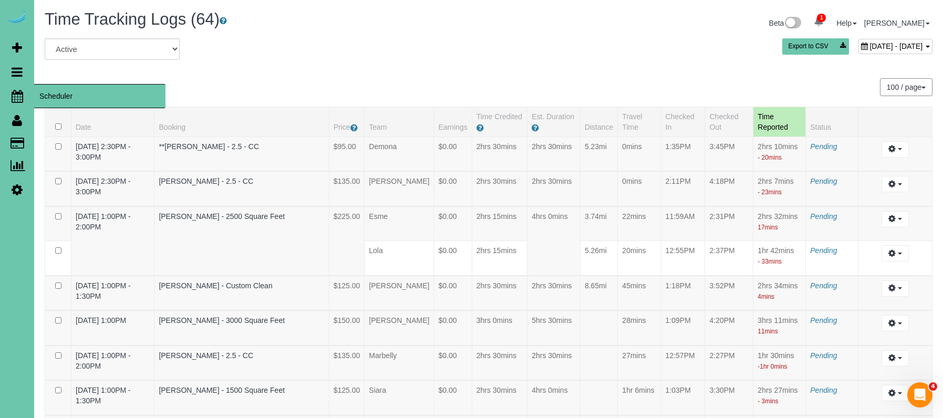
click at [21, 94] on icon at bounding box center [18, 96] width 12 height 13
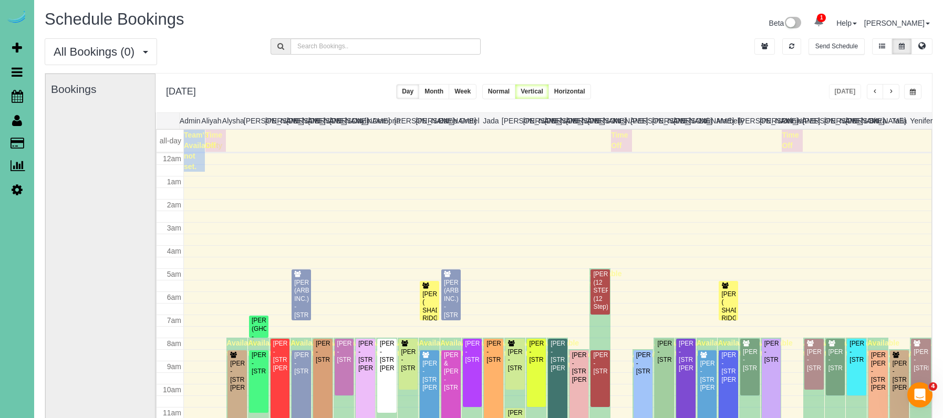
scroll to position [139, 0]
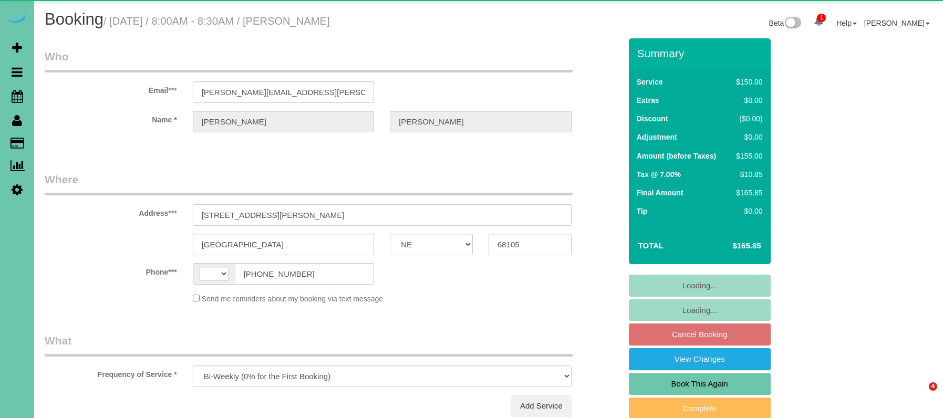
select select "NE"
select select "string:[GEOGRAPHIC_DATA]"
select select "string:fspay-b519e109-dc02-492b-8e0d-611a51235753"
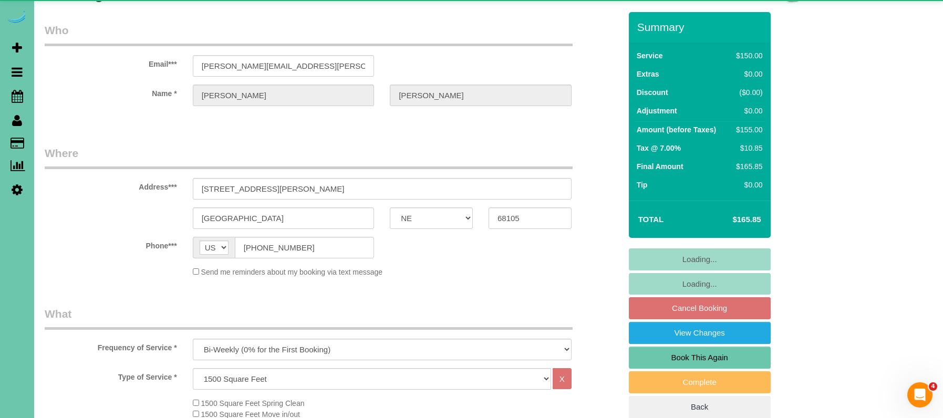
select select "number:36"
select select "number:41"
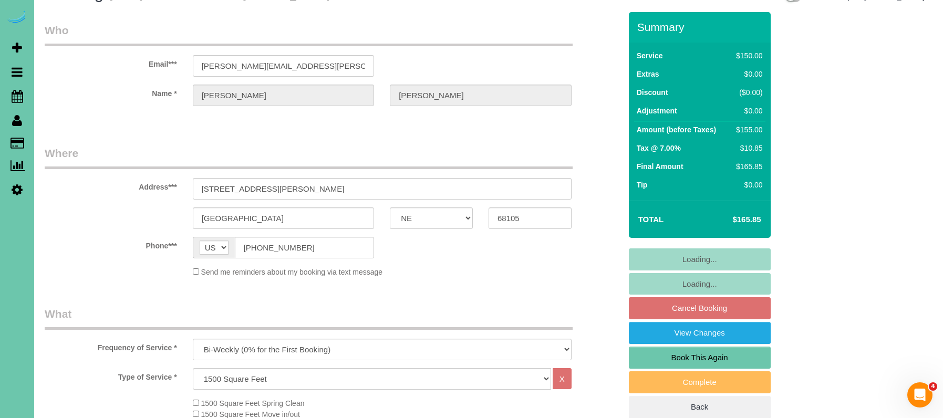
select select "object:896"
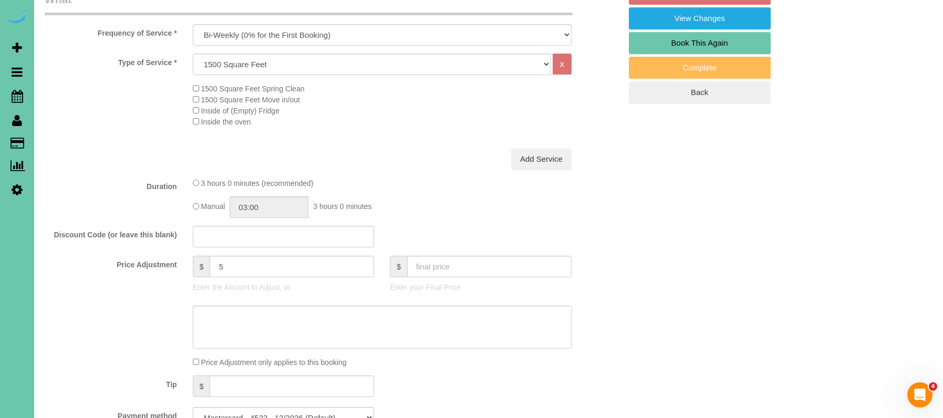
scroll to position [342, 0]
click at [261, 201] on input "03:00" at bounding box center [269, 207] width 79 height 22
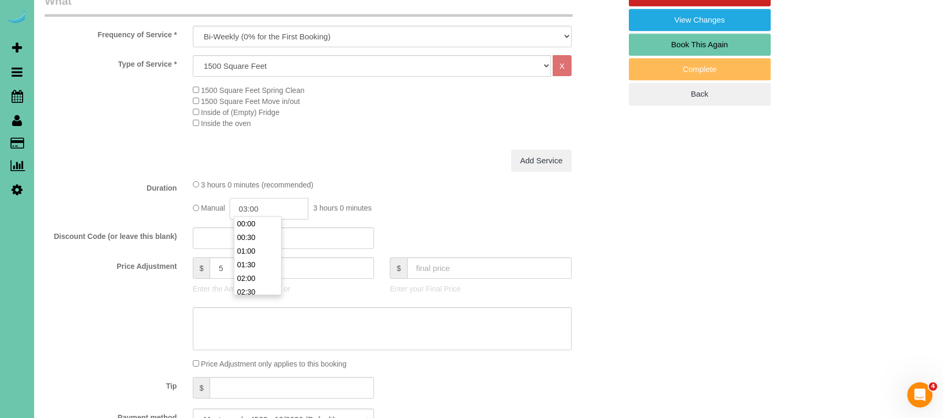
scroll to position [68, 0]
click at [258, 223] on li "02:30" at bounding box center [257, 224] width 47 height 14
click at [271, 205] on input "02:30" at bounding box center [269, 209] width 79 height 22
type input "02:45"
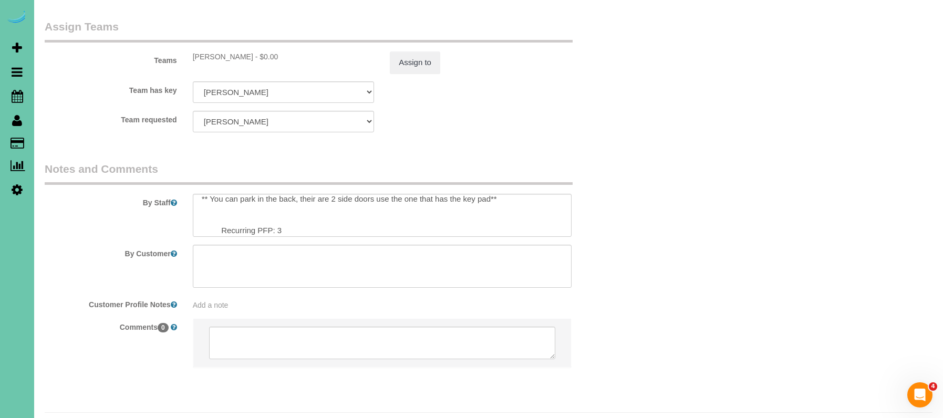
scroll to position [68, 0]
type textarea "new rate - 9/25"
click at [283, 202] on textarea at bounding box center [382, 215] width 379 height 43
type textarea "** please make sure you clean the laundry room ** 1. credit 2. client home if n…"
click at [402, 52] on button "Assign to" at bounding box center [415, 63] width 50 height 22
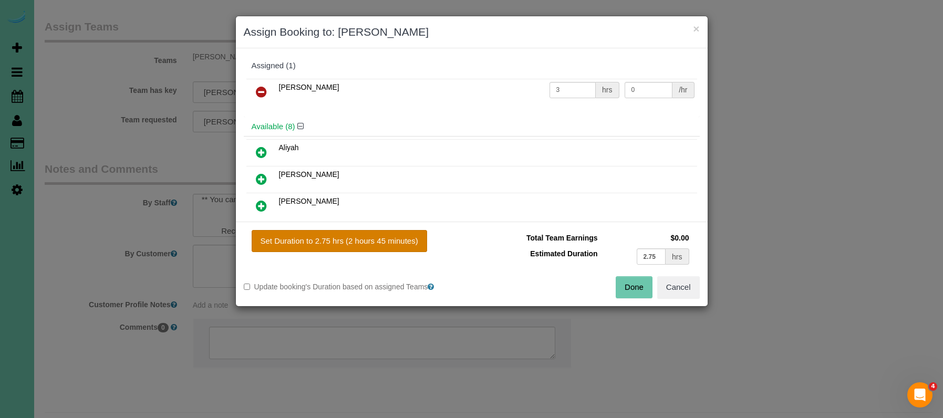
drag, startPoint x: 362, startPoint y: 236, endPoint x: 375, endPoint y: 239, distance: 13.5
click at [362, 236] on button "Set Duration to 2.75 hrs (2 hours 45 minutes)" at bounding box center [340, 241] width 176 height 22
type input "2.75"
drag, startPoint x: 625, startPoint y: 286, endPoint x: 621, endPoint y: 178, distance: 108.4
click at [625, 286] on button "Done" at bounding box center [634, 287] width 37 height 22
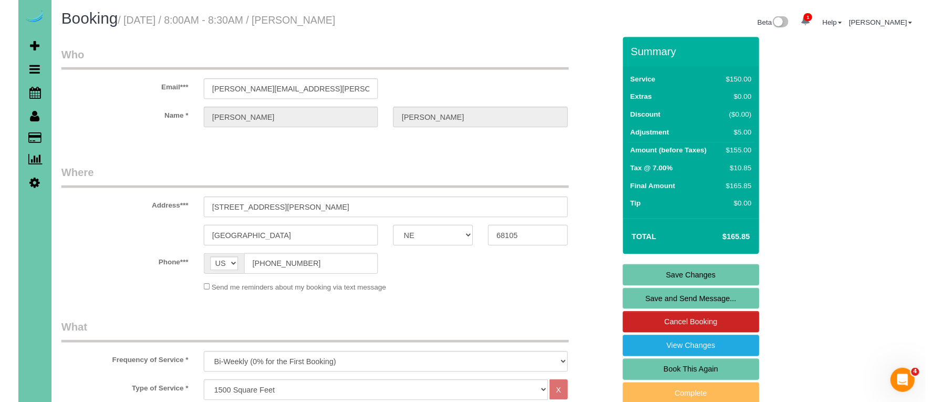
scroll to position [0, 0]
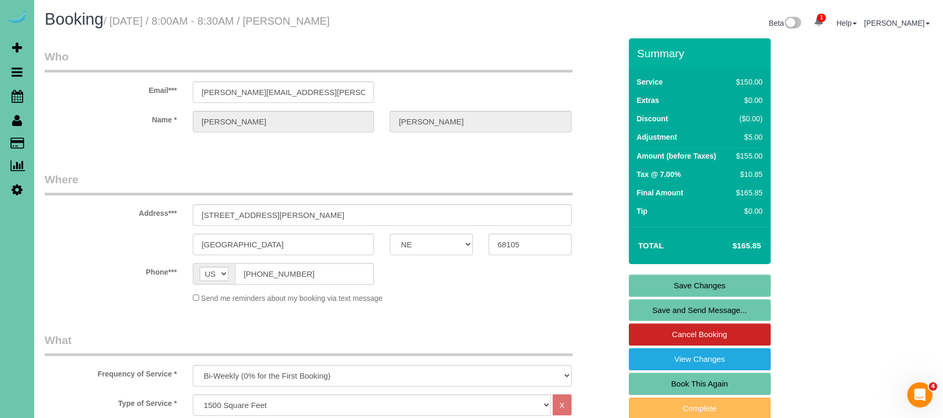
click at [652, 281] on link "Save Changes" at bounding box center [700, 286] width 142 height 22
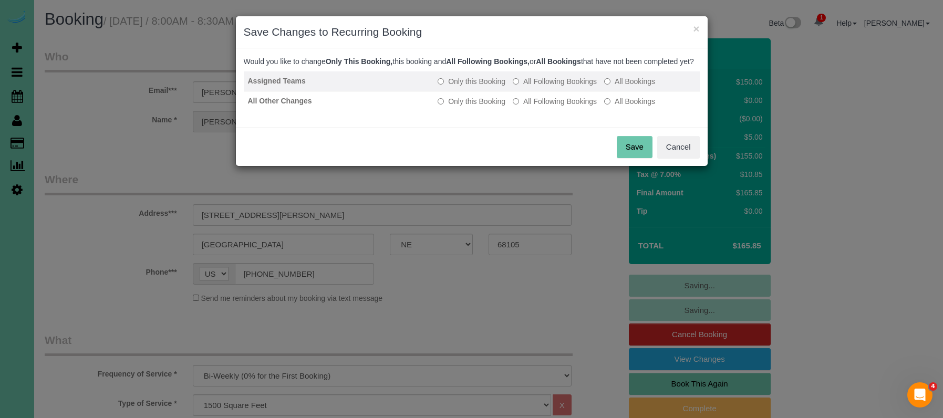
click at [531, 87] on label "All Following Bookings" at bounding box center [555, 81] width 84 height 11
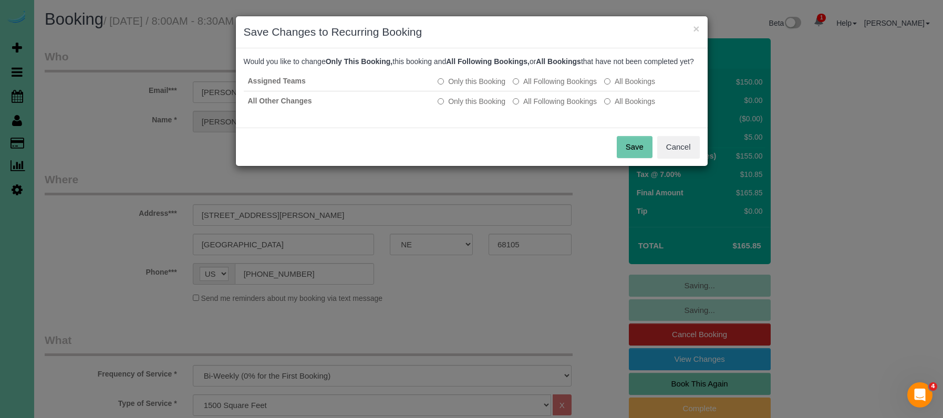
drag, startPoint x: 536, startPoint y: 109, endPoint x: 601, endPoint y: 136, distance: 70.3
click at [537, 107] on label "All Following Bookings" at bounding box center [555, 101] width 84 height 11
drag, startPoint x: 633, startPoint y: 153, endPoint x: 486, endPoint y: 155, distance: 146.6
click at [632, 153] on button "Save" at bounding box center [635, 147] width 36 height 22
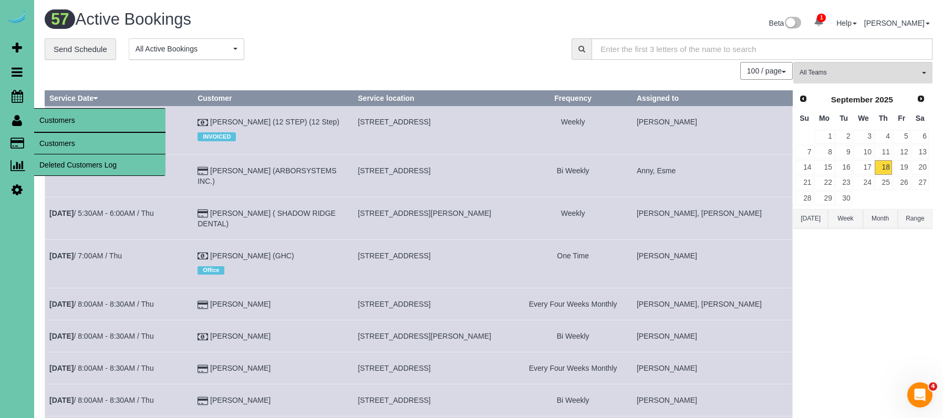
click at [70, 146] on link "Customers" at bounding box center [99, 143] width 131 height 21
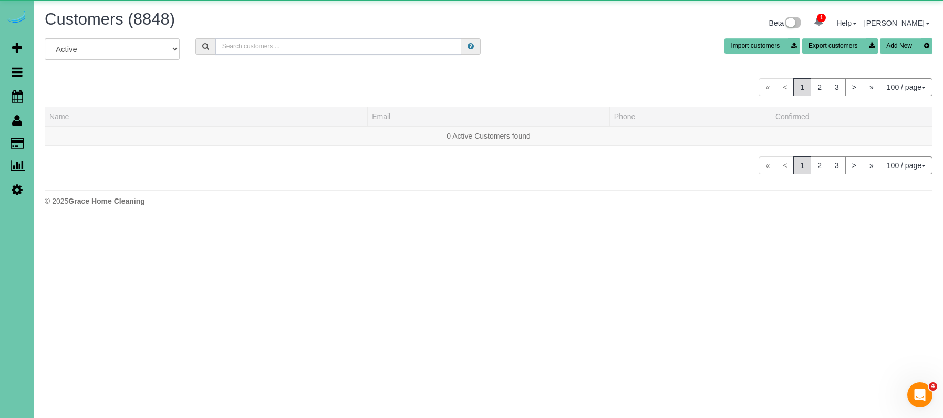
click at [264, 43] on input "text" at bounding box center [338, 46] width 246 height 16
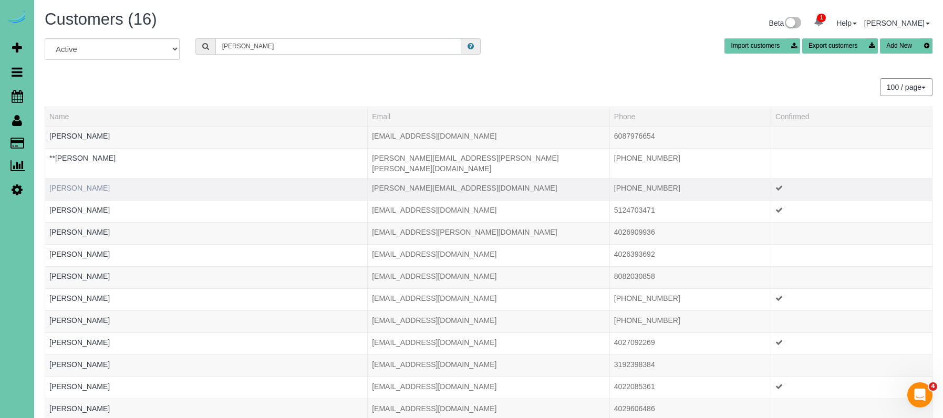
type input "[PERSON_NAME]"
click at [80, 184] on link "[PERSON_NAME]" at bounding box center [79, 188] width 60 height 8
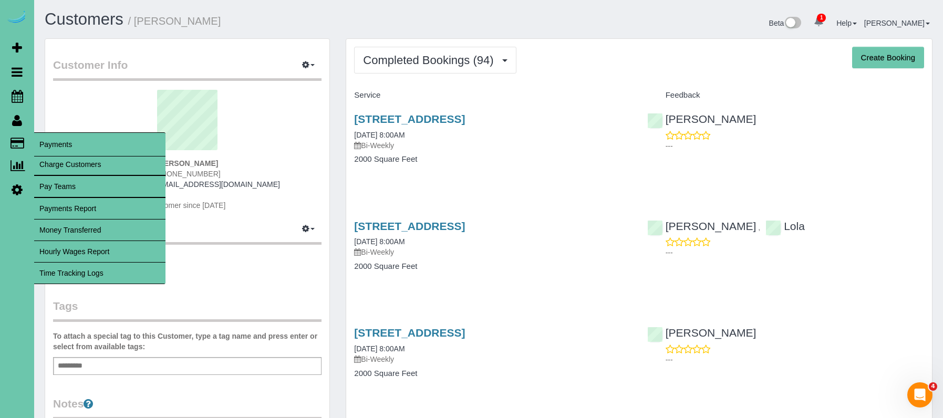
click at [127, 270] on link "Time Tracking Logs" at bounding box center [99, 273] width 131 height 21
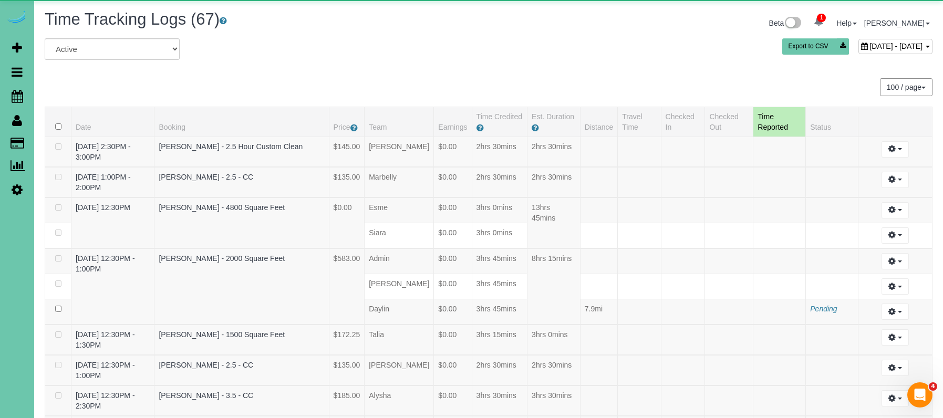
click at [859, 40] on div "[DATE] - [DATE]" at bounding box center [896, 46] width 74 height 15
type input "**********"
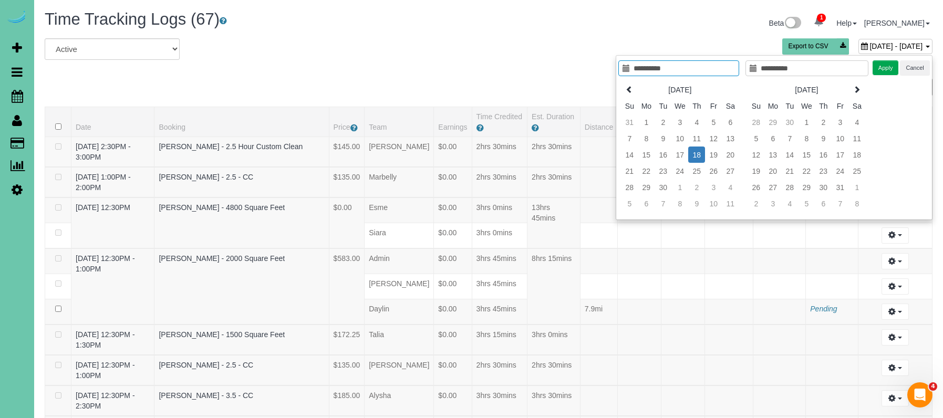
type input "**********"
click at [683, 158] on td "17" at bounding box center [680, 155] width 17 height 16
type input "**********"
click at [685, 158] on td "17" at bounding box center [680, 155] width 17 height 16
click at [885, 70] on button "Apply" at bounding box center [886, 67] width 26 height 15
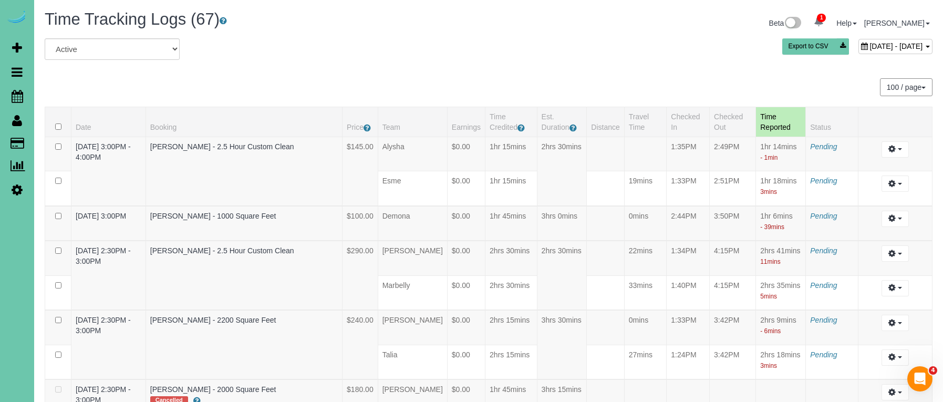
click at [811, 57] on div "[DATE] - [DATE] Export to CSV" at bounding box center [639, 48] width 603 height 21
drag, startPoint x: 810, startPoint y: 45, endPoint x: 764, endPoint y: 59, distance: 49.0
click at [870, 45] on span "[DATE] - [DATE]" at bounding box center [896, 46] width 53 height 8
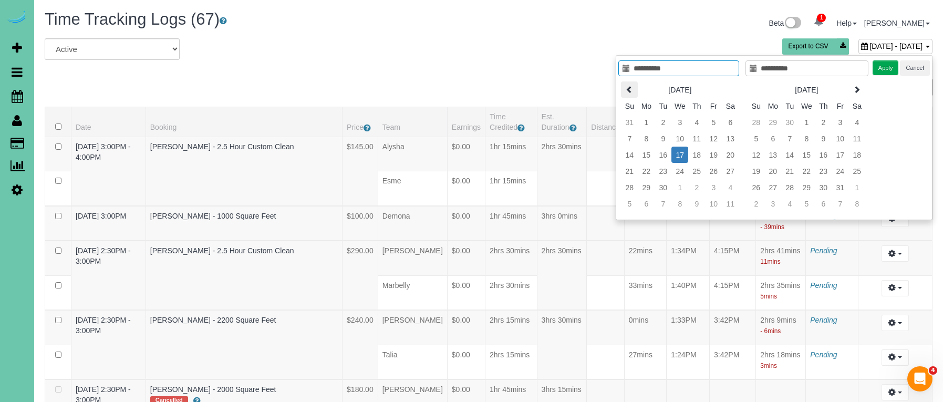
click at [628, 88] on icon at bounding box center [629, 89] width 7 height 7
type input "**********"
click at [716, 136] on td "8" at bounding box center [713, 138] width 17 height 16
type input "**********"
drag, startPoint x: 716, startPoint y: 136, endPoint x: 745, endPoint y: 126, distance: 31.1
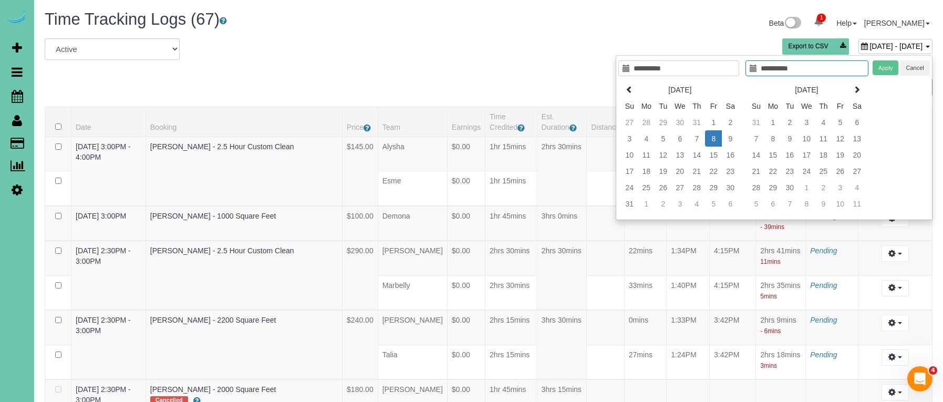
click at [716, 136] on td "8" at bounding box center [713, 138] width 17 height 16
type input "**********"
click at [882, 65] on button "Apply" at bounding box center [886, 67] width 26 height 15
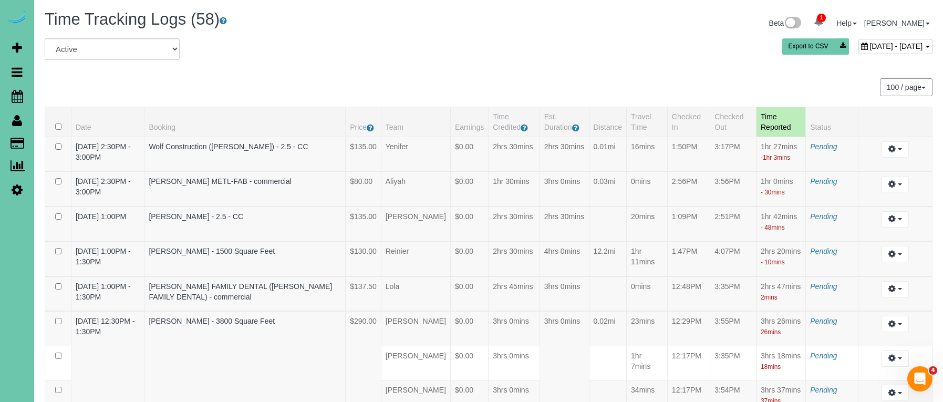
drag, startPoint x: 561, startPoint y: 61, endPoint x: 508, endPoint y: 22, distance: 66.1
click at [560, 61] on div "All Active Archived [DATE] - [DATE] Export to CSV" at bounding box center [489, 52] width 904 height 29
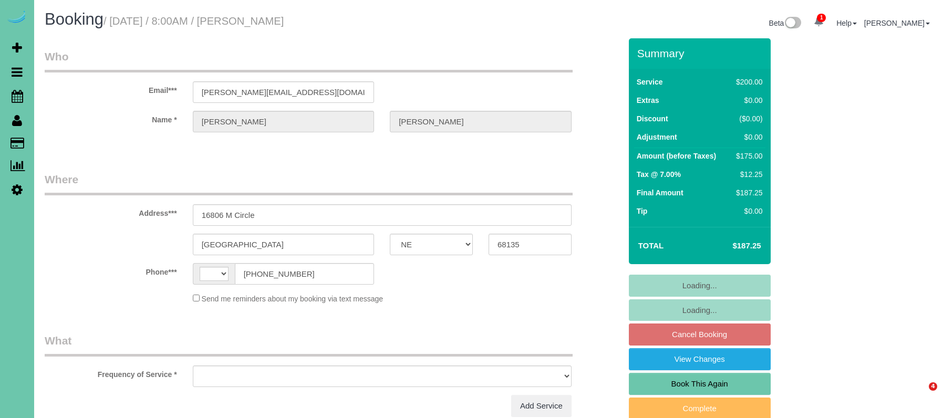
select select "NE"
select select "string:[GEOGRAPHIC_DATA]"
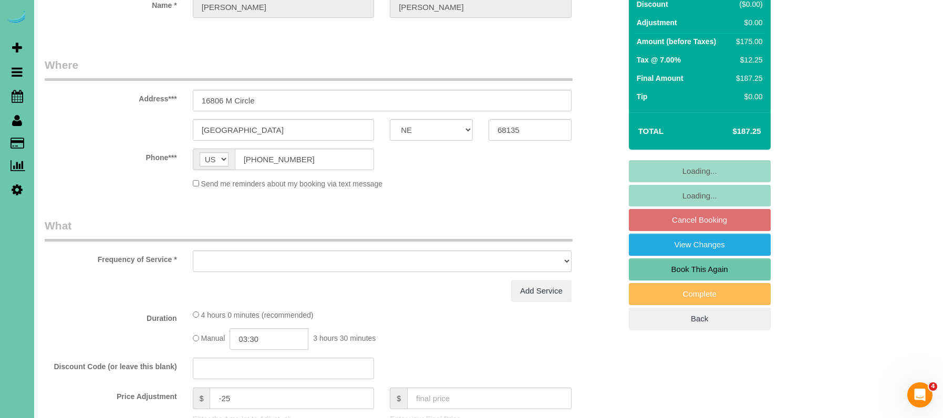
select select "object:626"
select select "string:fspay-1362e727-97d2-4498-9851-e8965779b820"
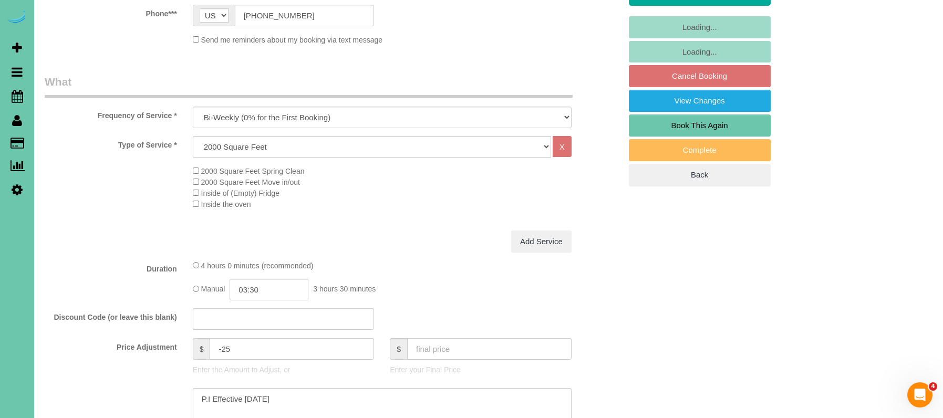
scroll to position [263, 0]
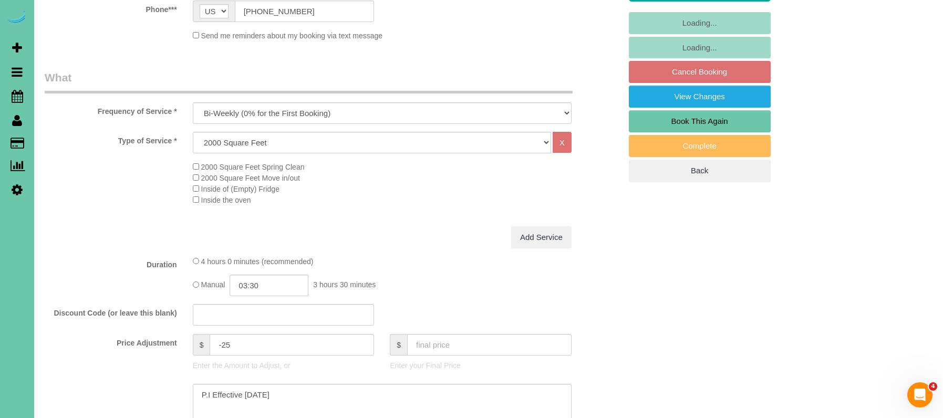
select select "object:913"
click at [280, 281] on input "03:30" at bounding box center [269, 286] width 79 height 22
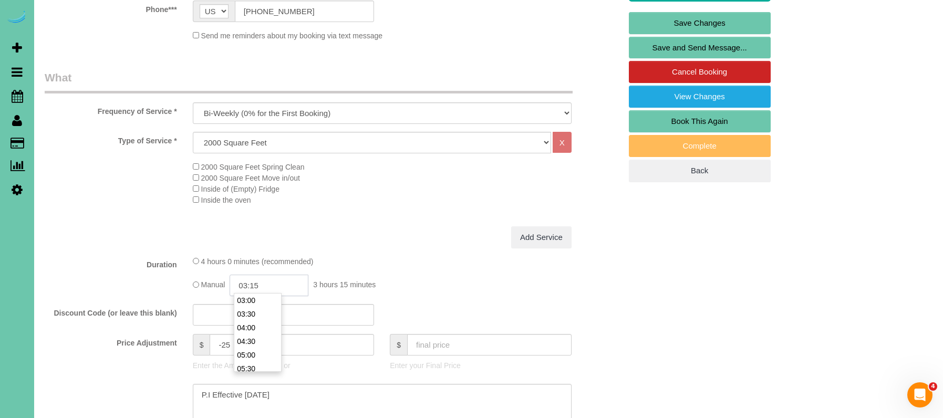
type input "03:15"
drag, startPoint x: 263, startPoint y: 389, endPoint x: 32, endPoint y: 354, distance: 234.5
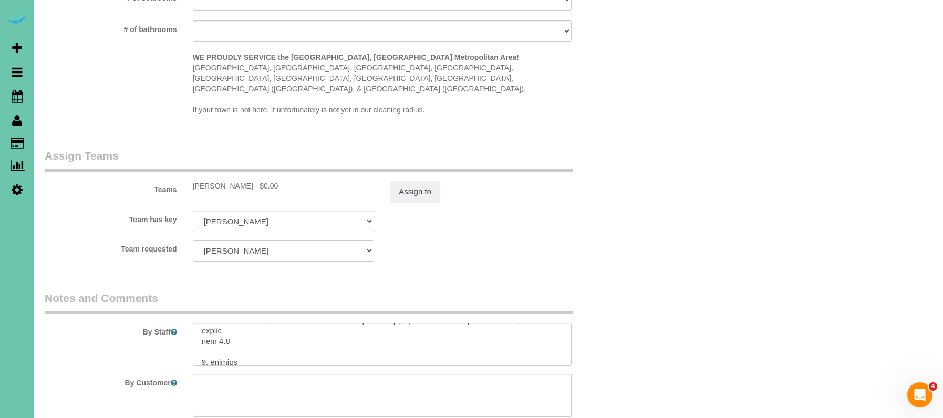
scroll to position [98, 0]
type textarea "NEW RATE - [DATE]"
drag, startPoint x: 223, startPoint y: 303, endPoint x: 249, endPoint y: 303, distance: 25.2
click at [223, 323] on textarea at bounding box center [382, 344] width 379 height 43
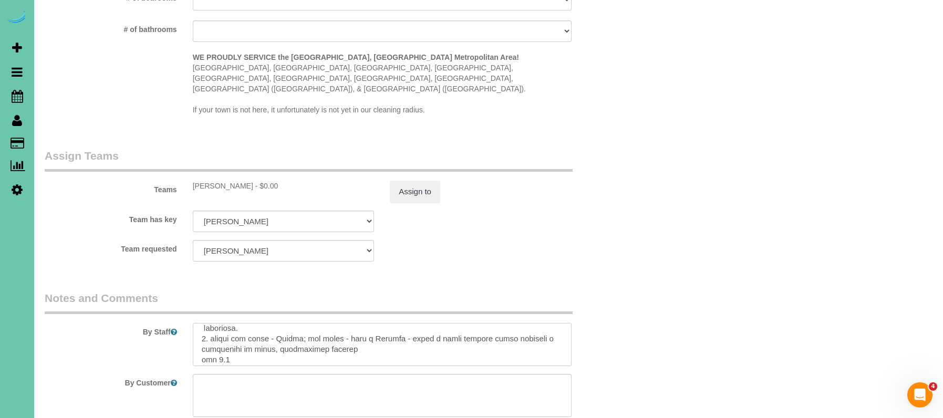
scroll to position [204, 0]
click at [223, 326] on textarea at bounding box center [382, 344] width 379 height 43
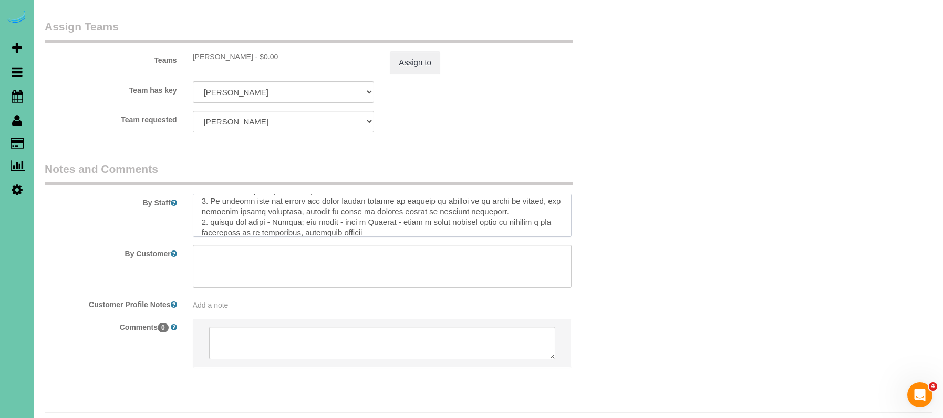
scroll to position [328, 0]
click at [223, 201] on textarea at bounding box center [382, 215] width 379 height 43
type textarea "3. loremi 7. dolors amet 2. consecte adipiscin - elit seddo & eiusmodt 3. incid…"
click at [413, 52] on button "Assign to" at bounding box center [415, 63] width 50 height 22
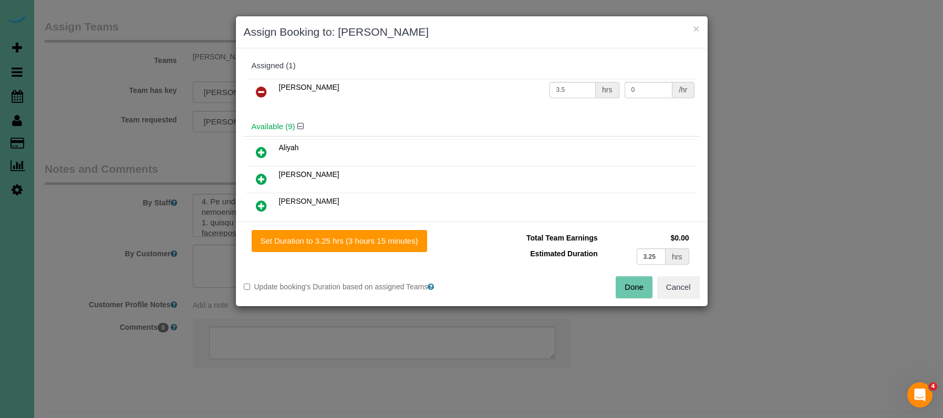
click at [399, 230] on div "Set Duration to 3.25 hrs (3 hours 15 minutes) Total Team Earnings $0.00 Estimat…" at bounding box center [472, 264] width 472 height 85
drag, startPoint x: 419, startPoint y: 245, endPoint x: 453, endPoint y: 246, distance: 34.2
click at [423, 245] on button "Set Duration to 3.25 hrs (3 hours 15 minutes)" at bounding box center [340, 241] width 176 height 22
type input "3.25"
drag, startPoint x: 616, startPoint y: 284, endPoint x: 592, endPoint y: 265, distance: 30.6
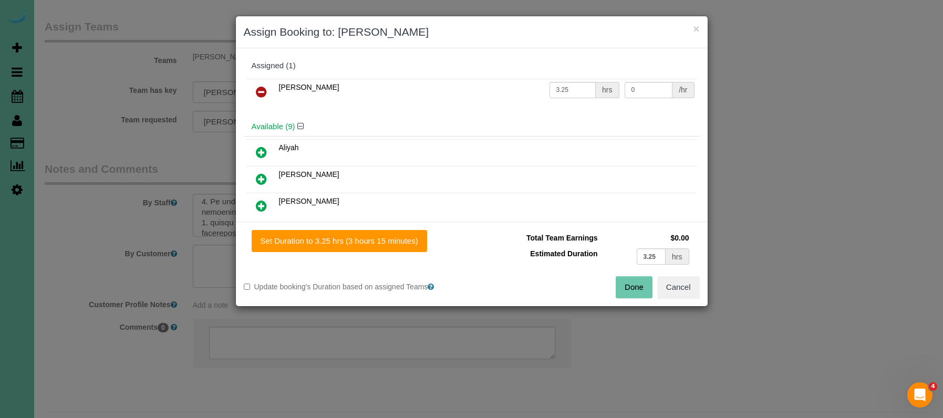
click at [616, 284] on button "Done" at bounding box center [634, 287] width 37 height 22
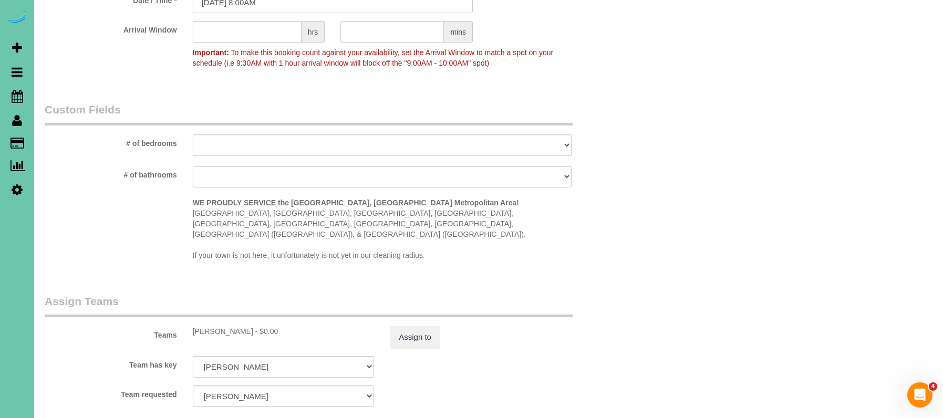
scroll to position [884, 0]
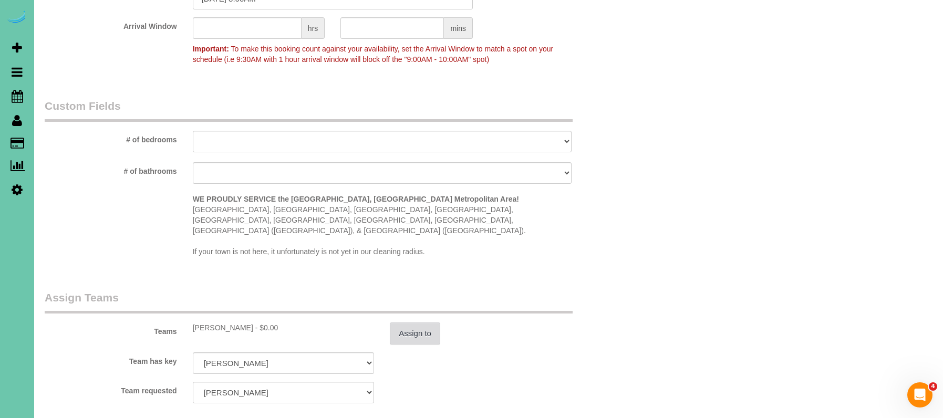
click at [422, 323] on button "Assign to" at bounding box center [415, 334] width 50 height 22
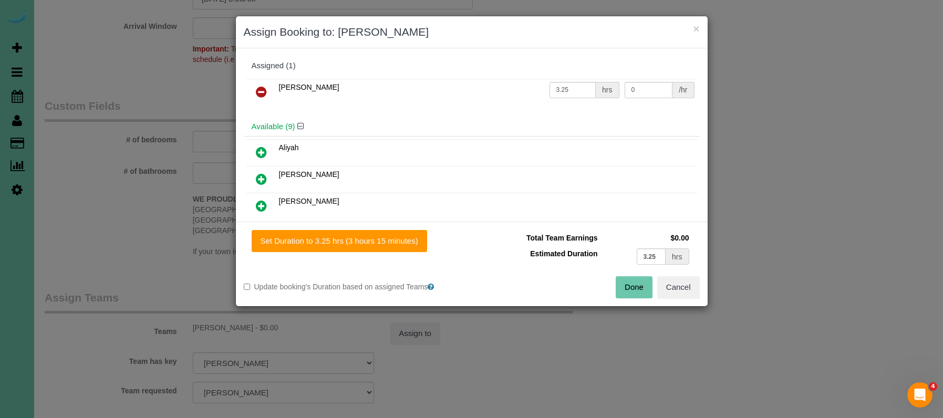
drag, startPoint x: 410, startPoint y: 251, endPoint x: 450, endPoint y: 260, distance: 40.8
click at [411, 252] on div "Set Duration to 3.25 hrs (3 hours 15 minutes) Total Team Earnings $0.00 Estimat…" at bounding box center [472, 264] width 472 height 85
drag, startPoint x: 639, startPoint y: 293, endPoint x: 627, endPoint y: 291, distance: 12.3
click at [639, 293] on button "Done" at bounding box center [634, 287] width 37 height 22
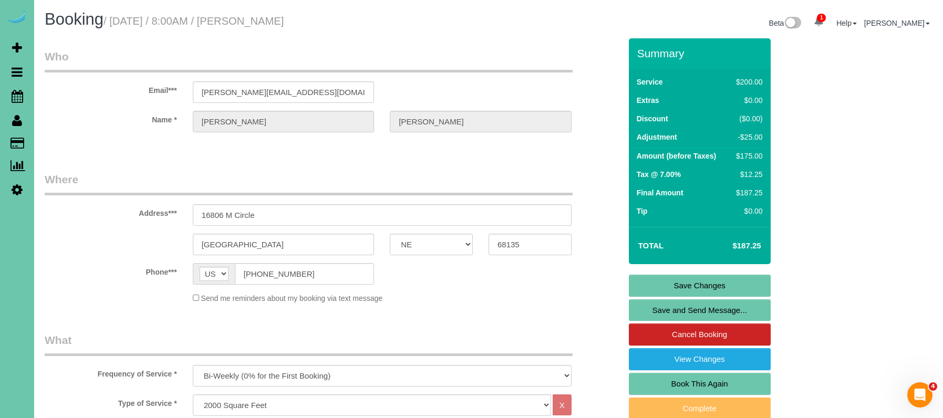
scroll to position [0, 0]
click at [654, 284] on link "Save Changes" at bounding box center [700, 286] width 142 height 22
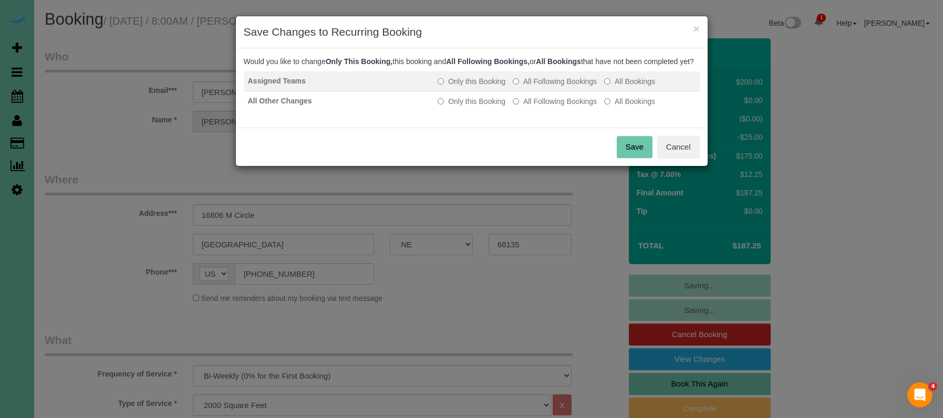
click at [562, 87] on label "All Following Bookings" at bounding box center [555, 81] width 84 height 11
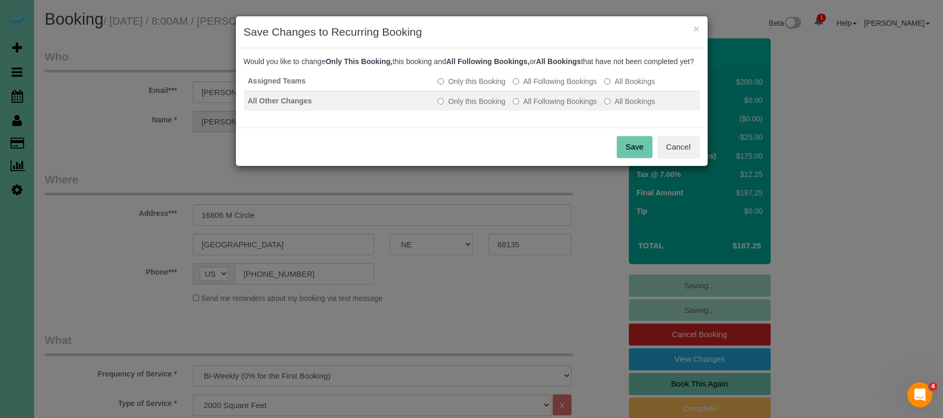
click at [561, 107] on label "All Following Bookings" at bounding box center [555, 101] width 84 height 11
click at [616, 155] on div "Save Cancel" at bounding box center [472, 147] width 472 height 38
click at [629, 151] on button "Save" at bounding box center [635, 147] width 36 height 22
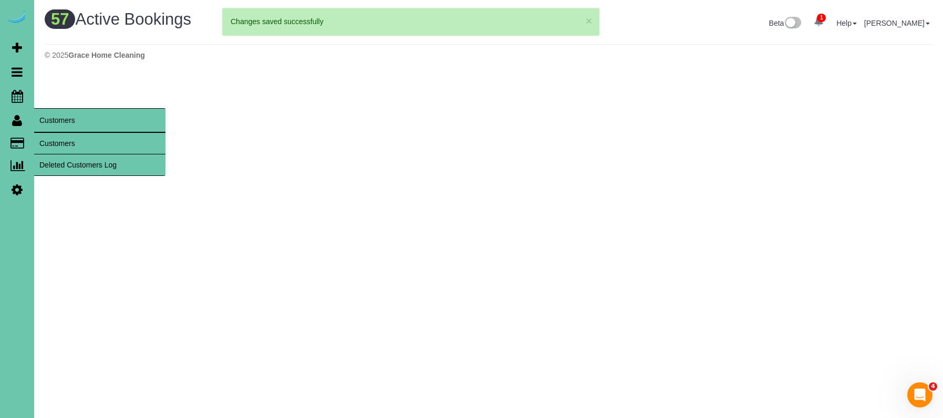
click at [71, 151] on link "Customers" at bounding box center [99, 143] width 131 height 21
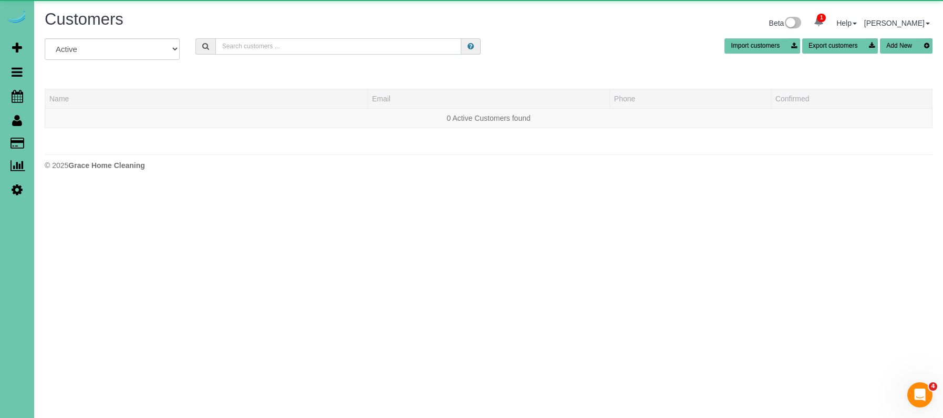
click at [240, 49] on input "text" at bounding box center [338, 46] width 246 height 16
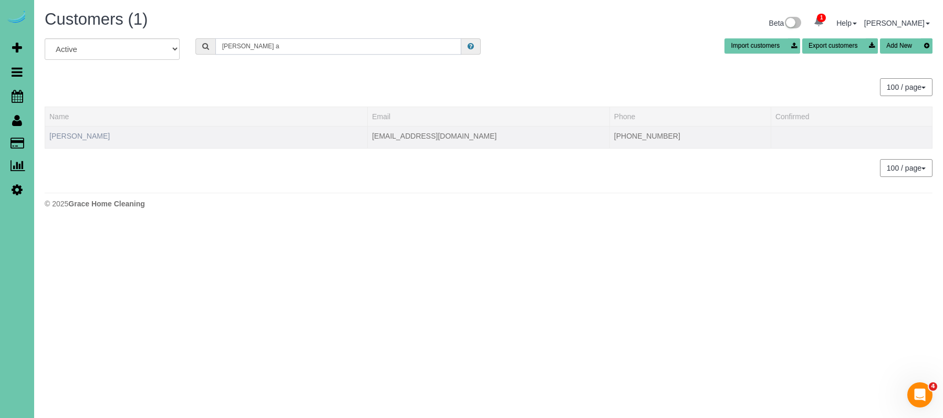
type input "[PERSON_NAME] a"
click at [77, 135] on link "[PERSON_NAME]" at bounding box center [79, 136] width 60 height 8
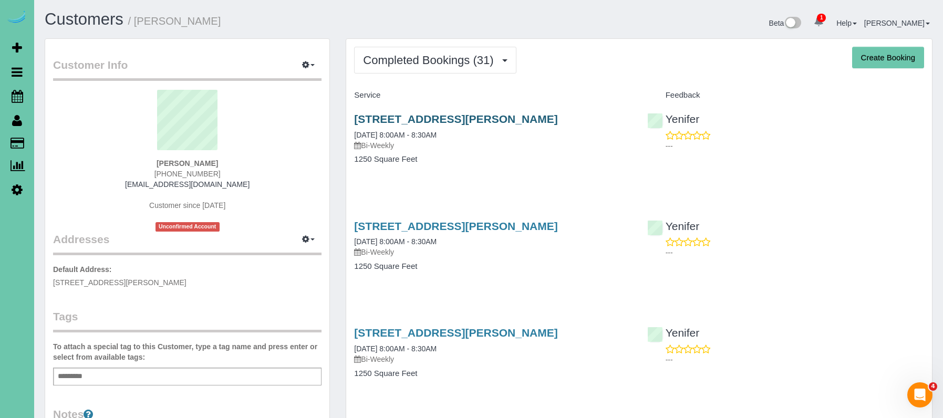
click at [395, 115] on link "[STREET_ADDRESS][PERSON_NAME]" at bounding box center [455, 119] width 203 height 12
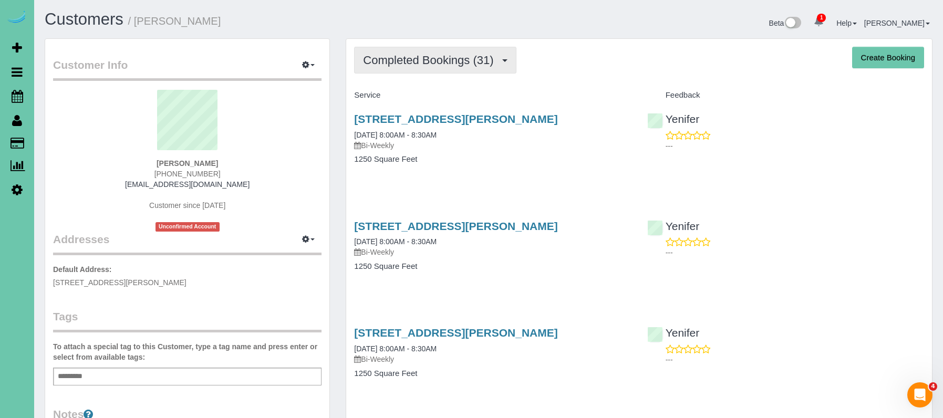
click at [433, 61] on span "Completed Bookings (31)" at bounding box center [431, 60] width 136 height 13
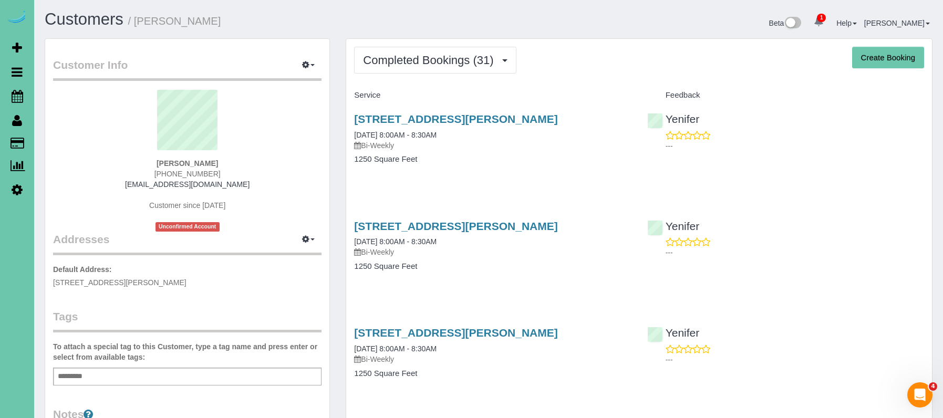
drag, startPoint x: 492, startPoint y: 73, endPoint x: 479, endPoint y: 74, distance: 13.2
click at [492, 73] on button "Completed Bookings (31)" at bounding box center [435, 60] width 162 height 27
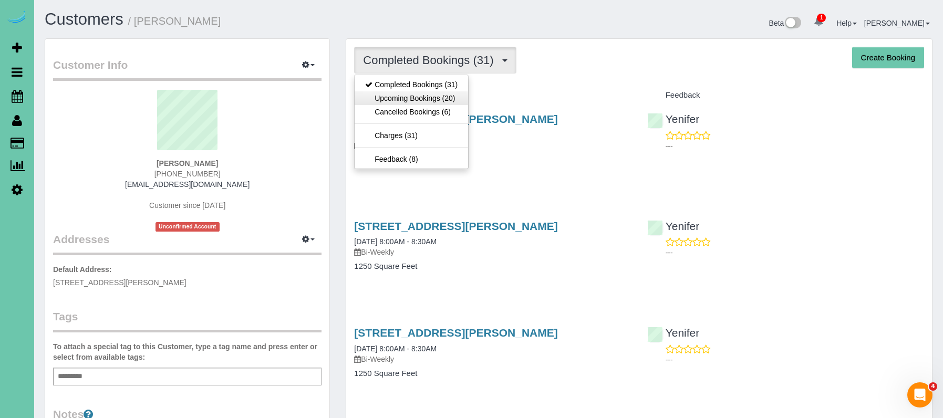
click at [441, 97] on link "Upcoming Bookings (20)" at bounding box center [412, 98] width 114 height 14
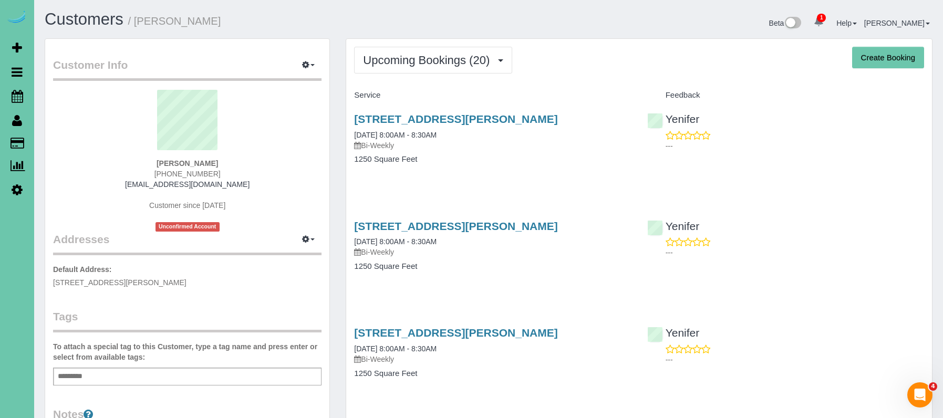
click at [451, 128] on div "[STREET_ADDRESS][PERSON_NAME] [DATE] 8:00AM - 8:30AM Bi-Weekly" at bounding box center [492, 132] width 277 height 38
click at [455, 120] on link "[STREET_ADDRESS][PERSON_NAME]" at bounding box center [455, 119] width 203 height 12
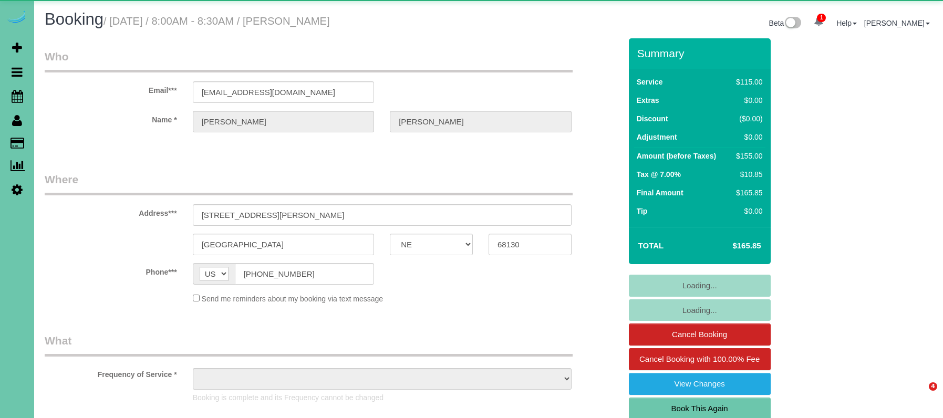
select select "NE"
select select "object:639"
select select "string:fspay-f71c3b70-a79a-4740-9190-9c2f64c8e15f"
select select "number:35"
select select "number:41"
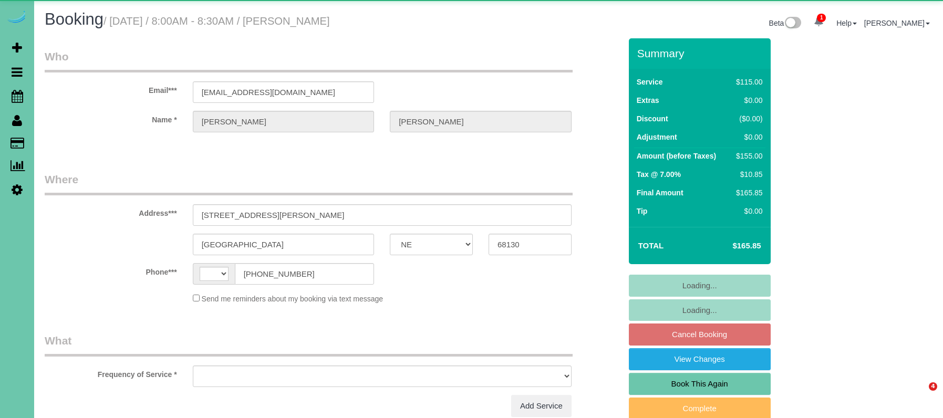
select select "NE"
select select "string:[GEOGRAPHIC_DATA]"
select select "object:379"
select select "string:fspay-f71c3b70-a79a-4740-9190-9c2f64c8e15f"
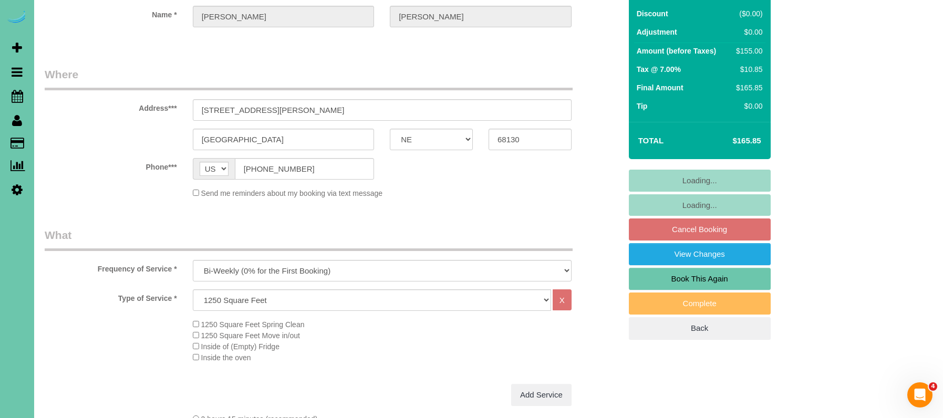
select select "number:35"
select select "number:41"
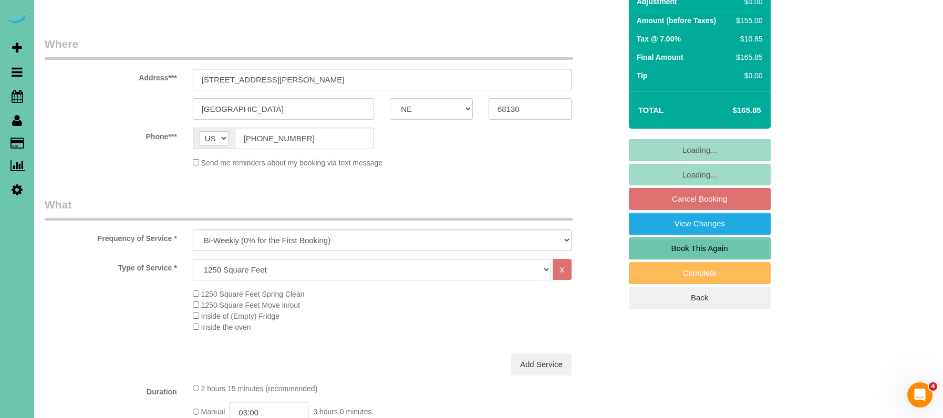
select select "object:910"
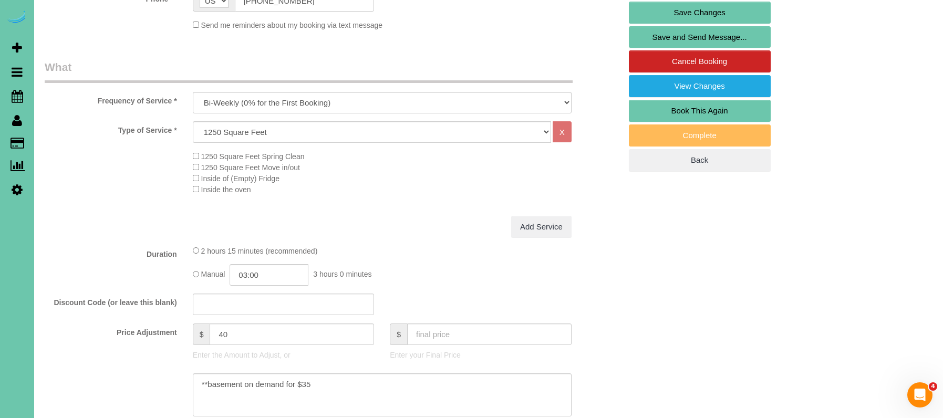
scroll to position [273, 1]
drag, startPoint x: 232, startPoint y: 333, endPoint x: 299, endPoint y: 331, distance: 66.3
click at [232, 333] on input "40" at bounding box center [292, 335] width 165 height 22
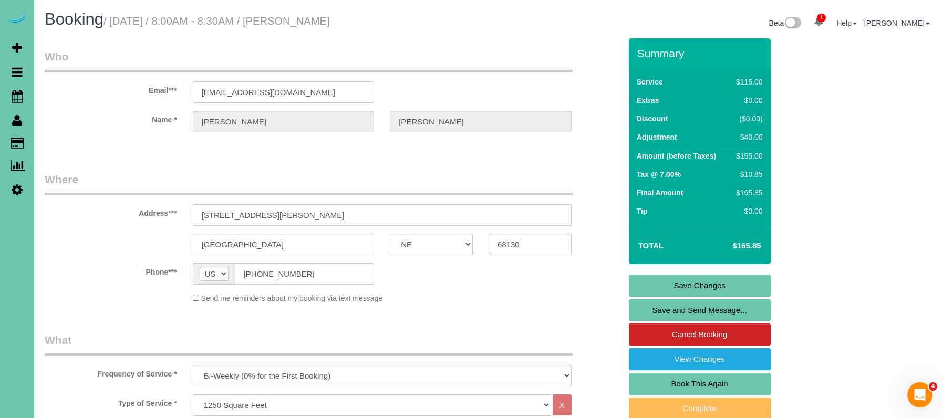
scroll to position [0, 0]
type input "45"
drag, startPoint x: 293, startPoint y: 92, endPoint x: 175, endPoint y: 87, distance: 118.4
click at [640, 283] on link "Save Changes" at bounding box center [700, 286] width 142 height 22
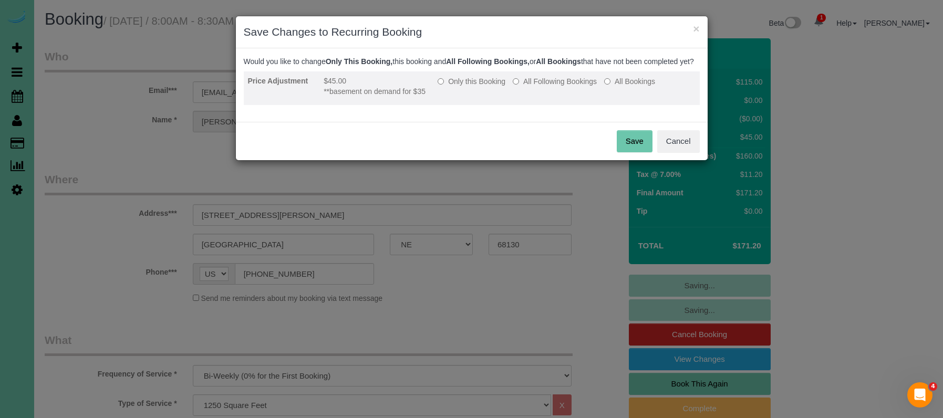
drag, startPoint x: 562, startPoint y: 94, endPoint x: 567, endPoint y: 99, distance: 7.1
click at [562, 87] on label "All Following Bookings" at bounding box center [555, 81] width 84 height 11
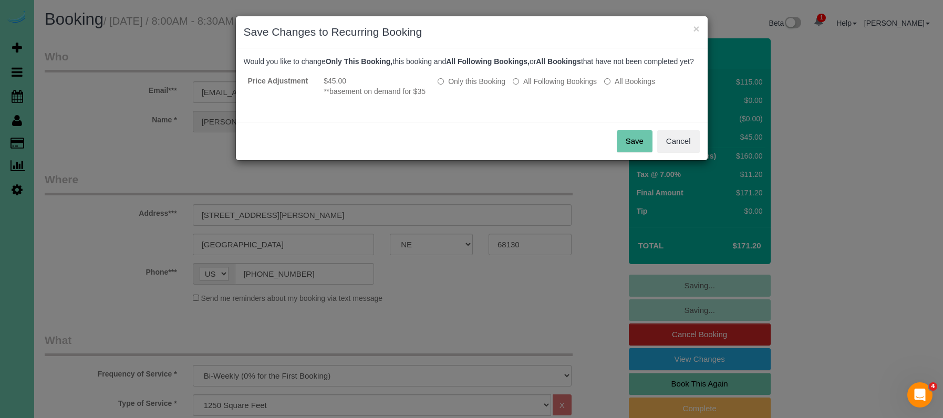
drag, startPoint x: 630, startPoint y: 156, endPoint x: 468, endPoint y: 157, distance: 162.4
click at [629, 152] on button "Save" at bounding box center [635, 141] width 36 height 22
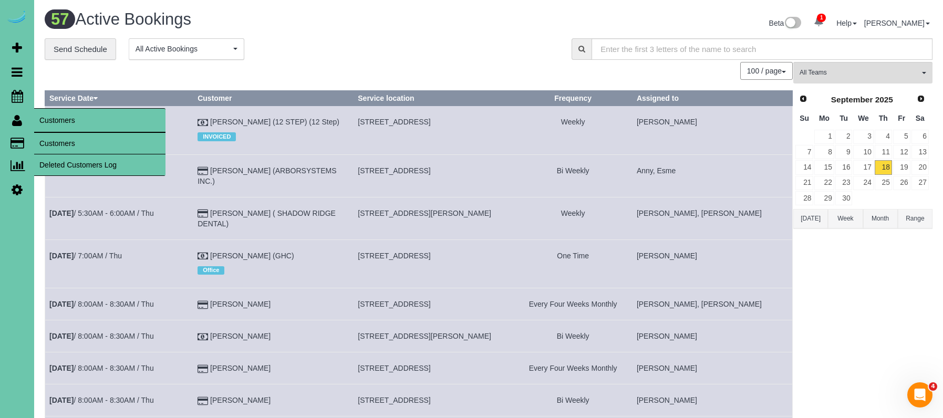
click at [66, 146] on link "Customers" at bounding box center [99, 143] width 131 height 21
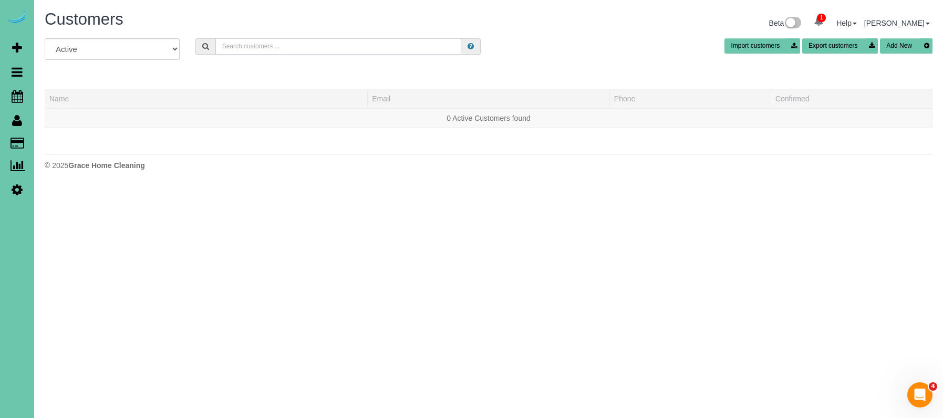
click at [279, 45] on input "text" at bounding box center [338, 46] width 246 height 16
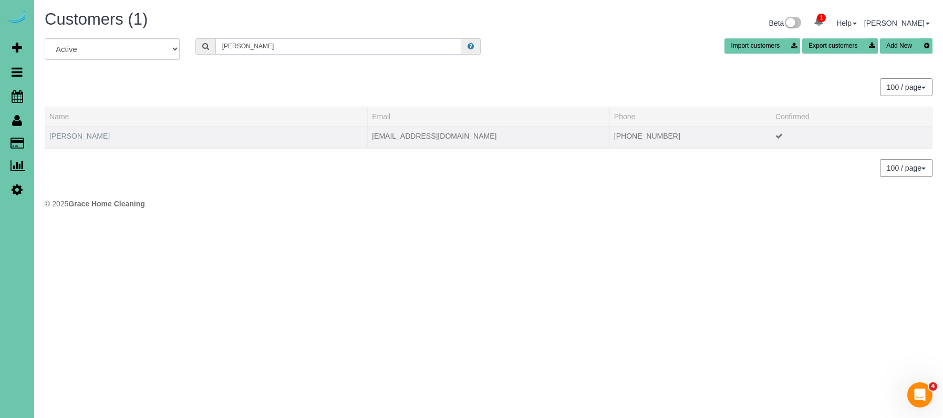
type input "alward"
click at [82, 135] on link "[PERSON_NAME]" at bounding box center [79, 136] width 60 height 8
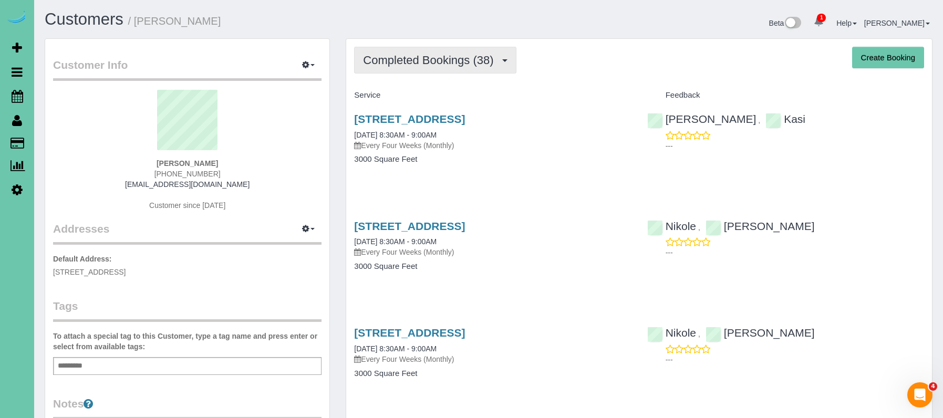
click at [412, 64] on span "Completed Bookings (38)" at bounding box center [431, 60] width 136 height 13
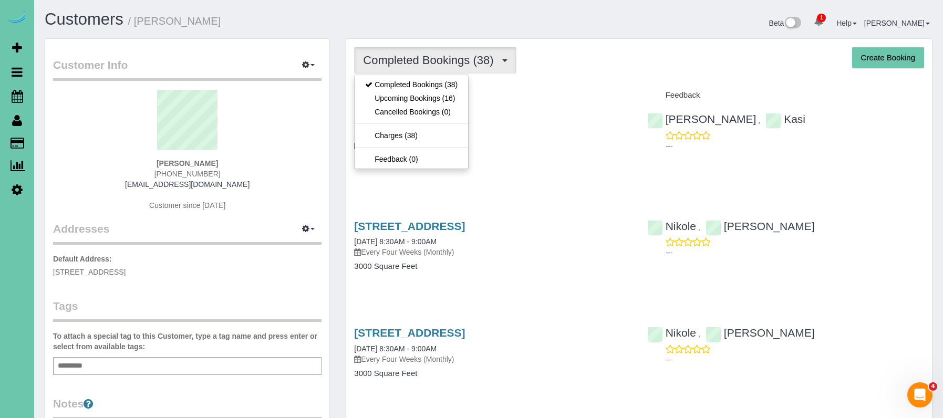
click at [408, 102] on link "Upcoming Bookings (16)" at bounding box center [412, 98] width 114 height 14
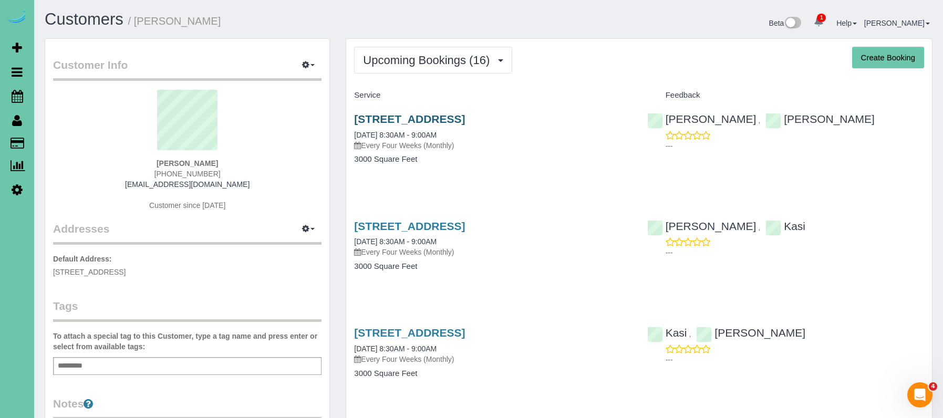
click at [458, 117] on link "7512 S 198th Street, Gretna, NE 68028" at bounding box center [409, 119] width 111 height 12
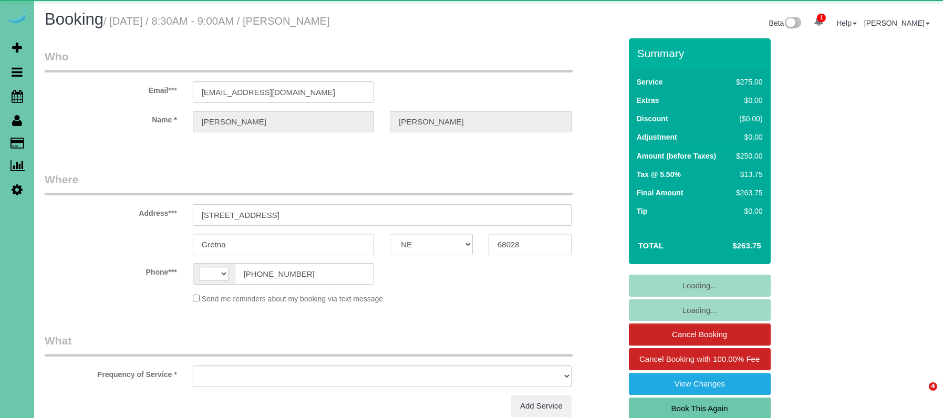
select select "NE"
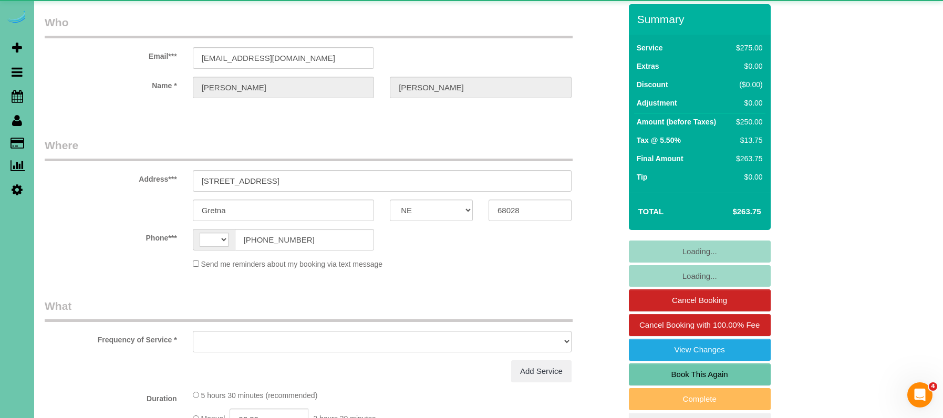
select select "string:[GEOGRAPHIC_DATA]"
select select "object:634"
select select "string:fspay-6a281d88-830d-47e4-9882-c83841c2d5e3"
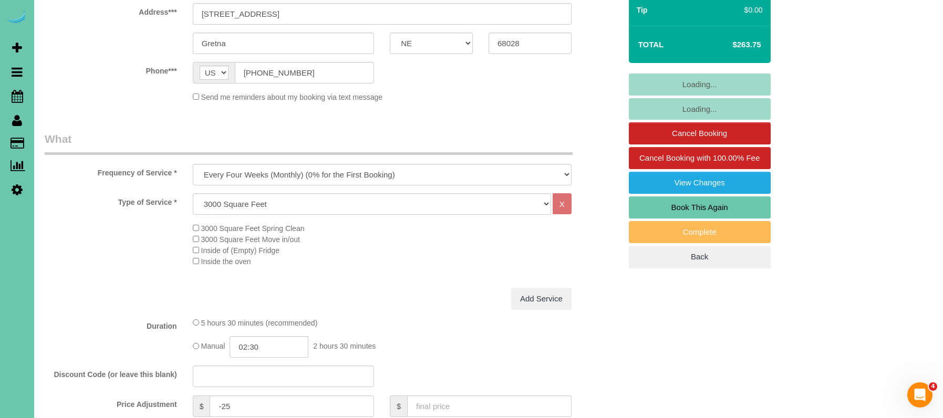
select select "object:923"
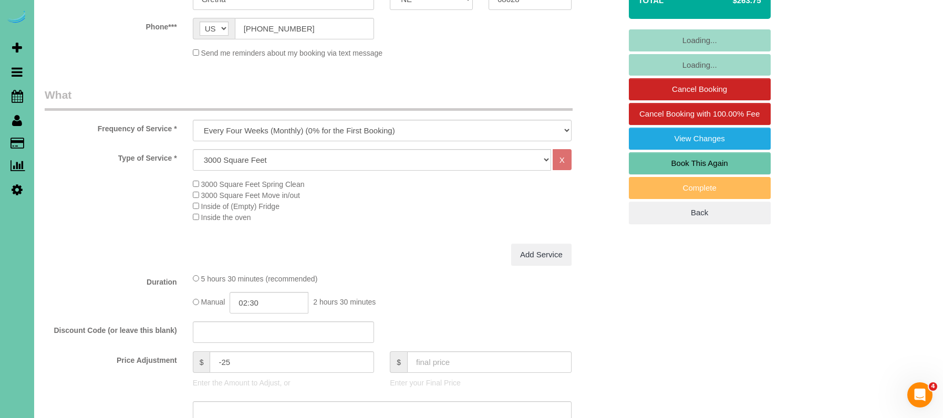
scroll to position [282, 0]
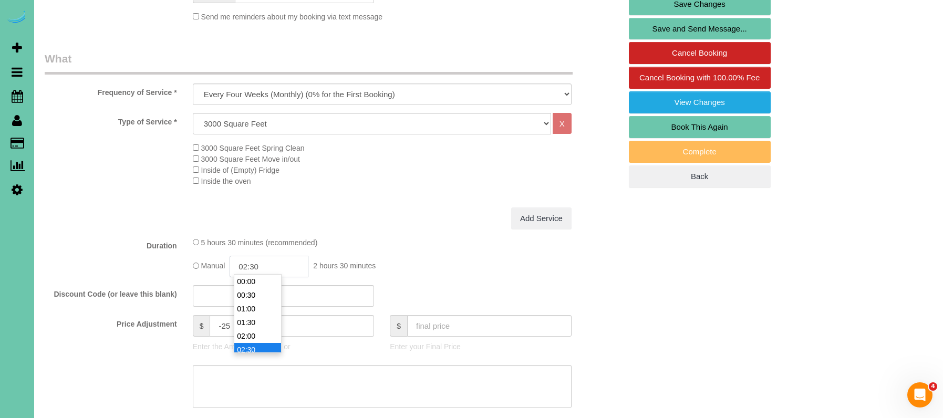
click at [273, 265] on input "02:30" at bounding box center [269, 267] width 79 height 22
type input "02:45"
click at [390, 230] on fieldset "What Frequency of Service * One Time Weekly (0% for the First Booking) Bi-Weekl…" at bounding box center [333, 274] width 577 height 446
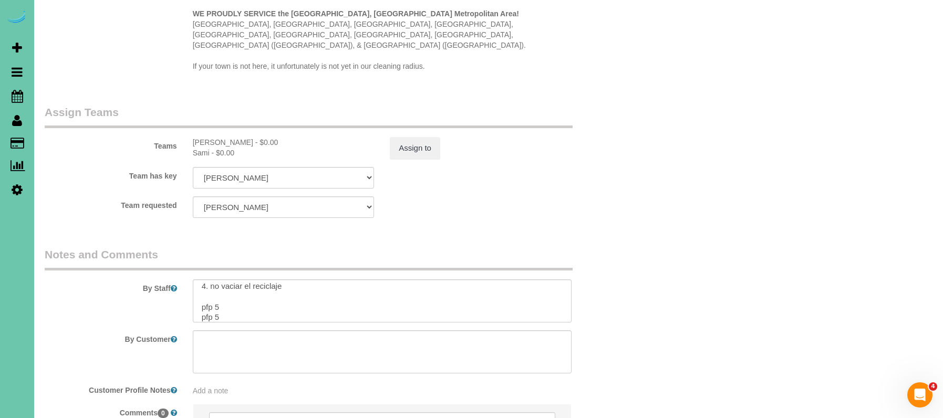
scroll to position [98, 0]
click at [193, 287] on textarea at bounding box center [382, 301] width 379 height 43
click at [243, 280] on textarea at bounding box center [382, 301] width 379 height 43
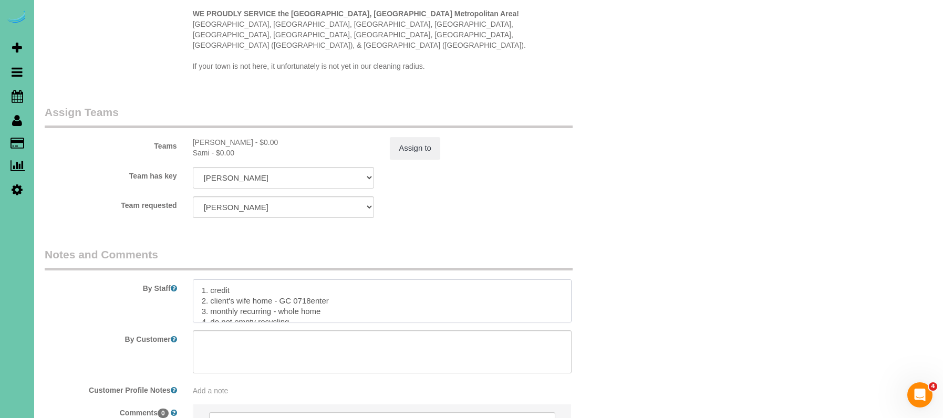
drag, startPoint x: 314, startPoint y: 276, endPoint x: 323, endPoint y: 275, distance: 9.5
click at [314, 280] on textarea at bounding box center [382, 301] width 379 height 43
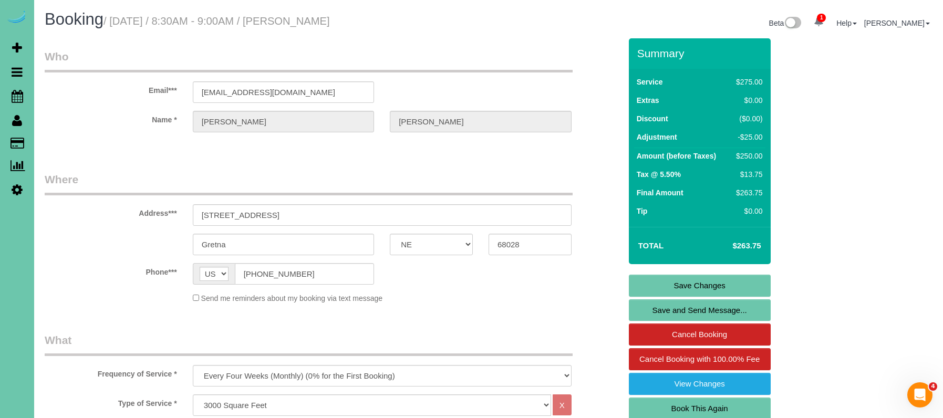
type textarea "1. credit 2. client's wife home - GC 0718 enter 3. monthly recurring - whole ho…"
click at [642, 283] on link "Save Changes" at bounding box center [700, 286] width 142 height 22
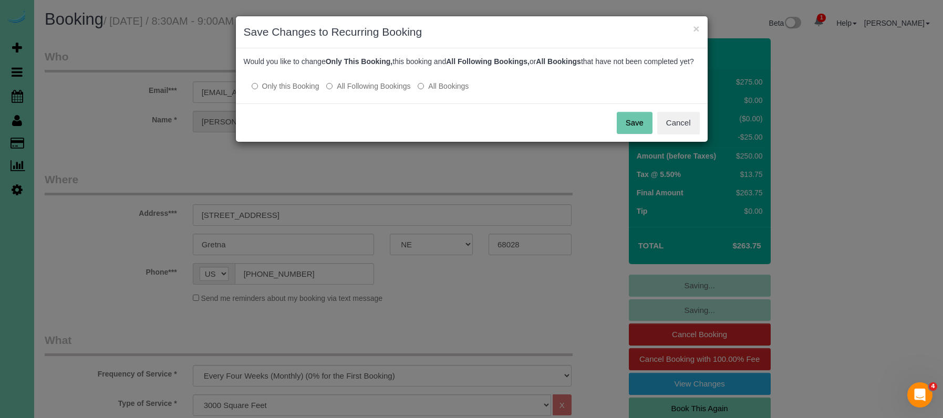
click at [377, 91] on label "All Following Bookings" at bounding box center [368, 86] width 84 height 11
click at [634, 133] on button "Save" at bounding box center [635, 123] width 36 height 22
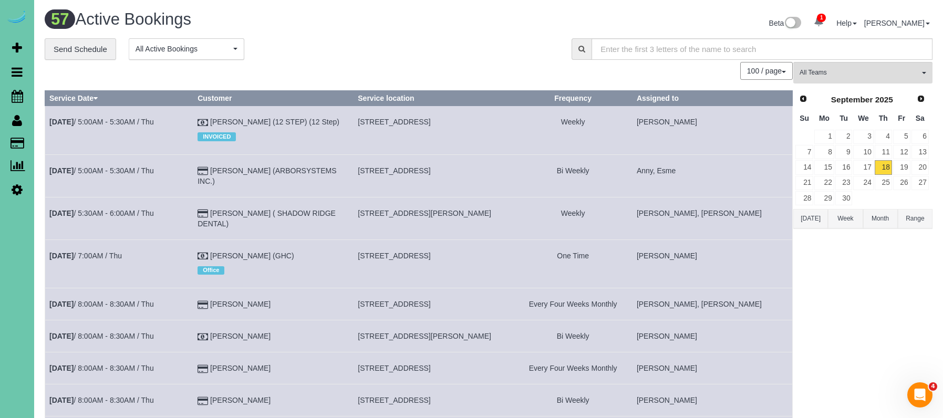
drag, startPoint x: 163, startPoint y: 149, endPoint x: 45, endPoint y: 125, distance: 121.2
click at [162, 149] on td "[DATE] 5:00AM - 5:30AM / Thu" at bounding box center [119, 130] width 148 height 48
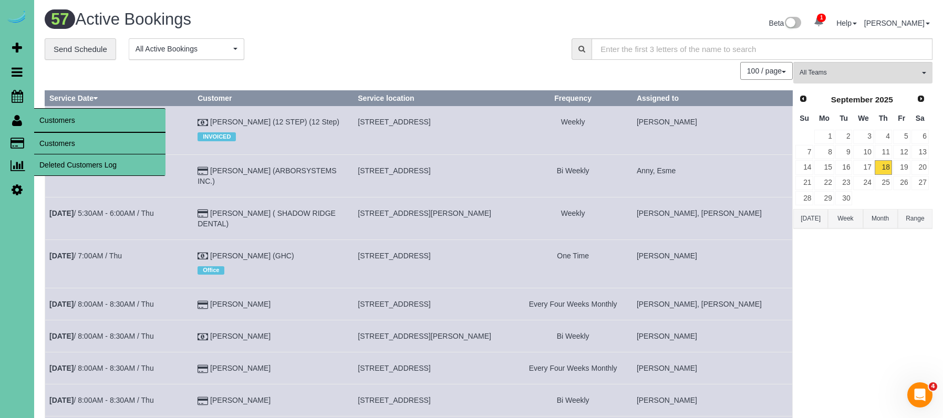
click at [50, 138] on link "Customers" at bounding box center [99, 143] width 131 height 21
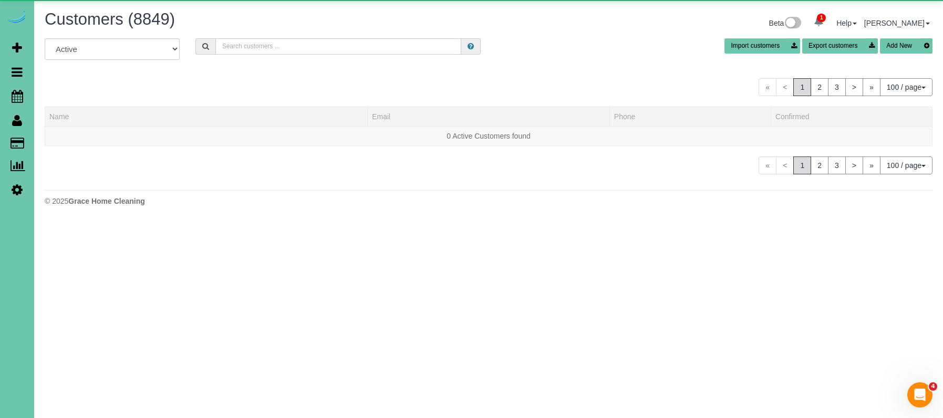
click at [255, 48] on input "text" at bounding box center [338, 46] width 246 height 16
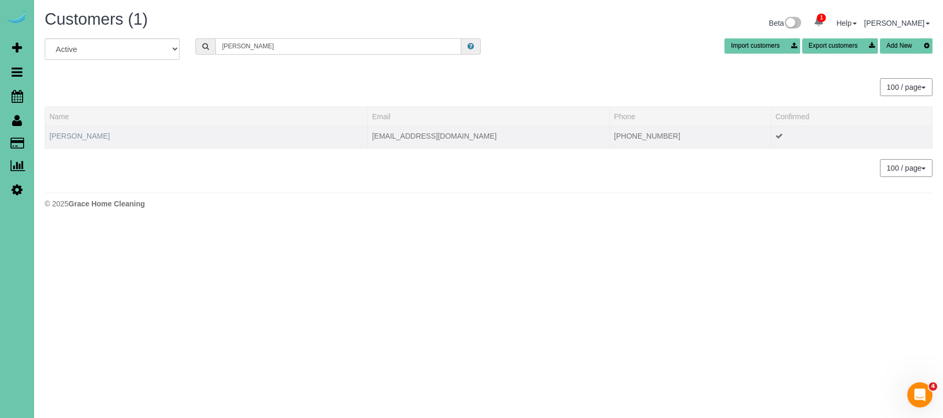
type input "[PERSON_NAME]"
click at [87, 133] on link "[PERSON_NAME]" at bounding box center [79, 136] width 60 height 8
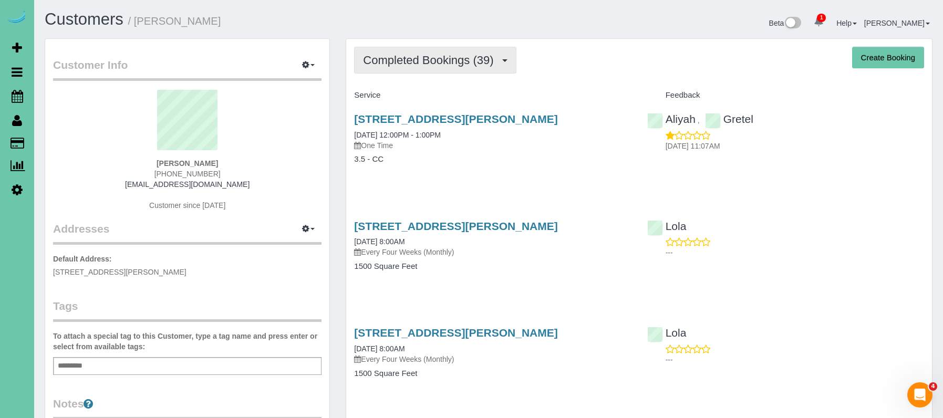
scroll to position [0, 1]
drag, startPoint x: 406, startPoint y: 57, endPoint x: 413, endPoint y: 69, distance: 14.3
click at [406, 57] on span "Completed Bookings (39)" at bounding box center [431, 60] width 136 height 13
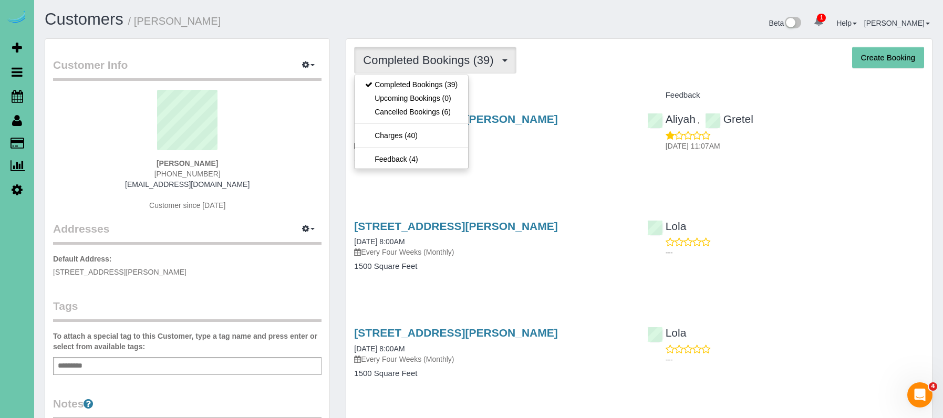
scroll to position [0, 0]
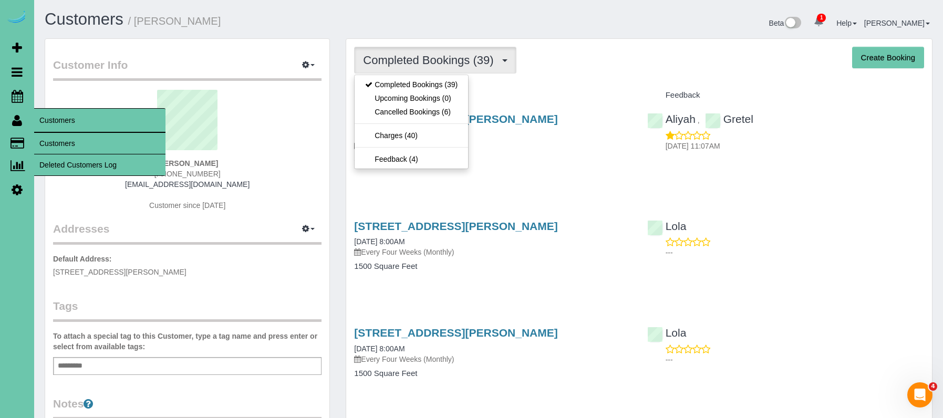
click at [57, 140] on link "Customers" at bounding box center [99, 143] width 131 height 21
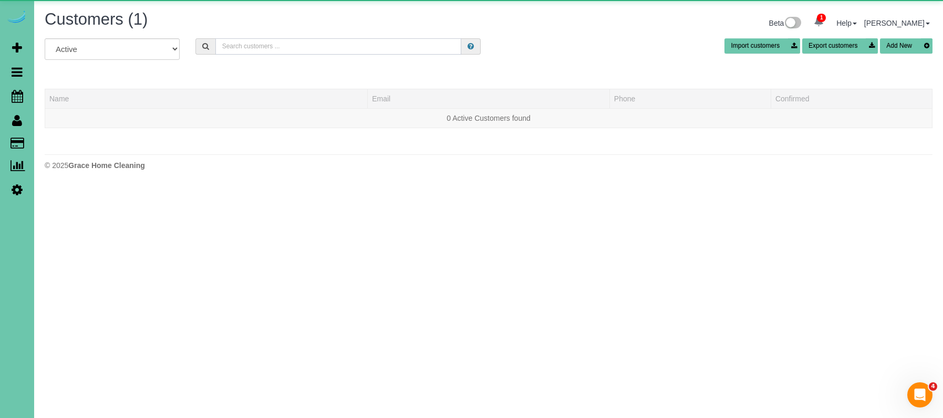
click at [298, 46] on input "text" at bounding box center [338, 46] width 246 height 16
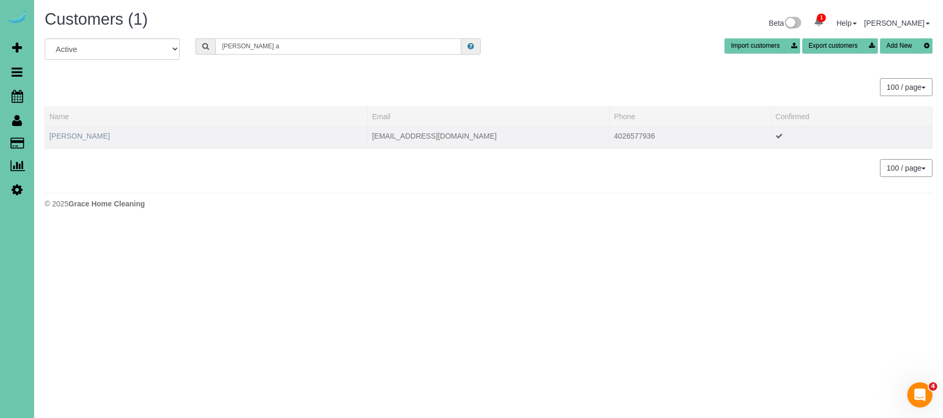
type input "pam a"
click at [57, 136] on link "Pam Andersen" at bounding box center [79, 136] width 60 height 8
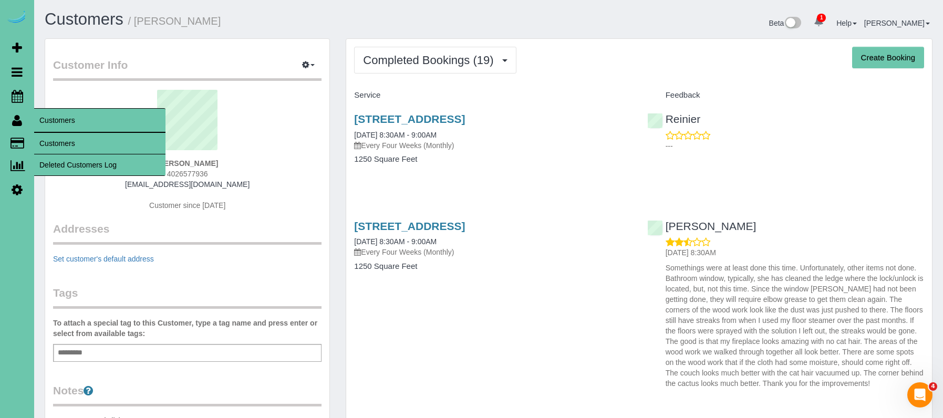
drag, startPoint x: 57, startPoint y: 144, endPoint x: 52, endPoint y: 143, distance: 5.3
click at [57, 144] on link "Customers" at bounding box center [99, 143] width 131 height 21
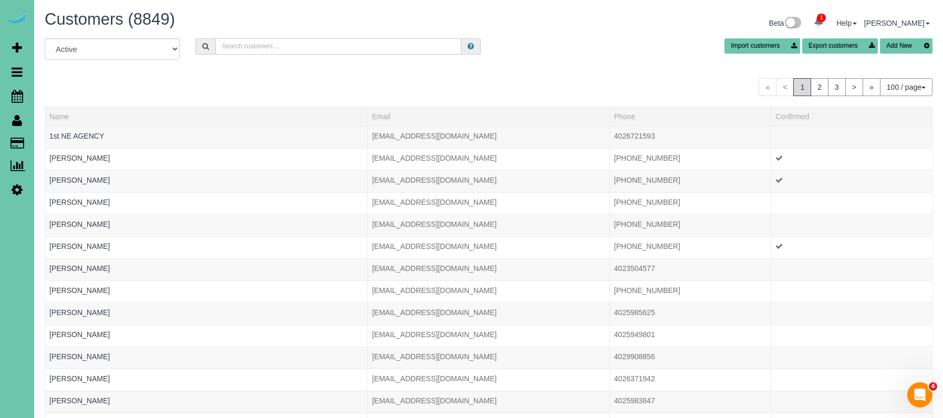
click at [309, 48] on input "text" at bounding box center [338, 46] width 246 height 16
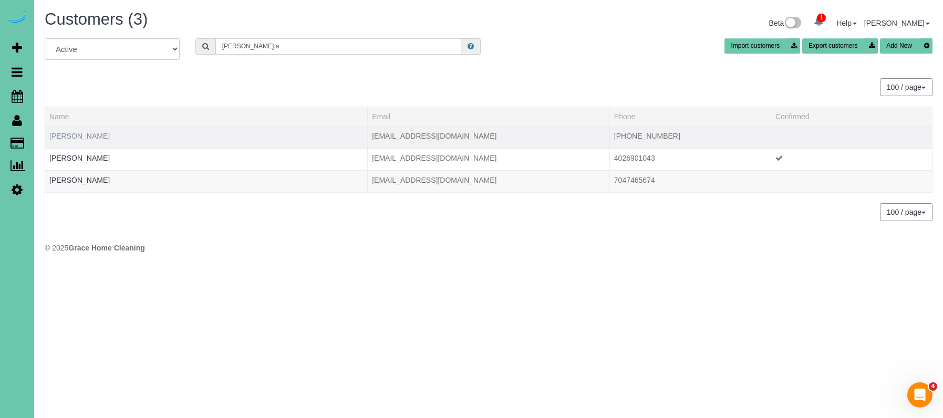
type input "Cole a"
drag, startPoint x: 82, startPoint y: 132, endPoint x: 116, endPoint y: 127, distance: 34.6
click at [82, 132] on link "Cole Anderson" at bounding box center [79, 136] width 60 height 8
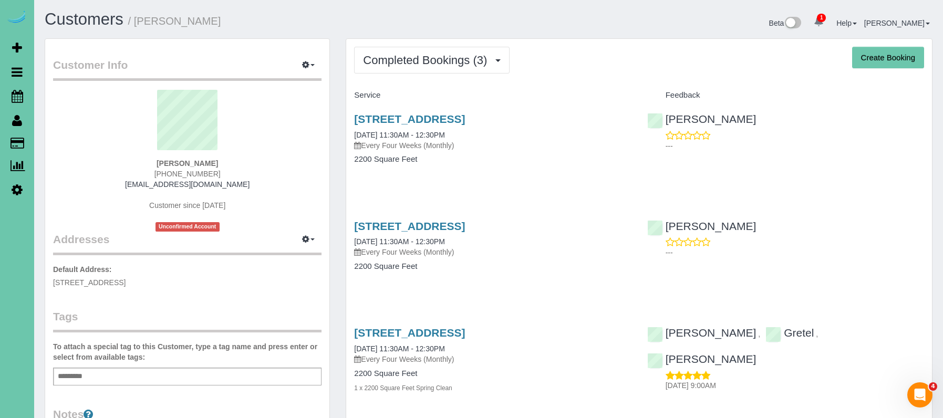
drag, startPoint x: 434, startPoint y: 64, endPoint x: 428, endPoint y: 74, distance: 11.1
click at [434, 64] on span "Completed Bookings (3)" at bounding box center [427, 60] width 129 height 13
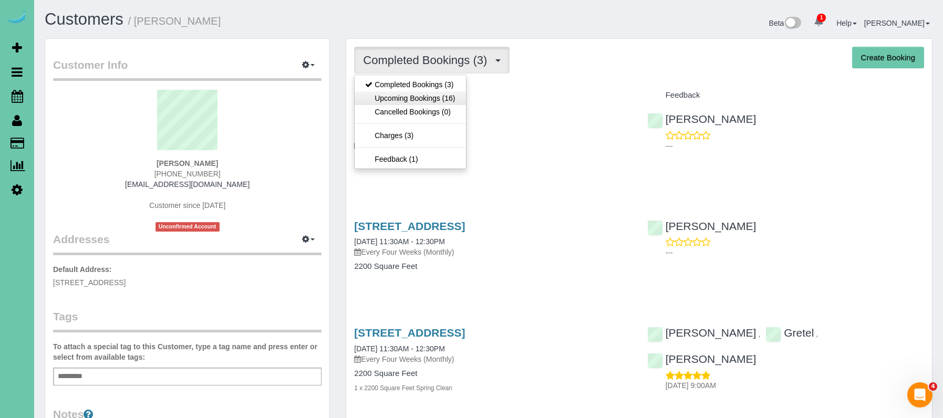
click at [423, 96] on link "Upcoming Bookings (16)" at bounding box center [410, 98] width 111 height 14
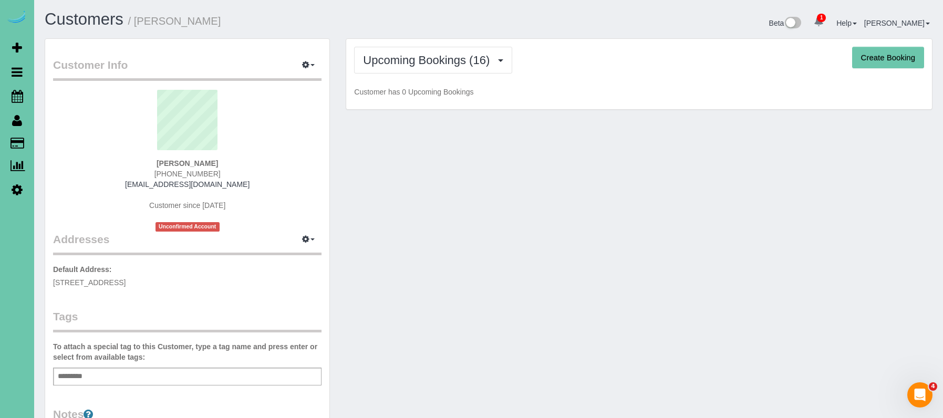
scroll to position [1, 0]
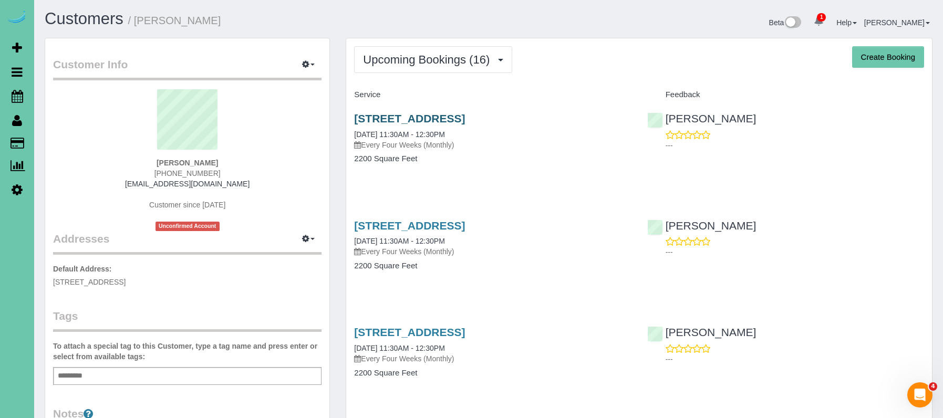
click at [385, 119] on link "517 S 118th St, Omaha, NE 68154" at bounding box center [409, 118] width 111 height 12
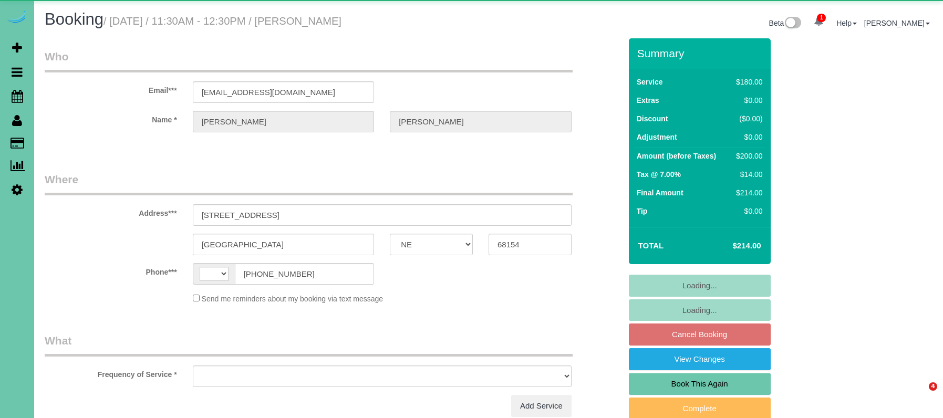
select select "NE"
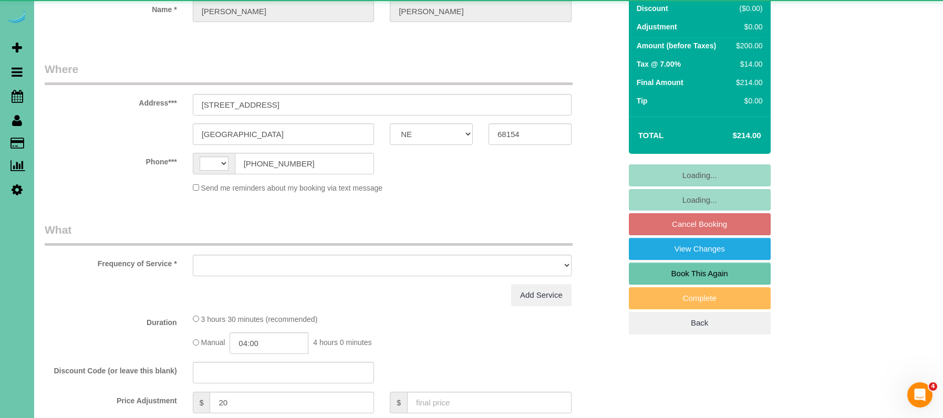
select select "string:[GEOGRAPHIC_DATA]"
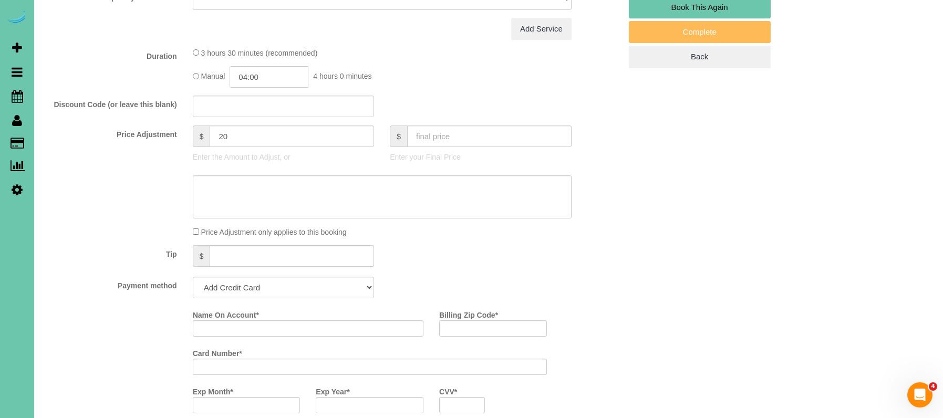
select select "object:626"
select select "string:fspay-63dac482-5d93-4bca-9c2c-fd5e3ccac749"
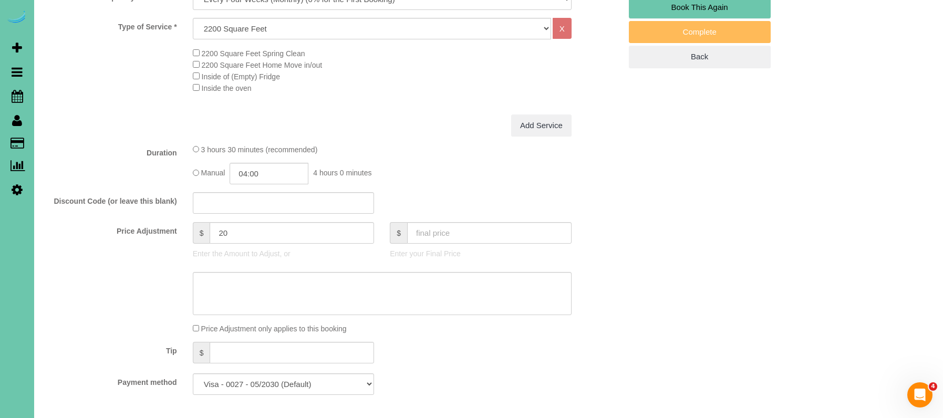
scroll to position [387, 0]
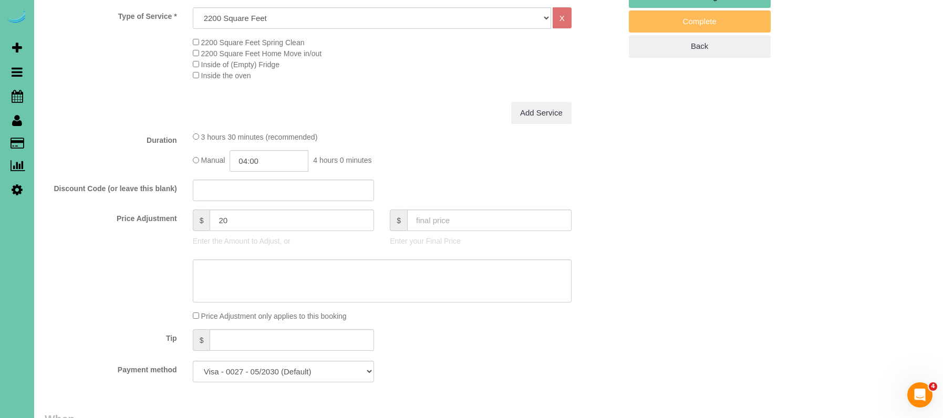
select select "object:913"
drag, startPoint x: 272, startPoint y: 158, endPoint x: 249, endPoint y: 159, distance: 22.6
click at [249, 159] on input "04:00" at bounding box center [269, 161] width 79 height 22
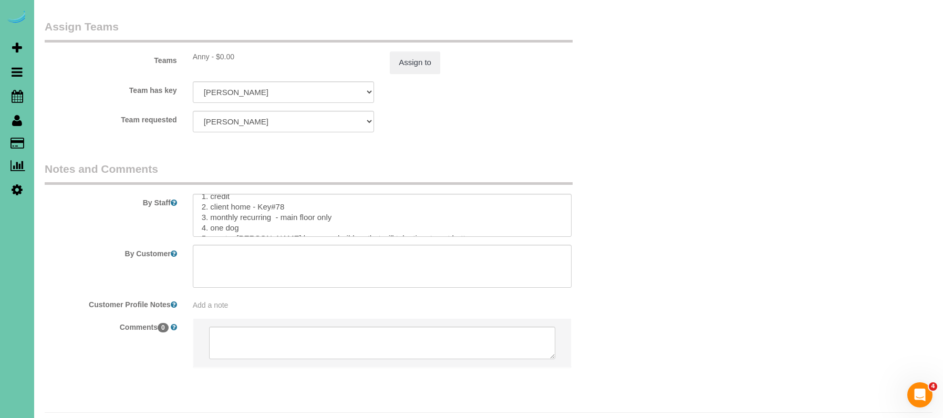
scroll to position [13, 0]
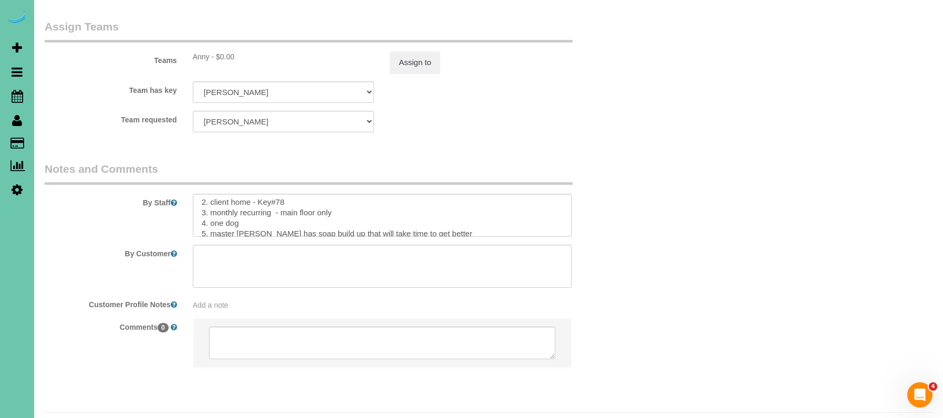
type input "03:45"
click at [273, 194] on textarea at bounding box center [382, 215] width 379 height 43
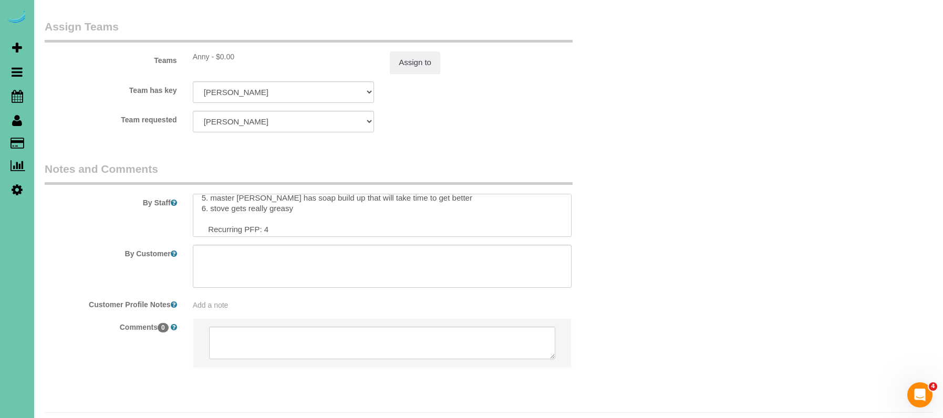
scroll to position [48, 0]
click at [275, 201] on textarea at bounding box center [382, 215] width 379 height 43
type textarea "1. credit 2. client home - Key #78 3. monthly recurring - main floor only 4. on…"
click at [398, 52] on button "Assign to" at bounding box center [415, 63] width 50 height 22
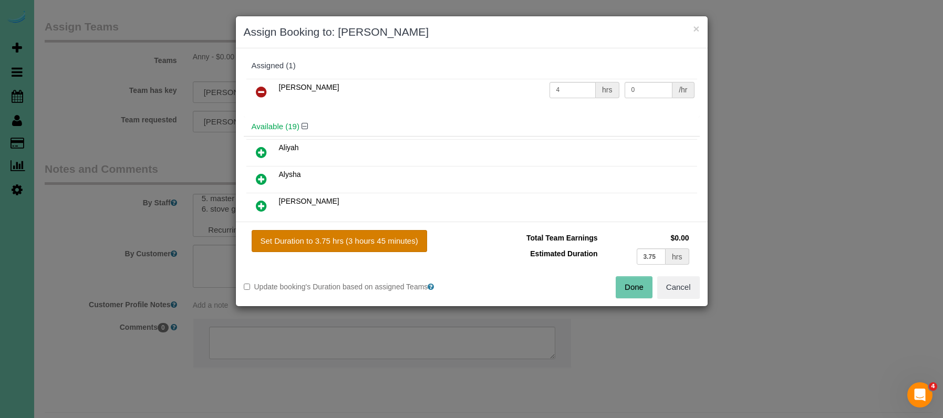
drag, startPoint x: 397, startPoint y: 245, endPoint x: 412, endPoint y: 250, distance: 15.0
click at [398, 245] on button "Set Duration to 3.75 hrs (3 hours 45 minutes)" at bounding box center [340, 241] width 176 height 22
type input "3.75"
click at [624, 285] on button "Done" at bounding box center [634, 287] width 37 height 22
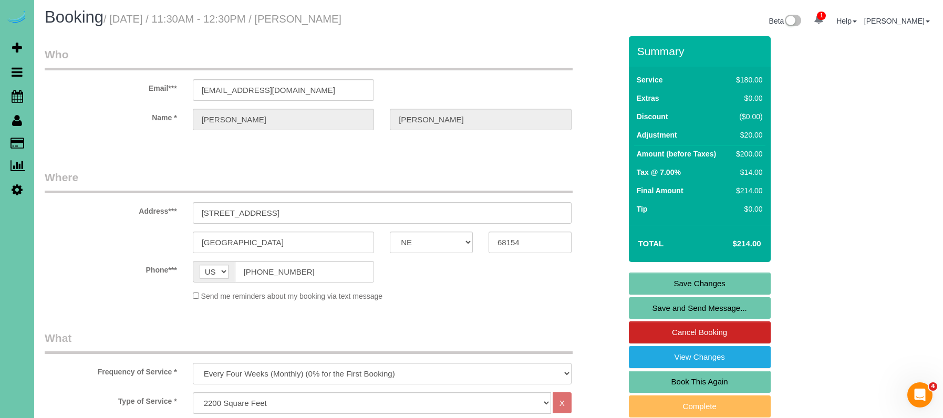
scroll to position [1, 0]
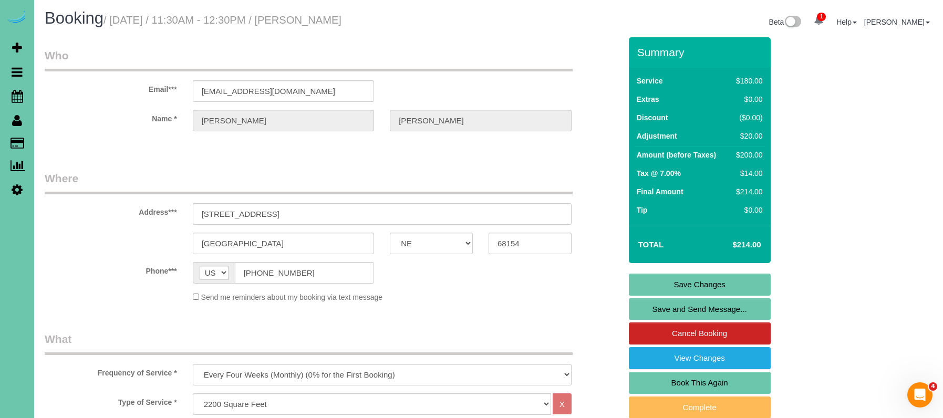
click at [645, 278] on link "Save Changes" at bounding box center [700, 285] width 142 height 22
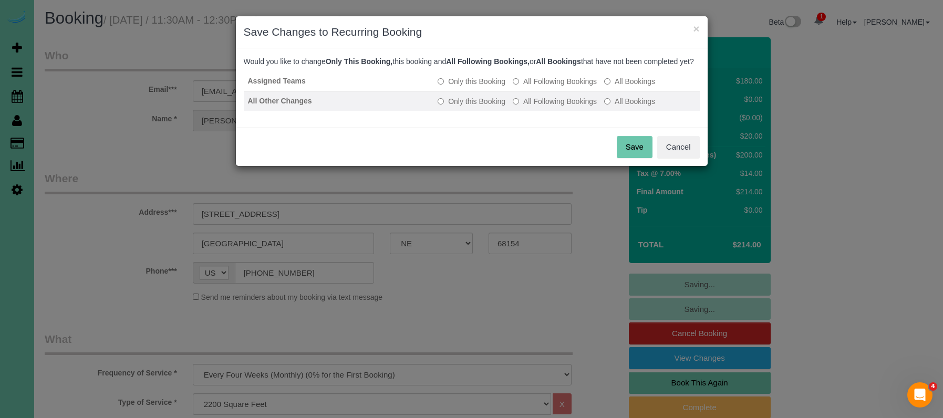
drag, startPoint x: 572, startPoint y: 96, endPoint x: 573, endPoint y: 106, distance: 10.5
click at [573, 87] on label "All Following Bookings" at bounding box center [555, 81] width 84 height 11
drag, startPoint x: 572, startPoint y: 109, endPoint x: 577, endPoint y: 114, distance: 7.4
click at [572, 107] on label "All Following Bookings" at bounding box center [555, 101] width 84 height 11
click at [624, 156] on button "Save" at bounding box center [635, 147] width 36 height 22
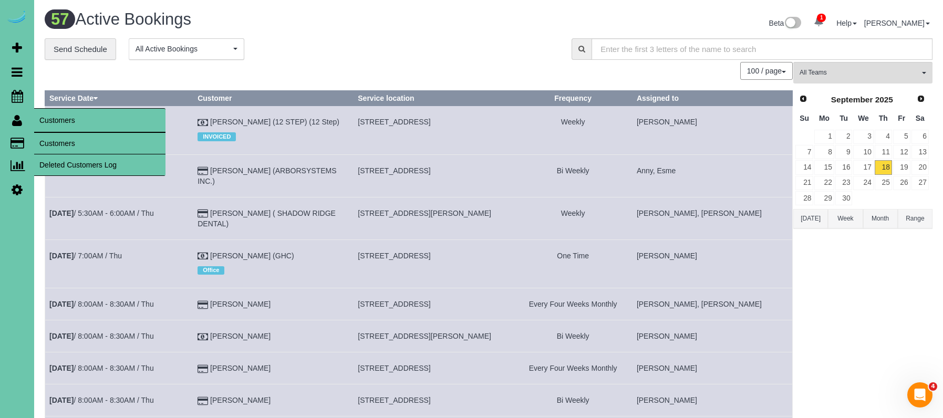
click at [68, 151] on link "Customers" at bounding box center [99, 143] width 131 height 21
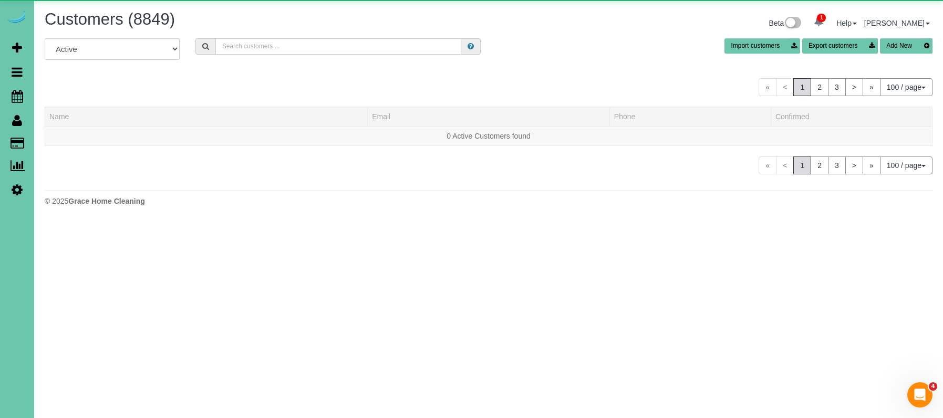
click at [229, 50] on input "text" at bounding box center [338, 46] width 246 height 16
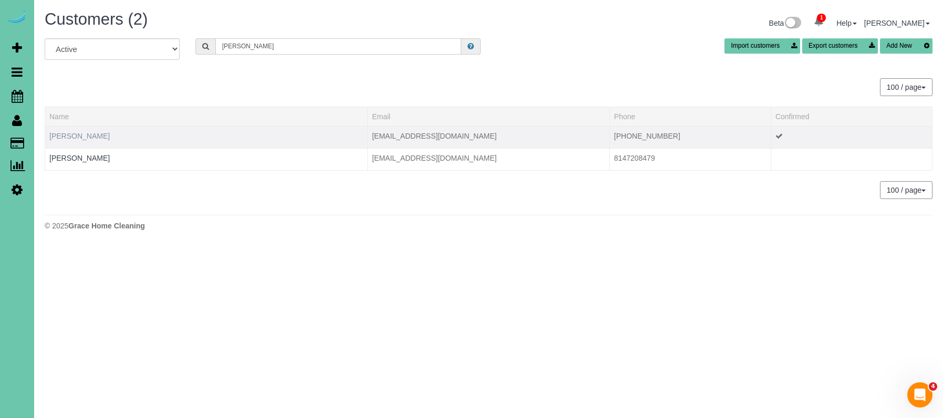
type input "archer"
click at [85, 137] on link "Crystal Archer" at bounding box center [79, 136] width 60 height 8
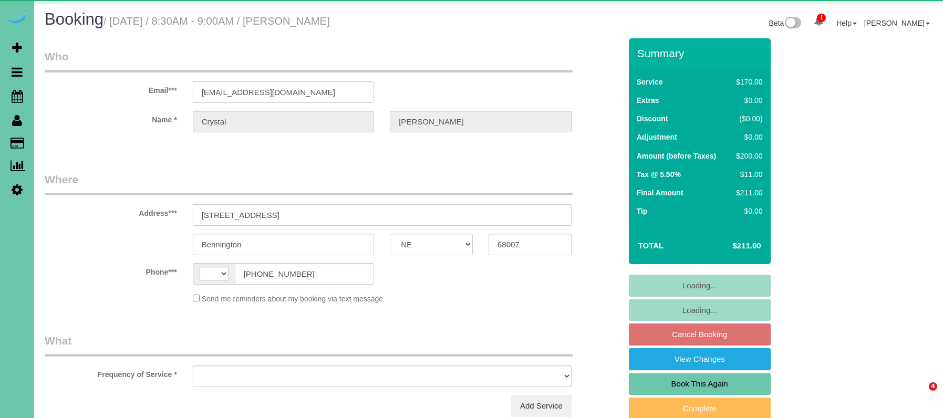
select select "NE"
select select "string:[GEOGRAPHIC_DATA]"
select select "object:626"
select select "string:fspay-c8960792-d084-4a92-a6a8-de5ed31b4ddf"
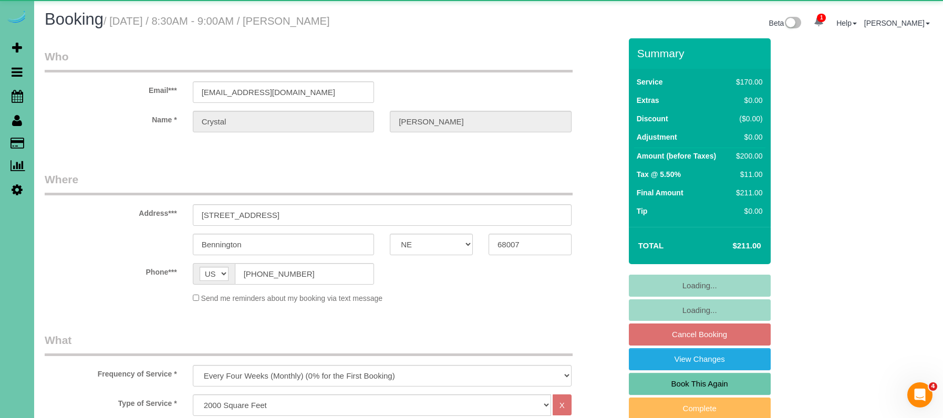
select select "object:913"
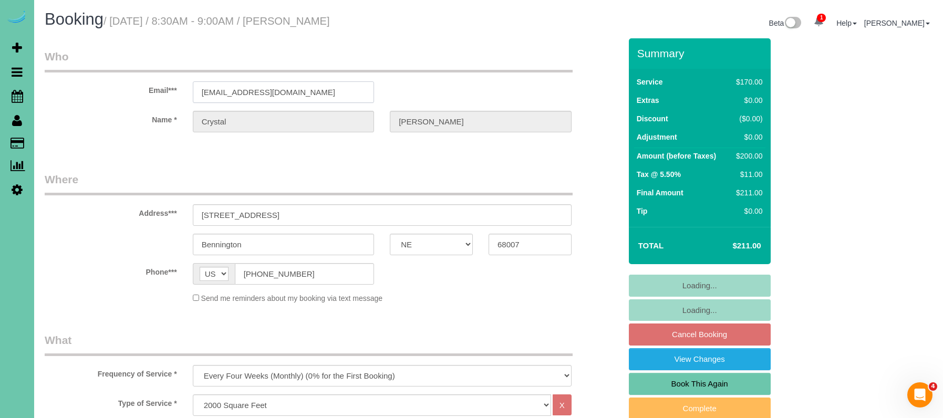
drag, startPoint x: 297, startPoint y: 90, endPoint x: 161, endPoint y: 86, distance: 136.2
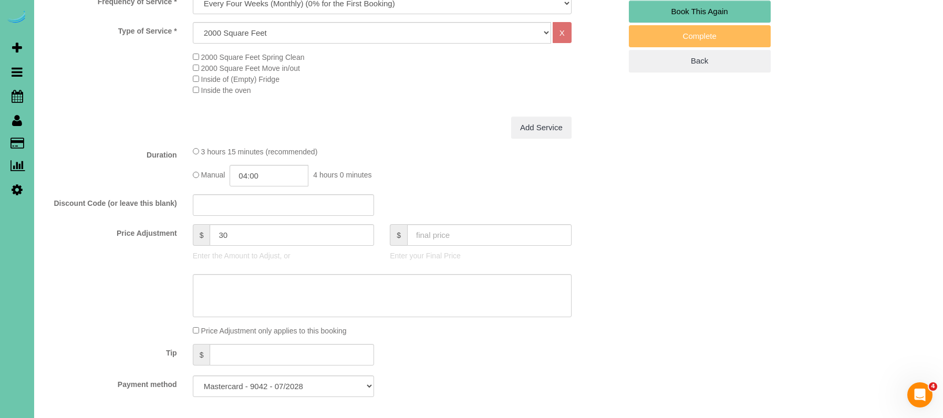
scroll to position [414, 0]
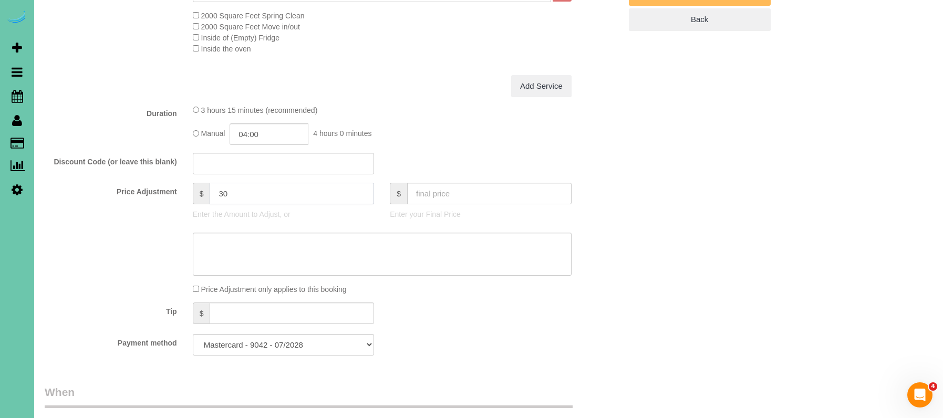
click at [235, 187] on input "30" at bounding box center [292, 194] width 165 height 22
drag, startPoint x: 217, startPoint y: 187, endPoint x: 166, endPoint y: 175, distance: 52.9
click at [166, 175] on fieldset "What Frequency of Service * One Time Weekly (0% for the First Booking) Bi-Weekl…" at bounding box center [333, 142] width 577 height 446
type input "42"
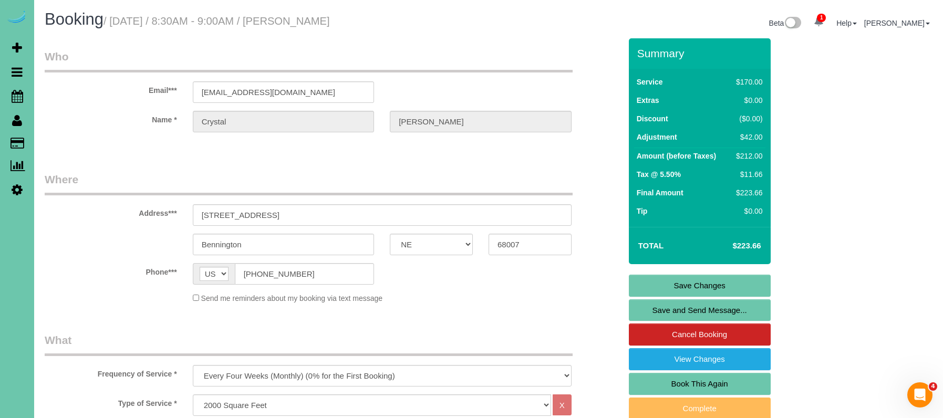
scroll to position [0, 0]
type textarea "NEW RATE [DATE]"
click at [689, 288] on link "Save Changes" at bounding box center [700, 286] width 142 height 22
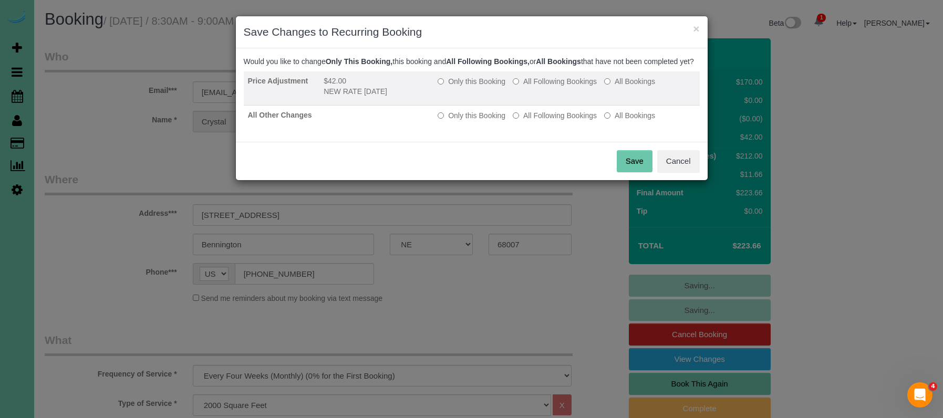
click at [547, 87] on label "All Following Bookings" at bounding box center [555, 81] width 84 height 11
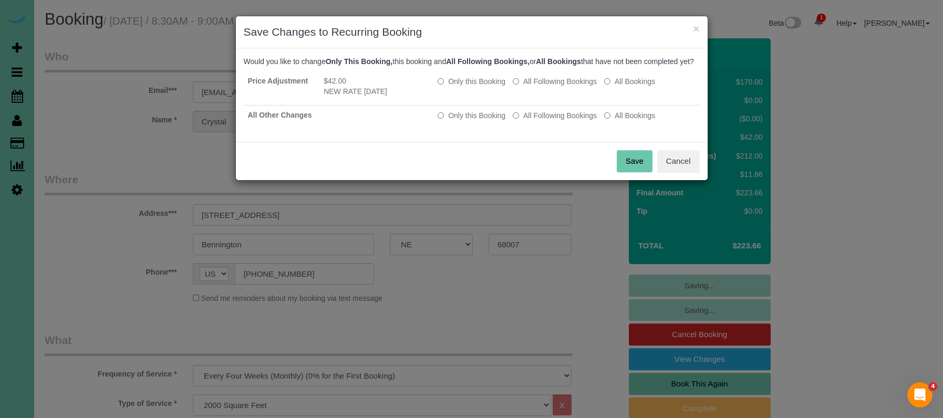
drag, startPoint x: 551, startPoint y: 125, endPoint x: 582, endPoint y: 150, distance: 40.3
click at [551, 121] on label "All Following Bookings" at bounding box center [555, 115] width 84 height 11
drag, startPoint x: 631, startPoint y: 171, endPoint x: 623, endPoint y: 170, distance: 8.4
click at [631, 171] on button "Save" at bounding box center [635, 161] width 36 height 22
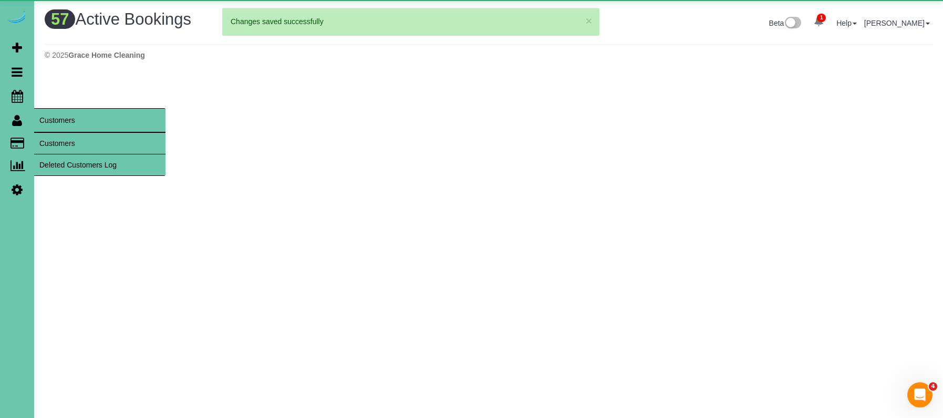
click at [53, 139] on link "Customers" at bounding box center [99, 143] width 131 height 21
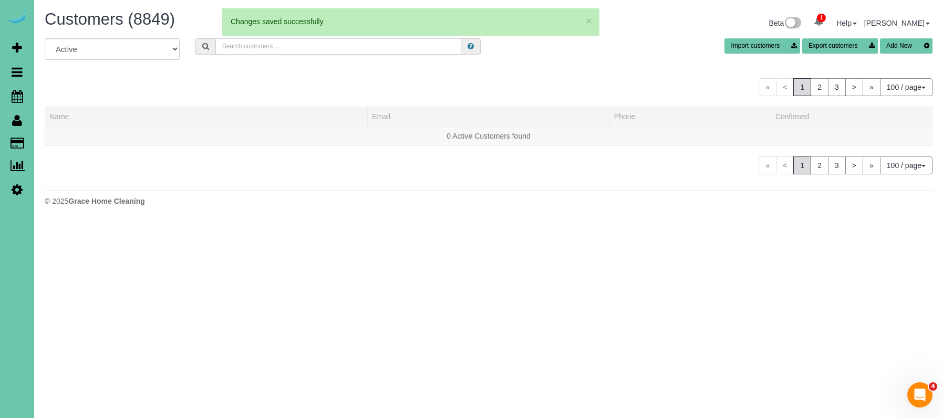
click at [265, 44] on input "text" at bounding box center [338, 46] width 246 height 16
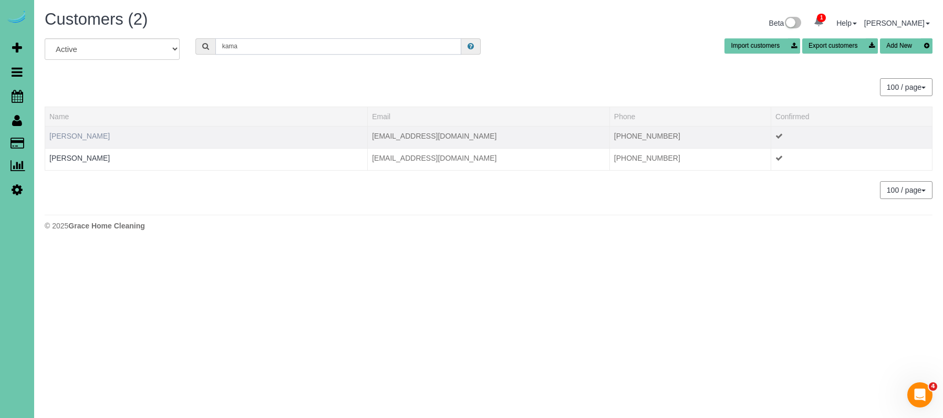
type input "kama"
click at [81, 136] on link "Kama Arkseld" at bounding box center [79, 136] width 60 height 8
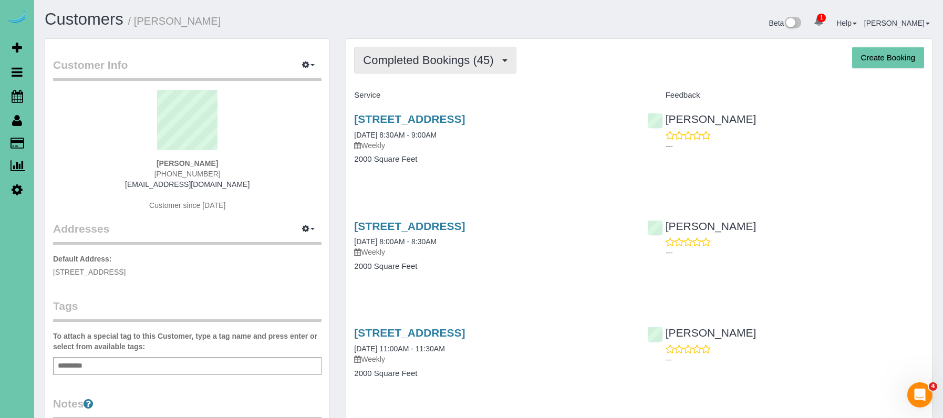
click at [458, 62] on span "Completed Bookings (45)" at bounding box center [431, 60] width 136 height 13
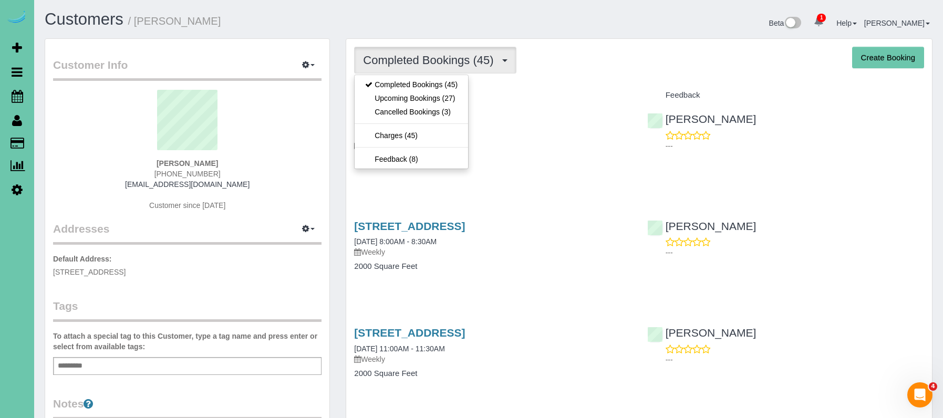
click at [441, 101] on link "Upcoming Bookings (27)" at bounding box center [412, 98] width 114 height 14
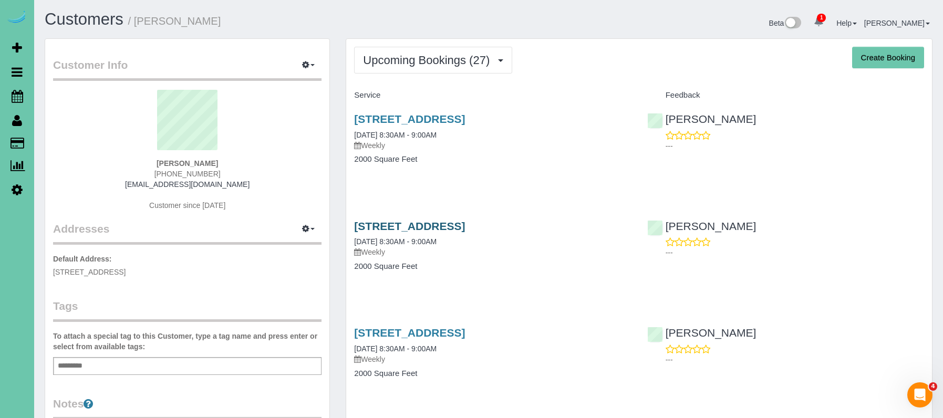
click at [465, 224] on link "18808 Pawnee Rd, Bennington, NE 68007" at bounding box center [409, 226] width 111 height 12
click at [416, 229] on link "18808 Pawnee Rd, Bennington, NE 68007" at bounding box center [409, 226] width 111 height 12
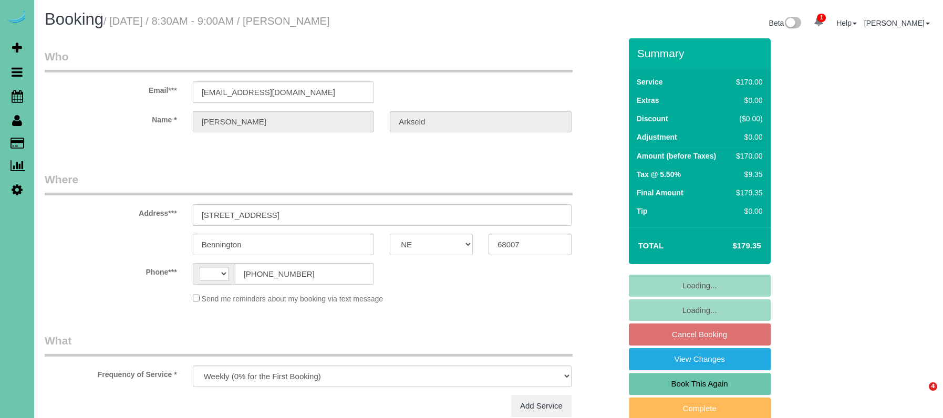
select select "NE"
select select "string:fspay-0d8024a8-6ec8-4c43-9dc1-3f11d86d9e1a"
select select "string:[GEOGRAPHIC_DATA]"
select select "object:659"
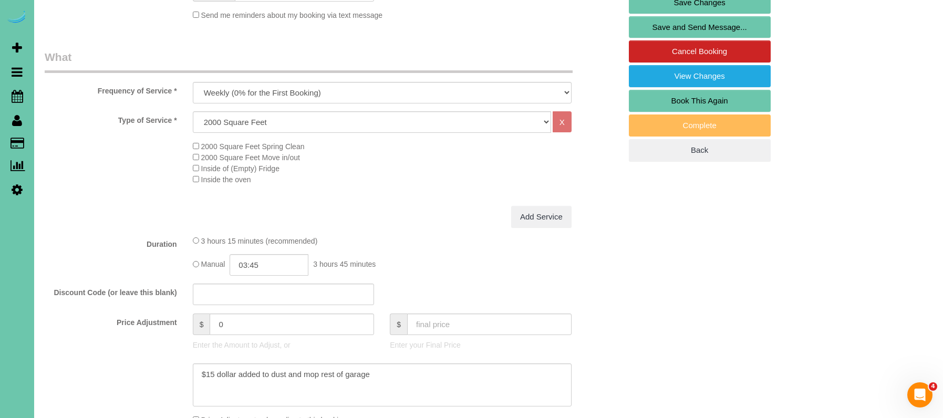
scroll to position [282, 0]
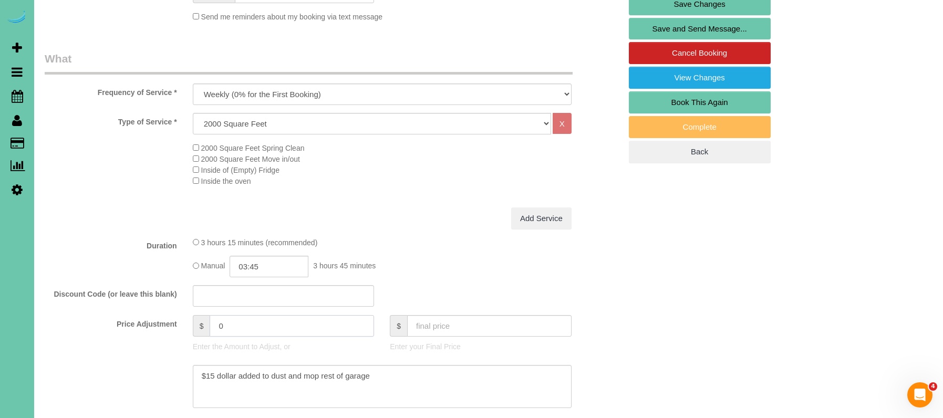
drag, startPoint x: 170, startPoint y: 310, endPoint x: 145, endPoint y: 306, distance: 26.1
click at [146, 306] on fieldset "What Frequency of Service * One Time Weekly (0% for the First Booking) Bi-Weekl…" at bounding box center [333, 274] width 577 height 446
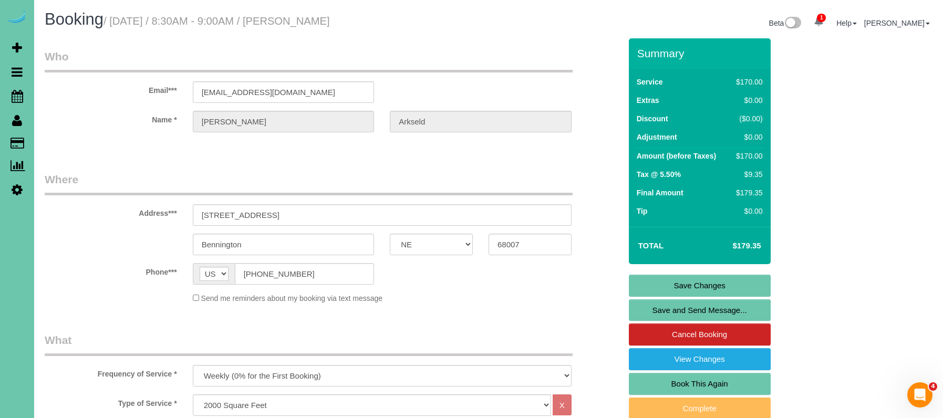
scroll to position [0, 0]
type input "28.75"
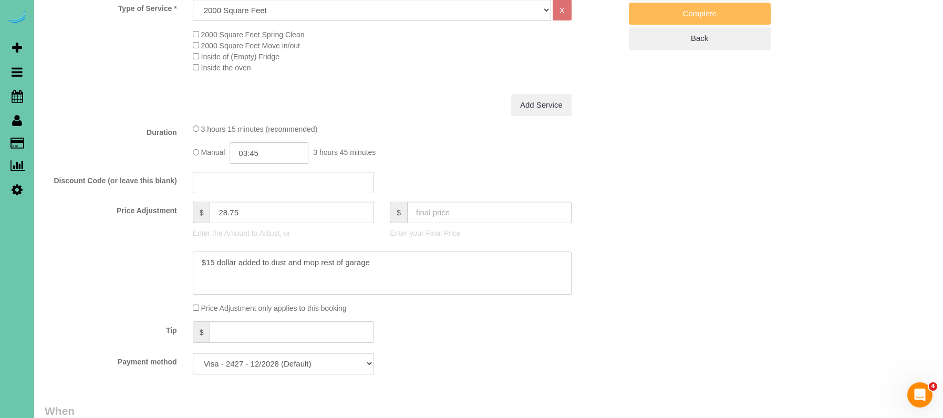
click at [396, 264] on textarea at bounding box center [382, 273] width 379 height 43
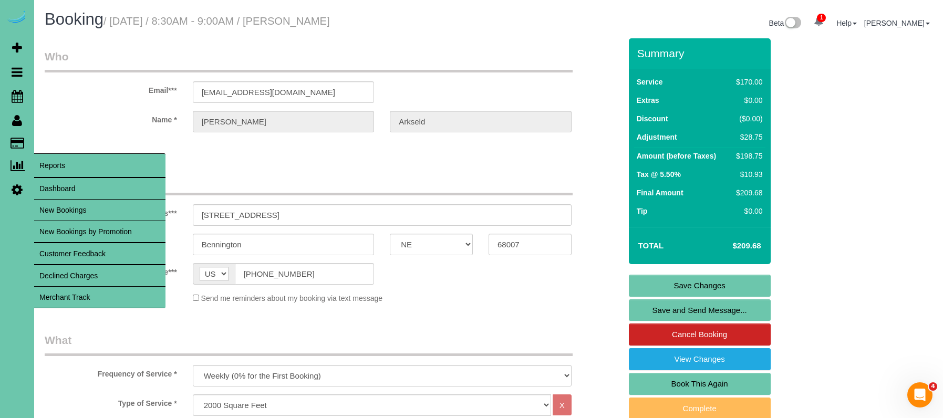
scroll to position [0, 0]
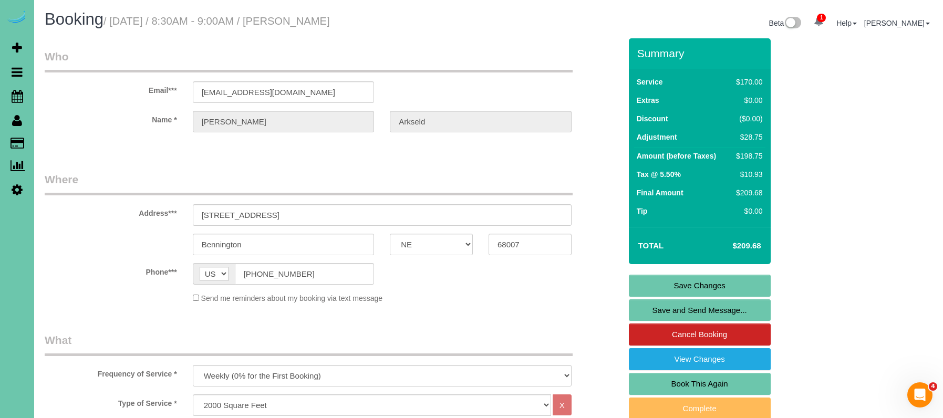
type textarea "$15 dollar added to dust and mop rest of garage new rate - [DATE]"
click at [713, 289] on link "Save Changes" at bounding box center [700, 286] width 142 height 22
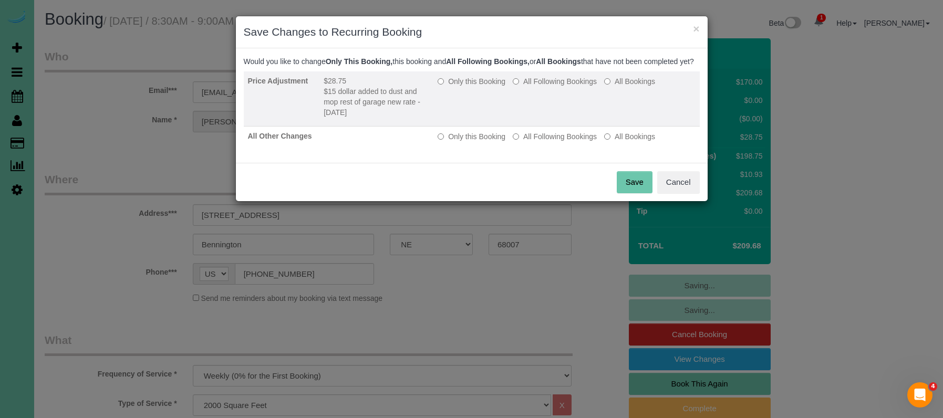
drag, startPoint x: 538, startPoint y: 90, endPoint x: 546, endPoint y: 125, distance: 36.1
click at [538, 87] on label "All Following Bookings" at bounding box center [555, 81] width 84 height 11
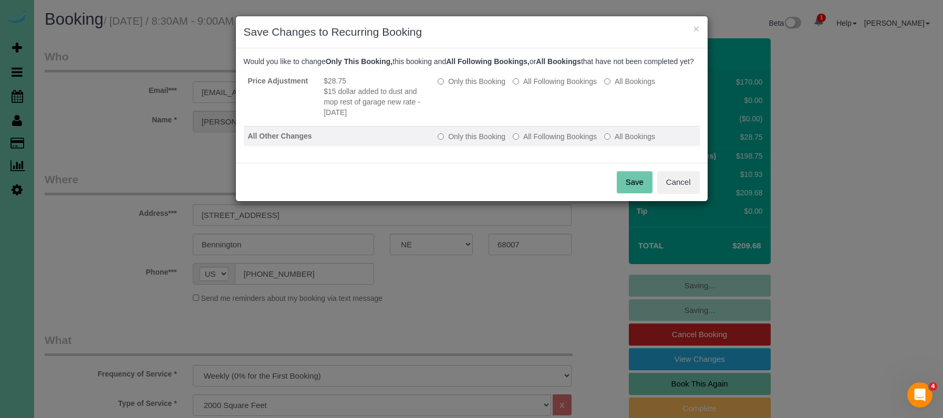
click at [553, 142] on label "All Following Bookings" at bounding box center [555, 136] width 84 height 11
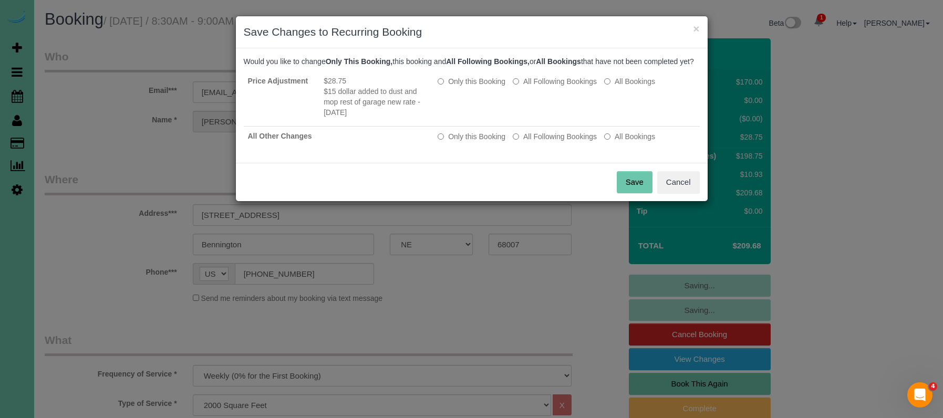
drag, startPoint x: 626, startPoint y: 186, endPoint x: 614, endPoint y: 177, distance: 14.7
click at [625, 186] on button "Save" at bounding box center [635, 182] width 36 height 22
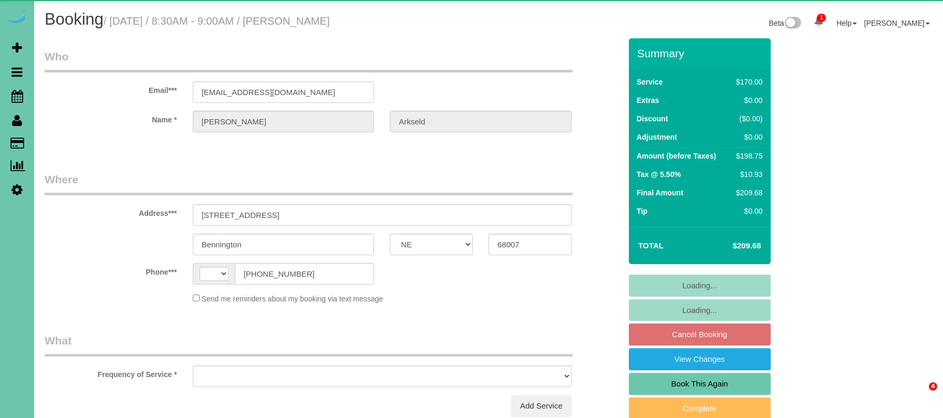
select select "NE"
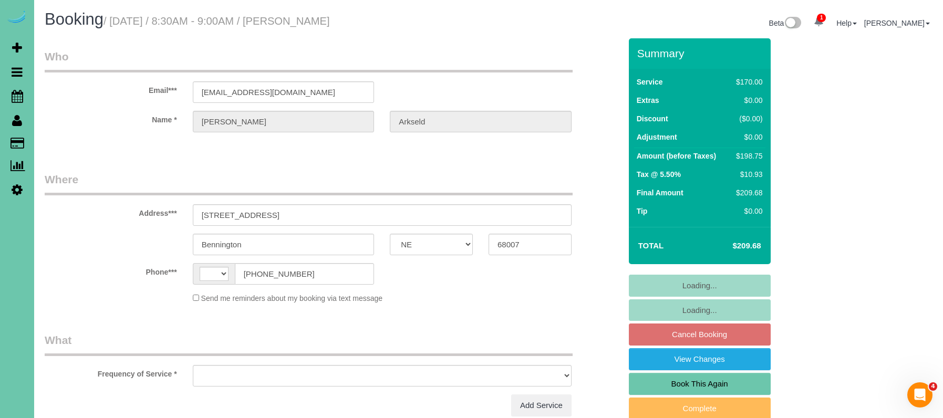
select select "string:[GEOGRAPHIC_DATA]"
select select "object:626"
select select "string:fspay-0d8024a8-6ec8-4c43-9dc1-3f11d86d9e1a"
select select "object:913"
